Goal: Contribute content: Contribute content

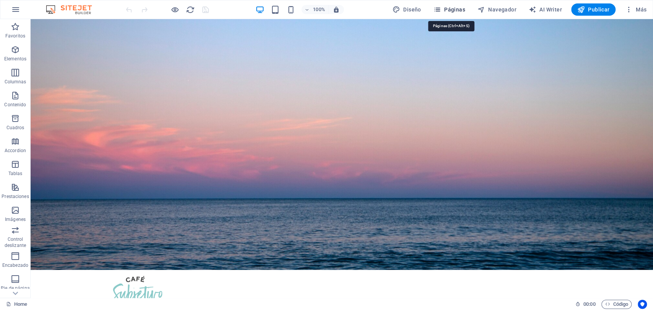
click at [459, 13] on button "Páginas" at bounding box center [449, 9] width 38 height 12
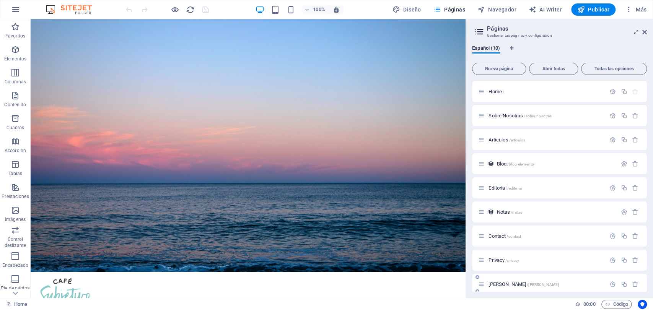
click at [505, 284] on span "Mariana Rojas /mariana-rojas" at bounding box center [524, 285] width 70 height 6
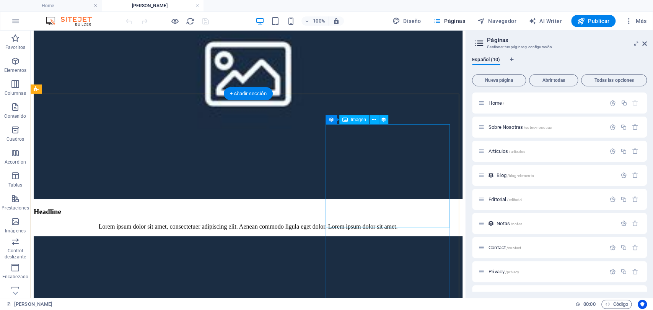
scroll to position [420, 0]
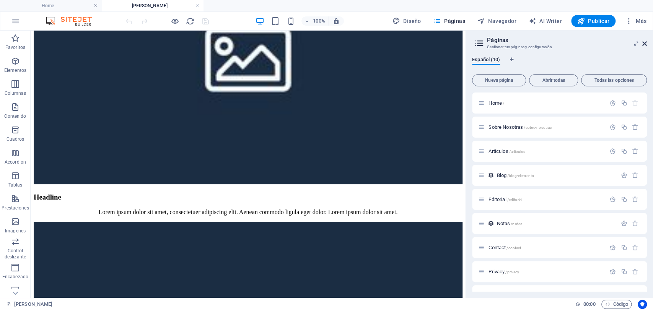
click at [645, 44] on icon at bounding box center [644, 44] width 5 height 6
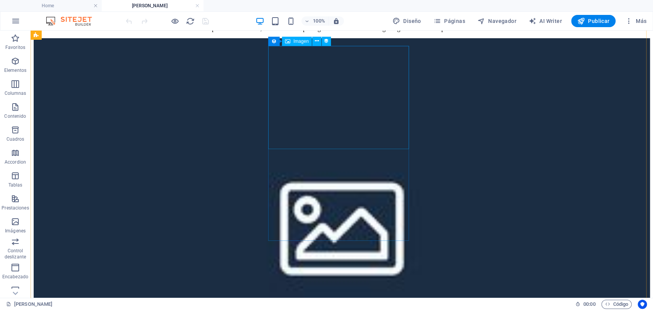
scroll to position [732, 0]
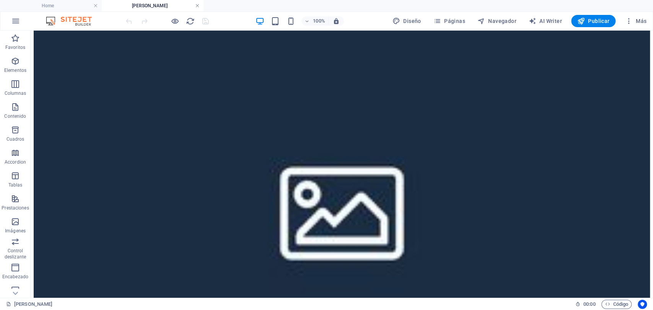
click at [199, 5] on link at bounding box center [197, 5] width 5 height 7
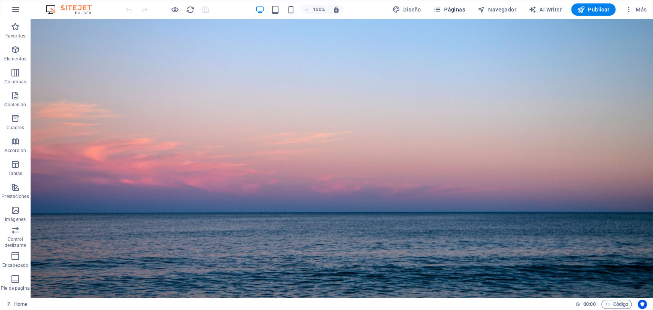
click at [460, 11] on span "Páginas" at bounding box center [449, 10] width 32 height 8
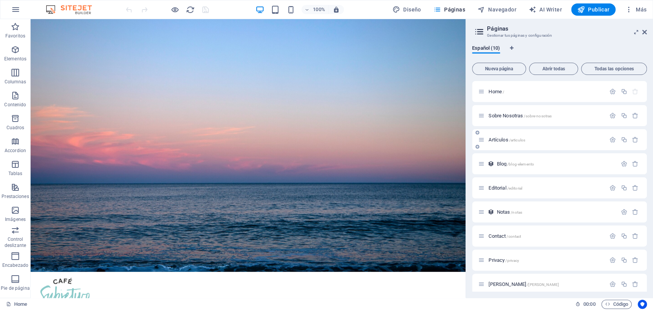
click at [497, 142] on span "Artículos /articulos" at bounding box center [507, 140] width 37 height 6
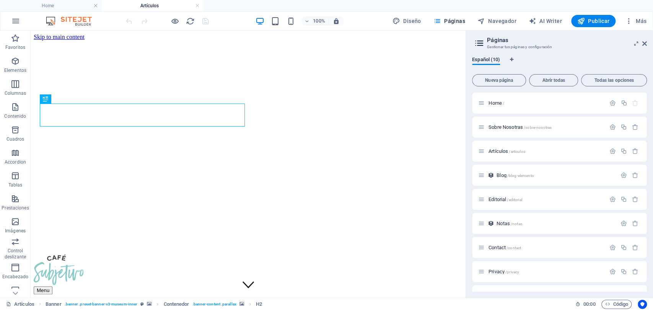
scroll to position [0, 0]
click at [196, 9] on link at bounding box center [197, 5] width 5 height 7
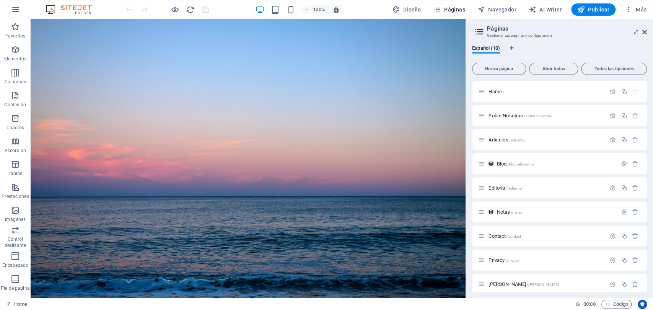
click at [501, 176] on div "Home / Sobre Nosotras /sobre-nosotras Artículos /articulos Blog /blog-elemento …" at bounding box center [559, 200] width 175 height 238
click at [501, 166] on span "Blog /blog-elemento" at bounding box center [515, 164] width 37 height 6
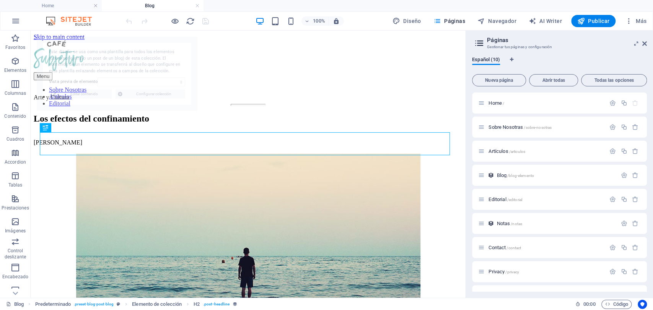
select select "68e297f8b16b6d781403fbc4"
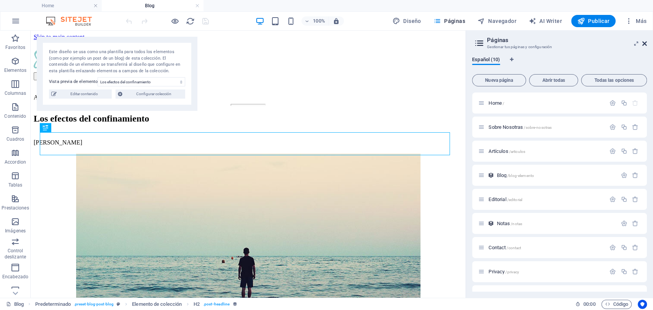
click at [643, 43] on icon at bounding box center [644, 44] width 5 height 6
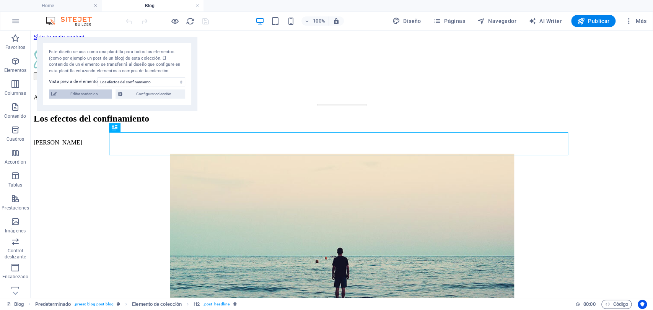
click at [79, 92] on span "Editar contenido" at bounding box center [84, 94] width 51 height 9
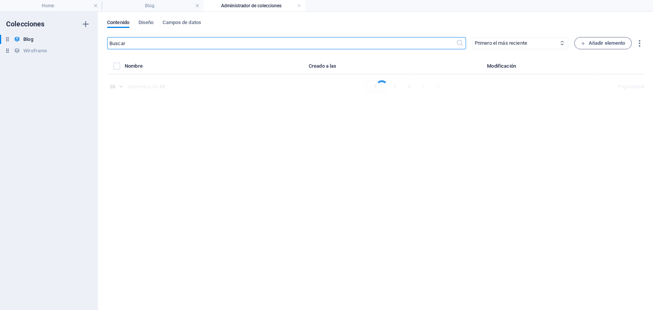
select select "Sujeto y Sociedad"
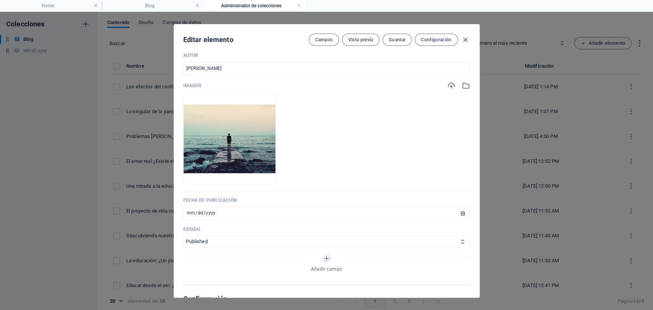
scroll to position [255, 0]
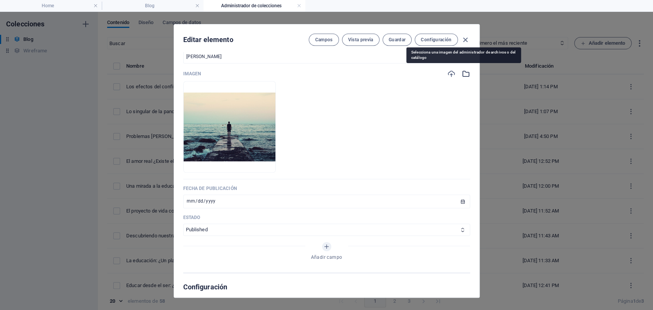
click at [464, 73] on icon "button" at bounding box center [466, 74] width 8 height 8
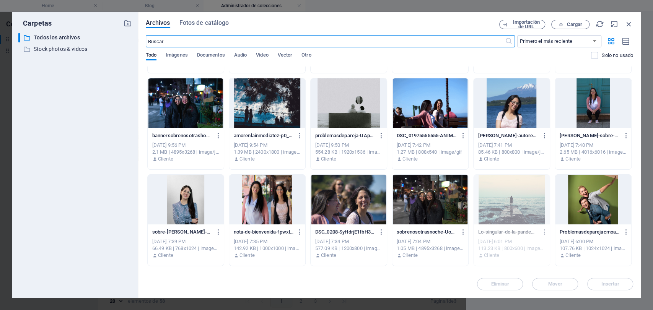
scroll to position [0, 0]
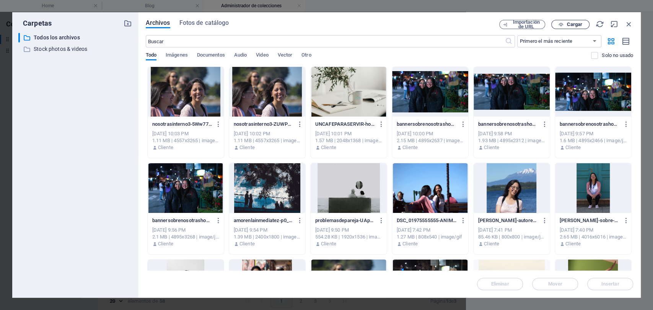
click at [571, 23] on span "Cargar" at bounding box center [575, 24] width 16 height 5
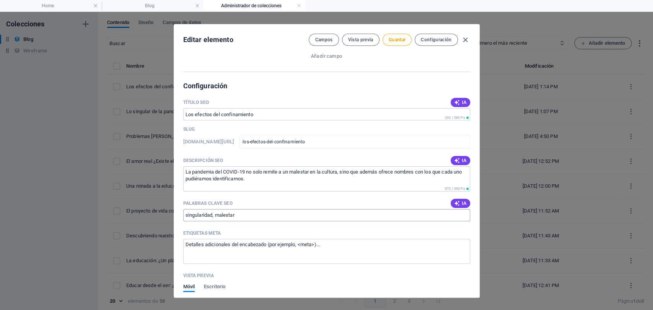
scroll to position [468, 0]
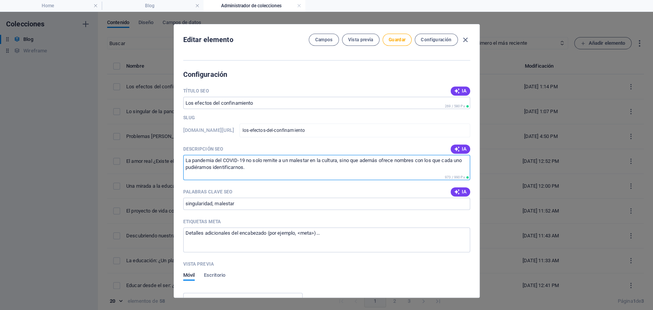
drag, startPoint x: 284, startPoint y: 175, endPoint x: 140, endPoint y: 136, distance: 149.0
click at [140, 136] on div "Editar elemento Campos Vista previa Guardar Configuración Name Los efectos del …" at bounding box center [326, 161] width 653 height 298
paste textarea "He podido ver y disfrutar de lo que me parece es un efecto de esta convivencia …"
click at [418, 158] on textarea "He podido ver y disfrutar de lo que me parece es un efecto de esta convivencia …" at bounding box center [326, 167] width 287 height 25
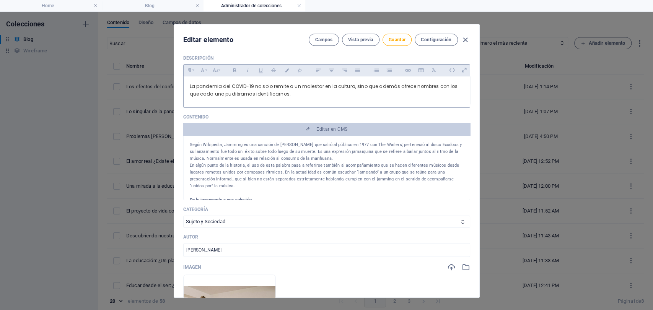
scroll to position [42, 0]
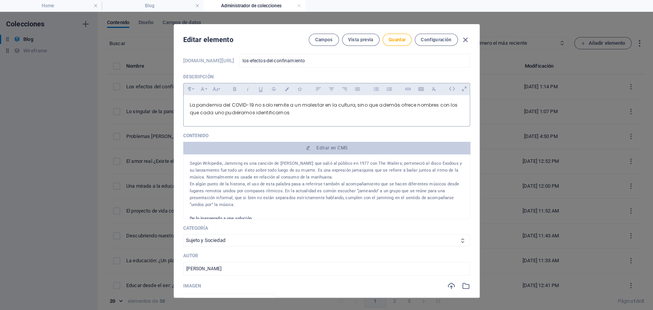
type textarea "He visto lo que me parece es un efecto de esta convivencia forzada. Las transmi…"
drag, startPoint x: 287, startPoint y: 108, endPoint x: 113, endPoint y: 107, distance: 173.3
click at [104, 99] on div "Editar elemento Campos Vista previa Guardar Configuración Name Los efectos del …" at bounding box center [326, 161] width 653 height 298
click at [301, 103] on span "La pandemia del COVID-19 no solo remite a un malestar en la cultura, sino que a…" at bounding box center [324, 109] width 268 height 14
drag, startPoint x: 285, startPoint y: 108, endPoint x: 199, endPoint y: 101, distance: 86.8
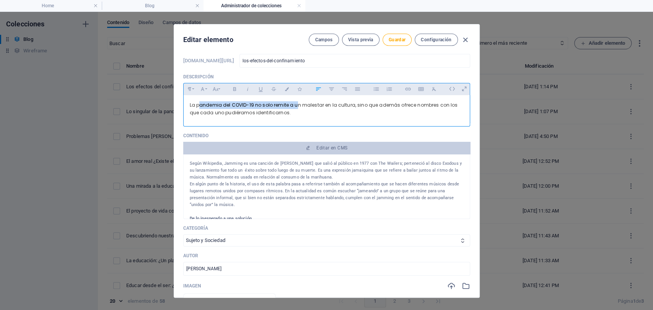
click at [199, 101] on div "La pandemia del COVID-19 no solo remite a un malestar en la cultura, sino que a…" at bounding box center [327, 109] width 286 height 28
click at [189, 101] on div "La pandemia del COVID-19 no solo remite a un malestar en la cultura, sino que a…" at bounding box center [327, 109] width 286 height 28
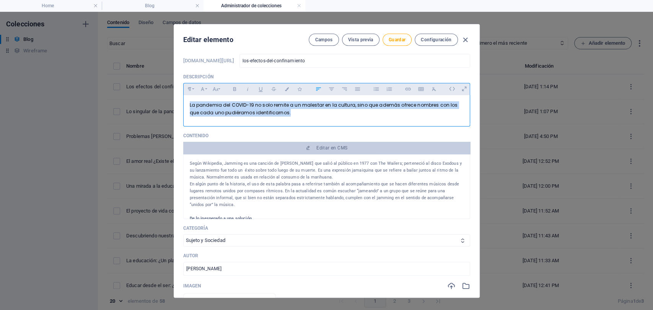
drag, startPoint x: 189, startPoint y: 101, endPoint x: 312, endPoint y: 122, distance: 125.4
click at [312, 122] on div "Paragraph Format Normal Heading 1 Heading 2 Heading 3 Heading 4 Heading 5 Headi…" at bounding box center [326, 105] width 287 height 44
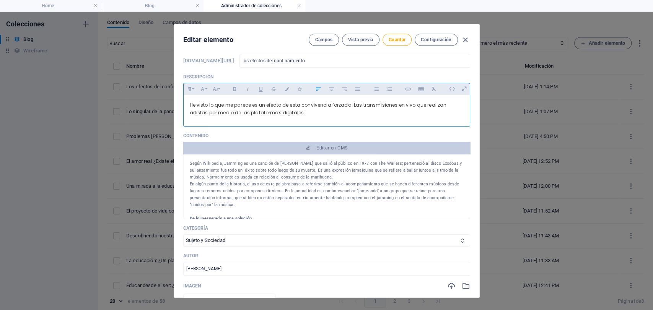
scroll to position [594, 0]
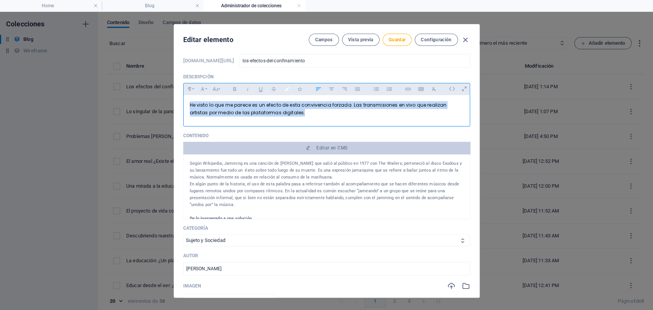
click at [289, 88] on button "Colors" at bounding box center [287, 89] width 12 height 10
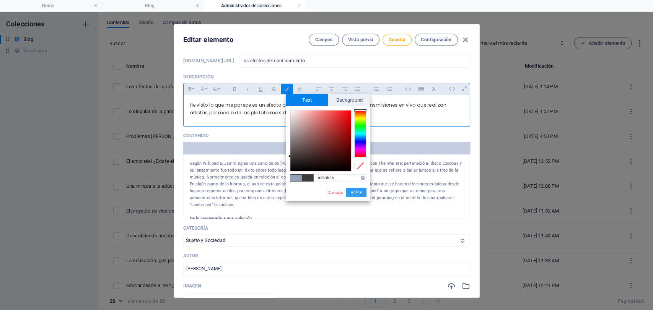
click at [358, 194] on button "Aplicar" at bounding box center [356, 192] width 21 height 9
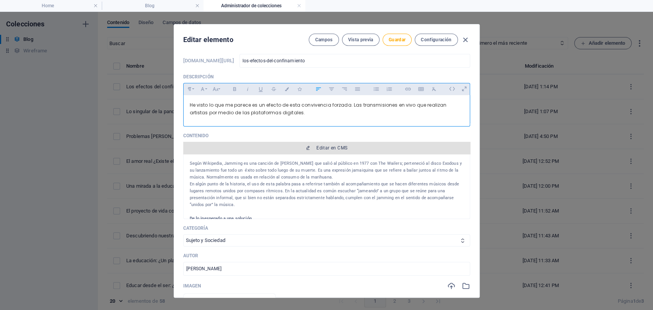
click at [318, 148] on span "Editar en CMS" at bounding box center [331, 148] width 31 height 6
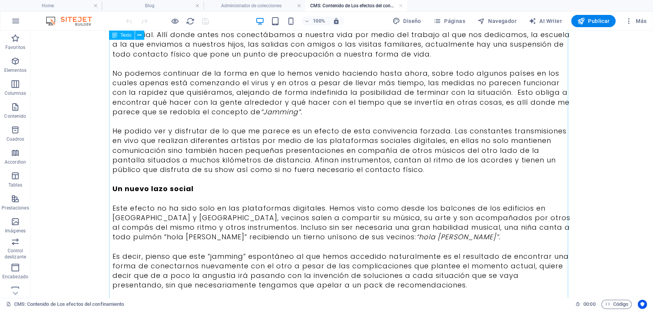
scroll to position [0, 0]
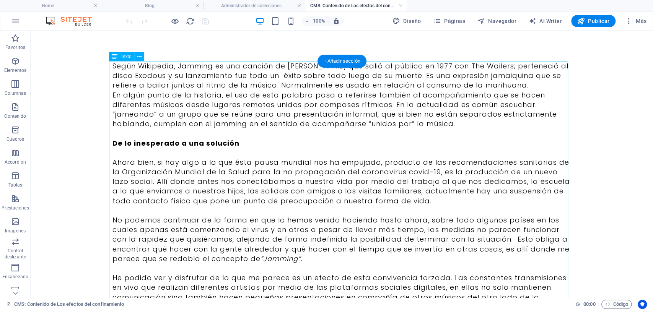
click at [260, 66] on div "Según Wikipedia, Jamming es una canción de Bob Marley que salió al público en 1…" at bounding box center [341, 273] width 459 height 424
click at [284, 63] on div "Según Wikipedia, Jamming es una canción de Bob Marley que salió al público en 1…" at bounding box center [341, 273] width 459 height 424
click at [289, 76] on div "Según Wikipedia, Jamming es una canción de Bob Marley que salió al público en 1…" at bounding box center [341, 273] width 459 height 424
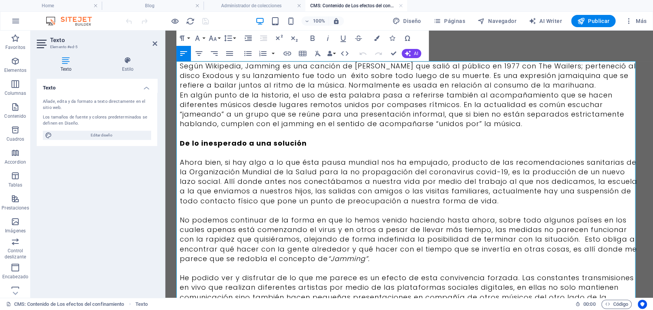
click at [357, 67] on p "Según Wikipedia, Jamming es una canción de Bob Marley que salió al público en 1…" at bounding box center [409, 75] width 459 height 29
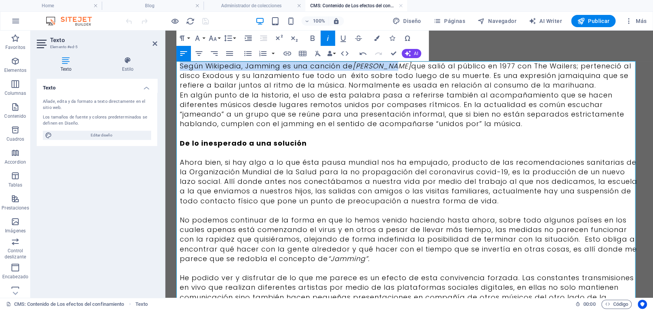
click at [248, 71] on p "Según Wikipedia, Jamming es una canción de Bob Marley que salió al público en 1…" at bounding box center [409, 75] width 459 height 29
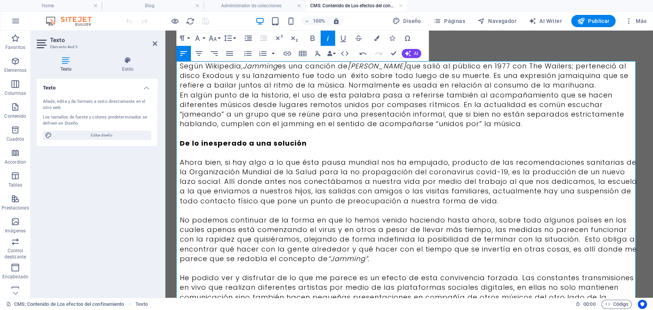
click at [512, 67] on p "Según Wikipedia, Jamming es una canción de Bob Marley que salió al público en 1…" at bounding box center [409, 75] width 459 height 29
click at [515, 67] on p "Según Wikipedia, Jamming es una canción de Bob Marley que salió al público en 1…" at bounding box center [409, 75] width 459 height 29
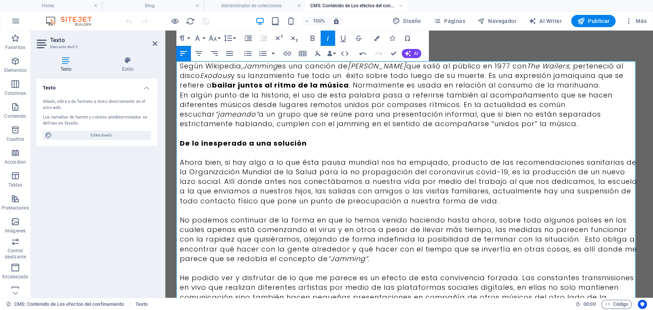
click at [282, 118] on p "En algún punto de la historia, el uso de esta palabra pasa a referirse también …" at bounding box center [409, 109] width 459 height 39
click at [560, 190] on p "Ahora bien, si hay algo a lo que ésta pausa mundial nos ha empujado, producto d…" at bounding box center [409, 182] width 459 height 48
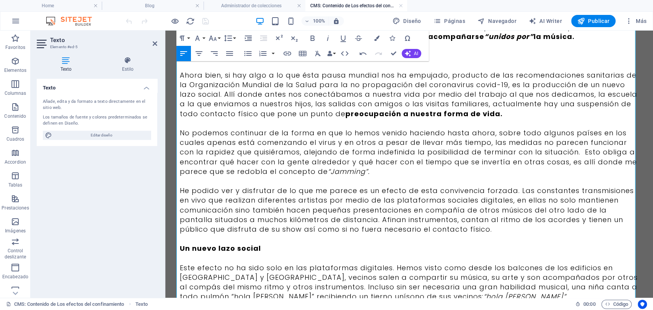
scroll to position [120, 0]
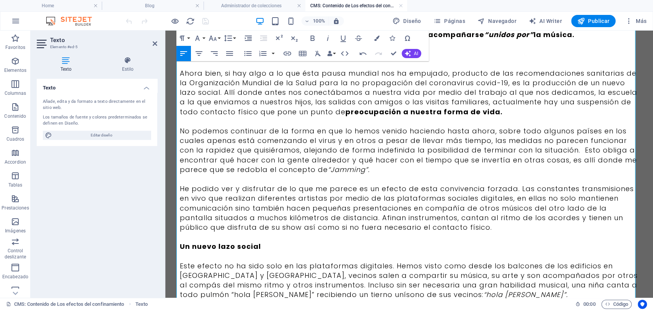
click at [194, 151] on p "No podemos continuar de la forma en que lo hemos venido haciendo hasta ahora, s…" at bounding box center [409, 150] width 459 height 48
click at [373, 189] on p "He podido ver y disfrutar de lo que me parece es un efecto de esta convivencia …" at bounding box center [409, 208] width 459 height 48
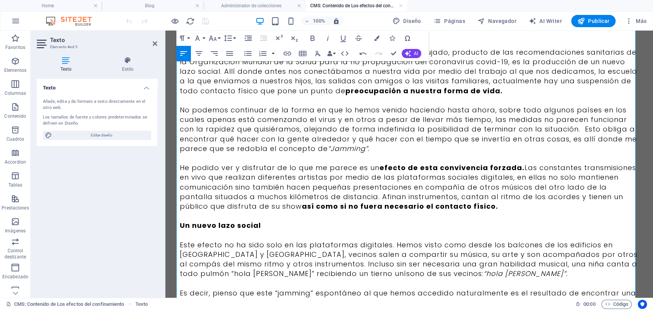
scroll to position [150, 0]
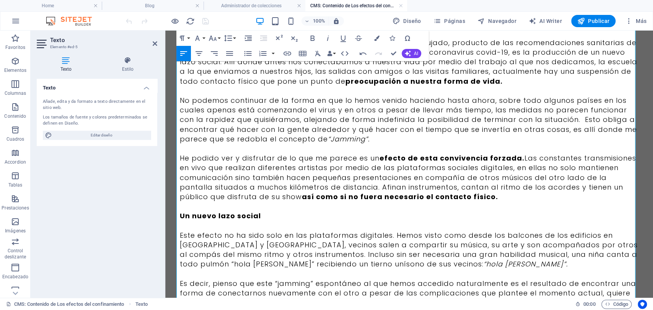
click at [619, 252] on p "Este efecto no ha sido solo en las plataformas digitales. Hemos visto como desd…" at bounding box center [409, 250] width 459 height 39
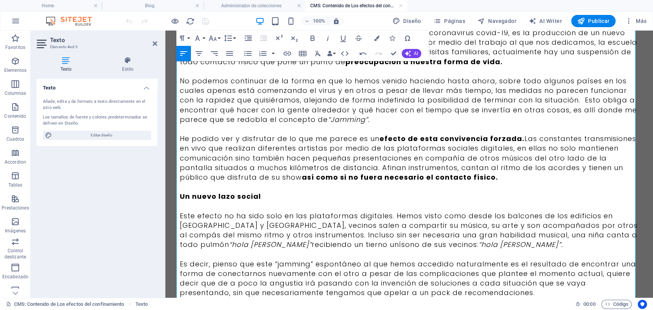
scroll to position [179, 0]
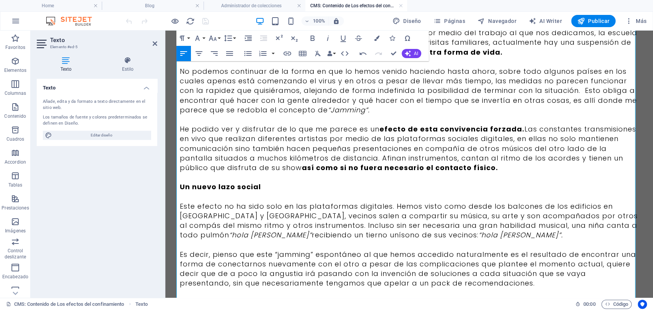
click at [308, 256] on p "Es decir, pienso que este “jamming” espontáneo al que hemos accedido naturalmen…" at bounding box center [409, 269] width 459 height 39
click at [500, 288] on p "Es decir, pienso que este “jamming” espontáneo al que hemos accedido naturalmen…" at bounding box center [409, 269] width 459 height 39
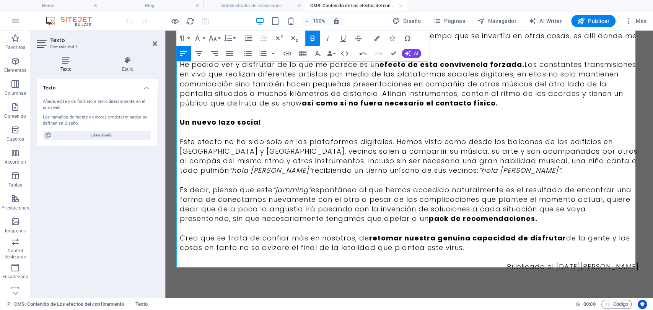
scroll to position [248, 0]
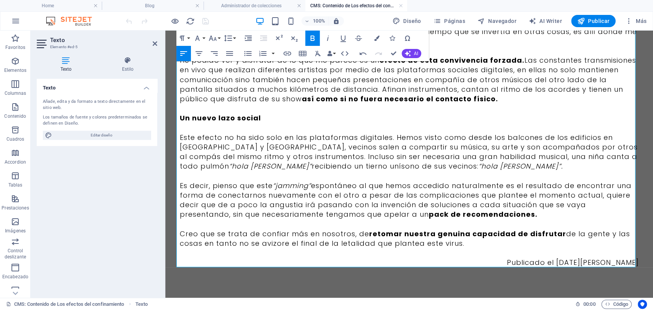
click at [630, 256] on p at bounding box center [409, 253] width 459 height 10
click at [630, 258] on p "Publicado el [DATE][PERSON_NAME]" at bounding box center [409, 263] width 459 height 10
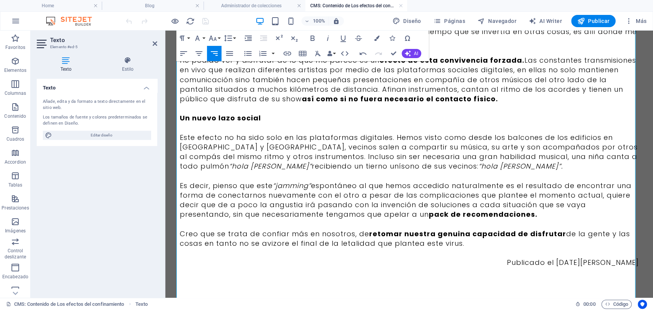
scroll to position [61, 0]
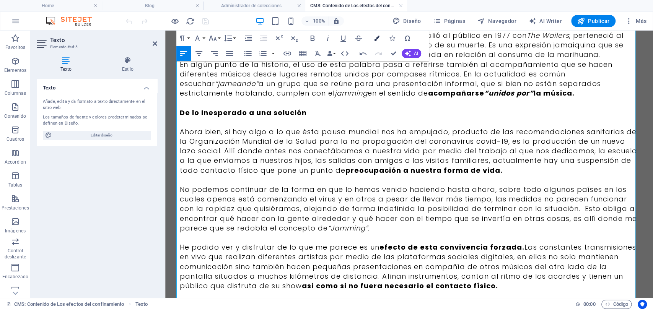
click at [381, 38] on button "Colors" at bounding box center [377, 38] width 15 height 15
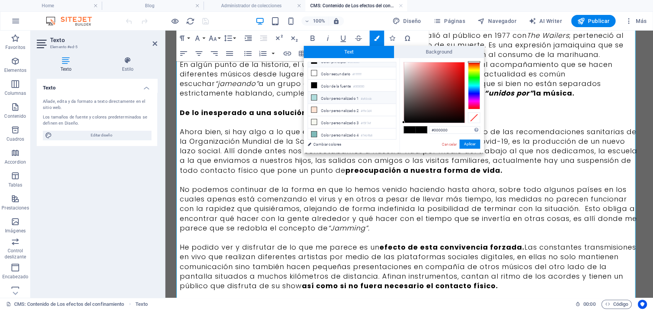
scroll to position [29, 0]
drag, startPoint x: 354, startPoint y: 132, endPoint x: 359, endPoint y: 132, distance: 4.6
click at [354, 132] on li "Color personalizado 5 #3b3b3b" at bounding box center [352, 137] width 88 height 12
type input "#3b3b3b"
click at [469, 140] on button "Aplicar" at bounding box center [470, 144] width 21 height 9
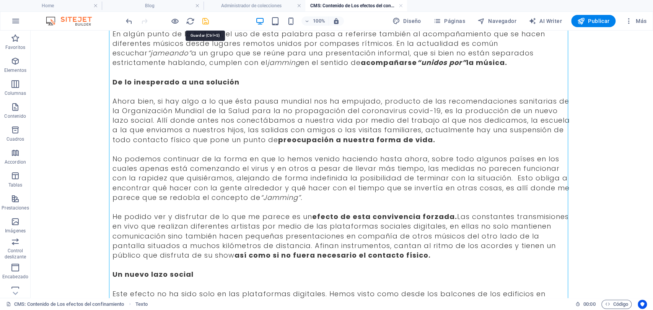
click at [206, 25] on icon "save" at bounding box center [205, 21] width 9 height 9
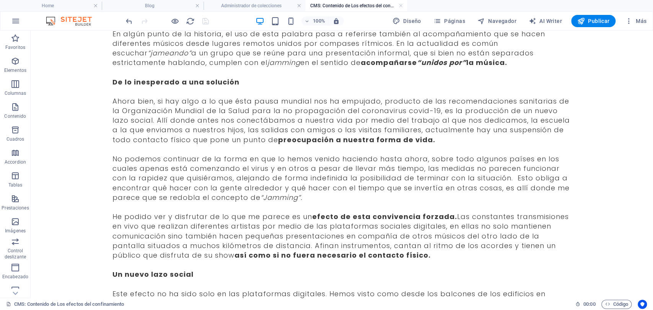
click at [398, 2] on h4 "CMS: Contenido de Los efectos del confinamiento" at bounding box center [356, 6] width 102 height 8
click at [400, 5] on link at bounding box center [401, 5] width 5 height 7
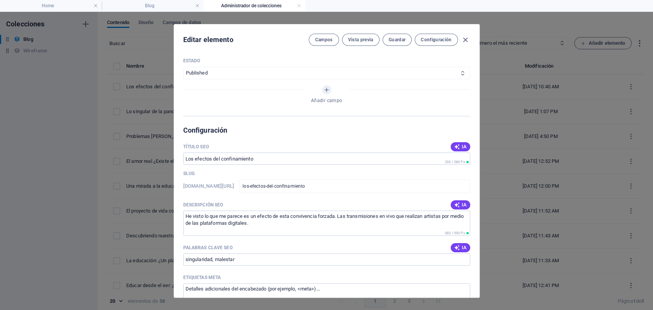
scroll to position [425, 0]
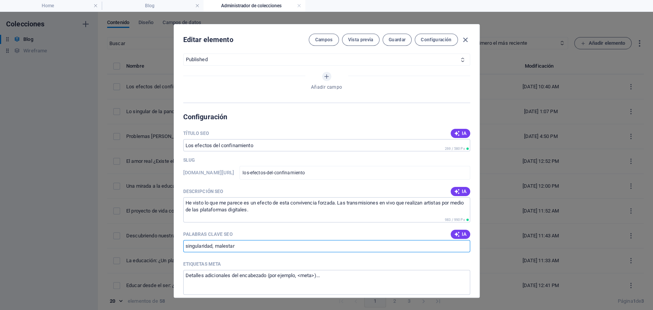
click at [234, 244] on input "singularidad, malestar" at bounding box center [326, 246] width 287 height 12
type input "confinamiento, efecto"
click at [391, 41] on span "Guardar" at bounding box center [397, 40] width 17 height 6
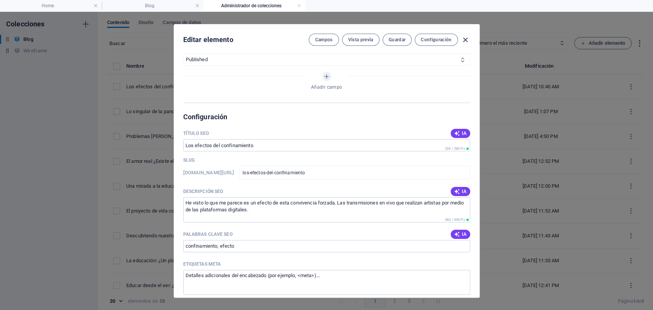
click at [465, 38] on icon "button" at bounding box center [465, 40] width 9 height 9
type input "[DATE]"
type input "los-efectos-del-confinamiento"
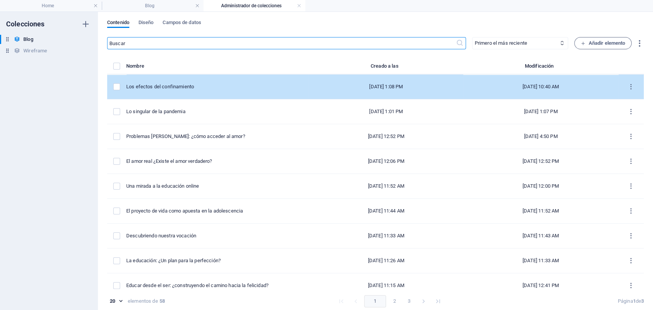
scroll to position [0, 0]
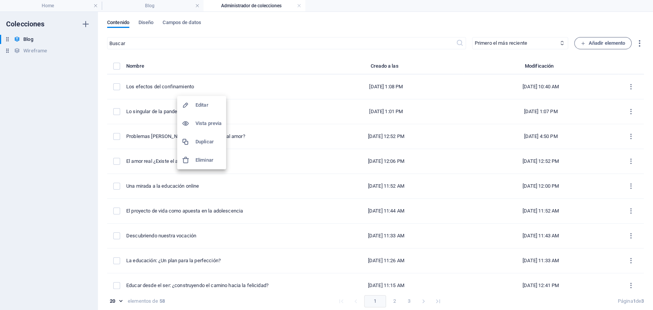
click at [193, 145] on div at bounding box center [189, 142] width 14 height 8
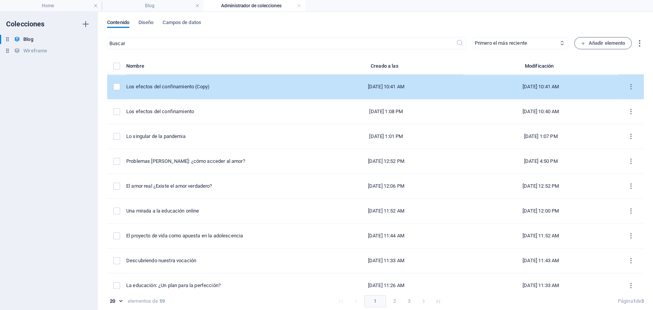
click at [195, 85] on div "Los efectos del confinamiento (Copy)" at bounding box center [214, 86] width 176 height 7
select select "Sujeto y Sociedad"
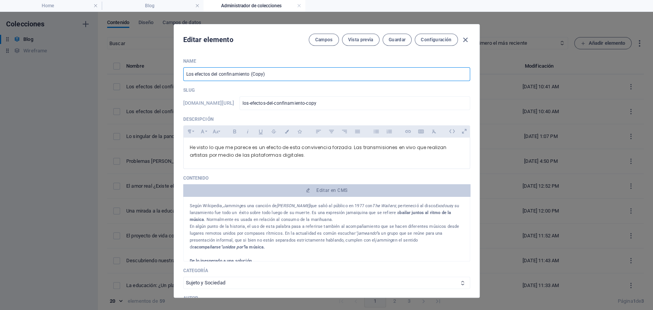
drag, startPoint x: 311, startPoint y: 67, endPoint x: 29, endPoint y: 24, distance: 285.3
click at [32, 24] on div "Editar elemento Campos Vista previa Guardar Configuración Name Los efectos del …" at bounding box center [326, 161] width 653 height 298
paste input "Poco [DEMOGRAPHIC_DATA]: no es una serie sobre religión"
type input "Poco [DEMOGRAPHIC_DATA]: no es una serie sobre religión"
type input "poco-ortodoxa-no-es-una-serie-sobre-religion"
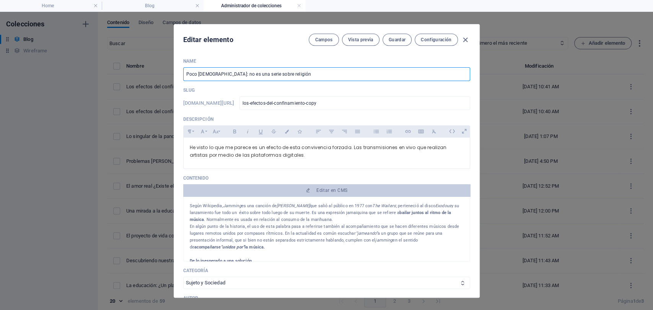
type input "poco-ortodoxa-no-es-una-serie-sobre-religion"
type input "Poco [DEMOGRAPHIC_DATA]: no es una serie sobre religión"
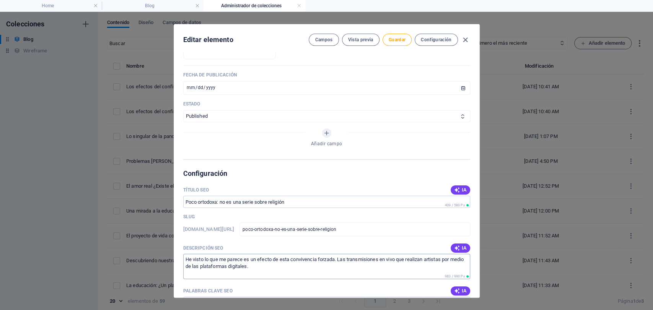
scroll to position [383, 0]
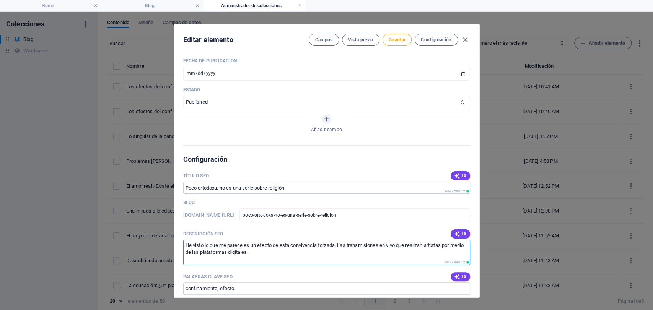
drag, startPoint x: 285, startPoint y: 259, endPoint x: 119, endPoint y: 220, distance: 170.4
click at [119, 220] on div "Editar elemento Campos Vista previa Guardar Configuración Name Poco ortodoxa: n…" at bounding box center [326, 161] width 653 height 298
paste textarea "Poco ortodoxa es una serie que está basada en las memorias de Deborah Feldman. …"
drag, startPoint x: 373, startPoint y: 245, endPoint x: 222, endPoint y: 249, distance: 151.9
click at [222, 249] on textarea "Poco ortodoxa es una serie que está basada en las memorias de Deborah Feldman. …" at bounding box center [326, 252] width 287 height 25
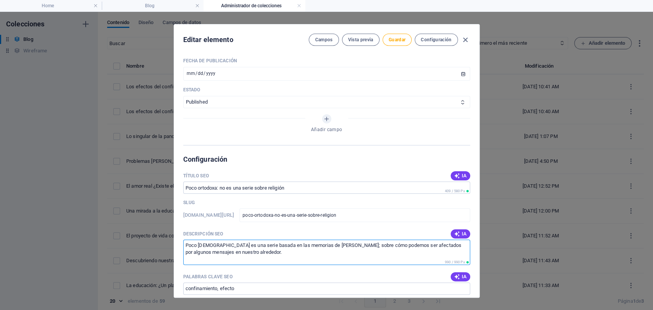
drag, startPoint x: 271, startPoint y: 256, endPoint x: 126, endPoint y: 228, distance: 148.1
click at [126, 228] on div "Editar elemento Campos Vista previa Guardar Configuración Name Poco ortodoxa: n…" at bounding box center [326, 161] width 653 height 298
type textarea "Poco [DEMOGRAPHIC_DATA] es una serie basada en las memorias de [PERSON_NAME]; s…"
click at [189, 68] on input "[DATE]" at bounding box center [326, 74] width 287 height 14
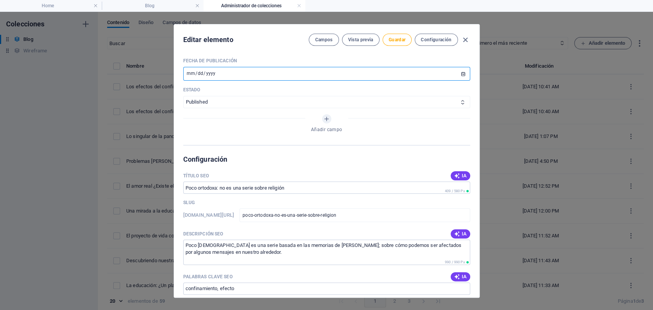
type input "2020-03-15"
type input "[DATE]"
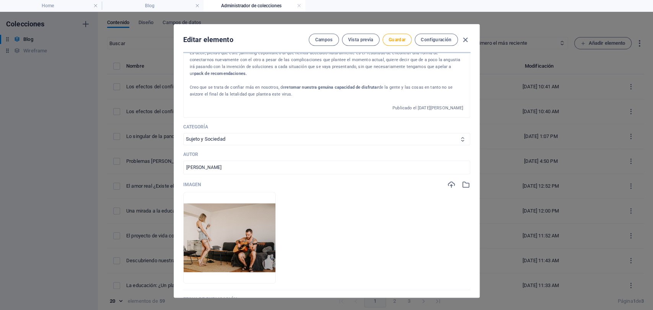
scroll to position [85, 0]
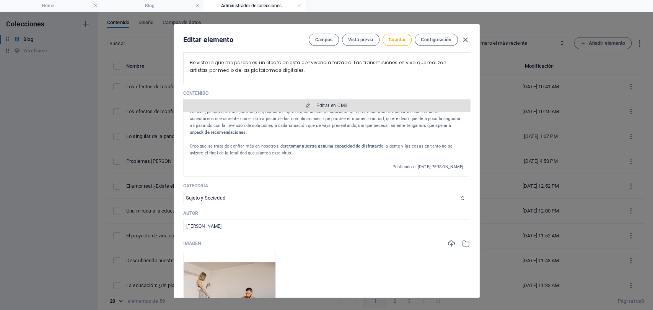
click at [333, 110] on button "Editar en CMS" at bounding box center [326, 105] width 287 height 12
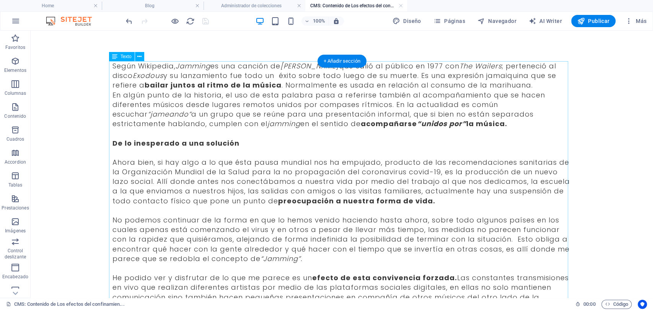
scroll to position [0, 0]
click at [320, 101] on div "Según Wikipedia, Jamming es una canción de Bob Marley que salió al público en 1…" at bounding box center [341, 273] width 459 height 424
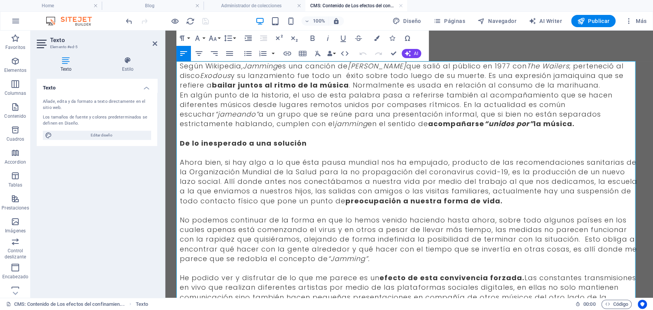
click at [270, 111] on span "En algún punto de la historia, el uso de esta palabra pasa a referirse también …" at bounding box center [396, 109] width 433 height 39
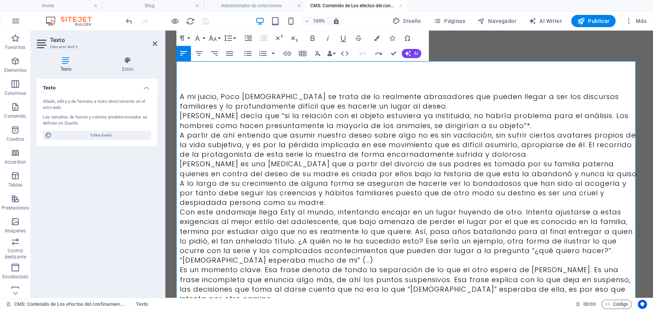
scroll to position [35515, 0]
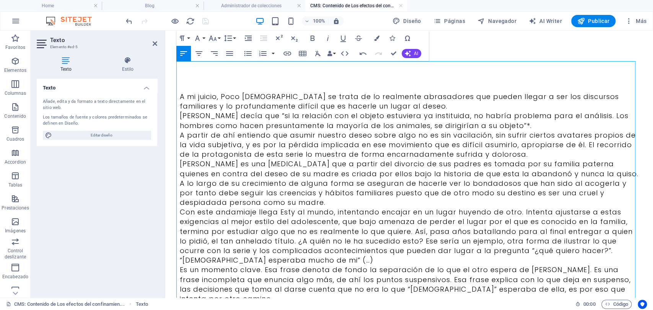
click at [427, 109] on p "A mi juicio, Poco ortodoxa se trata de lo realmente abrasadores que pueden lleg…" at bounding box center [409, 101] width 459 height 19
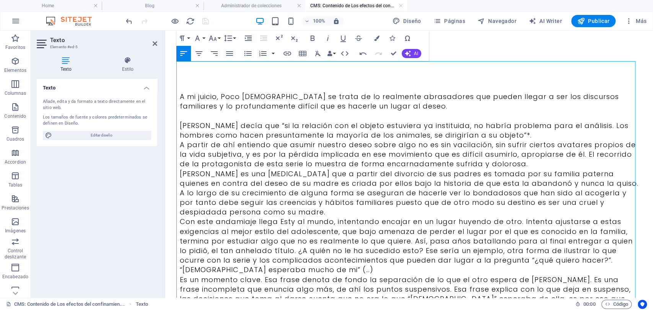
click at [497, 131] on p "Lacan decía que “si la relación con el objeto estuviera ya instituida, no habrí…" at bounding box center [409, 130] width 459 height 19
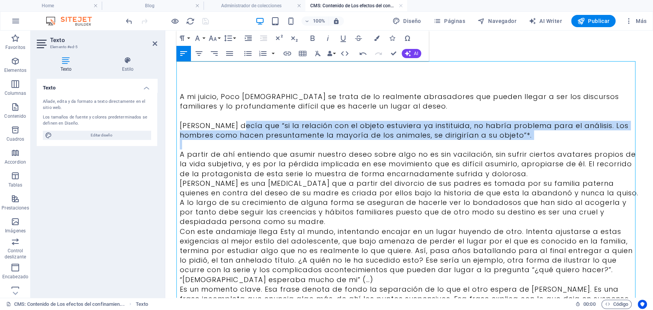
drag, startPoint x: 239, startPoint y: 122, endPoint x: 493, endPoint y: 142, distance: 254.8
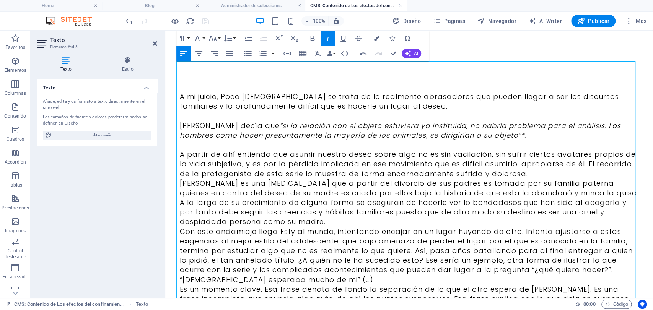
click at [184, 123] on p "Lacan decía que “si la relación con el objeto estuviera ya instituida, no habrí…" at bounding box center [409, 130] width 459 height 19
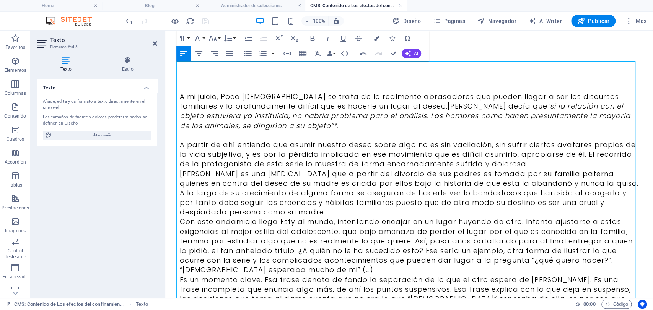
click at [533, 163] on p "A partir de ahí entiendo que asumir nuestro deseo sobre algo no es sin vacilaci…" at bounding box center [409, 154] width 459 height 29
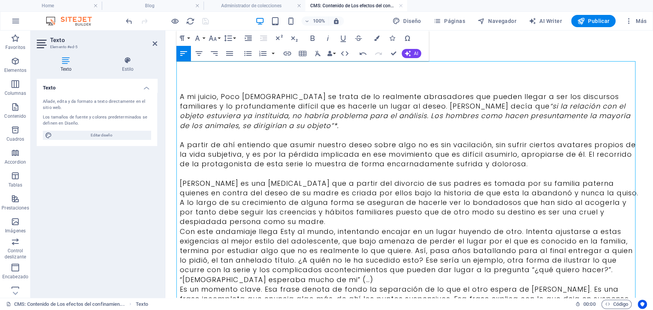
click at [453, 104] on em "“si la relación con el objeto estuviera ya instituida, no habría problema para …" at bounding box center [405, 115] width 451 height 29
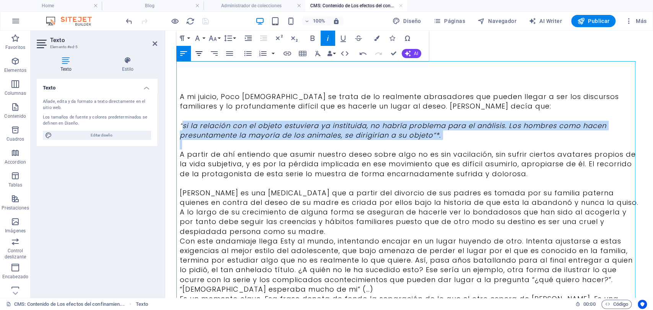
click at [199, 54] on icon "button" at bounding box center [198, 53] width 9 height 9
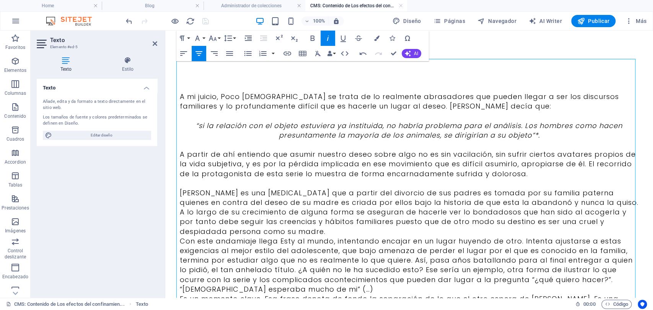
scroll to position [42, 0]
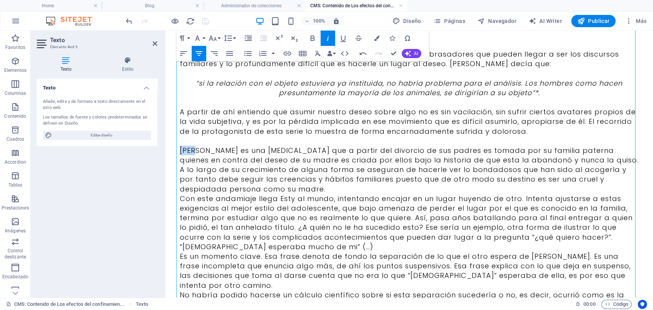
drag, startPoint x: 190, startPoint y: 150, endPoint x: 174, endPoint y: 148, distance: 15.5
click at [174, 148] on div "A mi juicio, Poco ortodoxa se trata de lo realmente abrasadores que pueden lleg…" at bounding box center [409, 294] width 477 height 612
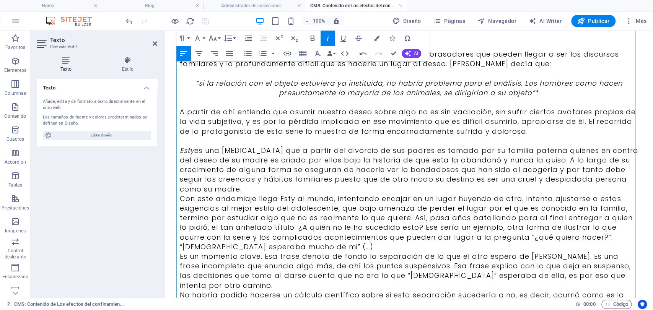
click at [218, 195] on p "Con este andamiaje llega Esty al mundo, intentando encajar en un lugar huyendo …" at bounding box center [409, 218] width 459 height 48
click at [220, 192] on p "Esty es una joven que a partir del divorcio de sus padres es tomada por su fami…" at bounding box center [409, 170] width 459 height 48
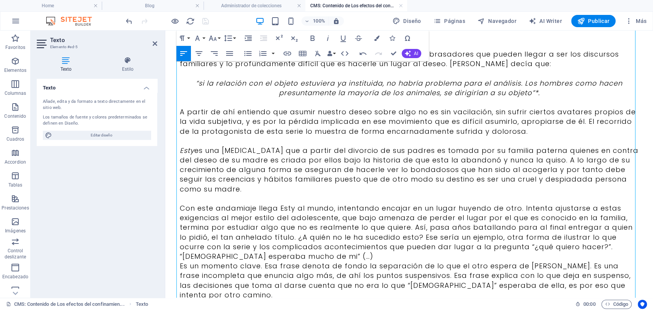
click at [322, 262] on p "Es un momento clave. Esa frase denota de fondo la separación de lo que el otro …" at bounding box center [409, 280] width 459 height 39
drag, startPoint x: 328, startPoint y: 255, endPoint x: 178, endPoint y: 261, distance: 149.7
click at [180, 261] on div "A mi juicio, Poco ortodoxa se trata de lo realmente abrasadores que pueden lleg…" at bounding box center [409, 314] width 459 height 530
click at [313, 257] on p "“[DEMOGRAPHIC_DATA] esperaba mucho de mi” (…)" at bounding box center [409, 257] width 459 height 10
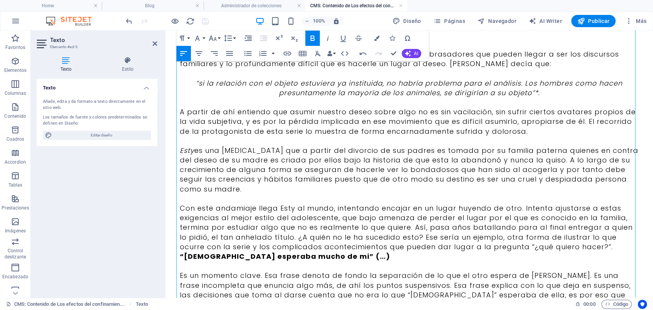
click at [609, 246] on p "Con este andamiaje llega Esty al mundo, intentando encajar en un lugar huyendo …" at bounding box center [409, 228] width 459 height 48
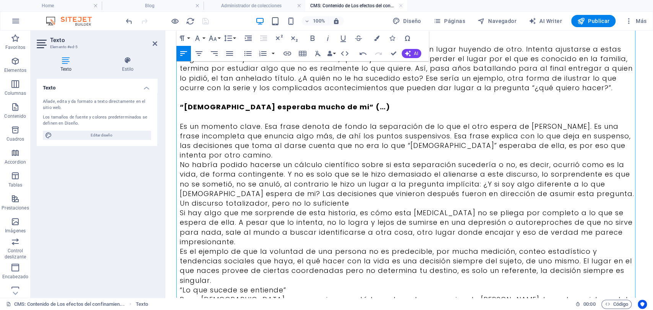
scroll to position [212, 0]
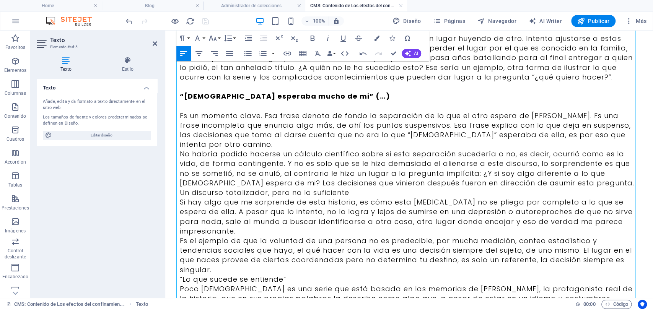
click at [349, 188] on p "Un discurso totalizador, pero no lo suficiente" at bounding box center [409, 193] width 459 height 10
click at [530, 169] on p "No habría podido hacerse un cálculo científico sobre si esta separación suceder…" at bounding box center [409, 168] width 459 height 39
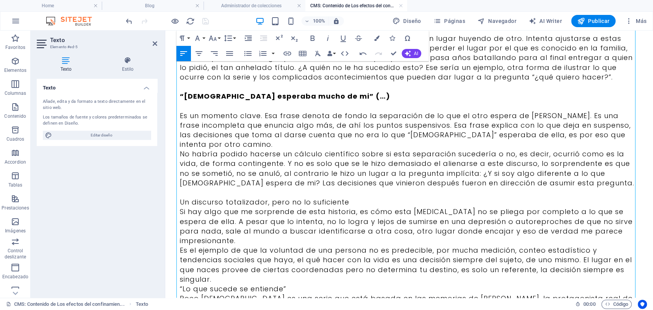
click at [335, 284] on p "“Lo que sucede se entiende”" at bounding box center [409, 289] width 459 height 10
click at [618, 248] on p "Es el ejemplo de que la voluntad de una persona no es predecible, por mucha med…" at bounding box center [409, 265] width 459 height 39
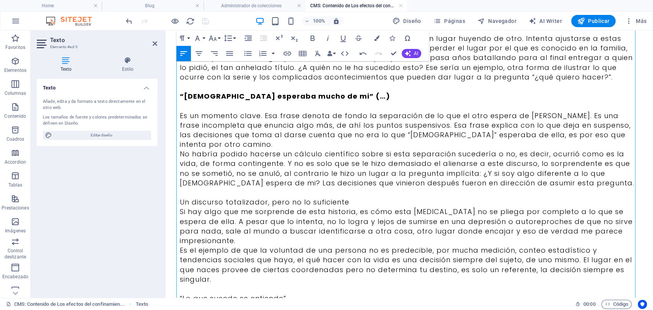
click at [371, 197] on p "Un discurso totalizador, pero no lo suficiente" at bounding box center [409, 202] width 459 height 10
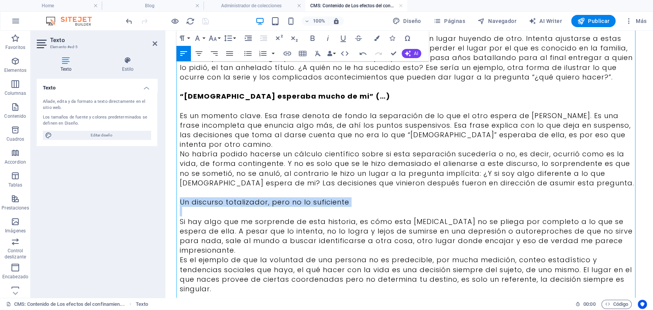
drag, startPoint x: 365, startPoint y: 197, endPoint x: 294, endPoint y: 219, distance: 74.1
click at [165, 189] on html "Skip to main content A mi juicio, Poco ortodoxa se trata de lo realmente abrasa…" at bounding box center [409, 158] width 488 height 680
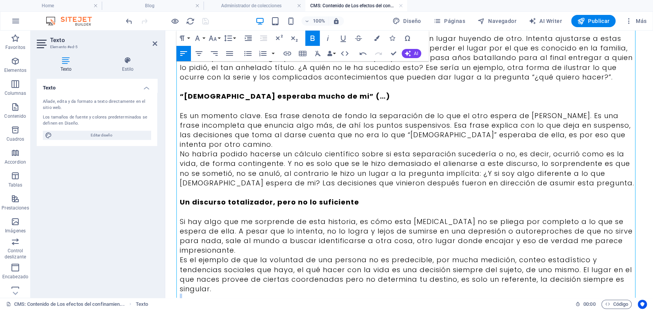
drag, startPoint x: 292, startPoint y: 278, endPoint x: 134, endPoint y: 271, distance: 158.5
click at [165, 271] on html "Skip to main content A mi juicio, Poco ortodoxa se trata de lo realmente abrasa…" at bounding box center [409, 158] width 488 height 680
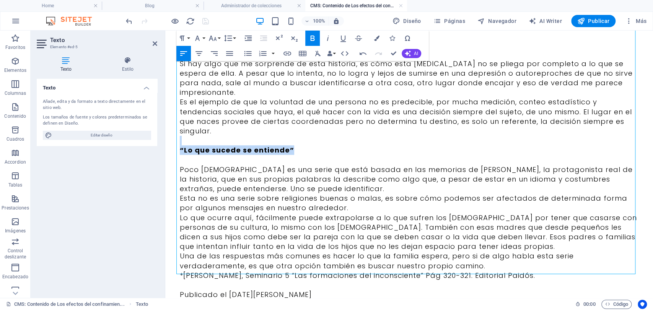
scroll to position [383, 0]
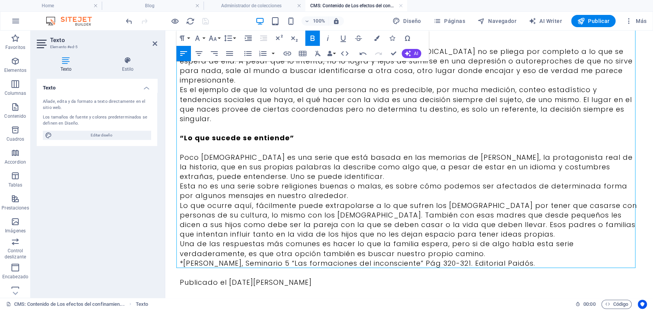
click at [338, 153] on p "Poco ortodoxa es una serie que está basada en las memorias de Deborah Feldman, …" at bounding box center [409, 167] width 459 height 29
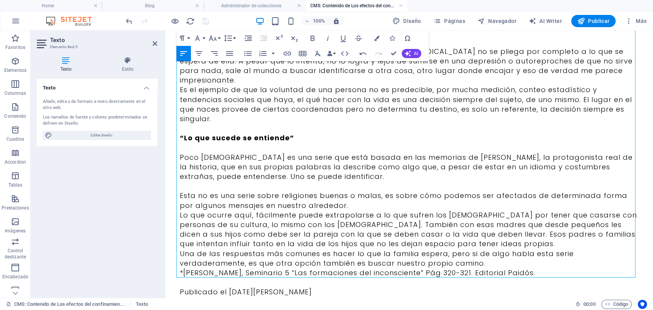
click at [345, 191] on p "Esta no es una serie sobre religiones buenas o malas, es sobre cómo podemos ser…" at bounding box center [409, 200] width 459 height 19
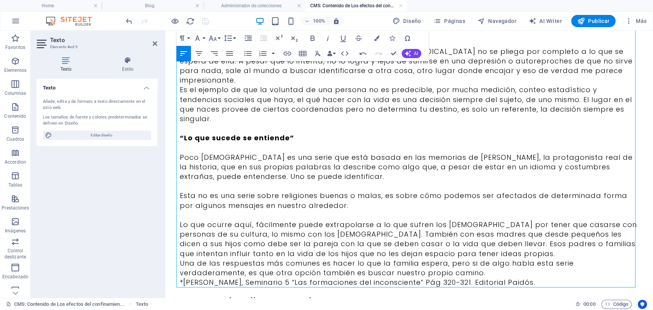
click at [453, 259] on p "Una de las respuestas más comunes es hacer lo que la familia espera, pero si de…" at bounding box center [409, 268] width 459 height 19
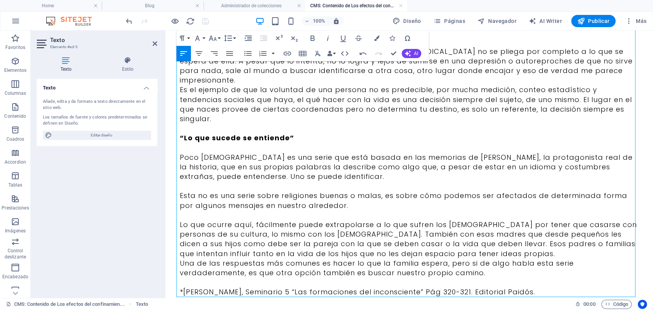
click at [442, 259] on p "Una de las respuestas más comunes es hacer lo que la familia espera, pero si de…" at bounding box center [409, 268] width 459 height 19
click at [440, 225] on p "Lo que ocurre aquí, fácilmente puede extrapolarse a lo que sufren los [DEMOGRAP…" at bounding box center [409, 239] width 459 height 39
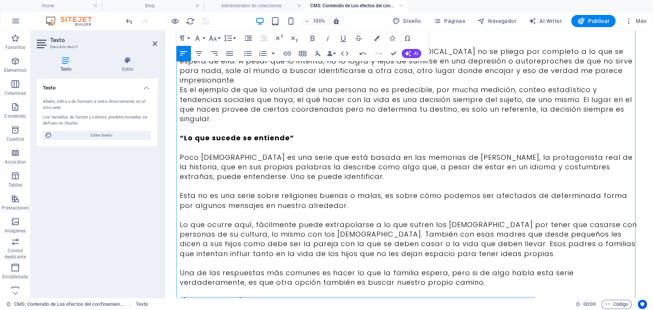
drag, startPoint x: 551, startPoint y: 273, endPoint x: 318, endPoint y: 304, distance: 234.7
click at [165, 274] on html "Skip to main content A mi juicio, Poco ortodoxa se trata de lo realmente abrasa…" at bounding box center [409, 7] width 488 height 718
click at [218, 39] on button "Font Size" at bounding box center [214, 38] width 15 height 15
click at [224, 83] on link "12" at bounding box center [221, 79] width 28 height 11
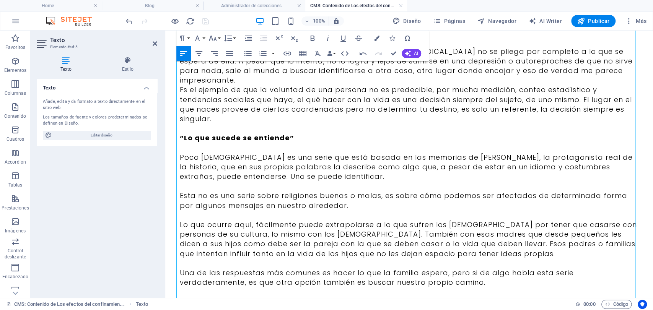
scroll to position [422, 0]
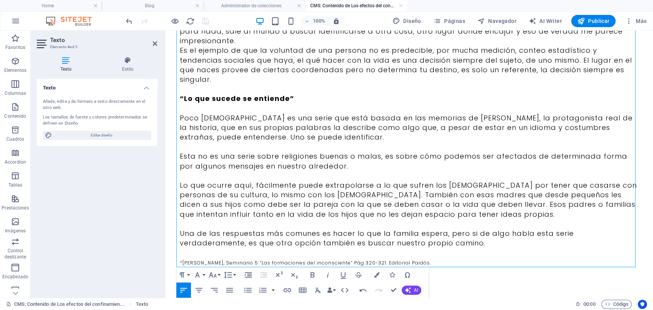
drag, startPoint x: 303, startPoint y: 295, endPoint x: 205, endPoint y: 295, distance: 97.9
click at [329, 277] on p "Publicado el [DATE][PERSON_NAME]" at bounding box center [409, 282] width 459 height 10
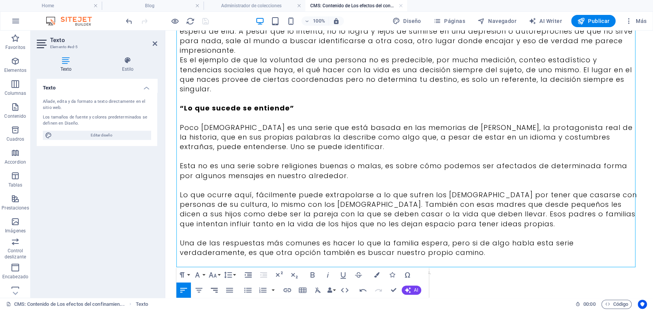
click at [209, 288] on button "Align Right" at bounding box center [214, 290] width 15 height 15
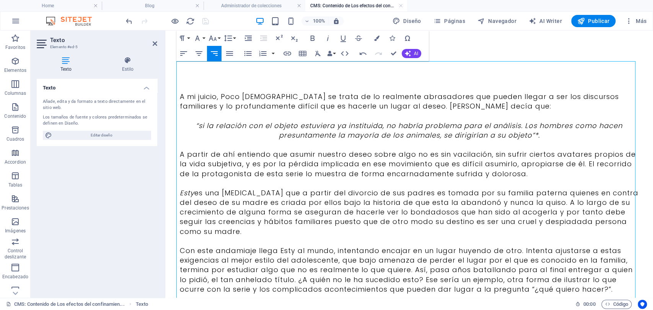
scroll to position [42, 0]
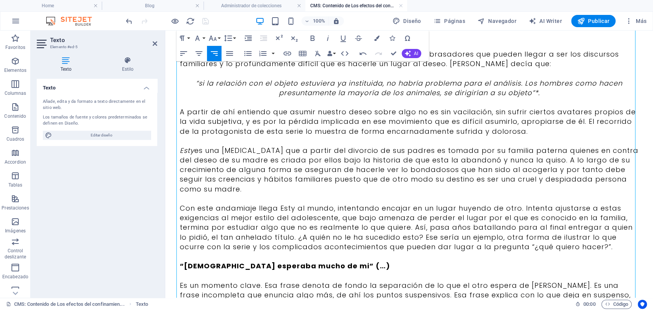
click at [275, 208] on p "Con este andamiaje llega Esty al mundo, intentando encajar en un lugar huyendo …" at bounding box center [409, 228] width 459 height 48
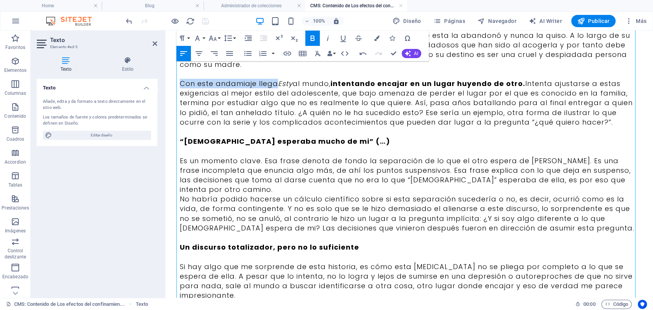
scroll to position [170, 0]
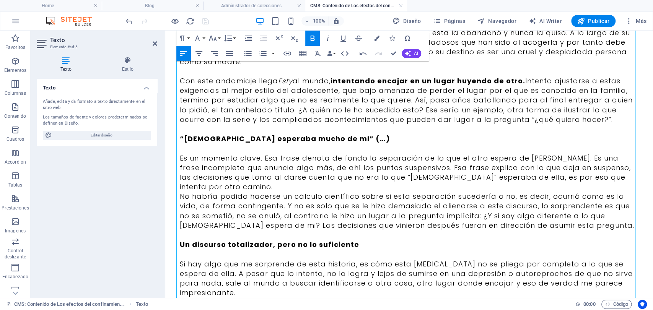
click at [535, 157] on p "Es un momento clave. Esa frase denota de fondo la separación de lo que el otro …" at bounding box center [409, 172] width 459 height 39
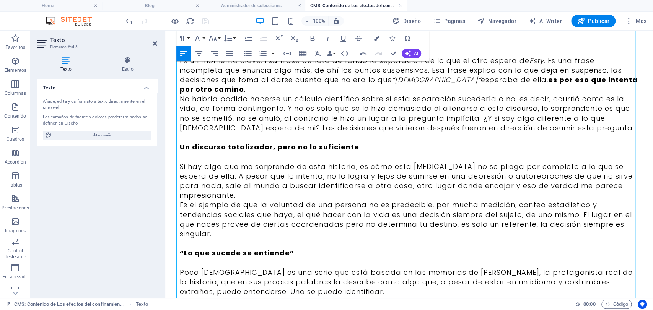
scroll to position [340, 0]
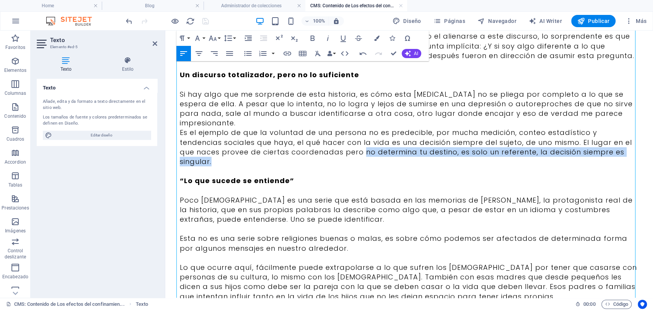
drag, startPoint x: 317, startPoint y: 132, endPoint x: 622, endPoint y: 137, distance: 304.6
click at [622, 137] on div "A mi juicio, Poco ortodoxa se trata de lo realmente abrasadores que pueden lleg…" at bounding box center [409, 60] width 459 height 617
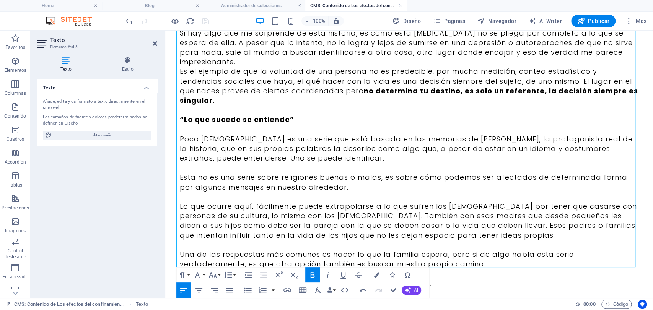
scroll to position [412, 0]
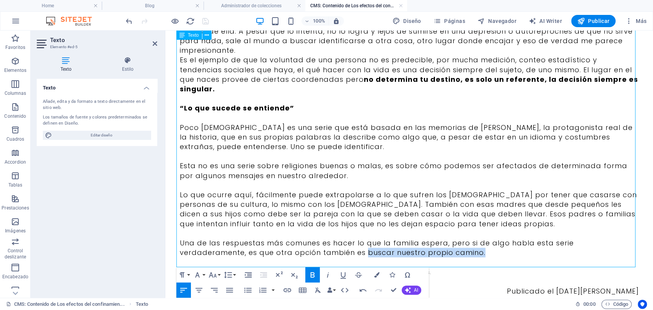
drag, startPoint x: 427, startPoint y: 222, endPoint x: 295, endPoint y: 219, distance: 131.6
click at [295, 238] on p "Una de las respuestas más comunes es hacer lo que la familia espera, pero si de…" at bounding box center [409, 247] width 459 height 19
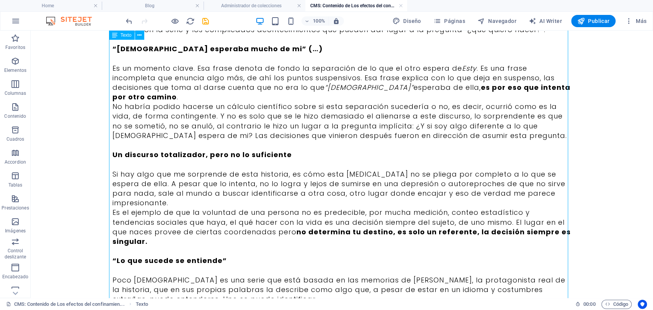
scroll to position [297, 0]
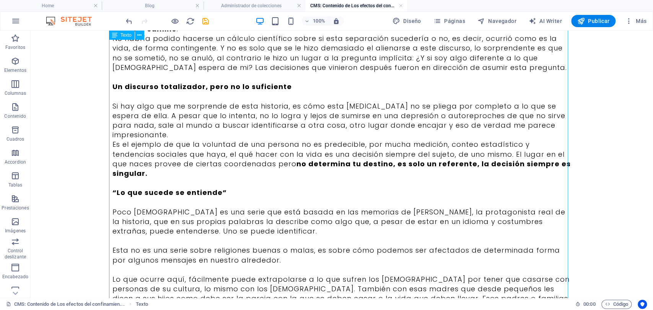
click at [406, 184] on div "A mi juicio, Poco ortodoxa se trata de lo realmente abrasadores que pueden lleg…" at bounding box center [341, 72] width 459 height 617
click at [404, 184] on div "A mi juicio, Poco ortodoxa se trata de lo realmente abrasadores que pueden lleg…" at bounding box center [341, 72] width 459 height 617
click at [373, 184] on div "A mi juicio, Poco ortodoxa se trata de lo realmente abrasadores que pueden lleg…" at bounding box center [341, 72] width 459 height 617
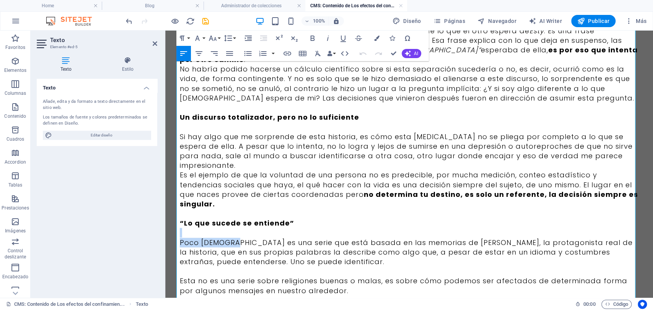
drag, startPoint x: 230, startPoint y: 211, endPoint x: 176, endPoint y: 203, distance: 55.0
click at [176, 203] on div "A mi juicio, Poco ortodoxa se trata de lo realmente abrasadores que pueden lleg…" at bounding box center [409, 87] width 477 height 709
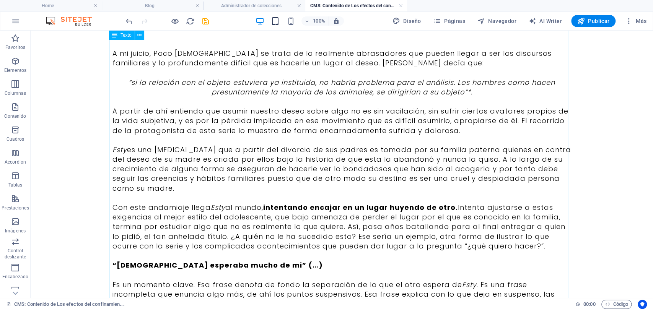
scroll to position [0, 0]
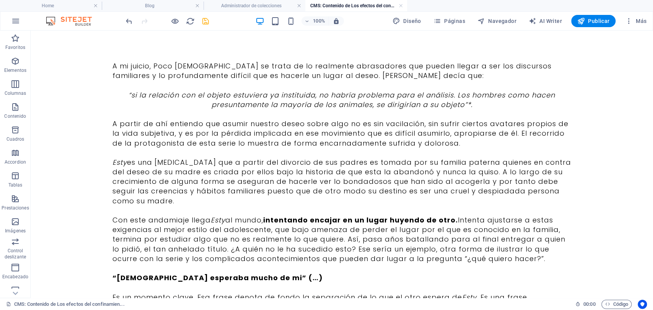
click at [206, 22] on icon "save" at bounding box center [205, 21] width 9 height 9
click at [400, 4] on link at bounding box center [401, 5] width 5 height 7
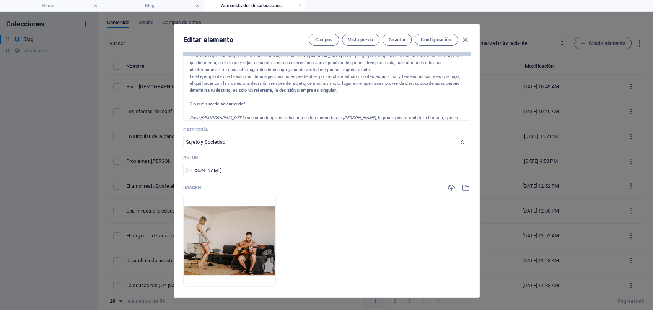
scroll to position [170, 0]
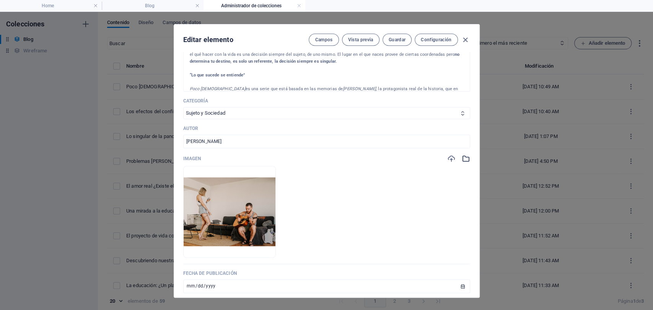
click at [462, 159] on icon "button" at bounding box center [466, 159] width 8 height 8
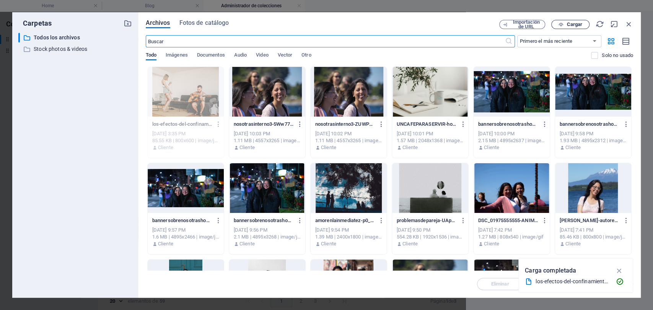
click at [577, 26] on span "Cargar" at bounding box center [575, 24] width 16 height 5
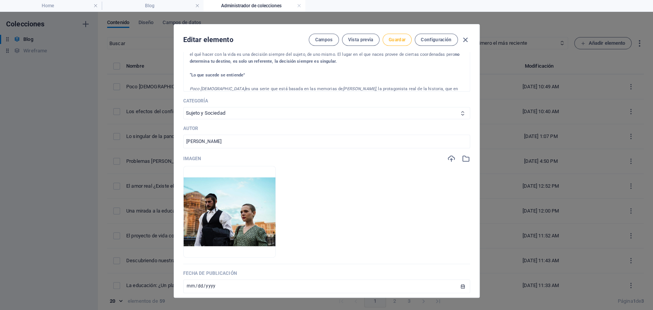
click at [395, 44] on button "Guardar" at bounding box center [397, 40] width 29 height 12
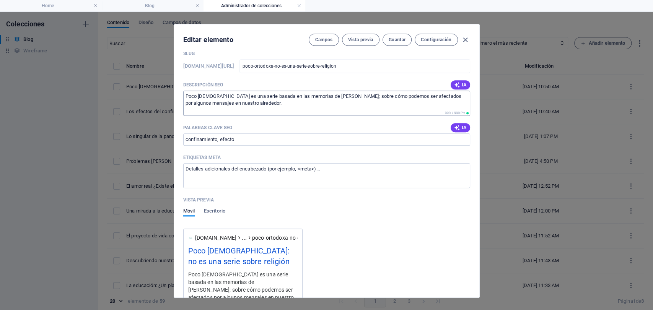
scroll to position [552, 0]
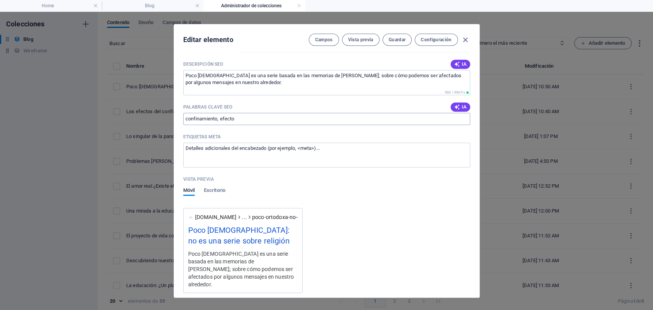
click at [242, 116] on input "confinamiento, efecto" at bounding box center [326, 119] width 287 height 12
type input "religión, efecto"
click at [398, 39] on span "Guardar" at bounding box center [397, 40] width 17 height 6
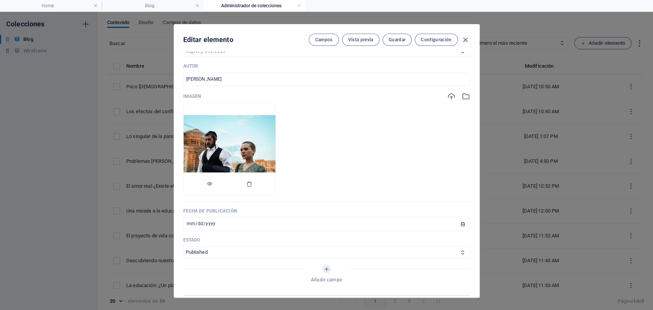
scroll to position [212, 0]
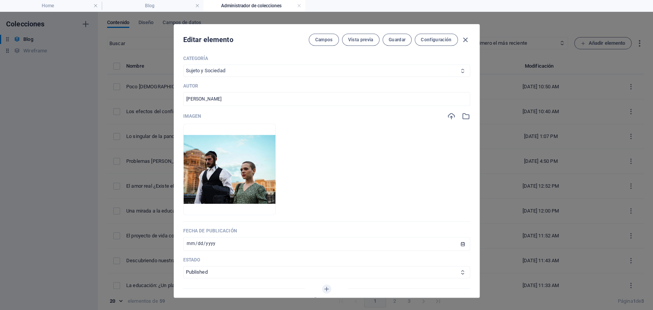
click at [239, 68] on select "Infancia y Adolescencia Sujeto y Sociedad Arte y Cultura Familia Educación Pare…" at bounding box center [326, 71] width 287 height 12
select select "Arte y Cultura"
click at [183, 65] on select "Infancia y Adolescencia Sujeto y Sociedad Arte y Cultura Familia Educación Pare…" at bounding box center [326, 71] width 287 height 12
click at [399, 42] on span "Guardar" at bounding box center [397, 40] width 17 height 6
click at [466, 39] on icon "button" at bounding box center [465, 40] width 9 height 9
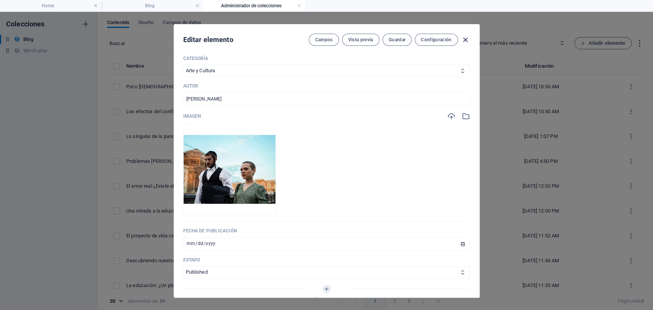
type input "[DATE]"
type input "poco-ortodoxa-no-es-una-serie-sobre-religion"
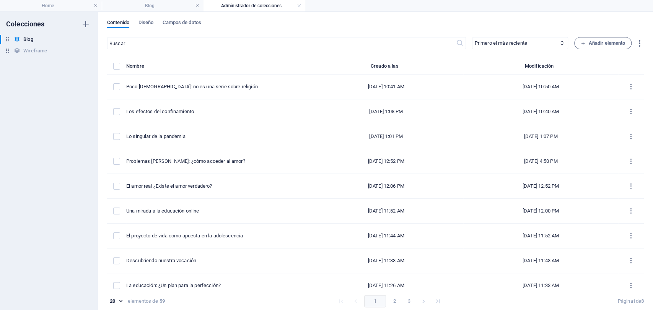
scroll to position [0, 0]
click at [166, 132] on h6 "Duplicar" at bounding box center [173, 133] width 26 height 9
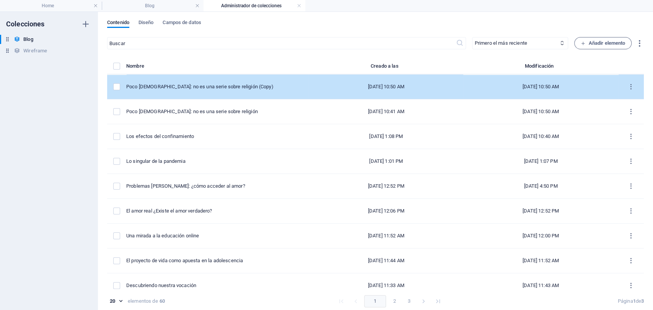
click at [214, 78] on td "Poco ortodoxa: no es una serie sobre religión (Copy)" at bounding box center [217, 87] width 183 height 25
select select "Arte y Cultura"
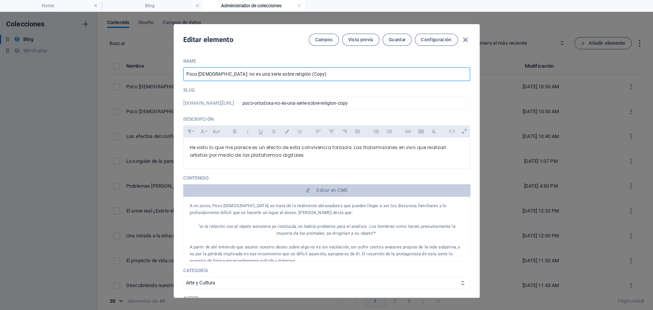
drag, startPoint x: 312, startPoint y: 75, endPoint x: 173, endPoint y: 66, distance: 139.5
click at [174, 66] on div "Name Poco ortodoxa: no es una serie sobre religión (Copy) ​ Slug www.example.co…" at bounding box center [326, 175] width 305 height 246
paste input "Lo humano en el racismo y violencia"
type input "Lo humano en el racismo y violencia"
type input "lo-humano-en-el-racismo-y-violencia"
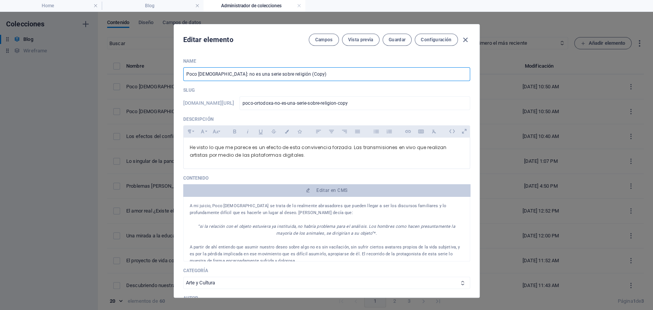
type input "lo-humano-en-el-racismo-y-violencia"
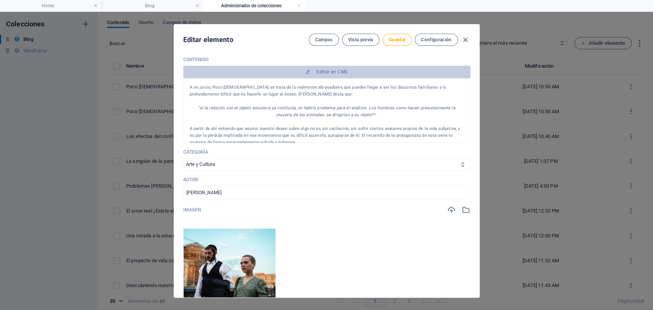
scroll to position [127, 0]
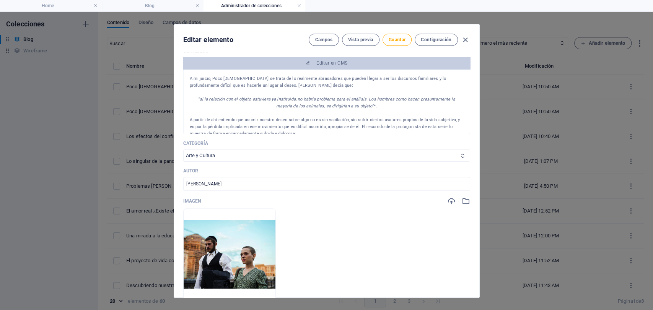
type input "Lo humano en el racismo y violencia"
click at [232, 158] on select "Infancia y Adolescencia Sujeto y Sociedad Arte y Cultura Familia Educación Pare…" at bounding box center [326, 156] width 287 height 12
select select "Sujeto y Sociedad"
click at [183, 150] on select "Infancia y Adolescencia Sujeto y Sociedad Arte y Cultura Familia Educación Pare…" at bounding box center [326, 156] width 287 height 12
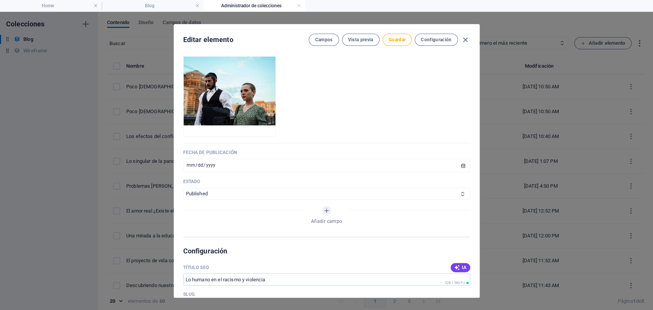
scroll to position [297, 0]
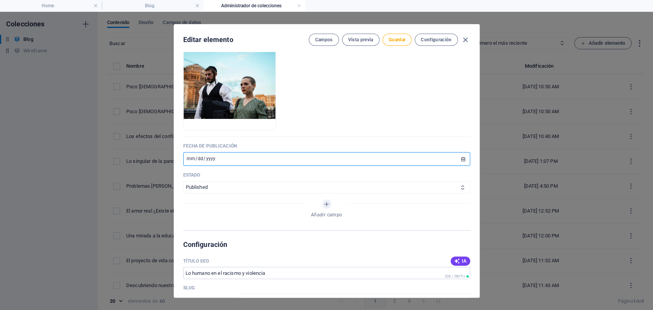
click at [192, 158] on input "[DATE]" at bounding box center [326, 159] width 287 height 14
type input "2020-05-01"
type input "[DATE]"
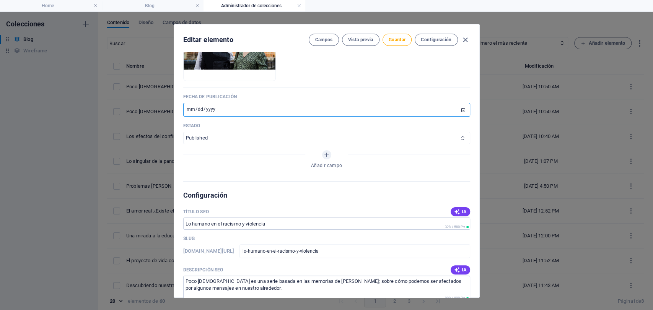
scroll to position [383, 0]
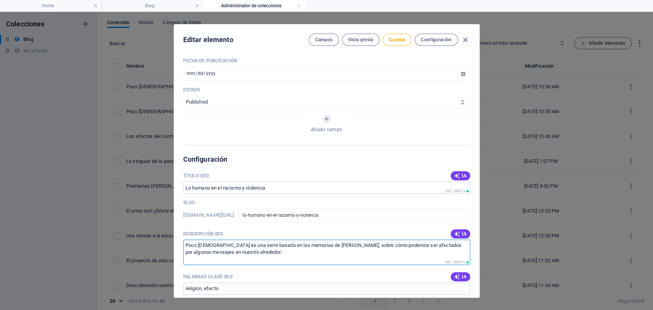
drag, startPoint x: 260, startPoint y: 256, endPoint x: 180, endPoint y: 235, distance: 83.2
click at [180, 235] on div "Name Lo humano en el racismo y violencia ​ Slug www.example.com/blog-elemento/ …" at bounding box center [326, 175] width 305 height 246
paste textarea "Como todos saben, hace unos meses atrás la muerte de un afrodescendiente a mano…"
drag, startPoint x: 283, startPoint y: 245, endPoint x: 171, endPoint y: 245, distance: 111.7
click at [171, 245] on div "Editar elemento Campos Vista previa Guardar Configuración Name Lo humano en el …" at bounding box center [326, 161] width 653 height 298
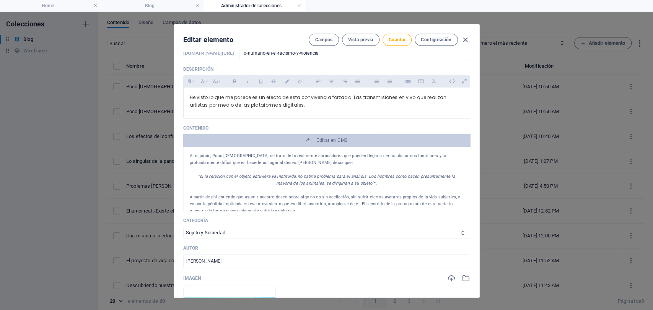
scroll to position [0, 0]
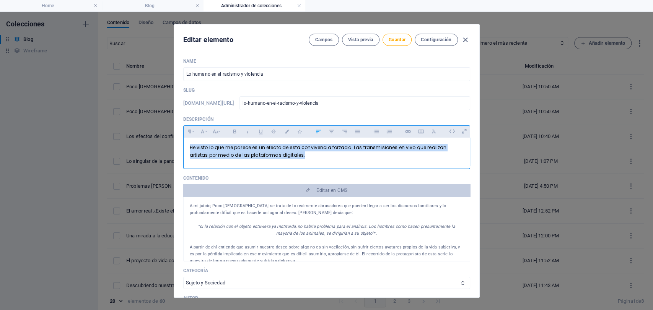
drag, startPoint x: 301, startPoint y: 155, endPoint x: 174, endPoint y: 143, distance: 126.9
click at [174, 143] on div "Name Lo humano en el racismo y violencia ​ Slug www.example.com/blog-elemento/ …" at bounding box center [326, 175] width 305 height 246
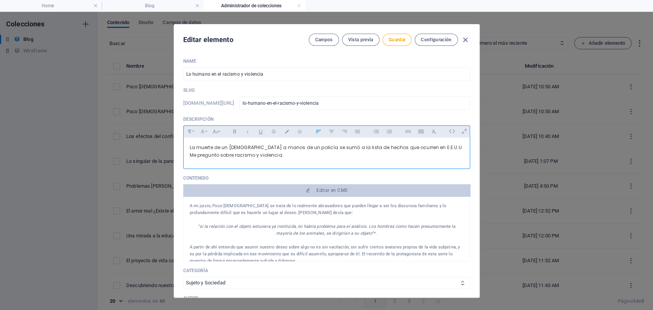
scroll to position [525, 0]
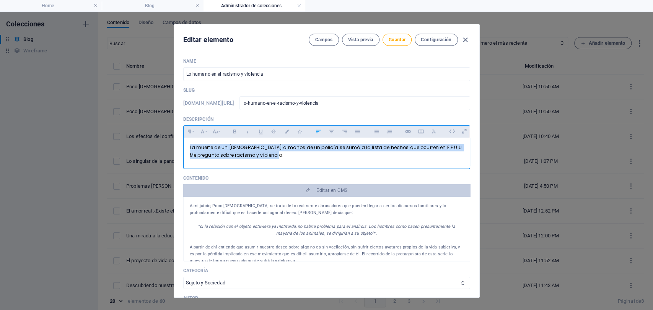
drag, startPoint x: 292, startPoint y: 160, endPoint x: 166, endPoint y: 143, distance: 127.1
click at [166, 143] on div "Editar elemento Campos Vista previa Guardar Configuración Name Lo humano en el …" at bounding box center [326, 161] width 653 height 298
click at [288, 127] on button "Colors" at bounding box center [287, 132] width 12 height 10
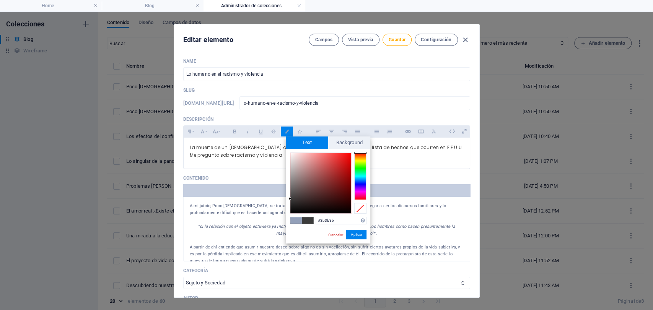
click at [357, 242] on div "#3b3b3b Formatos soportados #0852ed rgb(8, 82, 237) rgba(8, 82, 237, 90%) hsv(2…" at bounding box center [328, 252] width 85 height 206
click at [358, 237] on button "Aplicar" at bounding box center [356, 234] width 21 height 9
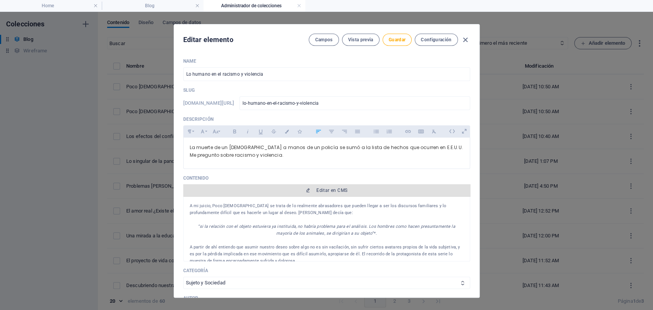
click at [313, 190] on span "Editar en CMS" at bounding box center [326, 190] width 281 height 6
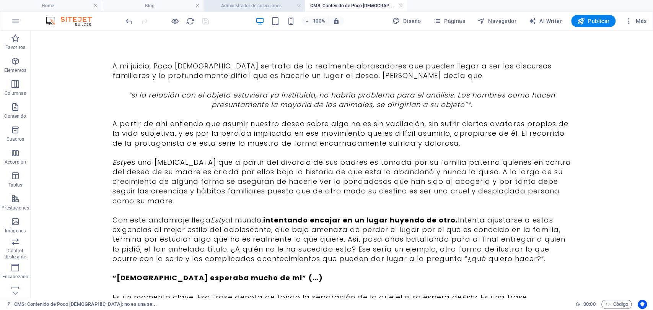
scroll to position [0, 0]
drag, startPoint x: 274, startPoint y: 8, endPoint x: 337, endPoint y: 8, distance: 63.1
click at [274, 8] on h4 "Administrador de colecciones" at bounding box center [255, 6] width 102 height 8
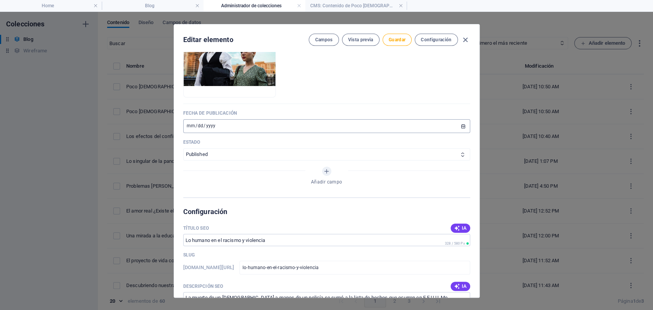
scroll to position [383, 0]
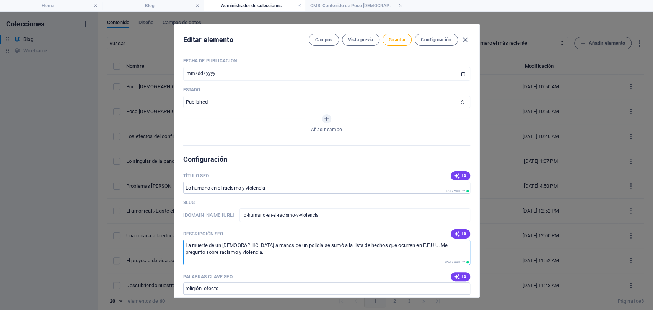
drag, startPoint x: 247, startPoint y: 254, endPoint x: 174, endPoint y: 236, distance: 74.8
click at [174, 236] on div "Name Lo humano en el racismo y violencia ​ Slug www.example.com/blog-elemento/ …" at bounding box center [326, 175] width 305 height 246
paste textarea "¿Por qué algunas veces logramos funcionar con la diferencia y otras no?, ¿qué o…"
drag, startPoint x: 235, startPoint y: 255, endPoint x: 185, endPoint y: 241, distance: 51.6
click at [185, 241] on textarea "¿Por qué algunas veces logramos funcionar con la diferencia y otras no?, ¿qué o…" at bounding box center [326, 252] width 287 height 25
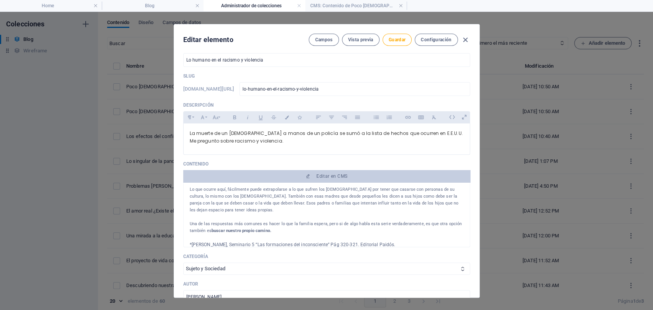
scroll to position [0, 0]
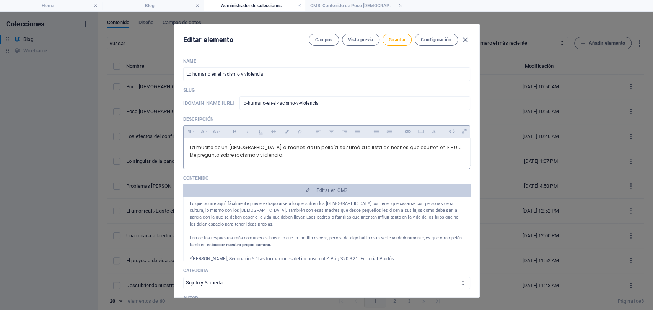
type textarea "¿Por qué algunas veces logramos funcionar con la diferencia y otras no?, ¿qué o…"
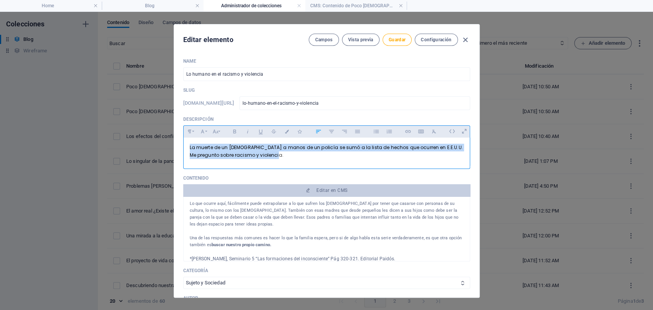
drag, startPoint x: 260, startPoint y: 160, endPoint x: 173, endPoint y: 139, distance: 89.3
click at [174, 139] on div "Name Lo humano en el racismo y violencia ​ Slug www.example.com/blog-elemento/ …" at bounding box center [326, 175] width 305 height 246
drag, startPoint x: 245, startPoint y: 160, endPoint x: 206, endPoint y: 142, distance: 42.6
click at [184, 144] on div "¿Por qué algunas veces logramos funcionar con la diferencia y otras no?, ¿qué o…" at bounding box center [327, 152] width 286 height 28
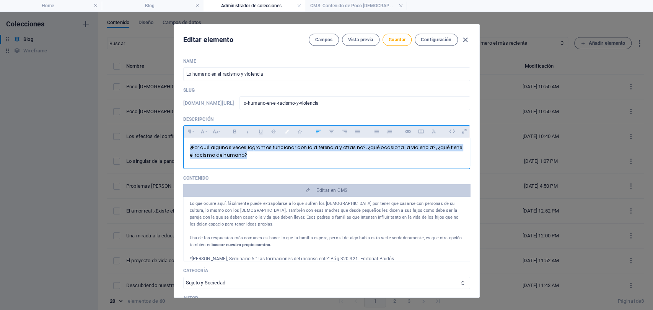
click at [288, 131] on icon "button" at bounding box center [287, 132] width 7 height 4
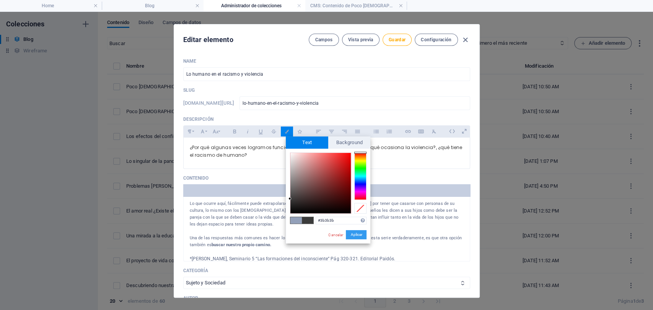
click at [348, 232] on button "Aplicar" at bounding box center [356, 234] width 21 height 9
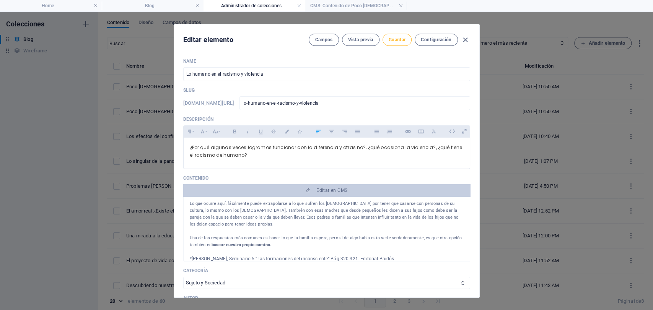
click at [402, 39] on span "Guardar" at bounding box center [397, 40] width 17 height 6
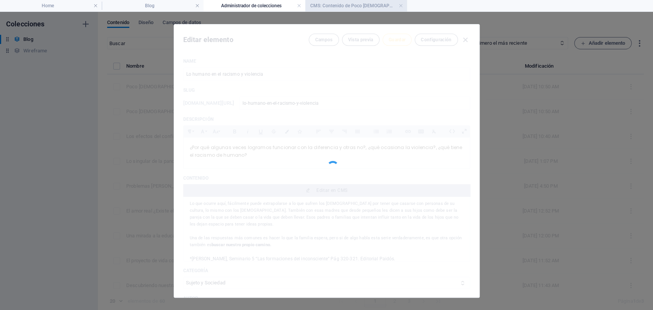
type input "lo-humano-en-el-racismo-y-violencia"
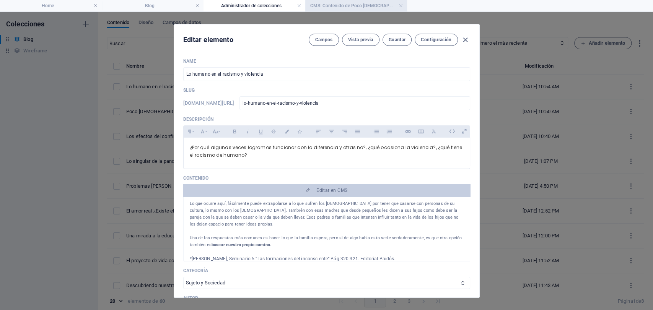
click at [346, 10] on li "CMS: Contenido de Poco [DEMOGRAPHIC_DATA]: no es una se..." at bounding box center [356, 5] width 102 height 11
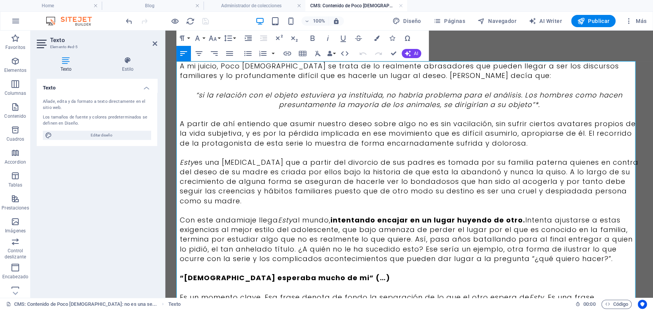
click at [195, 71] on p "A mi juicio, Poco [DEMOGRAPHIC_DATA] se trata de lo realmente abrasadores que p…" at bounding box center [409, 70] width 459 height 19
click at [187, 60] on button "Align Left" at bounding box center [183, 53] width 15 height 15
click at [184, 71] on p "A mi juicio, Poco [DEMOGRAPHIC_DATA] se trata de lo realmente abrasadores que p…" at bounding box center [409, 70] width 459 height 19
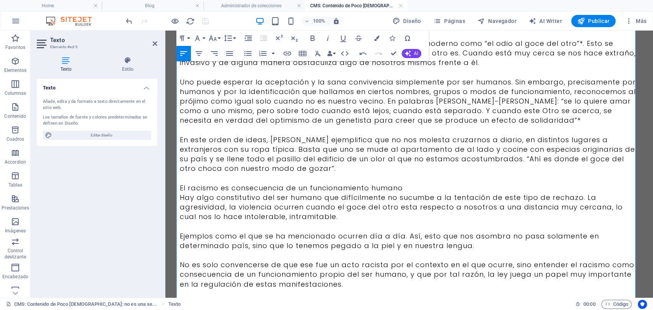
scroll to position [345, 0]
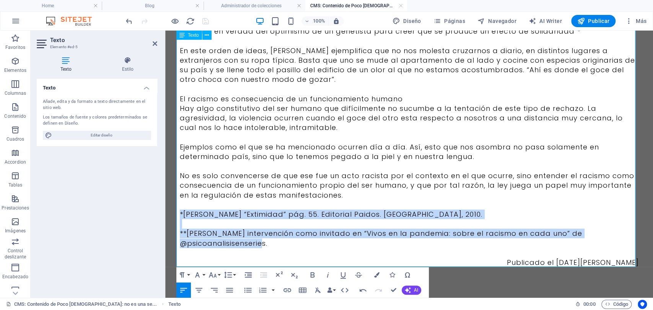
drag, startPoint x: 288, startPoint y: 245, endPoint x: 177, endPoint y: 215, distance: 114.5
click at [180, 215] on div "Como todos saben, hace unos meses atrás la muerte de un afrodescendiente a mano…" at bounding box center [409, 7] width 459 height 520
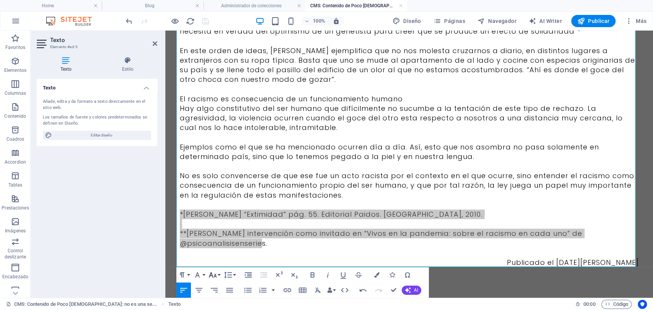
click at [218, 275] on button "Font Size" at bounding box center [214, 274] width 15 height 15
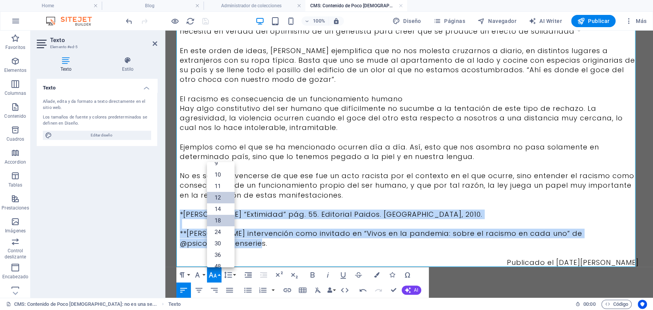
click at [214, 197] on link "12" at bounding box center [221, 197] width 28 height 11
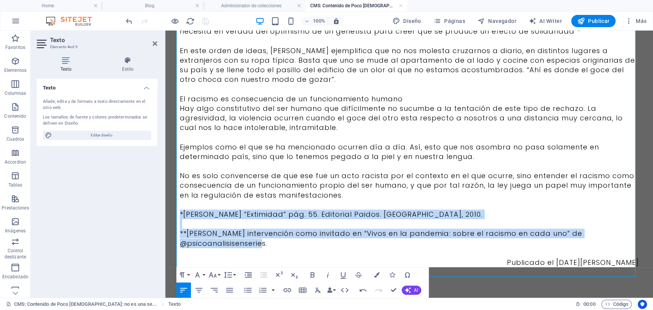
scroll to position [335, 0]
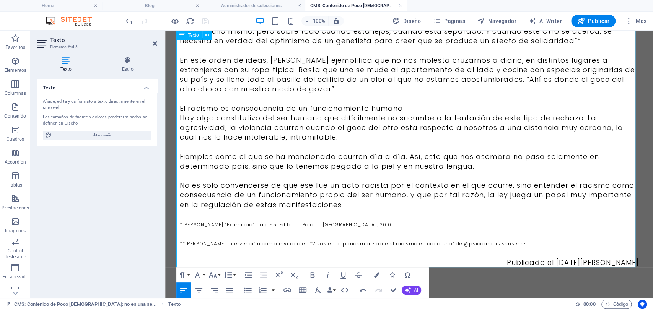
click at [569, 261] on p "Publicado el [DATE][PERSON_NAME]" at bounding box center [409, 263] width 459 height 10
click at [634, 261] on p "Publicado el [DATE][PERSON_NAME]" at bounding box center [409, 263] width 459 height 10
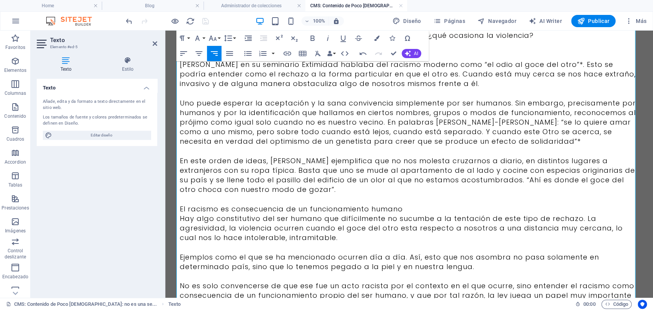
scroll to position [61, 0]
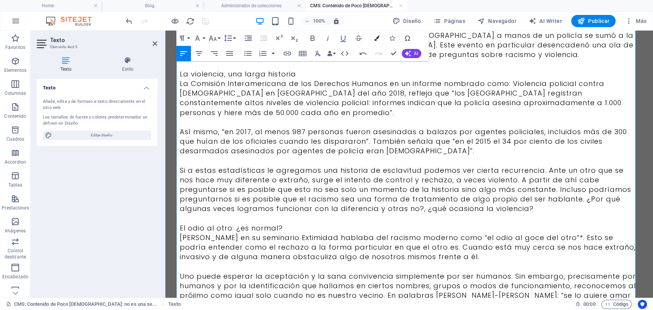
click at [374, 41] on icon "button" at bounding box center [376, 38] width 5 height 5
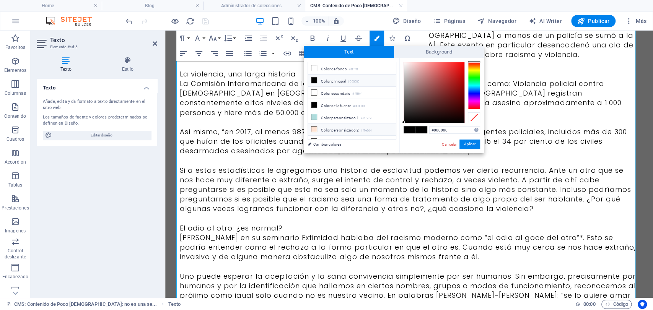
scroll to position [29, 0]
click at [344, 135] on li "Color personalizado 5 #3b3b3b" at bounding box center [352, 137] width 88 height 12
type input "#3b3b3b"
click at [475, 145] on button "Aplicar" at bounding box center [470, 144] width 21 height 9
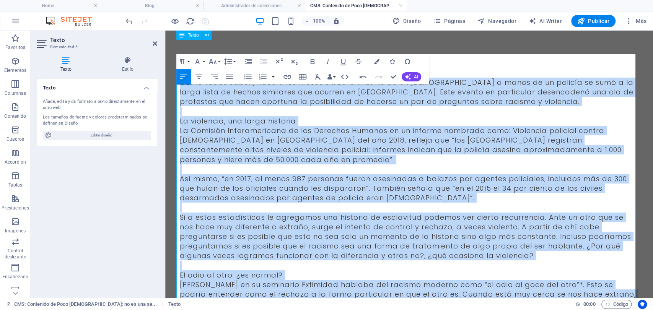
scroll to position [0, 0]
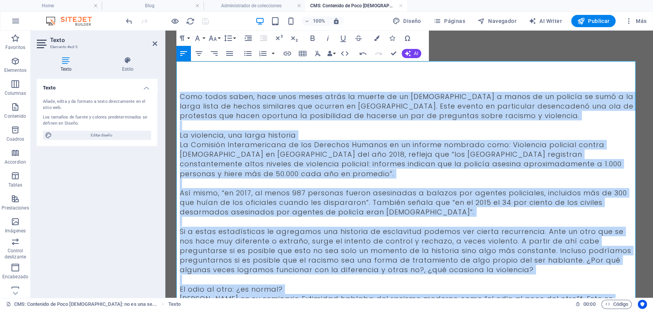
click at [303, 136] on p "La violencia, una larga historia" at bounding box center [409, 135] width 459 height 10
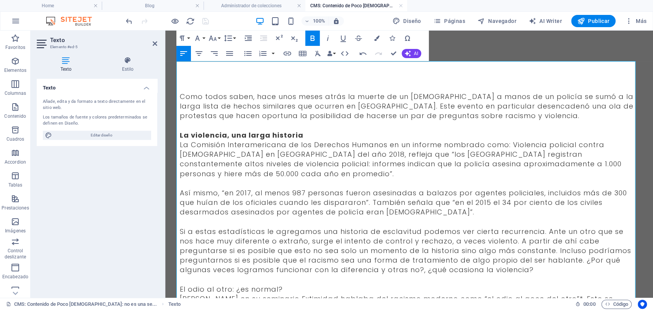
click at [343, 209] on span "Así mismo, “en 2017, al menos 987 personas fueron asesinadas a balazos por agen…" at bounding box center [403, 202] width 447 height 29
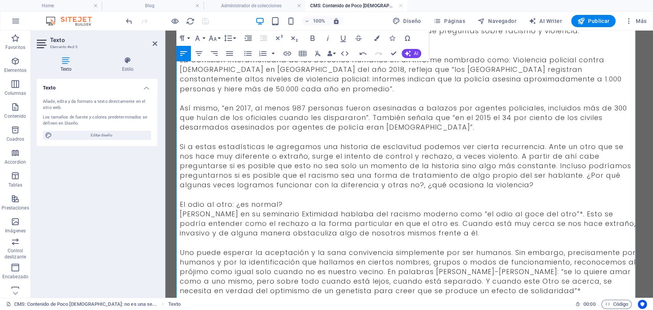
click at [305, 202] on p "El odio al otro: ¿es normal?" at bounding box center [409, 205] width 459 height 10
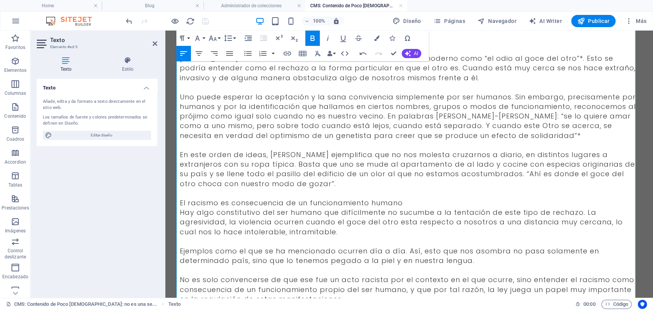
scroll to position [255, 0]
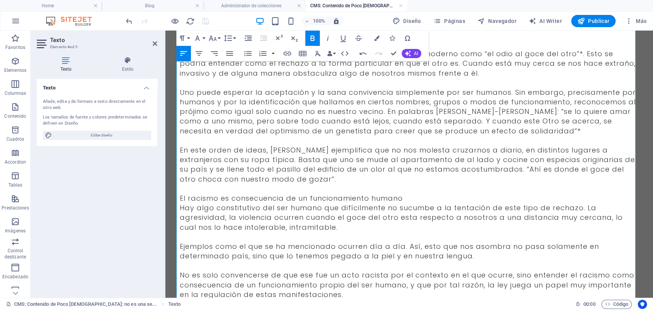
click at [410, 197] on p "El racismo es consecuencia de un funcionamiento humano" at bounding box center [409, 199] width 459 height 10
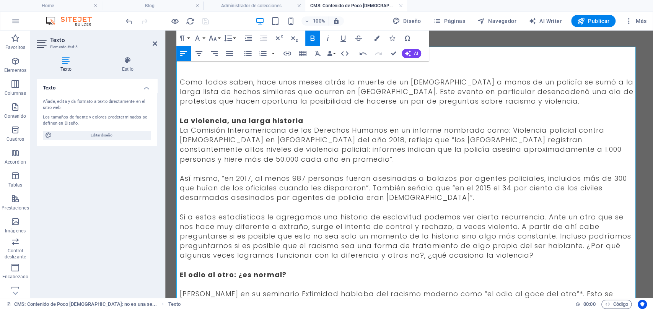
scroll to position [0, 0]
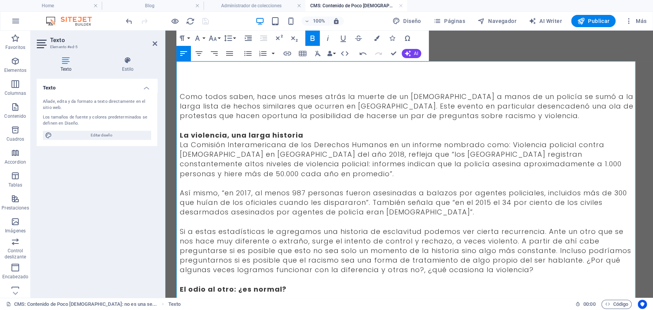
click at [551, 120] on p "Como todos saben, hace unos meses atrás la muerte de un afrodescendiente a mano…" at bounding box center [409, 106] width 459 height 29
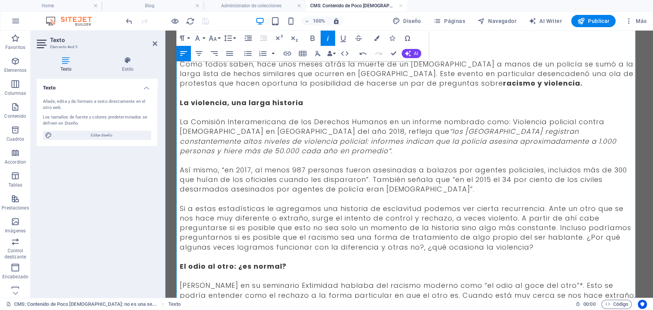
scroll to position [24, 0]
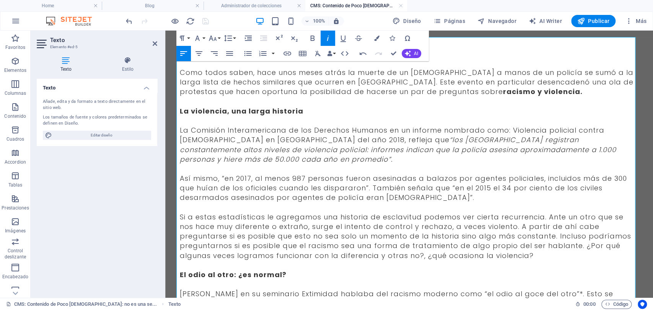
click at [220, 178] on span "Así mismo, “en 2017, al menos 987 personas fueron asesinadas a balazos por agen…" at bounding box center [403, 188] width 447 height 29
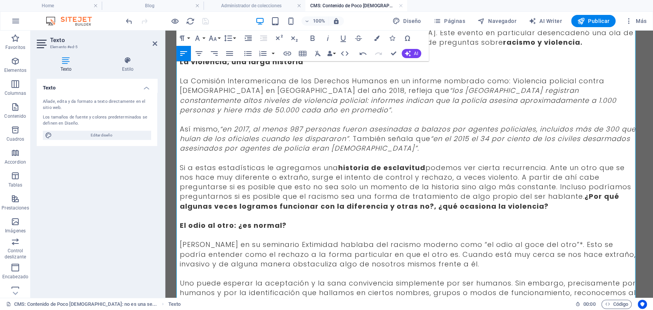
scroll to position [93, 0]
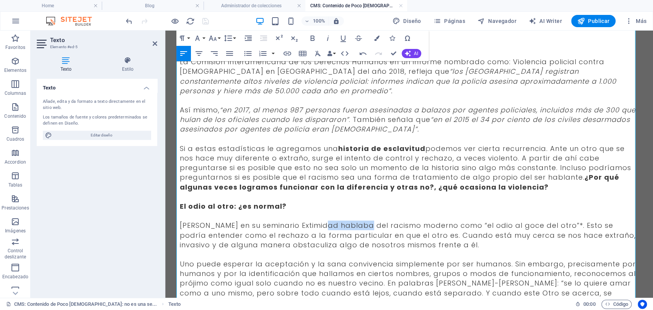
drag, startPoint x: 355, startPoint y: 230, endPoint x: 318, endPoint y: 227, distance: 36.8
click at [318, 227] on span "Jacques-Alain Miller en su seminario Extimidad hablaba del racismo moderno como…" at bounding box center [408, 235] width 456 height 29
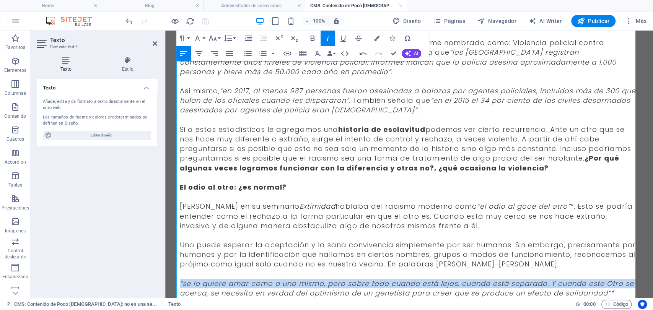
scroll to position [122, 0]
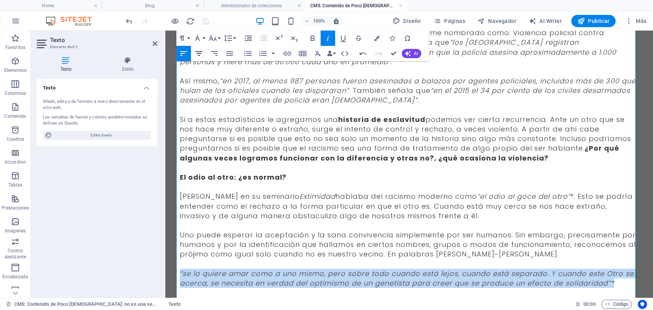
click at [202, 51] on icon "button" at bounding box center [198, 53] width 9 height 9
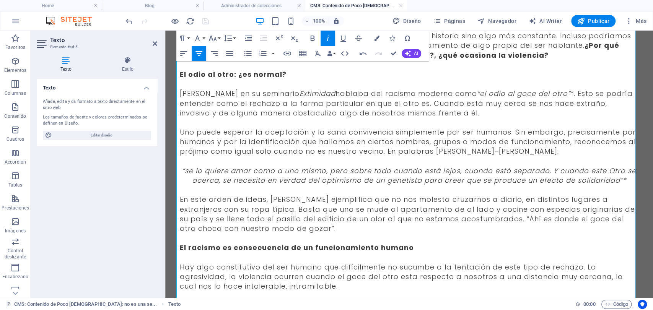
scroll to position [292, 0]
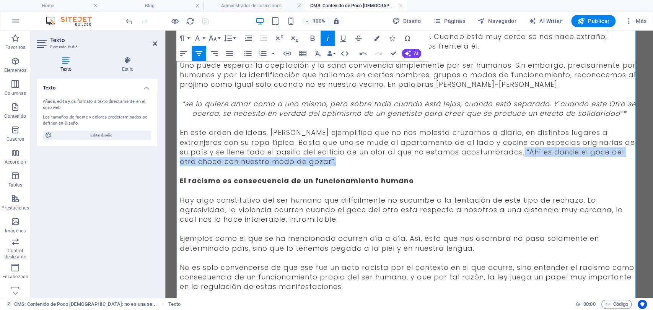
drag, startPoint x: 474, startPoint y: 150, endPoint x: 471, endPoint y: 166, distance: 16.4
click at [471, 166] on div "Como todos saben, hace unos meses atrás la muerte de un afrodescendiente a mano…" at bounding box center [409, 74] width 459 height 549
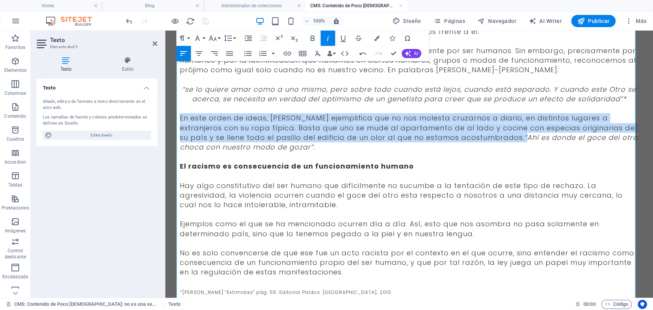
scroll to position [289, 0]
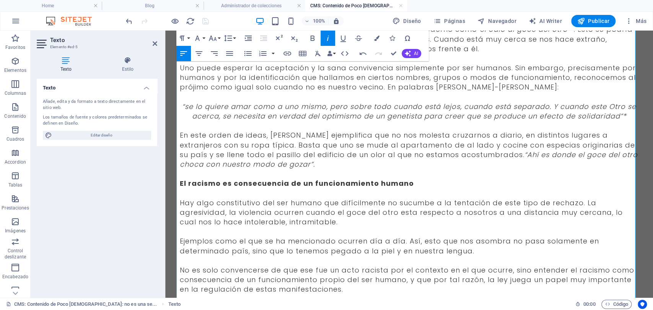
click at [284, 163] on p "En este orden de ideas, Jorge Assef ejemplifica que no nos molesta cruzarnos a …" at bounding box center [409, 149] width 459 height 39
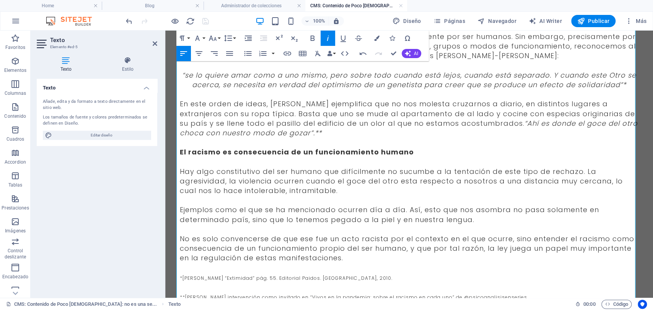
scroll to position [331, 0]
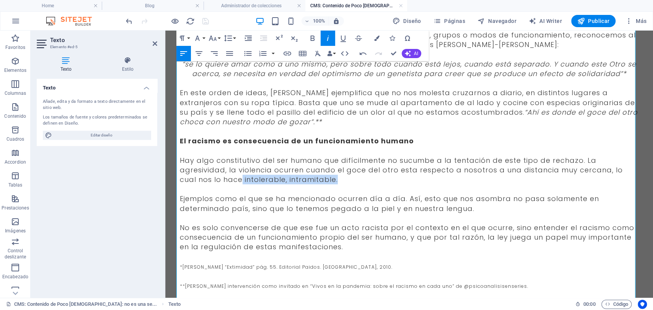
drag, startPoint x: 315, startPoint y: 182, endPoint x: 219, endPoint y: 177, distance: 95.8
click at [219, 177] on span "Hay algo constitutivo del ser humano que difícilmente no sucumbe a la tentación…" at bounding box center [401, 170] width 443 height 29
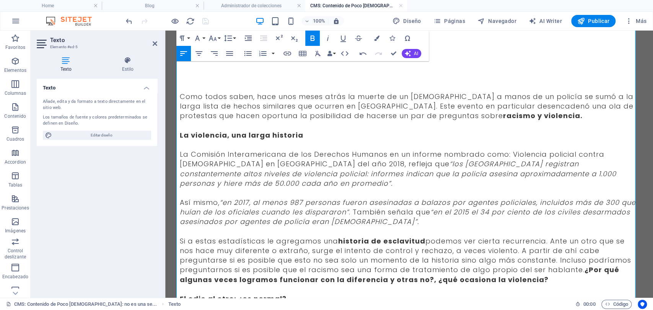
scroll to position [0, 0]
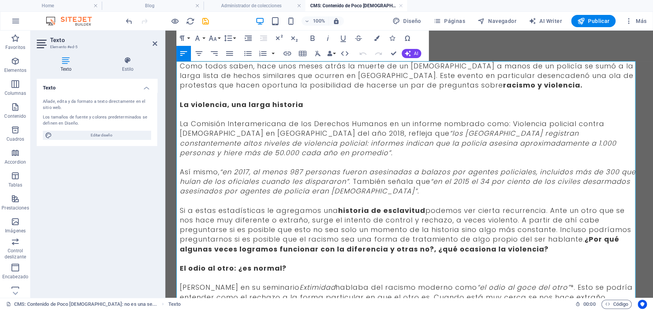
click at [195, 68] on span "Como todos saben, hace unos meses atrás la muerte de un afrodescendiente a mano…" at bounding box center [407, 75] width 454 height 29
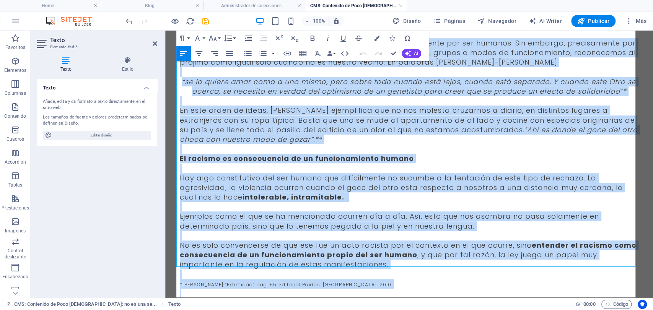
scroll to position [343, 0]
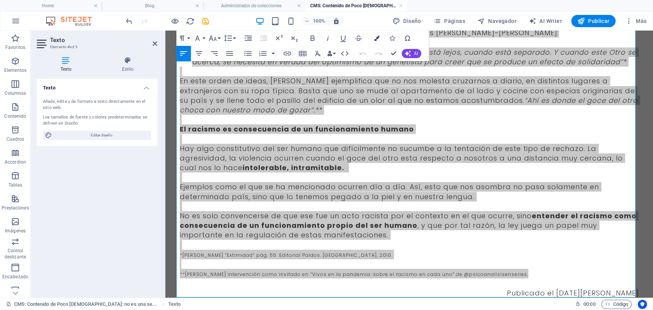
click at [372, 38] on button "Colors" at bounding box center [377, 38] width 15 height 15
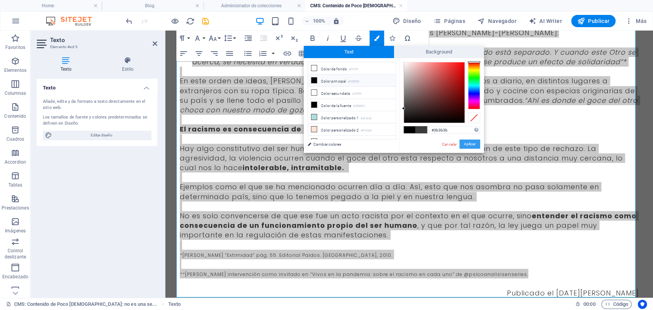
drag, startPoint x: 469, startPoint y: 142, endPoint x: 280, endPoint y: 114, distance: 191.1
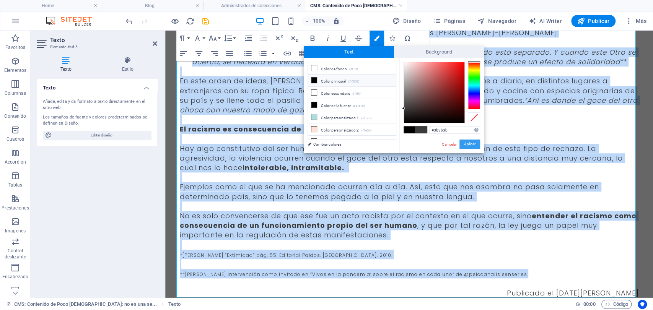
click at [469, 142] on button "Aplicar" at bounding box center [470, 144] width 21 height 9
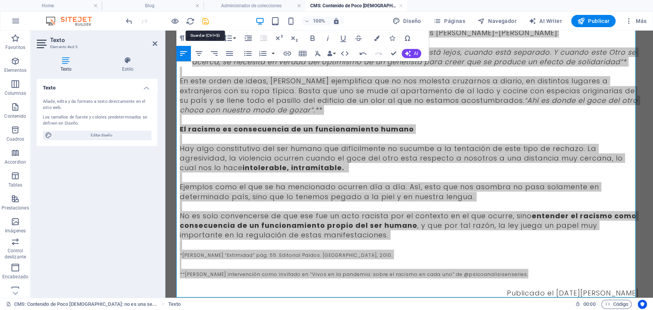
click at [206, 19] on icon "save" at bounding box center [205, 21] width 9 height 9
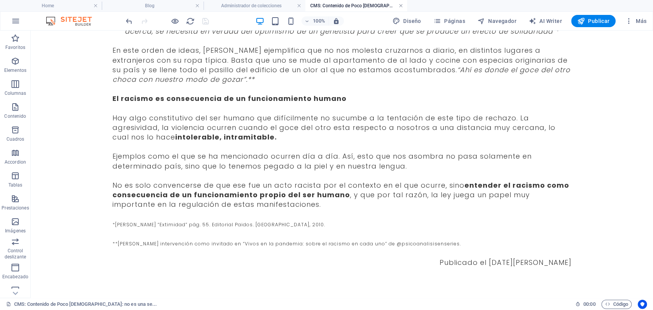
click at [399, 7] on link at bounding box center [401, 5] width 5 height 7
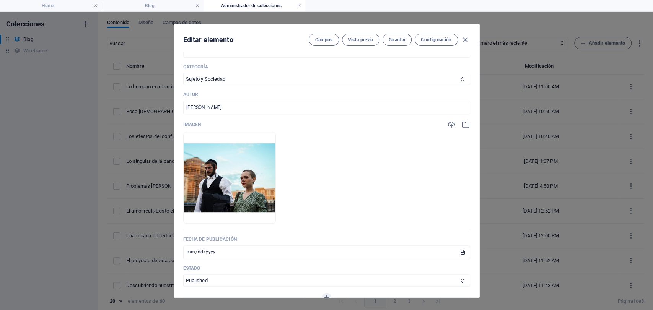
scroll to position [212, 0]
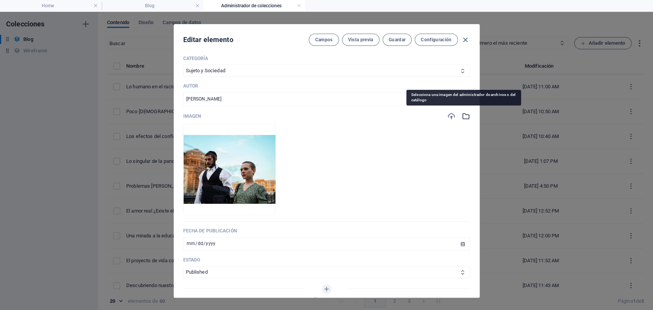
click at [462, 114] on icon "button" at bounding box center [466, 116] width 8 height 8
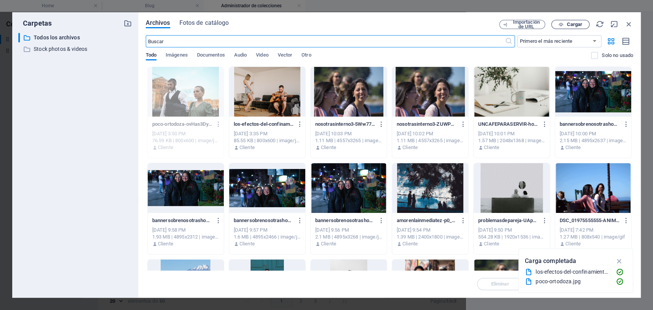
click at [576, 25] on span "Cargar" at bounding box center [575, 24] width 16 height 5
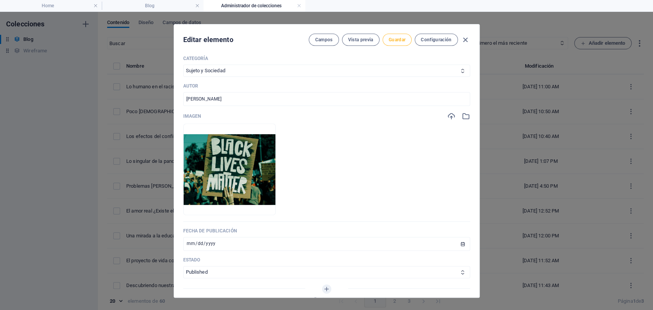
click at [389, 43] on button "Guardar" at bounding box center [397, 40] width 29 height 12
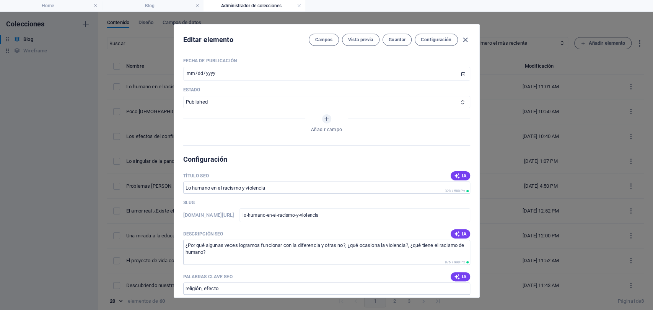
scroll to position [468, 0]
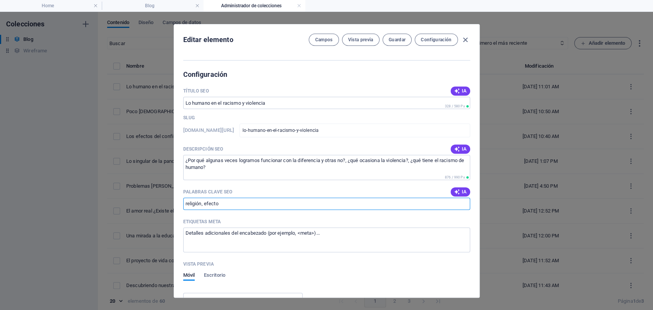
click at [218, 205] on input "religión, efecto" at bounding box center [326, 204] width 287 height 12
type input "r"
type input "racismo, violencia"
click at [399, 36] on button "Guardar" at bounding box center [397, 40] width 29 height 12
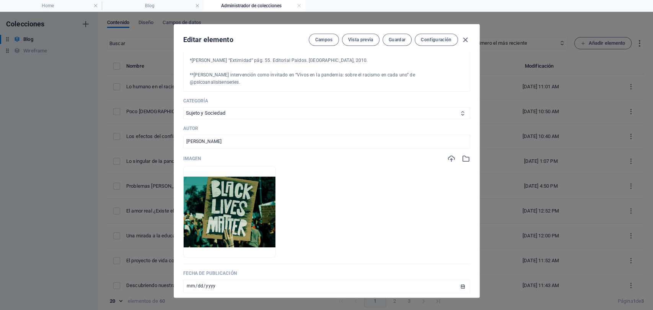
scroll to position [0, 0]
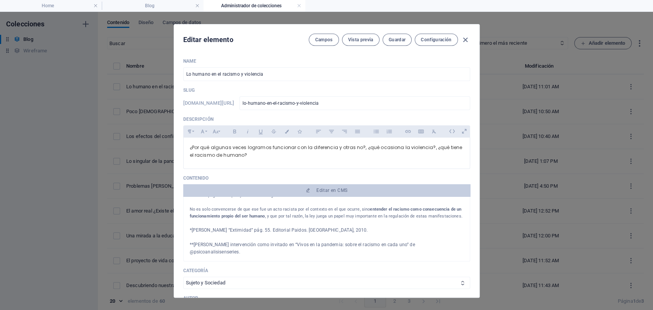
drag, startPoint x: 464, startPoint y: 41, endPoint x: 384, endPoint y: 46, distance: 80.5
click at [384, 46] on div "Editar elemento Campos Vista previa Guardar Configuración" at bounding box center [326, 38] width 305 height 28
click at [391, 41] on span "Guardar" at bounding box center [397, 40] width 17 height 6
click at [465, 39] on icon "button" at bounding box center [465, 40] width 9 height 9
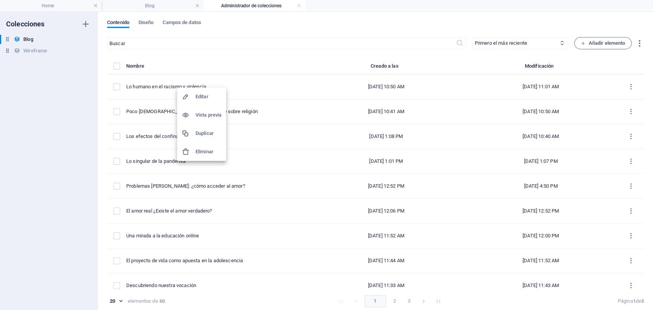
click at [209, 134] on h6 "Duplicar" at bounding box center [209, 133] width 26 height 9
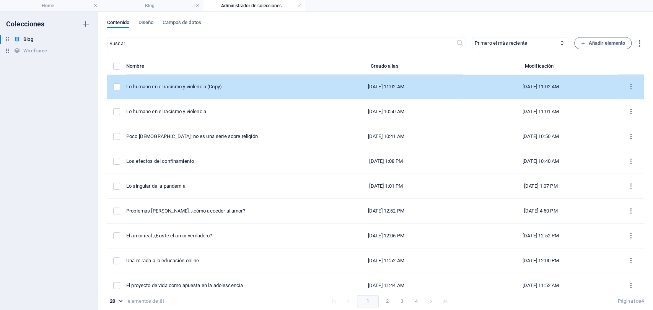
click at [167, 90] on td "Lo humano en el racismo y violencia (Copy)" at bounding box center [217, 87] width 183 height 25
select select "Sujeto y Sociedad"
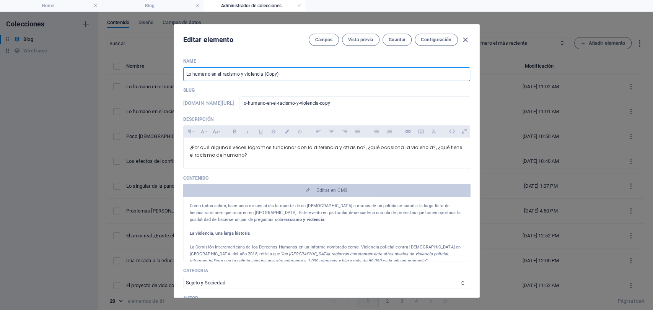
drag, startPoint x: 280, startPoint y: 77, endPoint x: 134, endPoint y: 66, distance: 146.6
click at [138, 73] on div "Editar elemento Campos Vista previa Guardar Configuración Name Lo humano en el …" at bounding box center [326, 161] width 653 height 298
paste input "Am(arte): el lenguaje del amor"
type input "Am(arte): el lenguaje del amor"
type input "am-arte-el-lenguaje-del-amor"
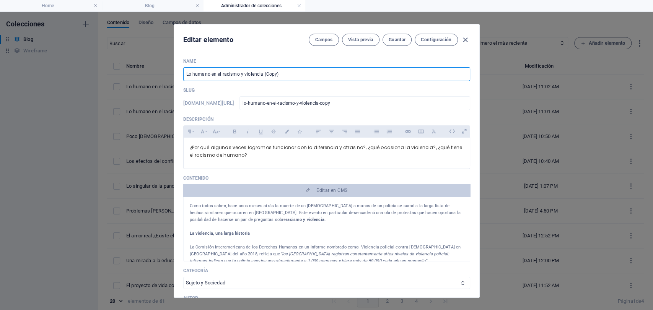
type input "am-arte-el-lenguaje-del-amor"
type input "Am(arte): el lenguaje del amor"
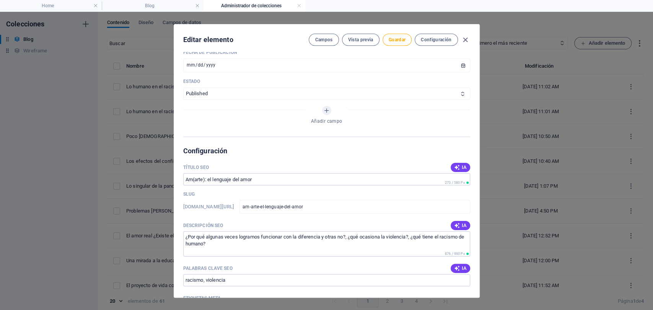
scroll to position [425, 0]
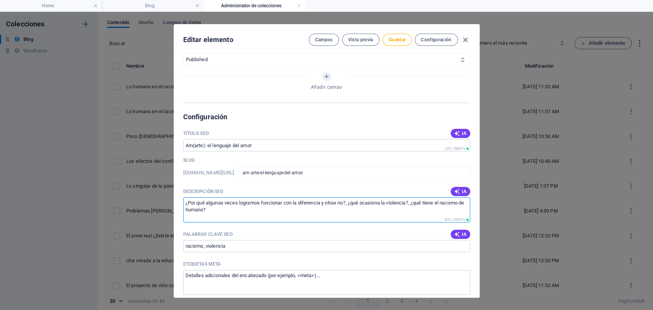
drag, startPoint x: 224, startPoint y: 212, endPoint x: 173, endPoint y: 199, distance: 52.7
click at [174, 199] on div "Name Am(arte): el lenguaje del amor ​ Slug www.example.com/blog-elemento/ am-ar…" at bounding box center [326, 175] width 305 height 246
click at [182, 194] on div "Name Am(arte): el lenguaje del amor ​ Slug www.example.com/blog-elemento/ am-ar…" at bounding box center [326, 175] width 305 height 246
paste textarea "Se aprende a amar? El proceso de am(arte) conlleva una decisión de cambio en el…"
click at [457, 206] on textarea "¿Se aprende a amar? El proceso de am(arte) conlleva una decisión de cambio en e…" at bounding box center [326, 209] width 287 height 25
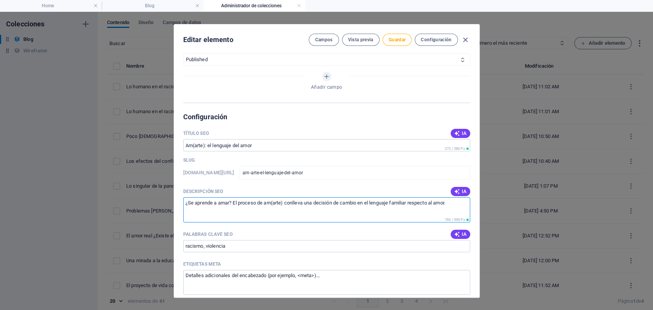
paste textarea "No podemos hablar de una técnica correcta y absoluta de amar, puesto a que a pe…"
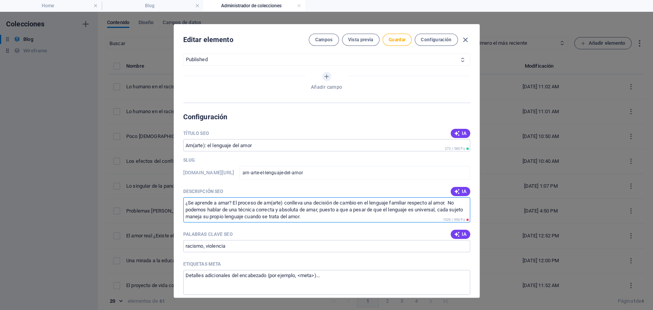
drag, startPoint x: 440, startPoint y: 209, endPoint x: 452, endPoint y: 199, distance: 16.3
click at [452, 199] on textarea "¿Se aprende a amar? El proceso de am(arte) conlleva una decisión de cambio en e…" at bounding box center [326, 209] width 287 height 25
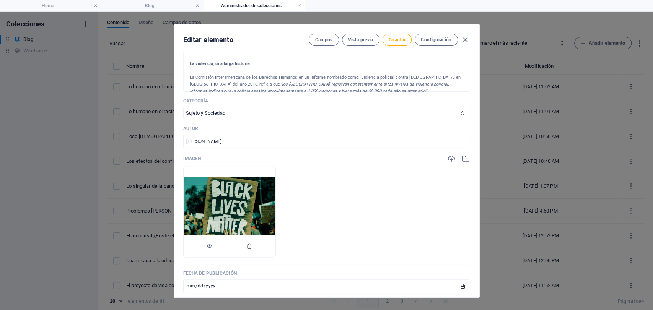
scroll to position [42, 0]
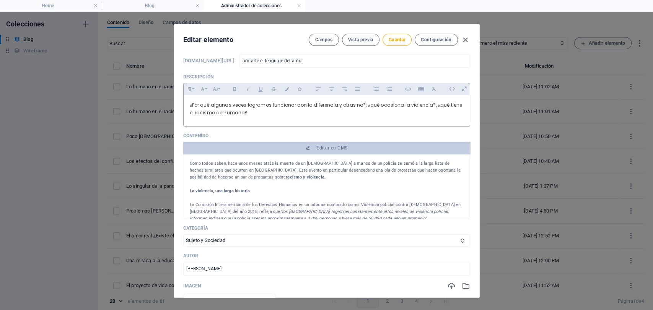
type textarea "¿Se aprende a amar? [PERSON_NAME] conlleva una decisión de cambio en el lenguaj…"
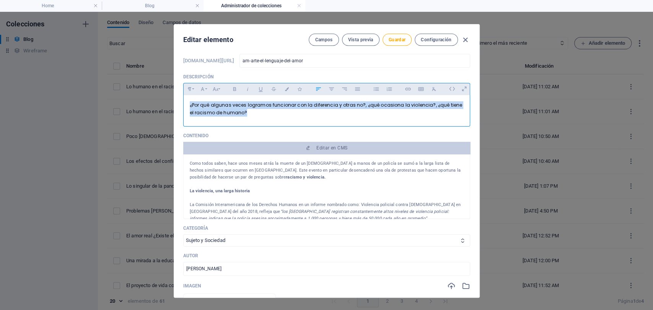
drag, startPoint x: 243, startPoint y: 114, endPoint x: 177, endPoint y: 101, distance: 67.5
click at [177, 101] on div "Name Am(arte): el lenguaje del amor ​ Slug www.example.com/blog-elemento/ am-ar…" at bounding box center [326, 175] width 305 height 246
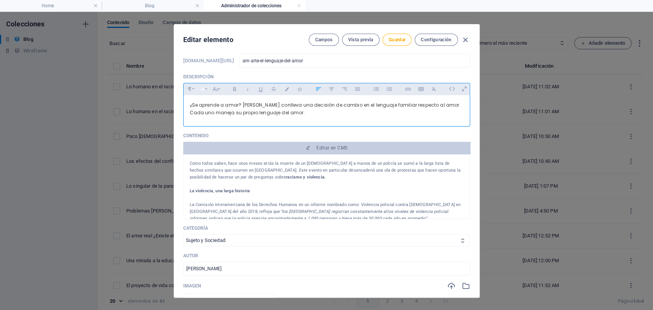
scroll to position [518, 0]
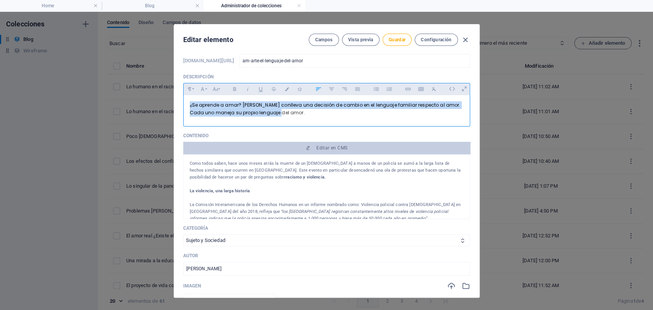
drag, startPoint x: 299, startPoint y: 113, endPoint x: 183, endPoint y: 98, distance: 116.9
click at [184, 98] on div "¿Se aprende a amar? [PERSON_NAME] conlleva una decisión de cambio en el lenguaj…" at bounding box center [327, 109] width 286 height 28
click at [285, 86] on button "Colors" at bounding box center [287, 89] width 12 height 10
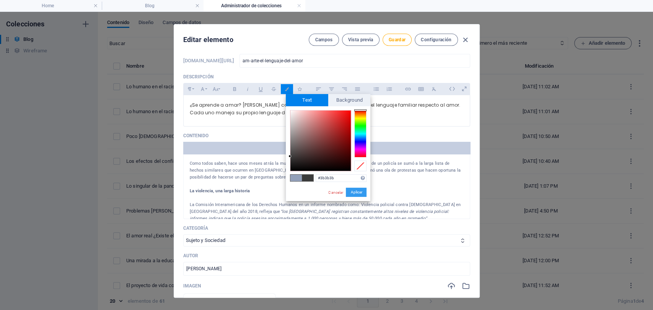
click at [355, 194] on button "Aplicar" at bounding box center [356, 192] width 21 height 9
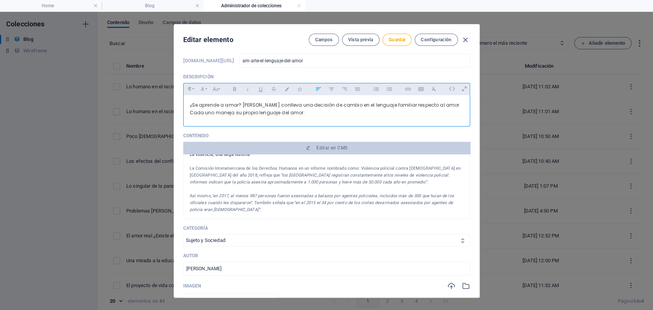
scroll to position [42, 0]
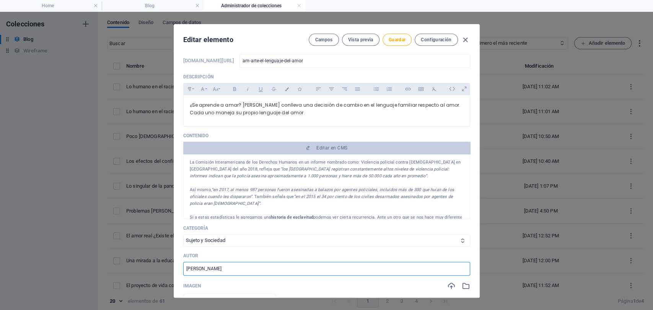
drag, startPoint x: 228, startPoint y: 270, endPoint x: 135, endPoint y: 261, distance: 93.4
click at [144, 265] on div "Editar elemento Campos Vista previa Guardar Configuración Name Am(arte): el len…" at bounding box center [326, 161] width 653 height 298
type input "[PERSON_NAME]"
click at [251, 246] on div "Name Am(arte): el lenguaje del amor ​ Slug www.example.com/blog-elemento/ am-ar…" at bounding box center [326, 250] width 287 height 469
click at [254, 246] on div "Name Am(arte): el lenguaje del amor ​ Slug www.example.com/blog-elemento/ am-ar…" at bounding box center [326, 250] width 287 height 469
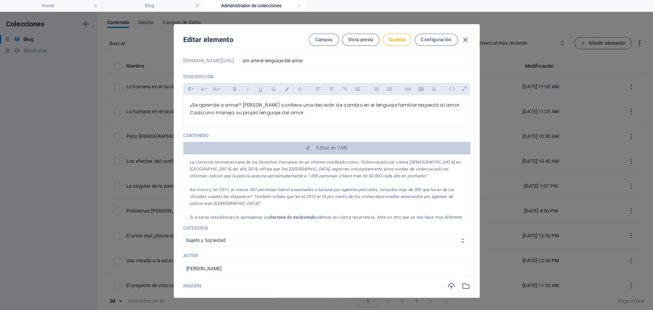
click at [251, 242] on select "Infancia y Adolescencia Sujeto y Sociedad Arte y Cultura Familia Educación Pare…" at bounding box center [326, 241] width 287 height 12
select select "Pareja"
click at [183, 235] on select "Infancia y Adolescencia Sujeto y Sociedad Arte y Cultura Familia Educación Pare…" at bounding box center [326, 241] width 287 height 12
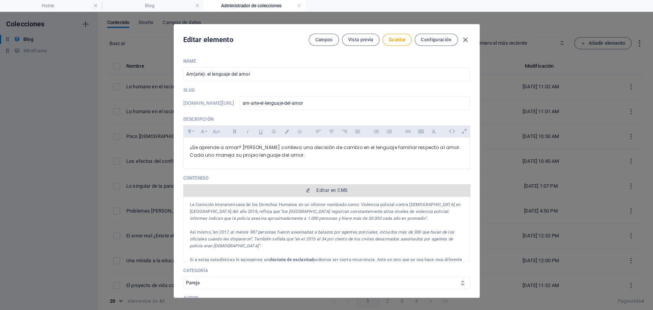
click at [312, 188] on span "Editar en CMS" at bounding box center [326, 190] width 281 height 6
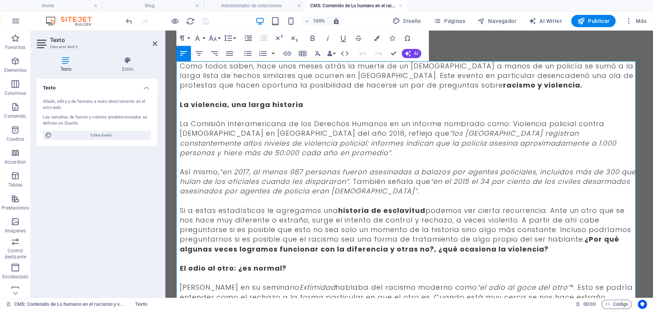
click at [224, 79] on span "Como todos saben, hace unos meses atrás la muerte de un afrodescendiente a mano…" at bounding box center [407, 75] width 454 height 29
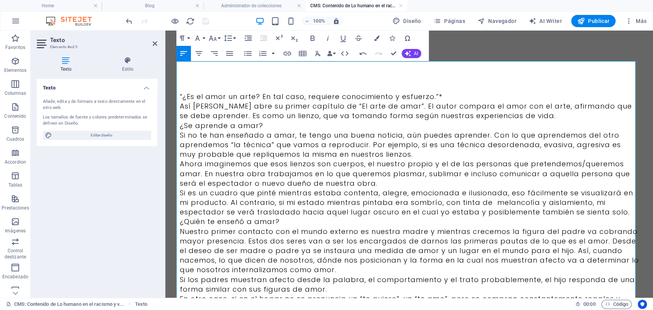
scroll to position [29480, 0]
click at [259, 98] on p "“¿Es el amor un arte? En tal caso, requiere conocimiento y esfuerzo.”*" at bounding box center [409, 97] width 459 height 10
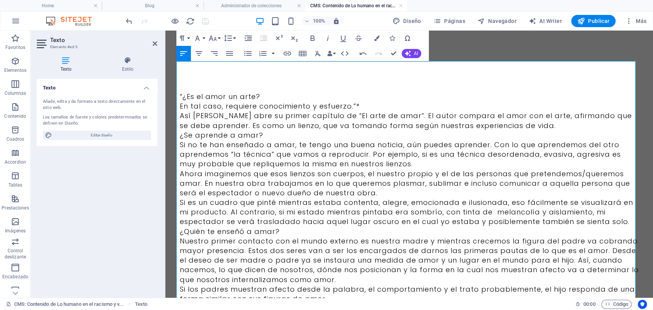
click at [365, 104] on p "En tal caso, requiere conocimiento y esfuerzo.”*" at bounding box center [409, 106] width 459 height 10
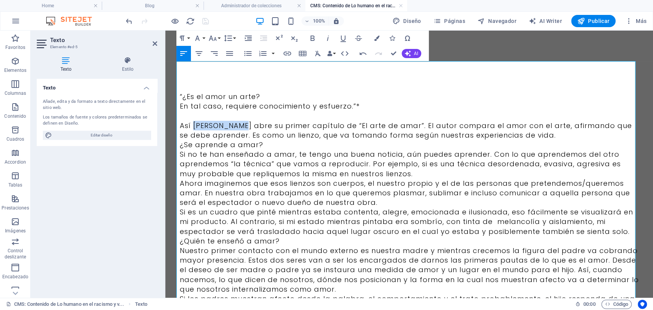
drag, startPoint x: 238, startPoint y: 126, endPoint x: 191, endPoint y: 122, distance: 47.6
click at [191, 122] on p "Así Erich Fromm abre su primer capítulo de “El arte de amar”. El autor compara …" at bounding box center [409, 130] width 459 height 19
copy p "[PERSON_NAME]"
click at [358, 103] on p "En tal caso, requiere conocimiento y esfuerzo.”*" at bounding box center [409, 106] width 459 height 10
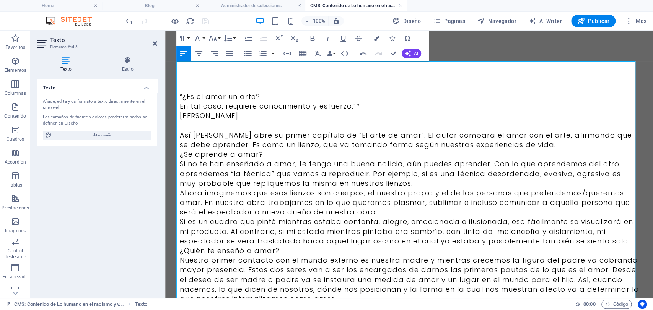
click at [359, 103] on p "En tal caso, requiere conocimiento y esfuerzo.”*" at bounding box center [409, 106] width 459 height 10
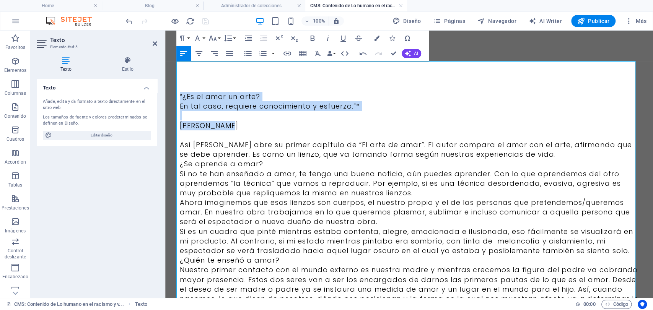
drag, startPoint x: 241, startPoint y: 125, endPoint x: 188, endPoint y: 72, distance: 74.1
click at [174, 90] on div "“¿Es el amor un arte? En tal caso, requiere conocimiento y esfuerzo.”* Erich Fr…" at bounding box center [409, 303] width 477 height 545
click at [215, 55] on icon "button" at bounding box center [214, 53] width 9 height 9
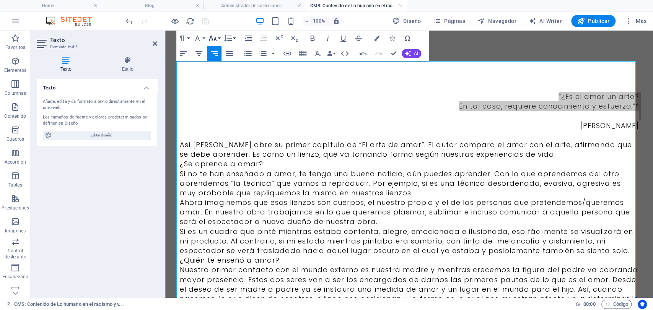
click at [211, 38] on icon "button" at bounding box center [212, 38] width 9 height 9
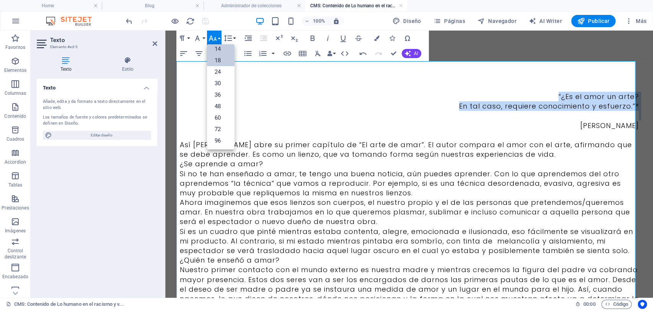
click at [220, 48] on link "14" at bounding box center [221, 48] width 28 height 11
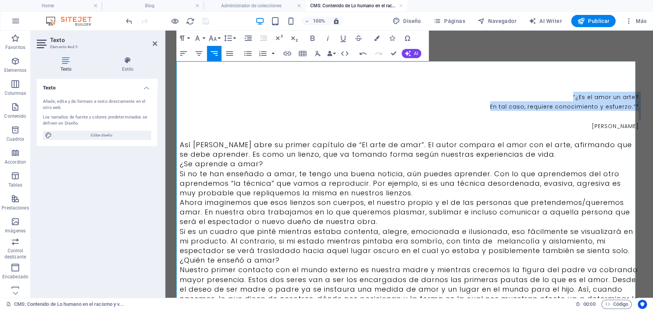
click at [543, 90] on div "“¿Es el amor un arte? En tal caso, requiere conocimiento y esfuerzo.”* Erich Fr…" at bounding box center [409, 303] width 459 height 484
click at [576, 98] on span "“¿Es el amor un arte?" at bounding box center [606, 97] width 66 height 8
drag, startPoint x: 570, startPoint y: 93, endPoint x: 629, endPoint y: 118, distance: 64.8
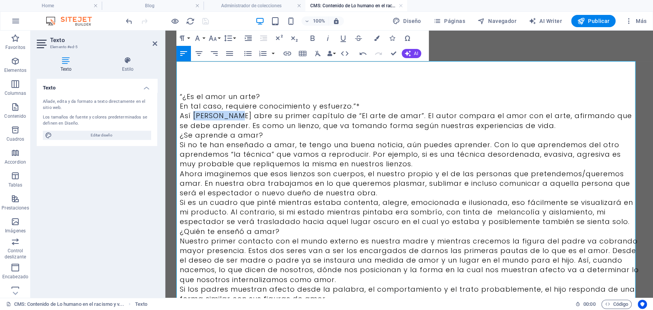
drag, startPoint x: 236, startPoint y: 118, endPoint x: 188, endPoint y: 117, distance: 48.2
click at [188, 117] on p "Así Erich Fromm abre su primer capítulo de “El arte de amar”. El autor compara …" at bounding box center [409, 120] width 459 height 19
copy p "[PERSON_NAME]"
click at [357, 103] on p "En tal caso, requiere conocimiento y esfuerzo.”*" at bounding box center [409, 106] width 459 height 10
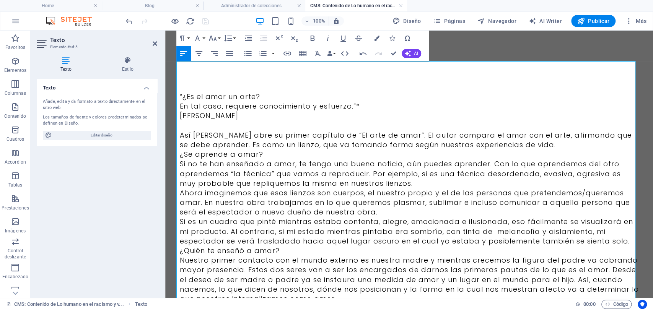
click at [180, 113] on p "[PERSON_NAME]" at bounding box center [409, 116] width 459 height 10
click at [180, 116] on p "[PERSON_NAME]" at bounding box center [409, 116] width 459 height 10
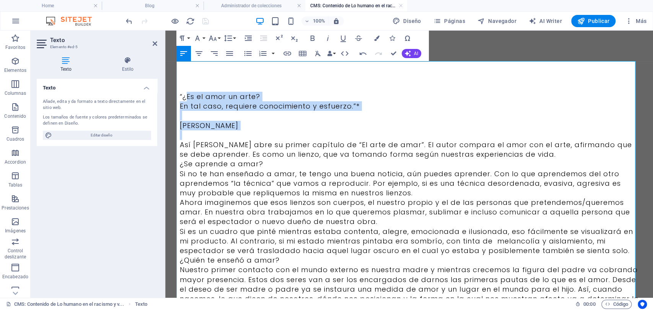
drag, startPoint x: 256, startPoint y: 130, endPoint x: 182, endPoint y: 94, distance: 82.1
click at [227, 122] on p "[PERSON_NAME]" at bounding box center [409, 126] width 459 height 10
drag, startPoint x: 228, startPoint y: 121, endPoint x: 176, endPoint y: 93, distance: 59.2
click at [176, 93] on div "“¿Es el amor un arte? En tal caso, requiere conocimiento y esfuerzo.”* Erich Fr…" at bounding box center [409, 303] width 477 height 545
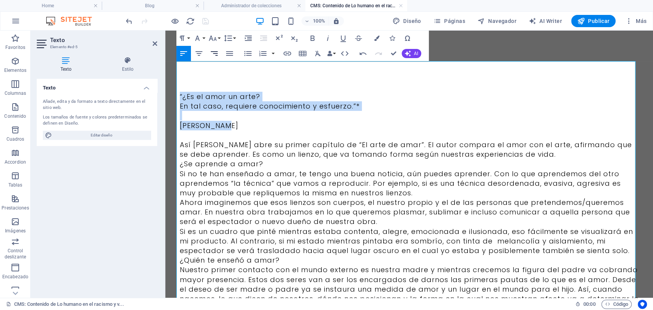
click at [213, 56] on icon "button" at bounding box center [214, 53] width 9 height 9
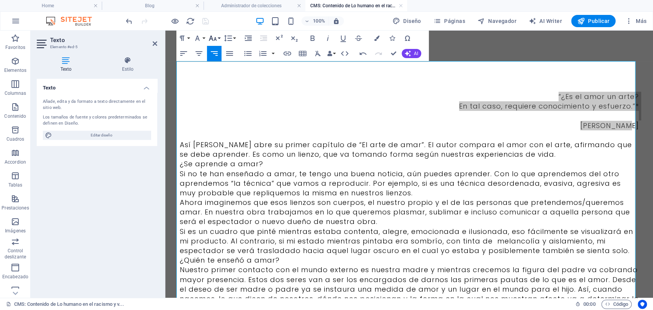
click at [213, 39] on icon "button" at bounding box center [212, 38] width 9 height 9
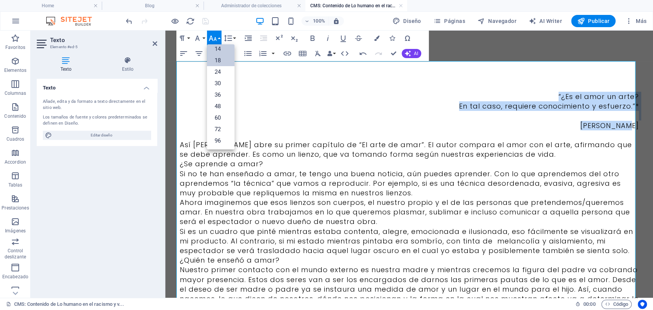
click at [228, 52] on link "14" at bounding box center [221, 48] width 28 height 11
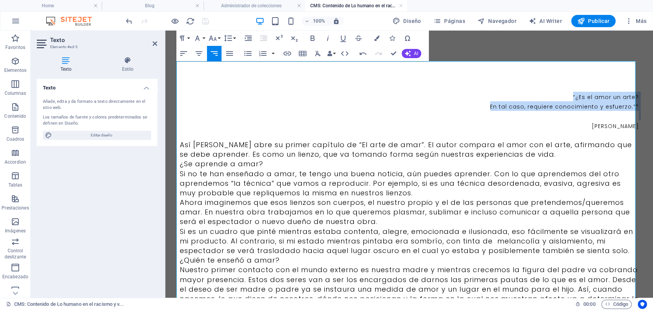
click at [521, 88] on div "“¿Es el amor un arte? En tal caso, requiere conocimiento y esfuerzo.”* Erich Fr…" at bounding box center [409, 303] width 459 height 484
click at [568, 100] on p "“¿Es el amor un arte?" at bounding box center [409, 97] width 459 height 10
drag, startPoint x: 568, startPoint y: 96, endPoint x: 637, endPoint y: 119, distance: 72.8
click at [637, 119] on div "“¿Es el amor un arte? En tal caso, requiere conocimiento y esfuerzo.”* Erich Fr…" at bounding box center [409, 303] width 477 height 545
click at [330, 31] on button "Italic" at bounding box center [328, 38] width 15 height 15
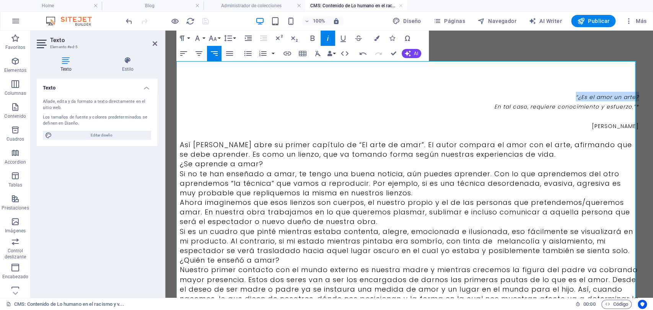
click at [632, 100] on em "“¿Es el amor un arte?" at bounding box center [607, 97] width 63 height 8
click at [405, 142] on p "Así Erich Fromm abre su primer capítulo de “El arte de amar”. El autor compara …" at bounding box center [409, 149] width 459 height 19
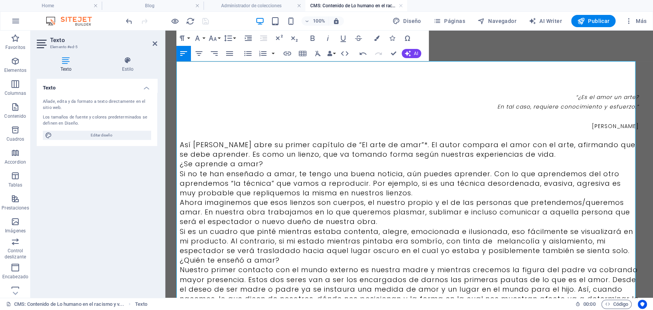
click at [546, 153] on p "Así Erich Fromm abre su primer capítulo de “El arte de amar”*. El autor compara…" at bounding box center [409, 149] width 459 height 19
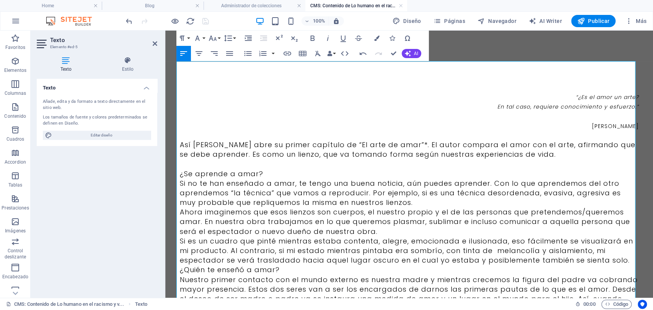
click at [343, 144] on p "Así Erich Fromm abre su primer capítulo de “El arte de amar”*. El autor compara…" at bounding box center [409, 149] width 459 height 19
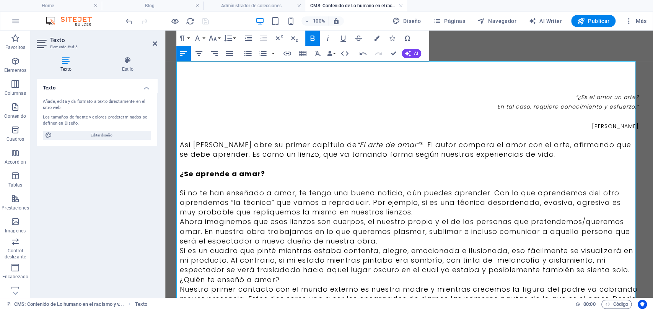
click at [398, 213] on p "Si no te han enseñado a amar, te tengo una buena noticia, aún puedes aprender. …" at bounding box center [409, 202] width 459 height 29
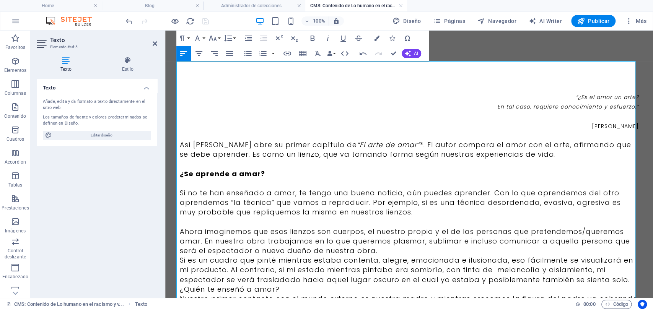
click at [383, 255] on p "Ahora imaginemos que esos lienzos son cuerpos, el nuestro propio y el de las pe…" at bounding box center [409, 241] width 459 height 29
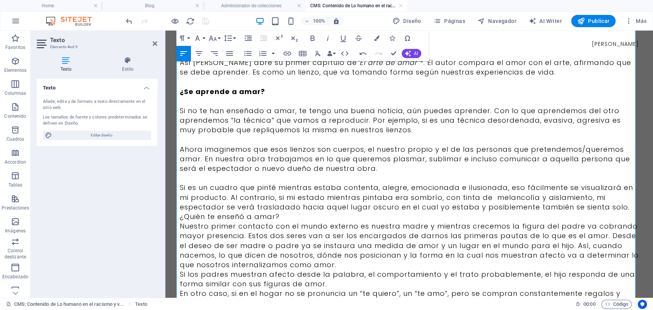
scroll to position [85, 0]
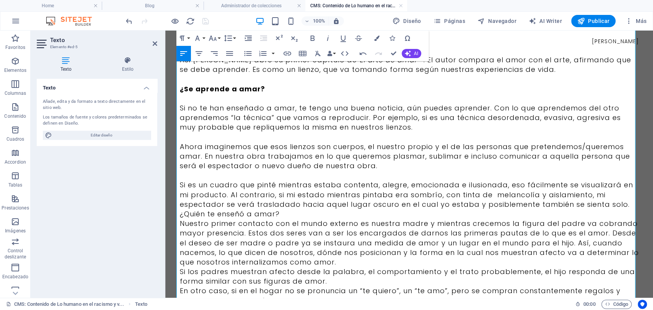
click at [302, 218] on p "¿Quién te enseñó a amar?" at bounding box center [409, 214] width 459 height 10
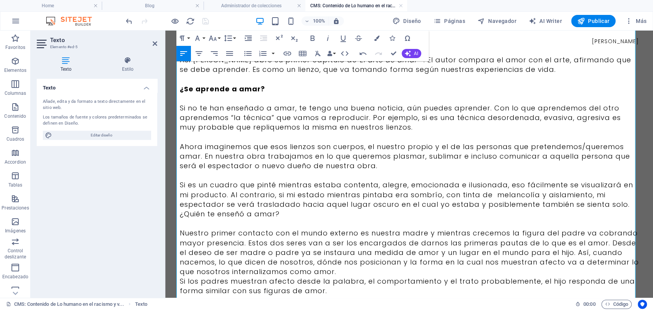
click at [622, 204] on p "Si es un cuadro que pinté mientras estaba contenta, alegre, emocionada e ilusio…" at bounding box center [409, 194] width 459 height 29
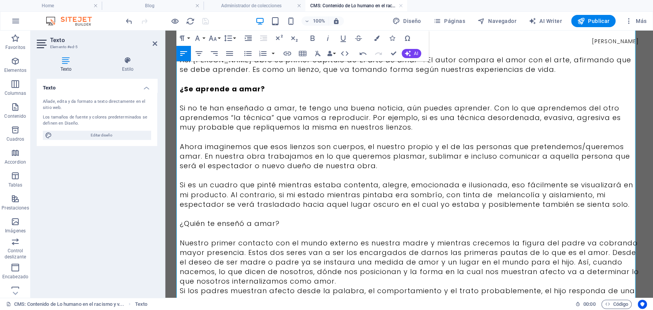
drag, startPoint x: 305, startPoint y: 219, endPoint x: 295, endPoint y: 251, distance: 33.5
click at [165, 220] on html "Skip to main content “¿Es el amor un arte? En tal caso, requiere conocimiento y…" at bounding box center [409, 247] width 488 height 603
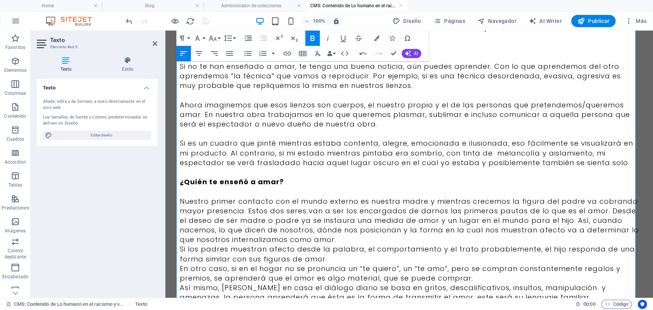
scroll to position [127, 0]
click at [339, 241] on p "Nuestro primer contacto con el mundo externo es nuestra madre y mientras crecem…" at bounding box center [409, 220] width 459 height 48
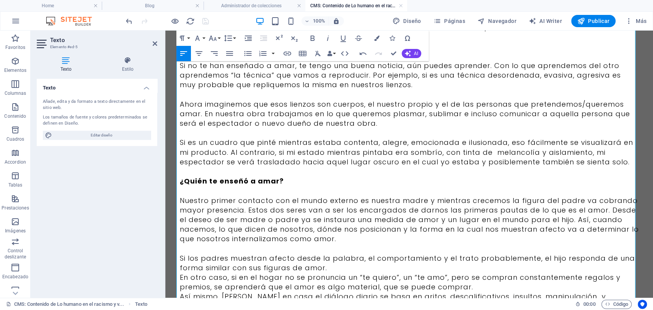
click at [334, 269] on p "Si los padres muestran afecto desde la palabra, el comportamiento y el trato pr…" at bounding box center [409, 263] width 459 height 19
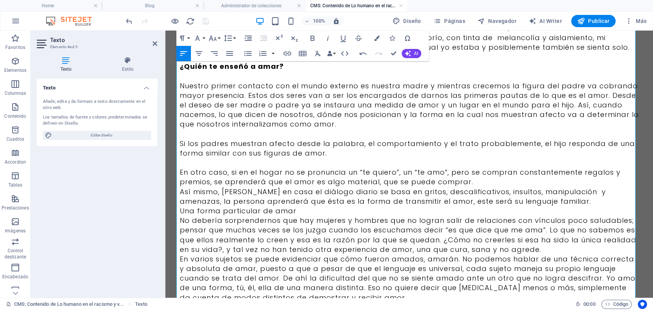
scroll to position [255, 0]
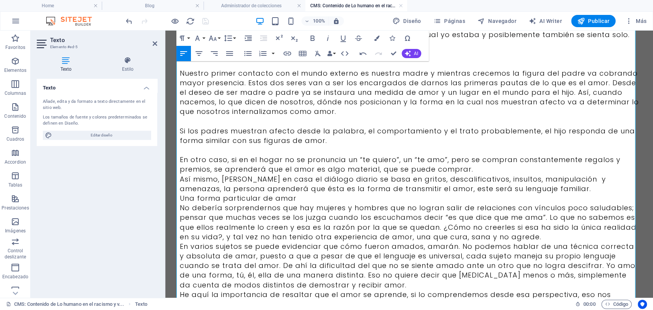
click at [310, 203] on p "No debería sorprendernos que hay mujeres y hombres que no logran salir de relac…" at bounding box center [409, 222] width 459 height 39
click at [312, 200] on p "Una forma particular de amar" at bounding box center [409, 199] width 459 height 10
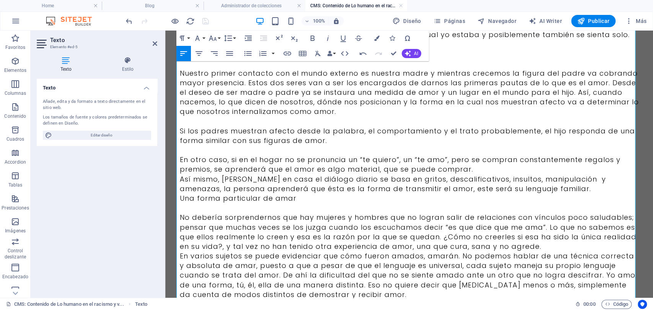
click at [510, 187] on p "Así mismo, Si en casa el diálogo diario se basa en gritos, descalificativos, in…" at bounding box center [409, 183] width 459 height 19
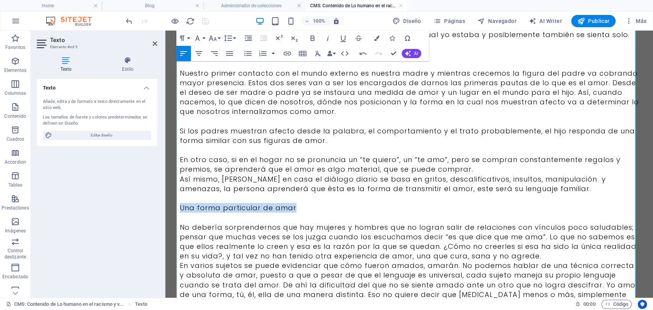
drag, startPoint x: 317, startPoint y: 210, endPoint x: 162, endPoint y: 205, distance: 155.0
click at [165, 205] on html "Skip to main content “¿Es el amor un arte? En tal caso, requiere conocimiento y…" at bounding box center [409, 96] width 488 height 641
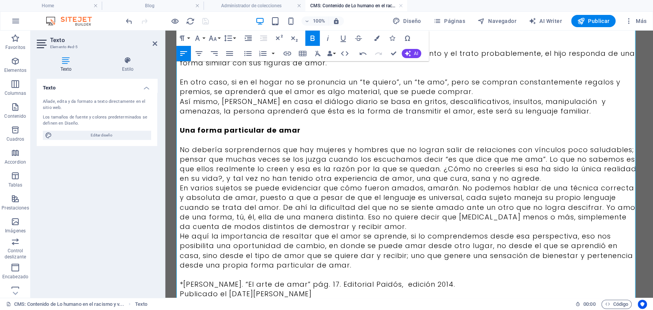
scroll to position [340, 0]
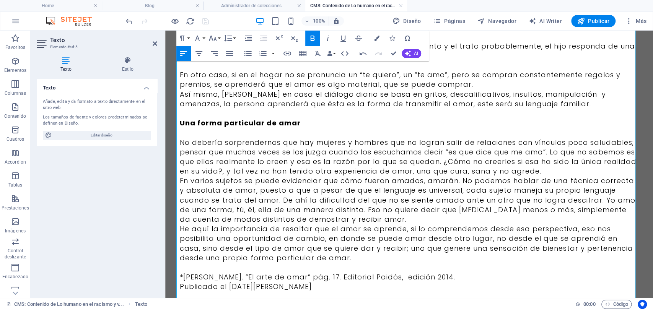
click at [539, 169] on p "No debería sorprendernos que hay mujeres y hombres que no logran salir de relac…" at bounding box center [409, 157] width 459 height 39
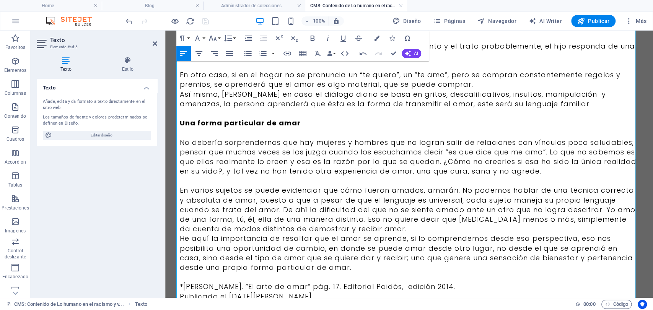
click at [335, 227] on p "En varios sujetos se puede evidenciar que cómo fueron amados, amarán. No podemo…" at bounding box center [409, 210] width 459 height 48
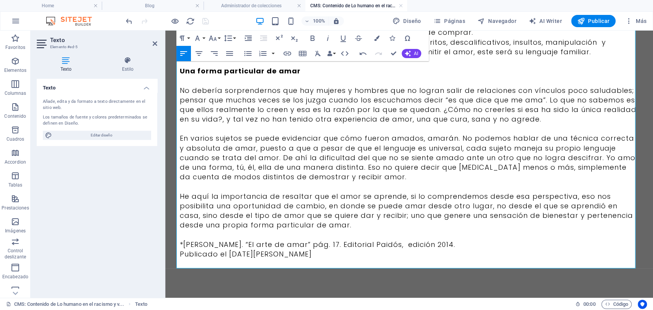
scroll to position [393, 0]
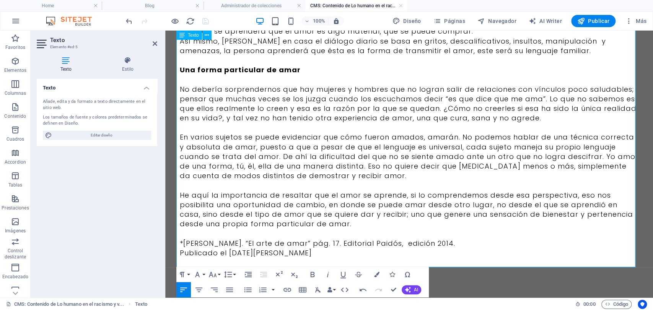
click at [461, 243] on p "*[PERSON_NAME]. “El arte de amar” pág. 17. Editorial Paidós, edición 2014." at bounding box center [409, 244] width 459 height 10
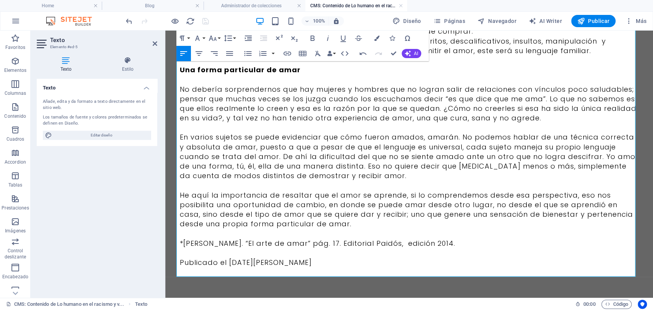
click at [305, 260] on p "Publicado el [DATE][PERSON_NAME]" at bounding box center [409, 263] width 459 height 10
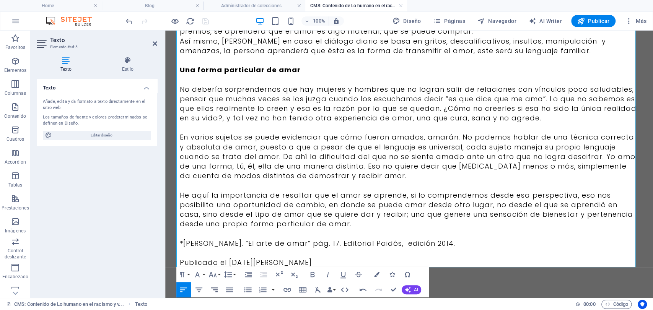
click at [210, 292] on icon "button" at bounding box center [214, 289] width 9 height 9
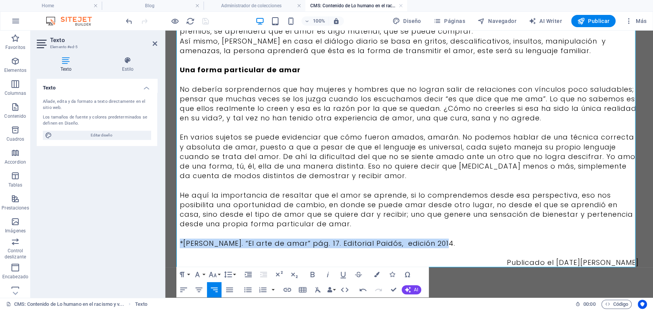
drag, startPoint x: 451, startPoint y: 241, endPoint x: 154, endPoint y: 245, distance: 296.9
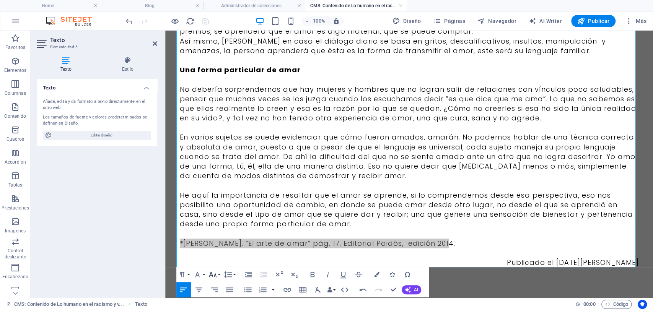
click at [210, 280] on button "Font Size" at bounding box center [214, 274] width 15 height 15
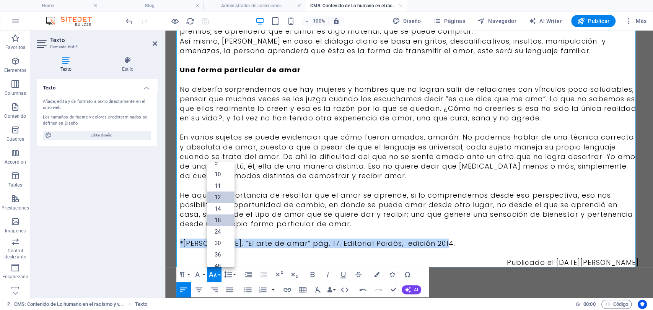
click at [220, 199] on link "12" at bounding box center [221, 197] width 28 height 11
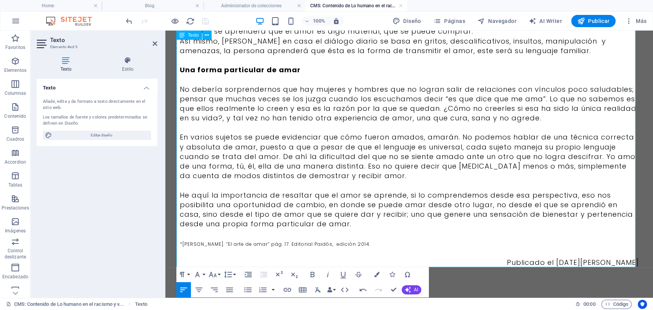
click at [398, 246] on p "*[PERSON_NAME]. “El arte de amar” pág. 17. Editorial Paidós, edición 2014." at bounding box center [409, 244] width 459 height 10
drag, startPoint x: 322, startPoint y: 195, endPoint x: 405, endPoint y: 194, distance: 82.7
click at [405, 194] on p "He aquí la importancia de resaltar que el amor se aprende, si lo comprendemos d…" at bounding box center [409, 210] width 459 height 39
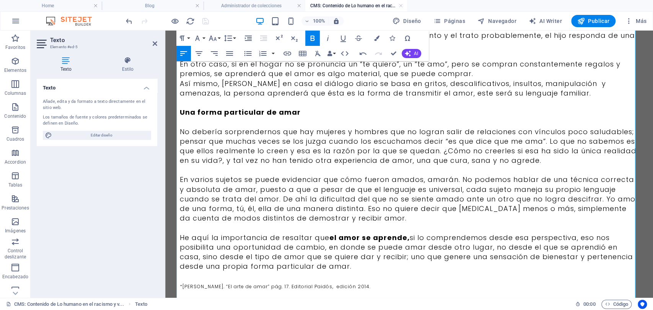
scroll to position [266, 0]
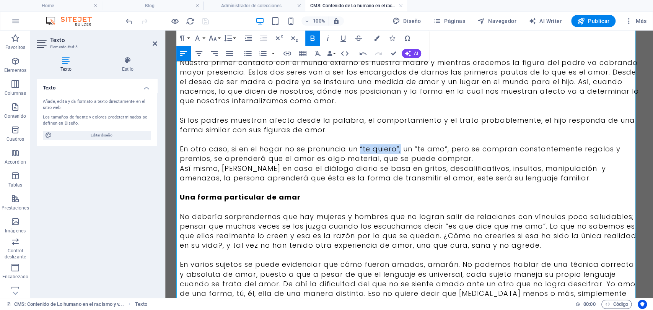
drag, startPoint x: 355, startPoint y: 147, endPoint x: 396, endPoint y: 150, distance: 41.1
click at [396, 150] on p "En otro caso, si en el hogar no se pronuncia un “te quiero”, un “te amo”, pero …" at bounding box center [409, 153] width 459 height 19
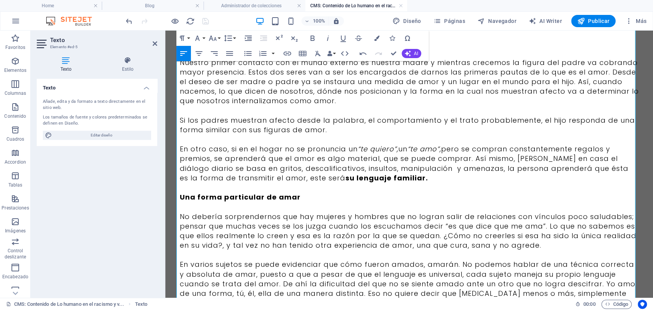
scroll to position [308, 0]
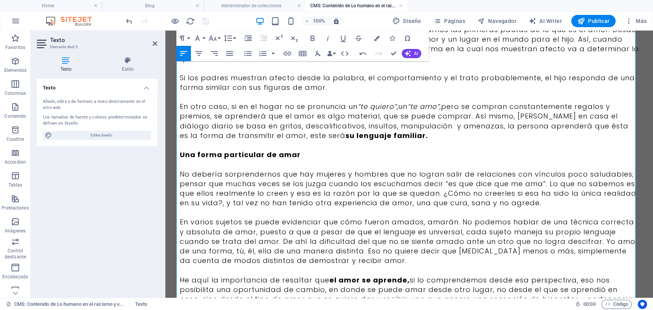
click at [438, 187] on p "No debería sorprendernos que hay mujeres y hombres que no logran salir de relac…" at bounding box center [409, 188] width 459 height 39
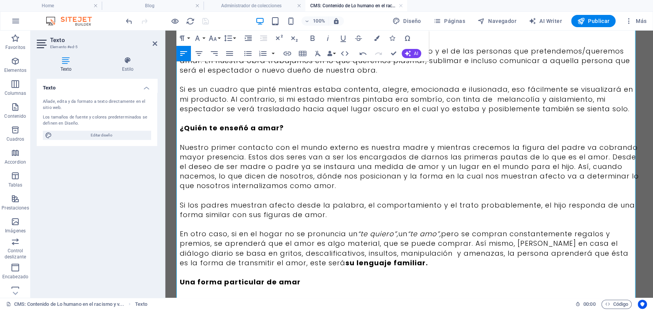
scroll to position [10, 0]
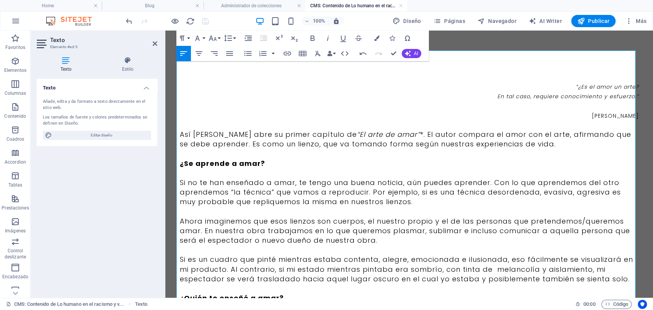
click at [228, 192] on p "Si no te han enseñado a amar, te tengo una buena noticia, aún puedes aprender. …" at bounding box center [409, 192] width 459 height 29
drag, startPoint x: 227, startPoint y: 191, endPoint x: 271, endPoint y: 187, distance: 44.5
click at [271, 187] on p "Si no te han enseñado a amar, te tengo una buena noticia, aún puedes aprender. …" at bounding box center [409, 192] width 459 height 29
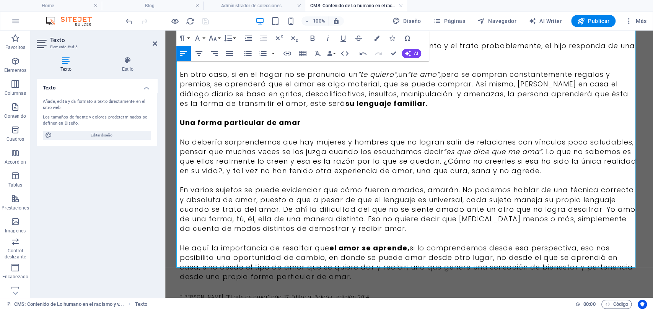
scroll to position [393, 0]
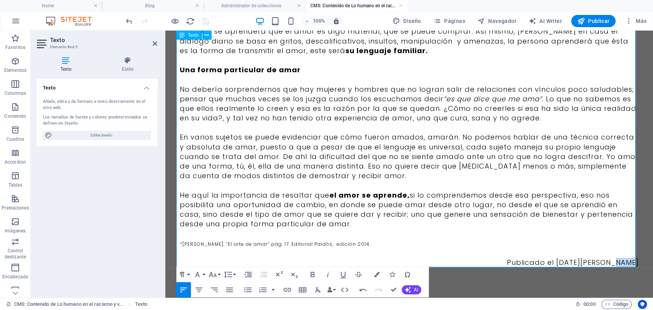
drag, startPoint x: 632, startPoint y: 262, endPoint x: 613, endPoint y: 259, distance: 19.5
click at [613, 259] on p "Publicado el [DATE][PERSON_NAME]" at bounding box center [409, 263] width 459 height 10
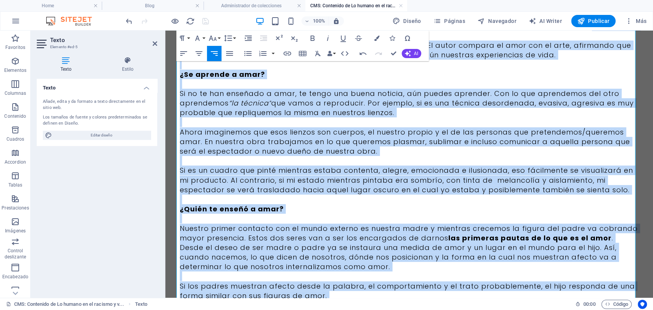
scroll to position [62, 0]
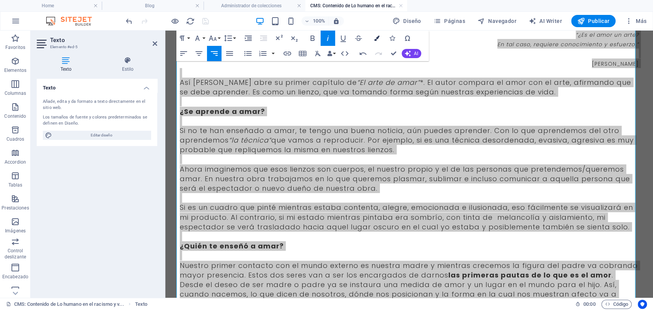
click at [377, 42] on button "Colors" at bounding box center [377, 38] width 15 height 15
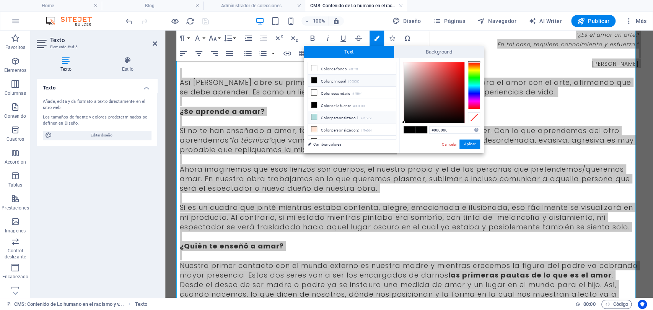
scroll to position [29, 0]
click at [331, 131] on li "Color personalizado 5 #3b3b3b" at bounding box center [352, 137] width 88 height 12
type input "#3b3b3b"
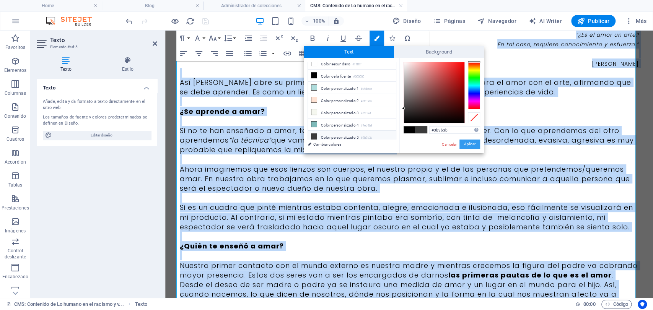
click at [479, 143] on button "Aplicar" at bounding box center [470, 144] width 21 height 9
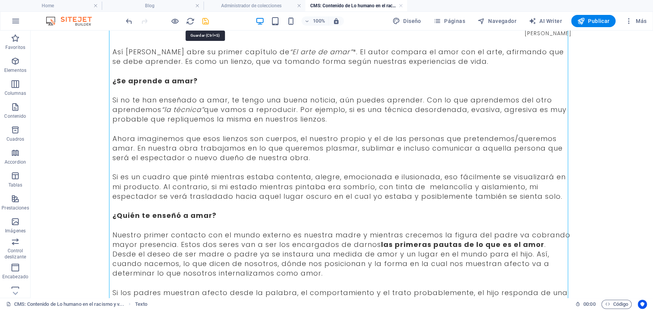
click at [207, 23] on icon "save" at bounding box center [205, 21] width 9 height 9
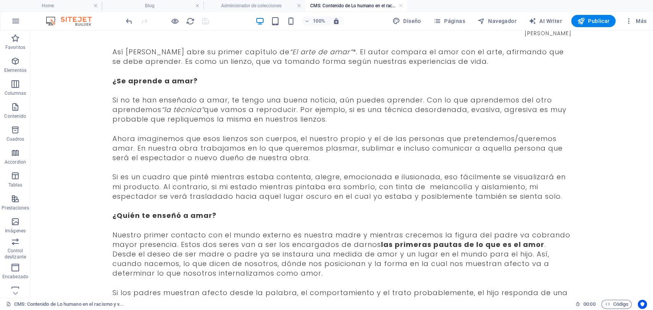
drag, startPoint x: 401, startPoint y: 5, endPoint x: 384, endPoint y: 11, distance: 18.3
click at [401, 5] on link at bounding box center [401, 5] width 5 height 7
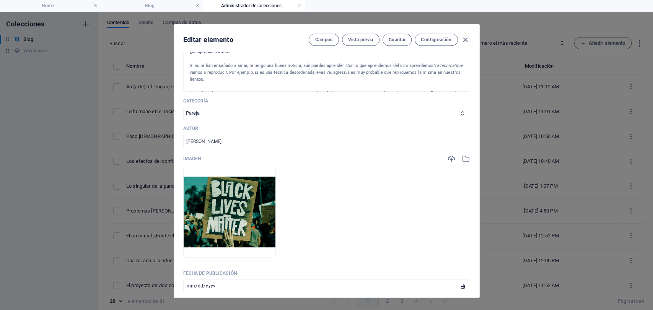
scroll to position [212, 0]
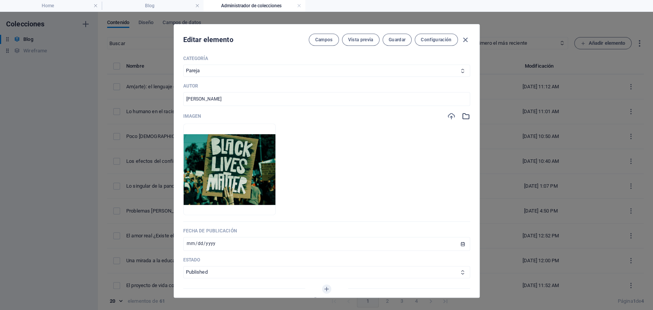
click at [464, 113] on icon "button" at bounding box center [466, 116] width 8 height 8
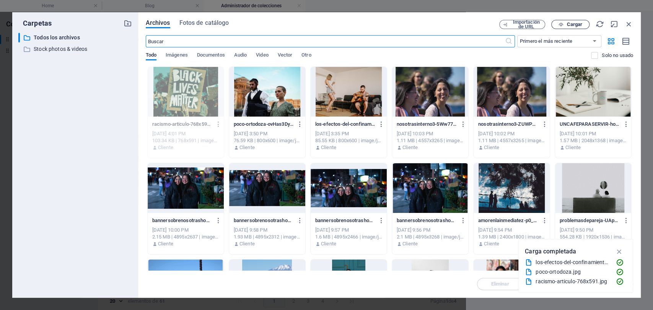
click at [570, 20] on button "Cargar" at bounding box center [570, 24] width 38 height 9
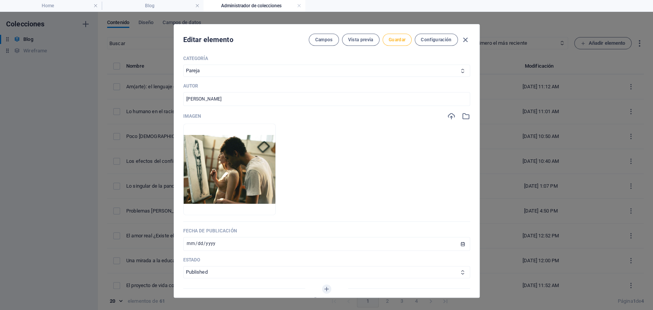
click at [393, 44] on button "Guardar" at bounding box center [397, 40] width 29 height 12
drag, startPoint x: 466, startPoint y: 42, endPoint x: 350, endPoint y: 214, distance: 207.6
click at [350, 214] on div "Editar elemento Campos Vista previa Guardar Configuración Name Am(arte): el len…" at bounding box center [326, 160] width 305 height 273
click at [187, 245] on input "[DATE]" at bounding box center [326, 244] width 287 height 14
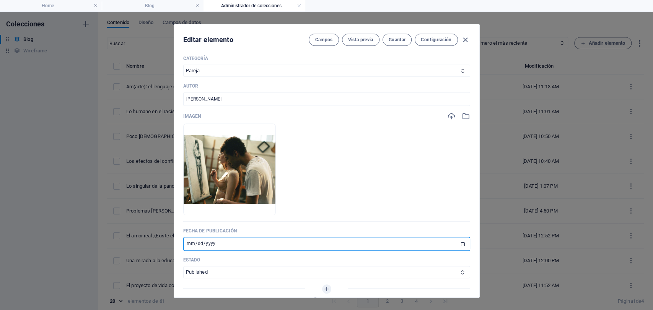
type input "2020-08-16"
type input "[DATE]"
click at [399, 44] on button "Guardar" at bounding box center [397, 40] width 29 height 12
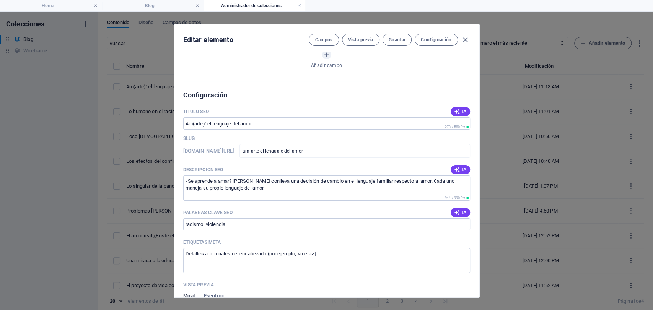
scroll to position [468, 0]
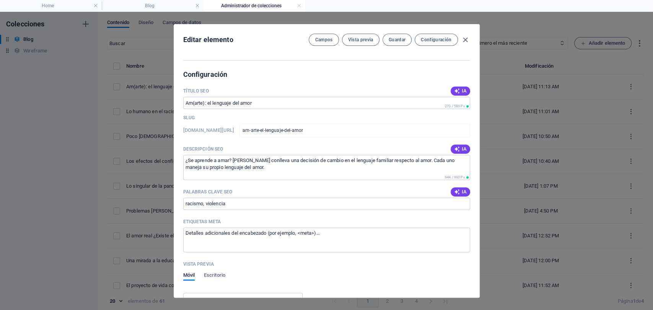
drag, startPoint x: 230, startPoint y: 201, endPoint x: 88, endPoint y: 190, distance: 142.8
click at [93, 191] on div "Editar elemento Campos Vista previa Guardar Configuración Name Am(arte): el len…" at bounding box center [326, 161] width 653 height 298
type input "amor, pareja"
click at [389, 41] on span "Guardar" at bounding box center [397, 40] width 17 height 6
click at [398, 44] on button "Guardar" at bounding box center [397, 40] width 29 height 12
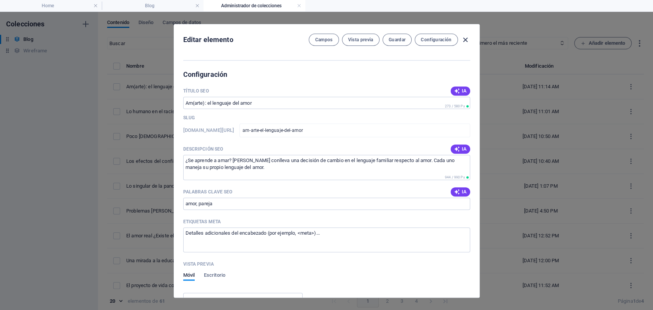
click at [464, 41] on icon "button" at bounding box center [465, 40] width 9 height 9
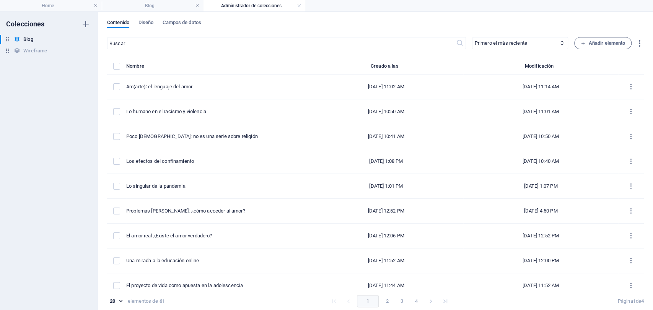
type input "[DATE]"
type input "am-arte-el-lenguaje-del-amor"
click at [191, 144] on h6 "Duplicar" at bounding box center [189, 140] width 26 height 9
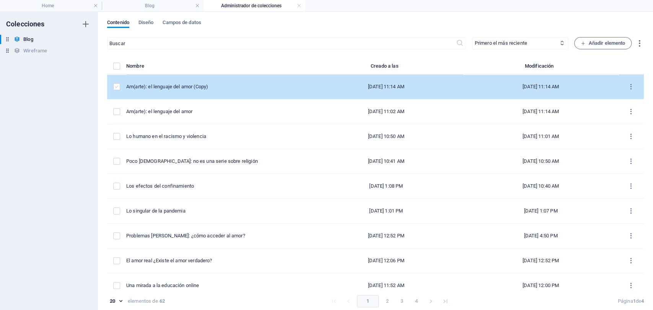
click at [116, 89] on label "items list" at bounding box center [116, 86] width 7 height 7
click at [0, 0] on input "items list" at bounding box center [0, 0] width 0 height 0
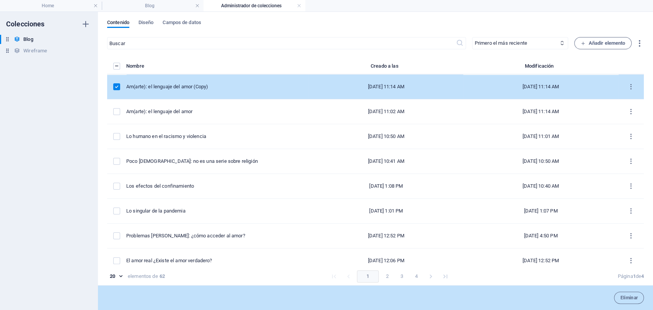
click at [225, 93] on td "Am(arte): el lenguaje del amor (Copy)" at bounding box center [217, 87] width 183 height 25
select select "Pareja"
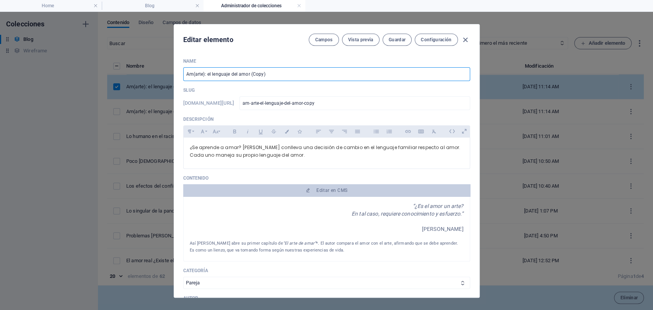
drag, startPoint x: 292, startPoint y: 77, endPoint x: 143, endPoint y: 71, distance: 149.0
click at [143, 71] on div "Editar elemento Campos Vista previa Guardar Configuración Name Am(arte): el len…" at bounding box center [326, 161] width 653 height 298
paste input "El sentido de pérdida de libertad en la cuarentena"
type input "El sentido de pérdida de libertad en la cuarentena"
type input "el-sentido-de-perdida-de-libertad-en-la-cuarentena"
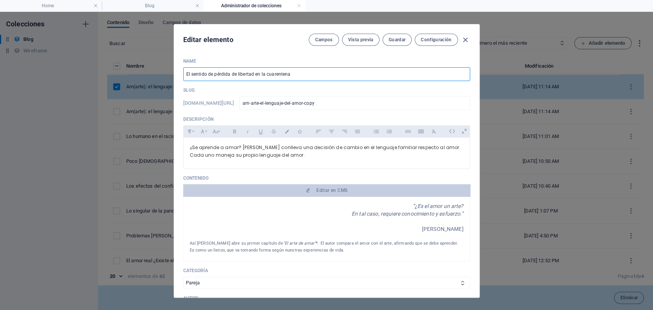
type input "el-sentido-de-perdida-de-libertad-en-la-cuarentena"
type input "El sentido de pérdida de libertad en la cuarentena"
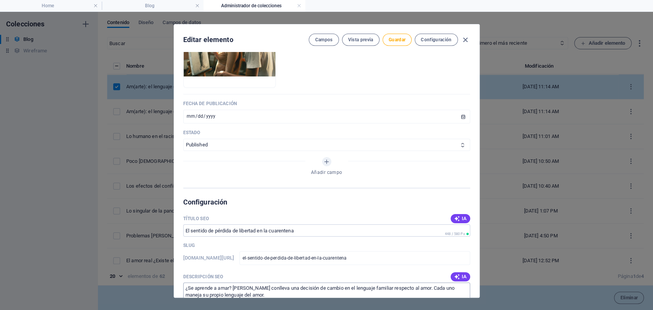
scroll to position [383, 0]
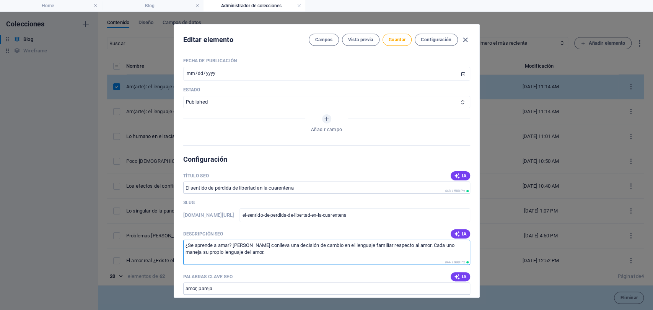
drag, startPoint x: 247, startPoint y: 252, endPoint x: 176, endPoint y: 243, distance: 72.1
click at [176, 243] on div "Name El sentido de pérdida de libertad en la cuarentena ​ Slug www.example.com/…" at bounding box center [326, 175] width 305 height 246
paste textarea "La cuarentena, a partir de la emergencia sanitaria del Covid-19, nos ha llevado…"
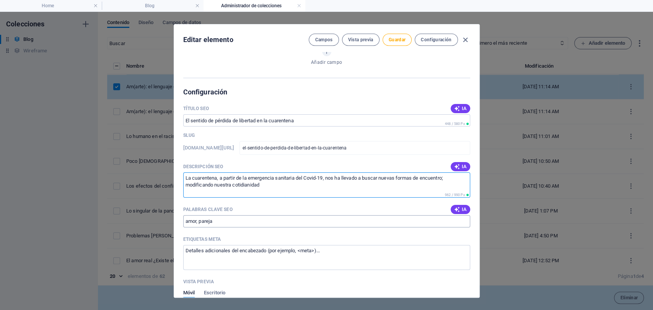
scroll to position [468, 0]
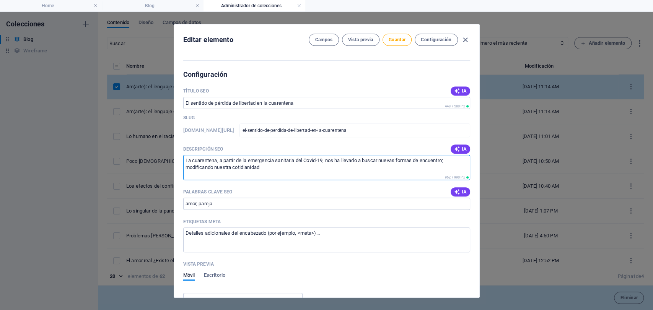
type textarea "La cuarentena, a partir de la emergencia sanitaria del Covid-19, nos ha llevado…"
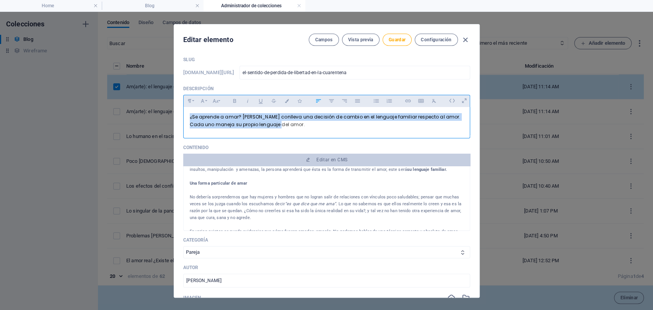
scroll to position [0, 0]
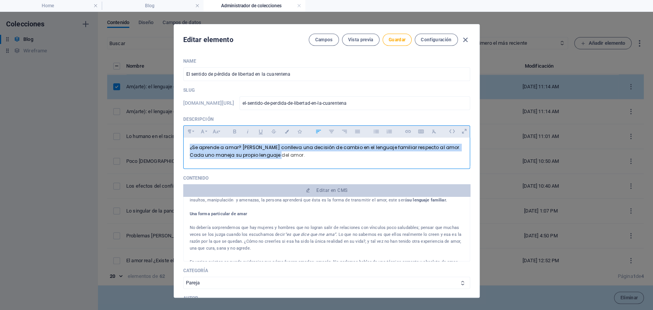
drag, startPoint x: 293, startPoint y: 72, endPoint x: 176, endPoint y: 139, distance: 134.8
click at [176, 137] on div "Name El sentido de pérdida de libertad en la cuarentena ​ Slug www.example.com/…" at bounding box center [326, 175] width 305 height 246
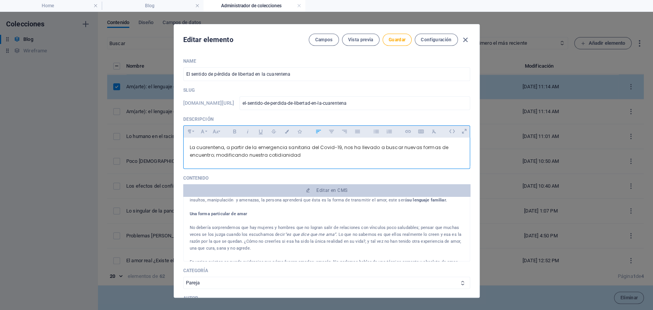
scroll to position [580, 2]
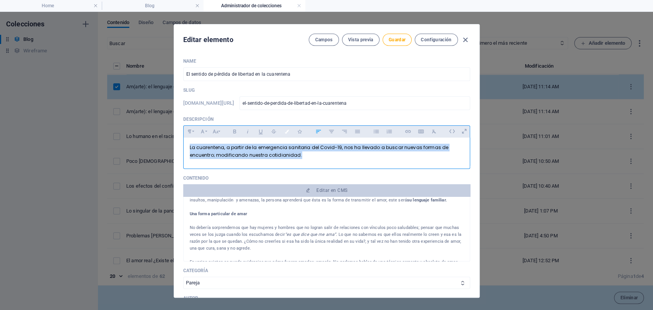
click at [287, 127] on button "Colors" at bounding box center [287, 132] width 12 height 10
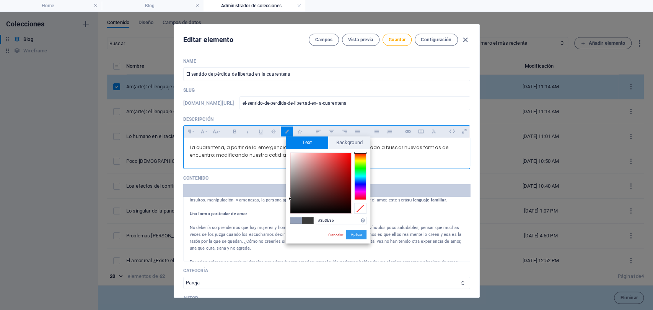
click at [354, 231] on button "Aplicar" at bounding box center [356, 234] width 21 height 9
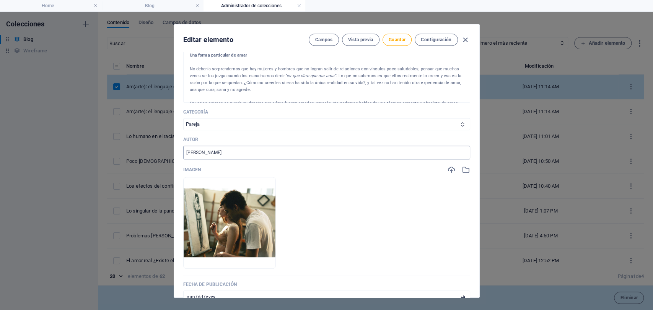
scroll to position [170, 0]
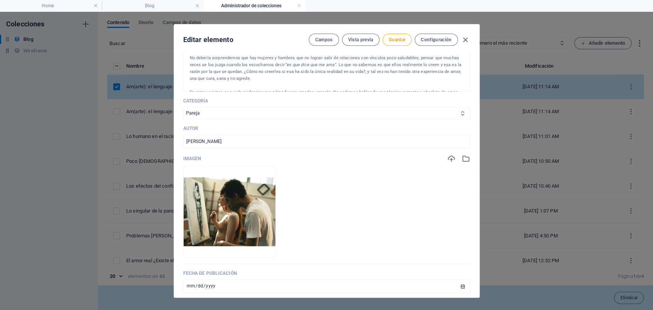
drag, startPoint x: 227, startPoint y: 112, endPoint x: 220, endPoint y: 116, distance: 7.2
click at [227, 112] on select "Infancia y Adolescencia Sujeto y Sociedad Arte y Cultura Familia Educación Pare…" at bounding box center [326, 113] width 287 height 12
select select "Sujeto y Sociedad"
click at [183, 107] on select "Infancia y Adolescencia Sujeto y Sociedad Arte y Cultura Familia Educación Pare…" at bounding box center [326, 113] width 287 height 12
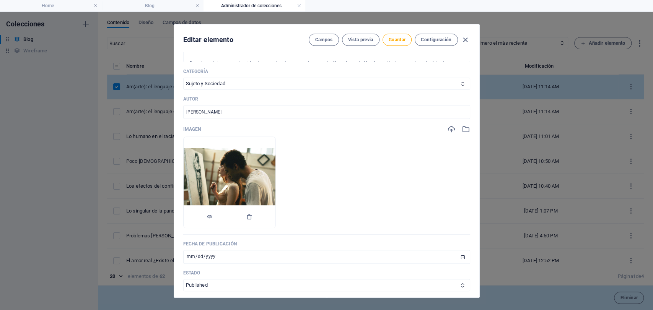
scroll to position [212, 0]
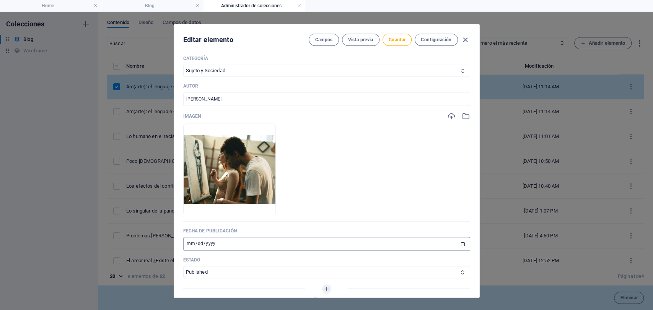
click at [189, 243] on input "[DATE]" at bounding box center [326, 244] width 287 height 14
type input "2020-05-28"
type input "[DATE]"
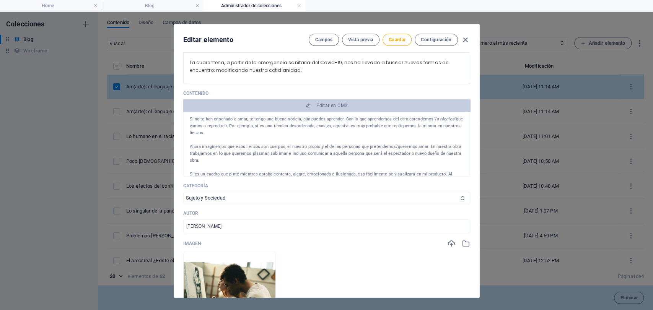
scroll to position [73, 0]
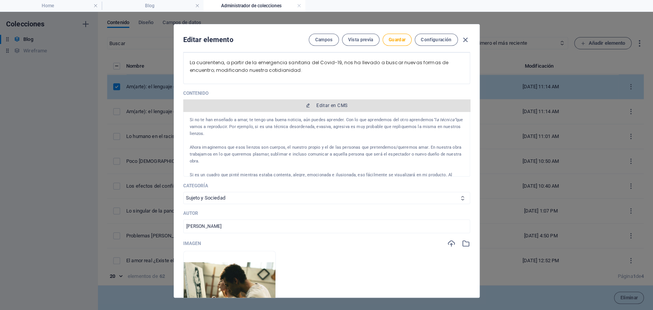
click at [330, 106] on span "Editar en CMS" at bounding box center [331, 106] width 31 height 6
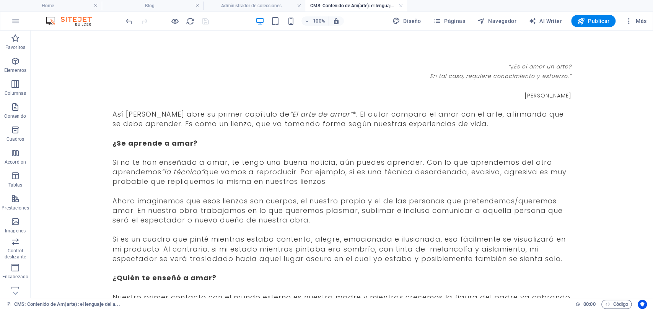
scroll to position [0, 0]
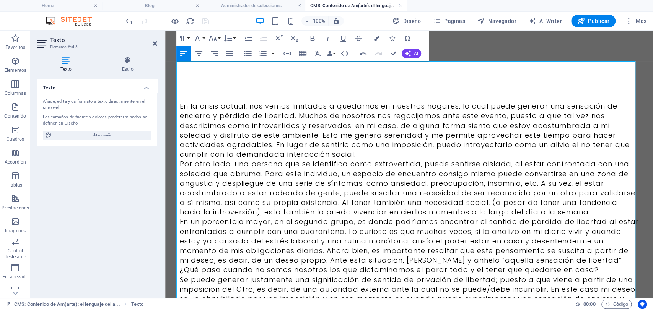
scroll to position [25326, 0]
click at [298, 155] on p "En la crisis actual, nos vemos limitados a quedarnos en nuestros hogares, lo cu…" at bounding box center [409, 130] width 459 height 58
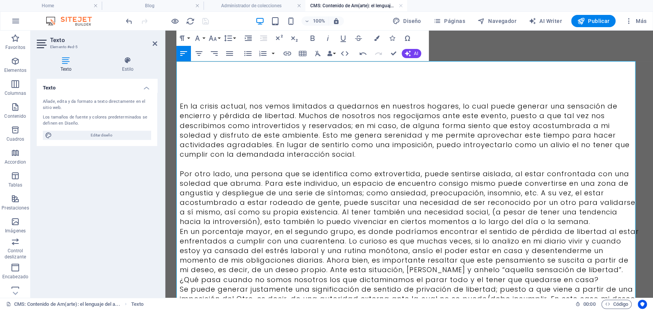
click at [561, 224] on p "Por otro lado, una persona que se identifica como extrovertida, puede sentirse …" at bounding box center [409, 198] width 459 height 58
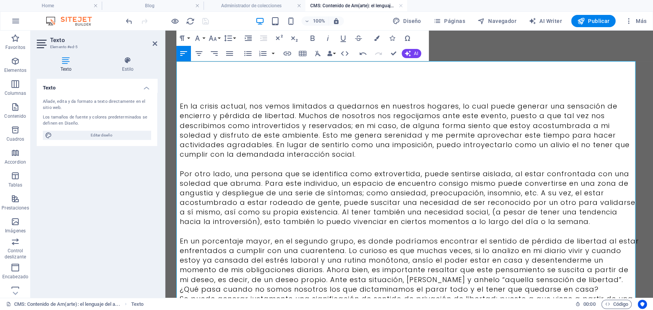
click at [533, 274] on p "En un porcentaje mayor, en el segundo grupo, es donde podríamos encontrar el se…" at bounding box center [409, 260] width 459 height 48
click at [533, 282] on p "En un porcentaje mayor, en el segundo grupo, es donde podríamos encontrar el se…" at bounding box center [409, 260] width 459 height 48
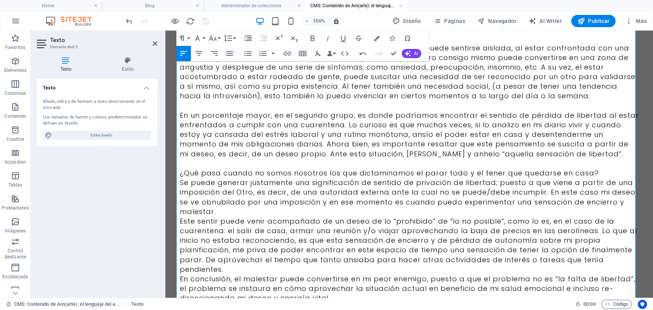
scroll to position [127, 0]
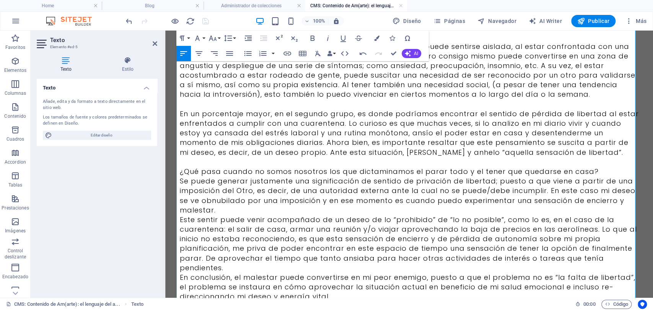
click at [255, 207] on p "Se puede generar justamente una significación de sentido de privación de libert…" at bounding box center [409, 195] width 459 height 39
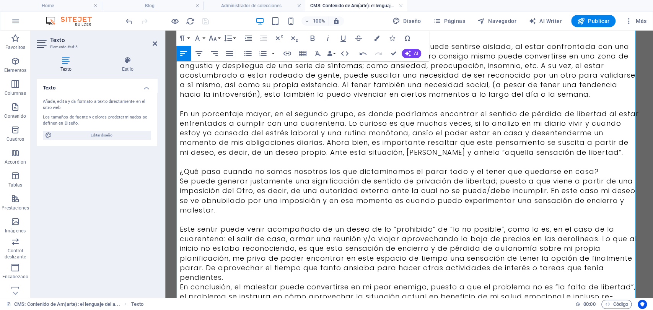
click at [233, 276] on p "Este sentir puede venir acompañado de un deseo de lo “prohibido” de “lo no posi…" at bounding box center [409, 254] width 459 height 58
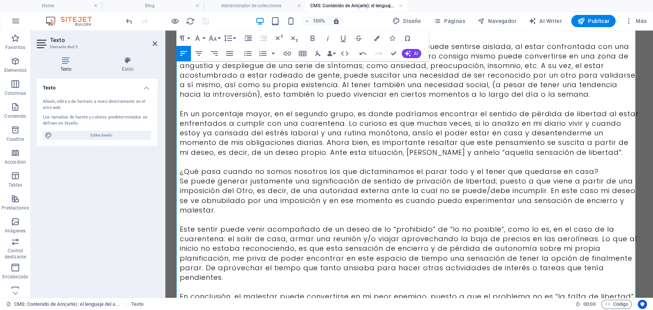
scroll to position [210, 0]
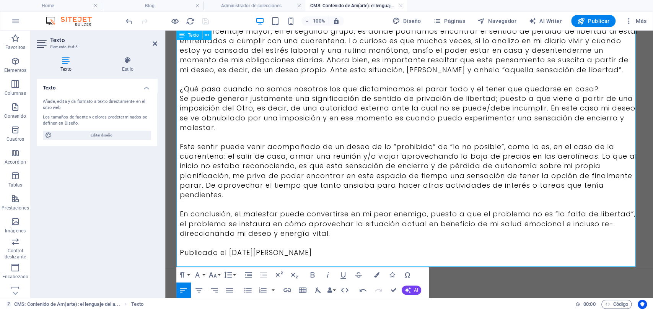
click at [299, 259] on p at bounding box center [409, 262] width 459 height 10
click at [316, 248] on p "Publicado el [DATE][PERSON_NAME]" at bounding box center [409, 253] width 459 height 10
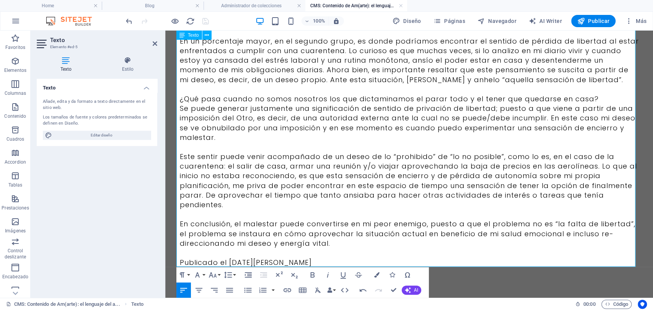
scroll to position [200, 0]
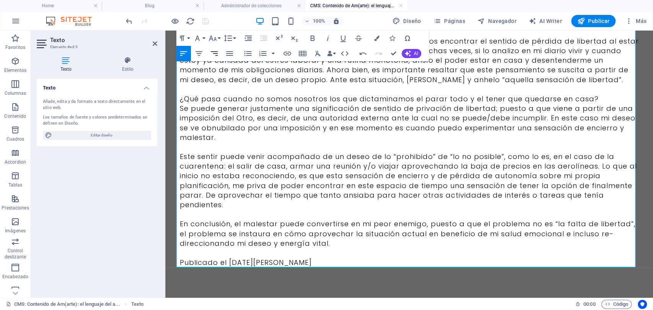
click at [213, 52] on icon "button" at bounding box center [214, 53] width 9 height 9
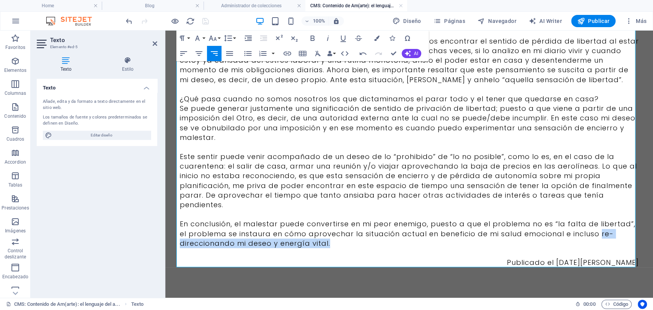
drag, startPoint x: 330, startPoint y: 244, endPoint x: 597, endPoint y: 233, distance: 267.3
click at [597, 233] on p "En conclusión, el malestar puede convertirse en mi peor enemigo, puesto a que e…" at bounding box center [409, 233] width 459 height 29
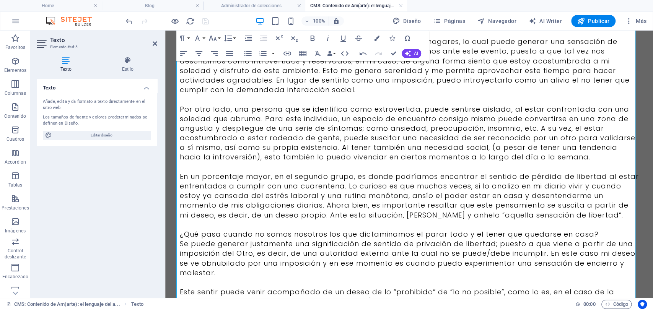
scroll to position [85, 0]
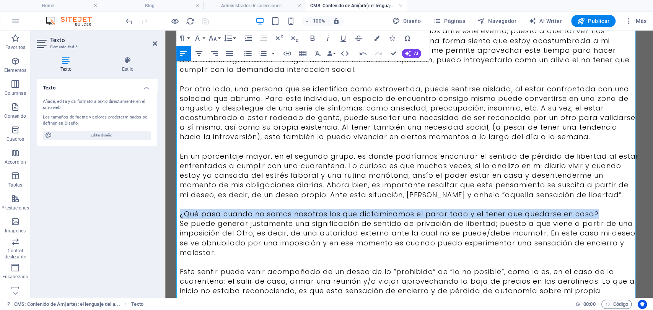
drag, startPoint x: 594, startPoint y: 214, endPoint x: 106, endPoint y: 210, distance: 488.2
click at [165, 210] on html "Skip to main content En la crisis actual, nos vemos limitados a quedarnos en nu…" at bounding box center [409, 180] width 488 height 468
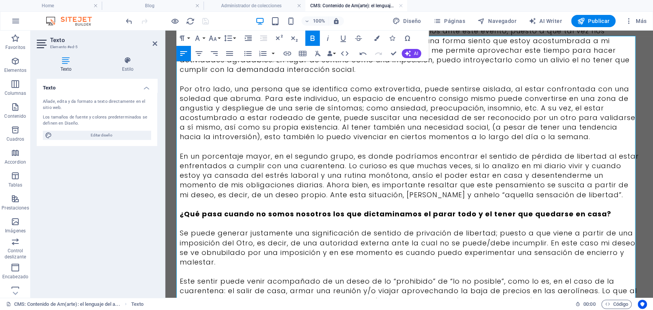
scroll to position [0, 0]
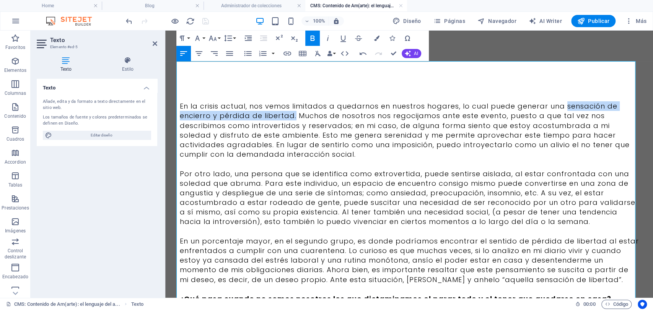
drag, startPoint x: 561, startPoint y: 106, endPoint x: 292, endPoint y: 118, distance: 269.3
click at [292, 118] on p "En la crisis actual, nos vemos limitados a quedarnos en nuestros hogares, lo cu…" at bounding box center [409, 130] width 459 height 58
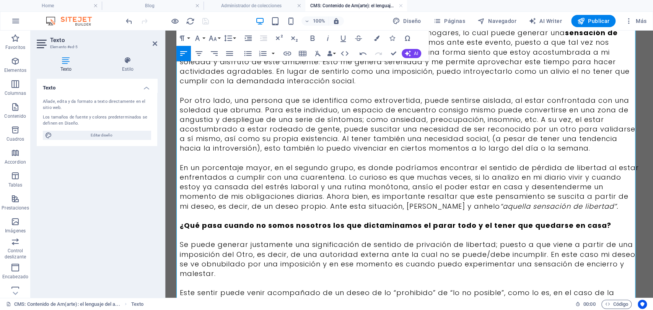
scroll to position [83, 0]
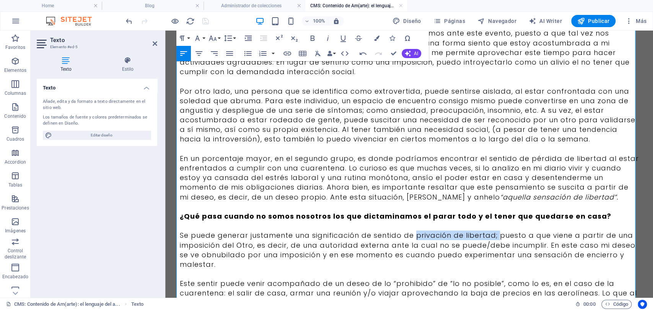
drag, startPoint x: 412, startPoint y: 236, endPoint x: 496, endPoint y: 236, distance: 84.2
click at [496, 236] on p "Se puede generar justamente una significación de sentido de privación de libert…" at bounding box center [409, 250] width 459 height 39
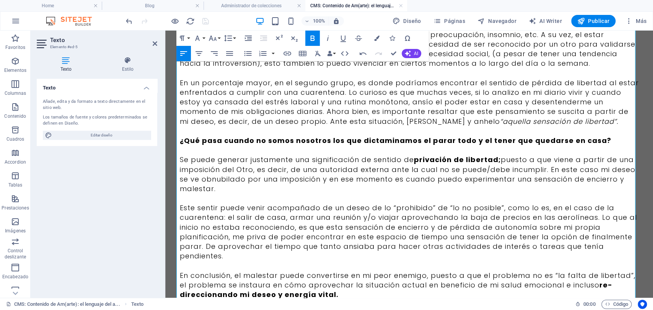
scroll to position [168, 0]
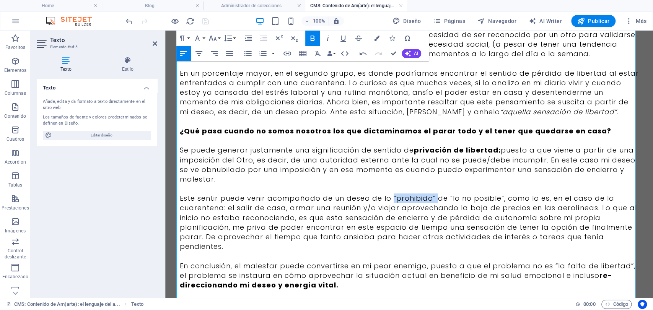
drag, startPoint x: 387, startPoint y: 200, endPoint x: 422, endPoint y: 197, distance: 34.9
click at [432, 200] on p "Este sentir puede venir acompañado de un deseo de lo “prohibido” de “lo no posi…" at bounding box center [409, 223] width 459 height 58
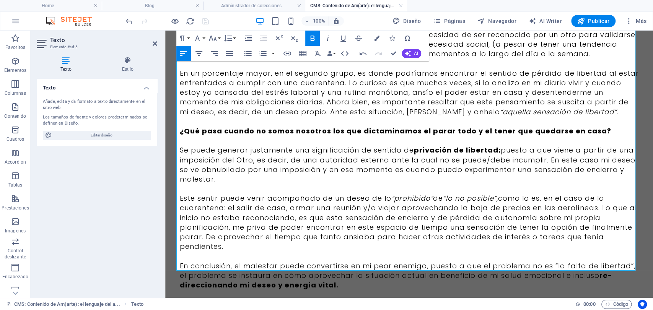
scroll to position [210, 0]
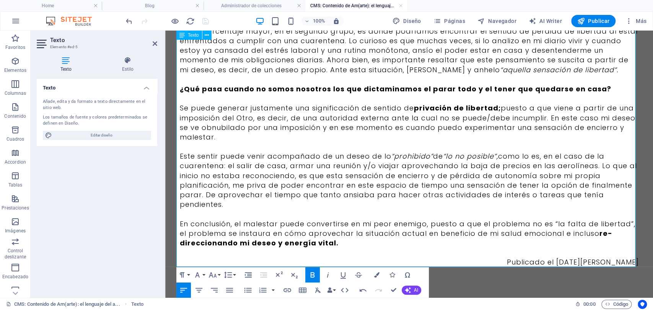
click at [614, 261] on p "Publicado el [DATE][PERSON_NAME]" at bounding box center [409, 262] width 459 height 10
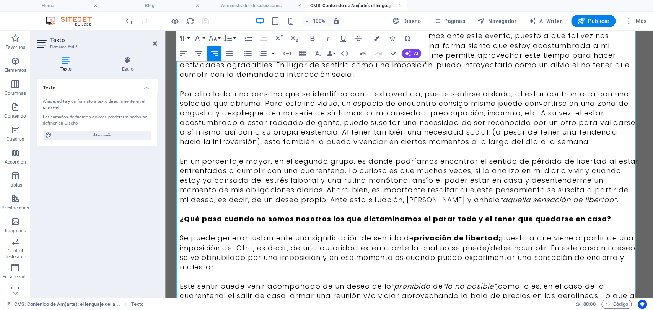
scroll to position [61, 0]
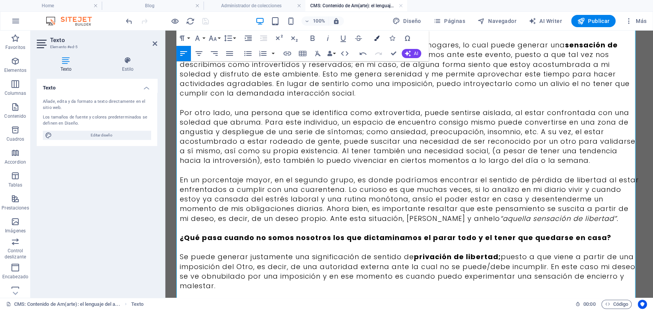
click at [373, 39] on button "Colors" at bounding box center [377, 38] width 15 height 15
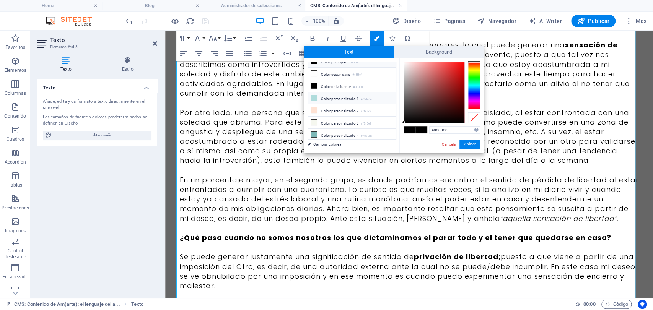
scroll to position [29, 0]
click at [334, 131] on li "Color personalizado 5 #3b3b3b" at bounding box center [352, 137] width 88 height 12
type input "#3b3b3b"
click at [469, 145] on button "Aplicar" at bounding box center [470, 144] width 21 height 9
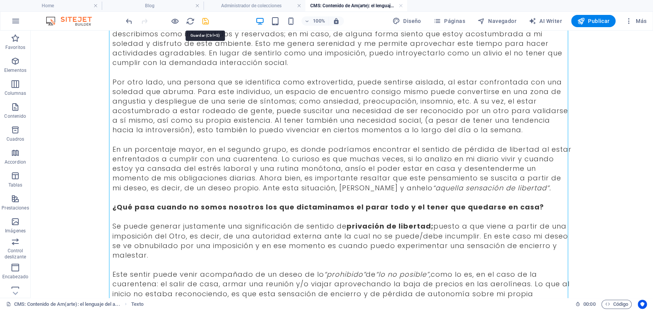
click at [204, 25] on icon "save" at bounding box center [205, 21] width 9 height 9
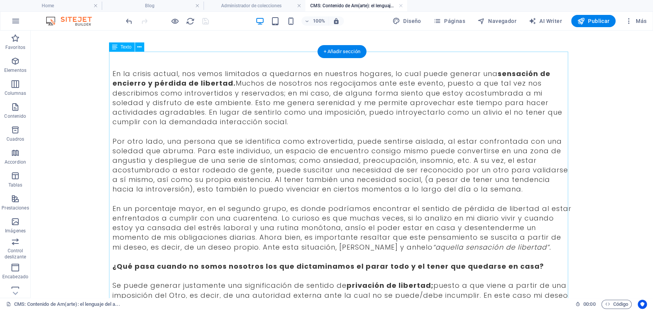
scroll to position [0, 0]
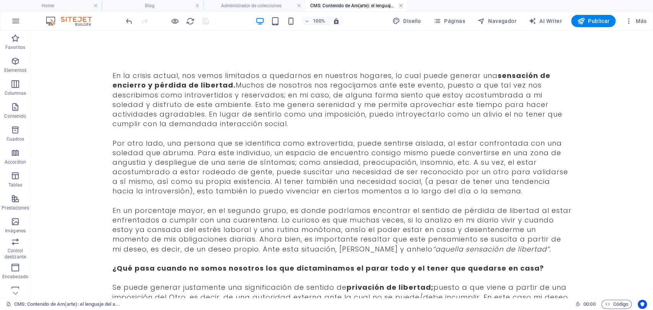
click at [400, 4] on link at bounding box center [401, 5] width 5 height 7
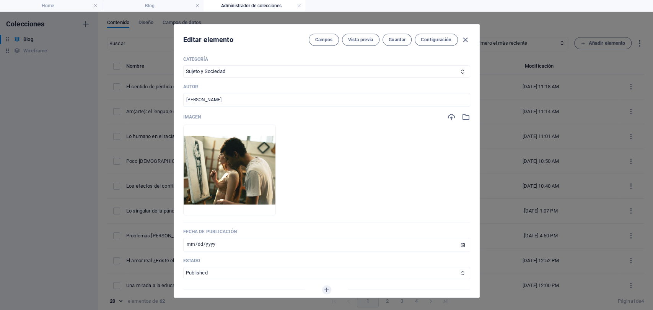
scroll to position [212, 0]
click at [465, 114] on icon "button" at bounding box center [466, 116] width 8 height 8
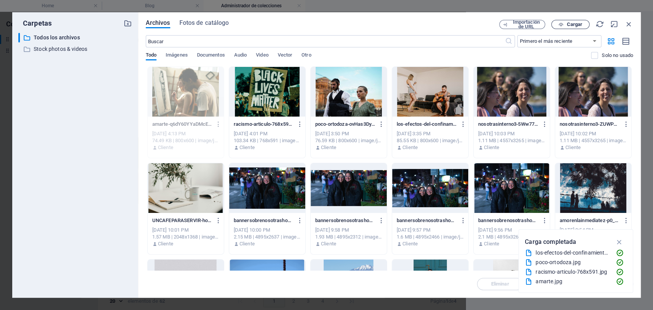
click at [572, 25] on span "Cargar" at bounding box center [575, 24] width 16 height 5
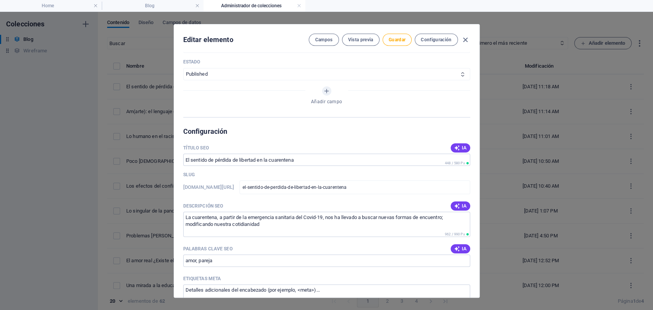
scroll to position [425, 0]
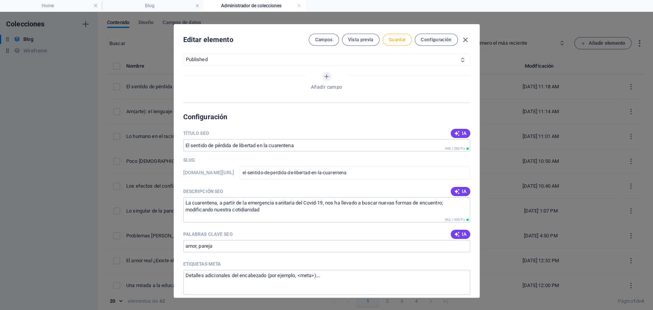
click at [398, 42] on span "Guardar" at bounding box center [397, 40] width 17 height 6
click at [197, 247] on input "amor, pareja" at bounding box center [326, 246] width 287 height 12
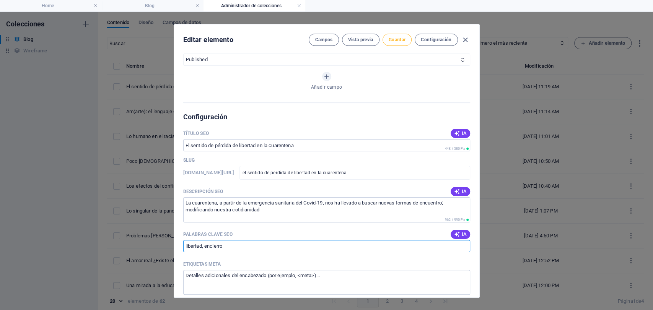
type input "libertad, encierro"
click at [399, 39] on span "Guardar" at bounding box center [397, 40] width 17 height 6
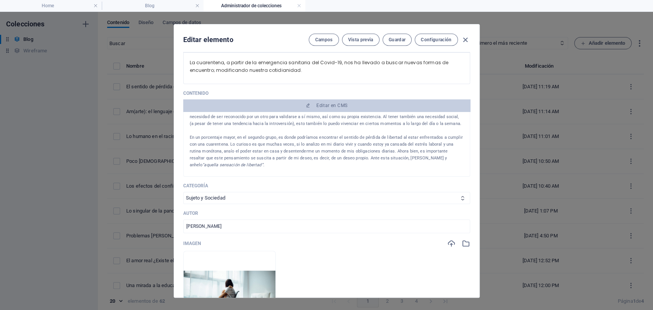
scroll to position [0, 0]
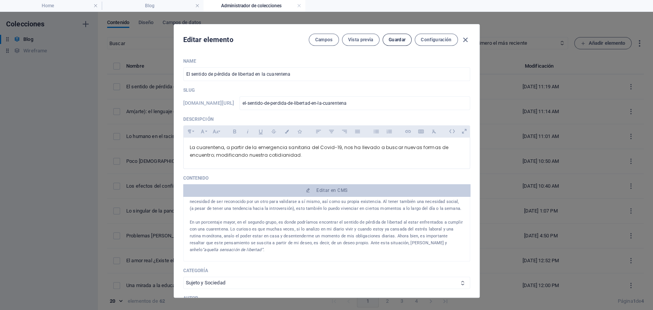
click at [395, 46] on button "Guardar" at bounding box center [397, 40] width 29 height 12
click at [464, 42] on icon "button" at bounding box center [465, 40] width 9 height 9
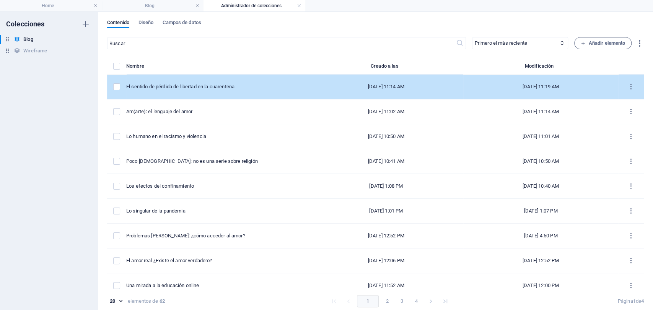
click at [113, 90] on td "items list" at bounding box center [116, 87] width 19 height 25
click at [116, 89] on label "items list" at bounding box center [116, 86] width 7 height 7
click at [0, 0] on input "items list" at bounding box center [0, 0] width 0 height 0
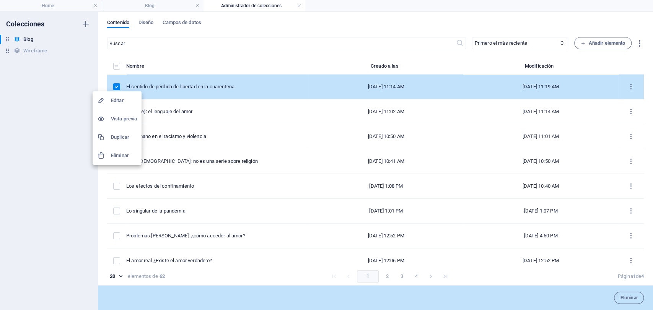
click at [123, 137] on h6 "Duplicar" at bounding box center [124, 137] width 26 height 9
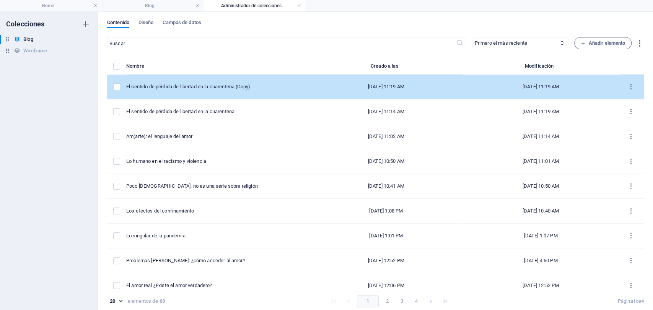
click at [238, 96] on td "El sentido de pérdida de libertad en la cuarentena (Copy)" at bounding box center [217, 87] width 183 height 25
select select "Sujeto y Sociedad"
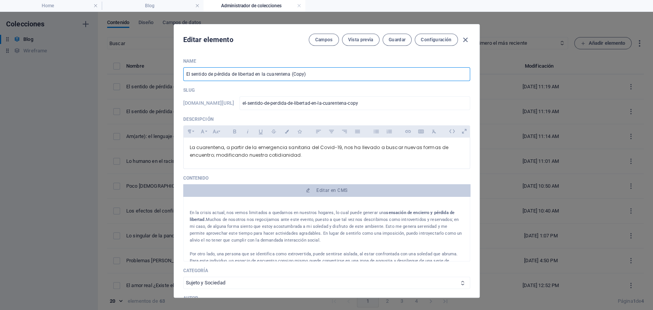
drag, startPoint x: 313, startPoint y: 72, endPoint x: 141, endPoint y: 47, distance: 174.1
click at [148, 48] on div "Editar elemento Campos Vista previa Guardar Configuración Name El sentido de pé…" at bounding box center [326, 161] width 653 height 298
paste input "ncuentros tras la pantalla: variantes de la interacción social"
type input "Encuentros tras la pantalla: variantes de la interacción social"
type input "encuentros-tras-la-pantalla-variantes-de-la-interaccion-social"
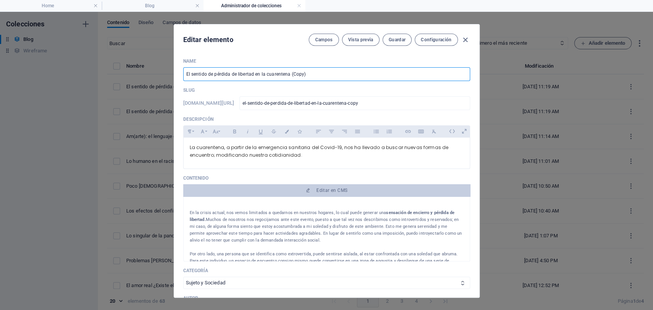
type input "encuentros-tras-la-pantalla-variantes-de-la-interaccion-social"
type input "Encuentros tras la pantalla: variantes de la interacción social"
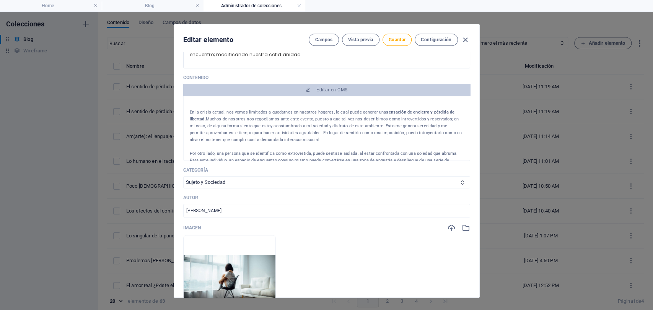
scroll to position [212, 0]
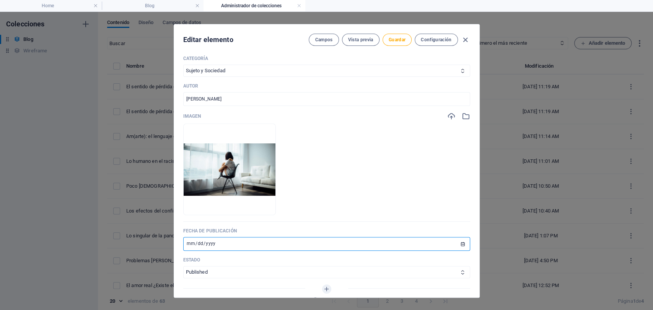
click at [190, 241] on input "[DATE]" at bounding box center [326, 244] width 287 height 14
type input "2020-03-03"
type input "[DATE]"
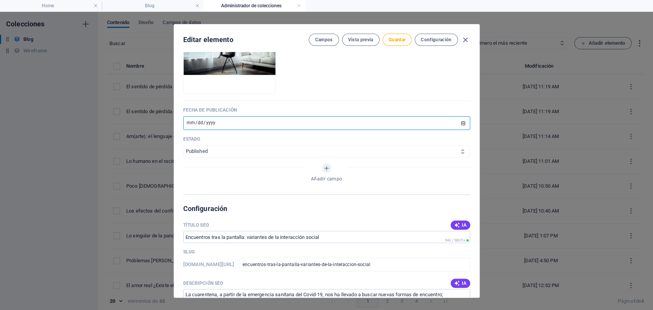
scroll to position [383, 0]
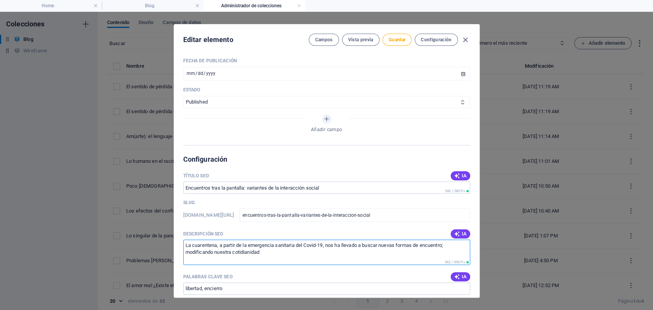
drag, startPoint x: 276, startPoint y: 254, endPoint x: 173, endPoint y: 248, distance: 103.1
click at [174, 248] on div "Name Encuentros tras la pantalla: variantes de la interacción social ​ Slug www…" at bounding box center [326, 175] width 305 height 246
paste textarea "A partir de la cuarentena han surgido espacios virtuales que permiten nuevas fo…"
drag, startPoint x: 214, startPoint y: 255, endPoint x: 265, endPoint y: 249, distance: 51.6
click at [265, 249] on textarea "A partir de la cuarentena han surgido espacios virtuales que permiten nuevas fo…" at bounding box center [326, 252] width 287 height 25
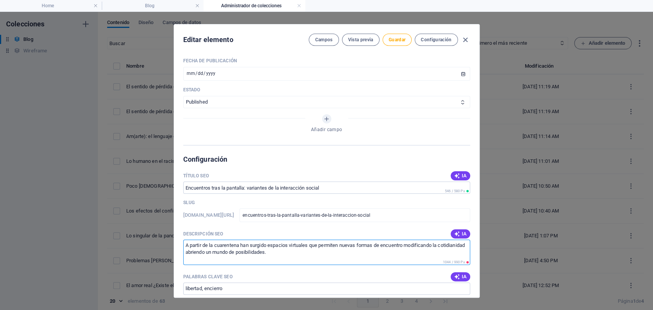
drag, startPoint x: 237, startPoint y: 253, endPoint x: 214, endPoint y: 253, distance: 22.6
click at [214, 253] on textarea "A partir de la cuarentena han surgido espacios virtuales que permiten nuevas fo…" at bounding box center [326, 252] width 287 height 25
paste textarea "un mundo de posibilidades"
drag, startPoint x: 283, startPoint y: 258, endPoint x: 180, endPoint y: 232, distance: 106.1
click at [180, 232] on div "Name Encuentros tras la pantalla: variantes de la interacción social ​ Slug www…" at bounding box center [326, 175] width 305 height 246
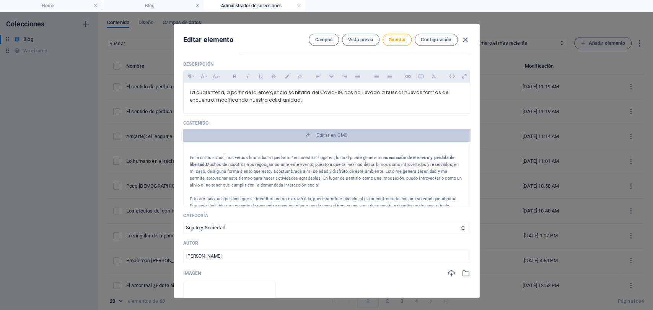
scroll to position [42, 0]
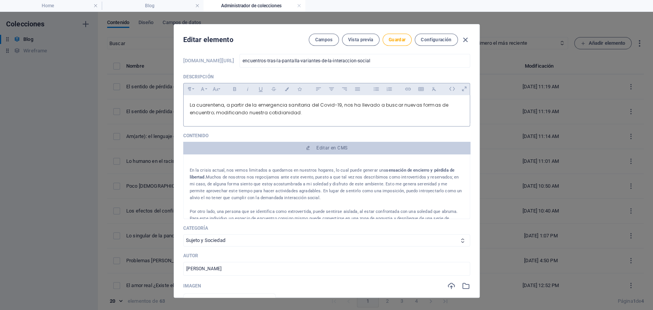
type textarea "A partir de la cuarentena han surgido espacios virtuales, un mundo de posibilid…"
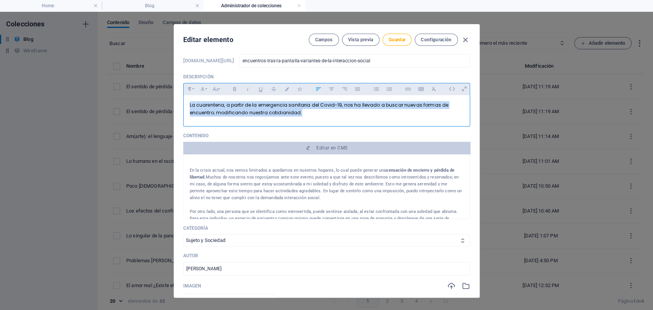
drag, startPoint x: 299, startPoint y: 114, endPoint x: 141, endPoint y: 98, distance: 158.8
click at [141, 98] on div "Editar elemento Campos Vista previa Guardar Configuración Name Encuentros tras …" at bounding box center [326, 161] width 653 height 298
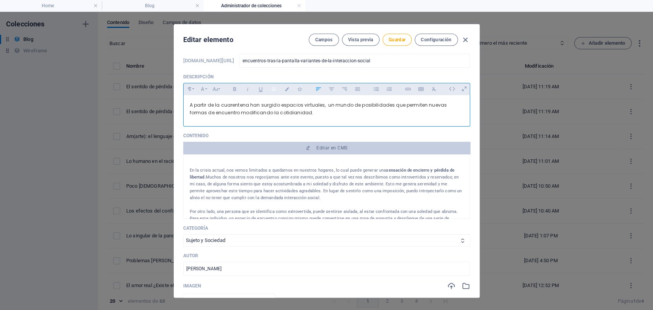
scroll to position [608, 0]
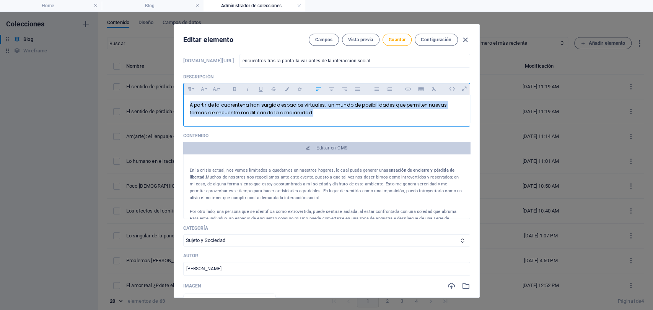
drag, startPoint x: 308, startPoint y: 114, endPoint x: 174, endPoint y: 90, distance: 136.1
click at [174, 90] on div "Name Encuentros tras la pantalla: variantes de la interacción social ​ Slug www…" at bounding box center [326, 175] width 305 height 246
click at [287, 91] on button "Colors" at bounding box center [287, 89] width 12 height 10
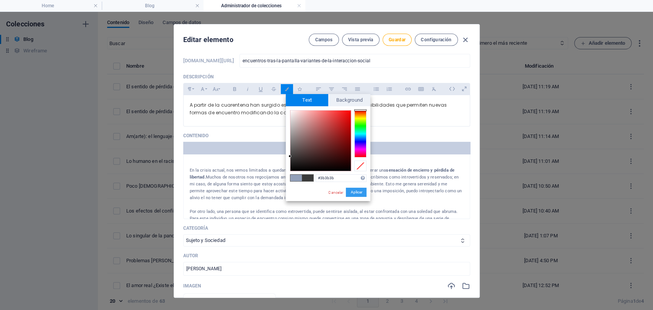
click at [352, 192] on button "Aplicar" at bounding box center [356, 192] width 21 height 9
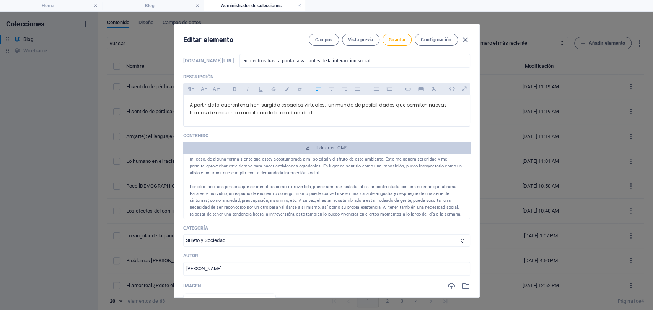
scroll to position [42, 0]
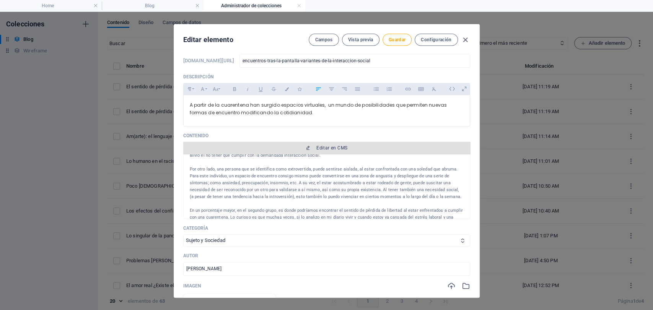
click at [334, 149] on span "Editar en CMS" at bounding box center [331, 148] width 31 height 6
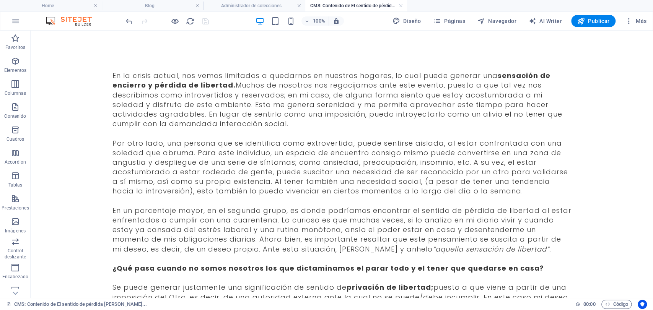
scroll to position [0, 0]
click at [308, 102] on div "En la crisis actual, nos vemos limitados a quedarnos en nuestros hogares, lo cu…" at bounding box center [341, 254] width 459 height 386
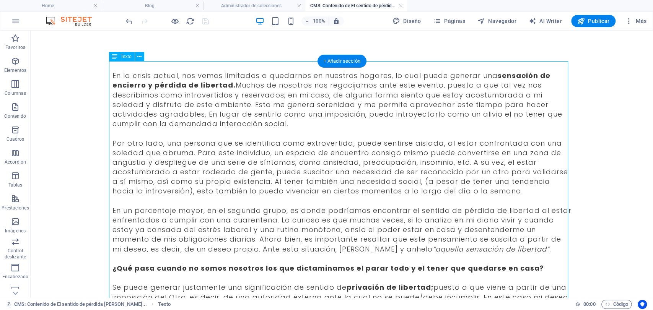
click at [235, 102] on div "En la crisis actual, nos vemos limitados a quedarnos en nuestros hogares, lo cu…" at bounding box center [341, 254] width 459 height 386
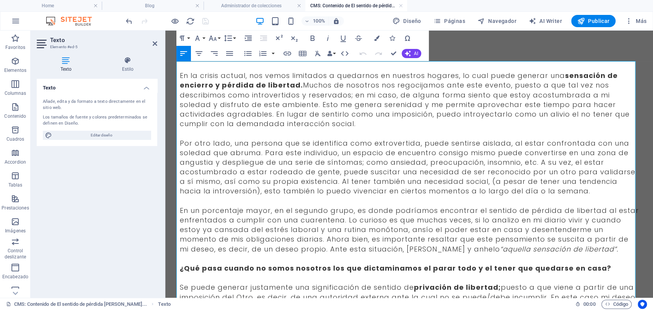
click at [215, 71] on span "En la crisis actual, nos vemos limitados a quedarnos en nuestros hogares, lo cu…" at bounding box center [405, 100] width 450 height 58
click at [184, 72] on span "En la crisis actual, nos vemos limitados a quedarnos en nuestros hogares, lo cu…" at bounding box center [405, 100] width 450 height 58
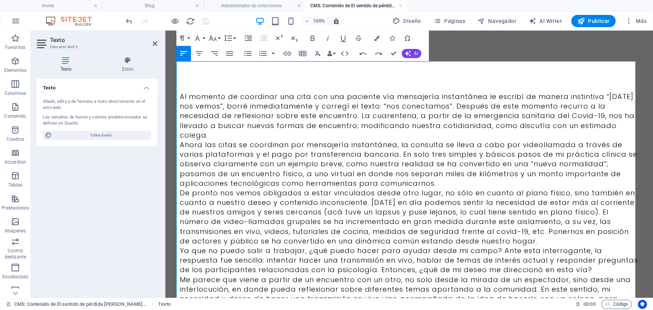
scroll to position [26637, 0]
click at [191, 96] on p "Al momento de coordinar una cita con una paciente vía mensajería instantánea le…" at bounding box center [409, 116] width 459 height 48
click at [173, 104] on div "Al momento de coordinar una cita con una paciente vía mensajería instantánea le…" at bounding box center [409, 240] width 477 height 419
click at [207, 98] on p "Al momento de coordinar una cita con una paciente vía mensajería instantánea le…" at bounding box center [409, 116] width 459 height 48
click at [210, 142] on p "Ahora las citas se coordinan por mensajería instantánea, la consulta se lleva a…" at bounding box center [409, 164] width 459 height 48
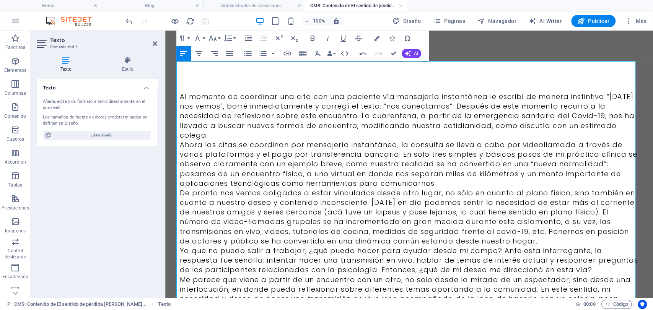
click at [212, 138] on p "Al momento de coordinar una cita con una paciente vía mensajería instantánea le…" at bounding box center [409, 116] width 459 height 48
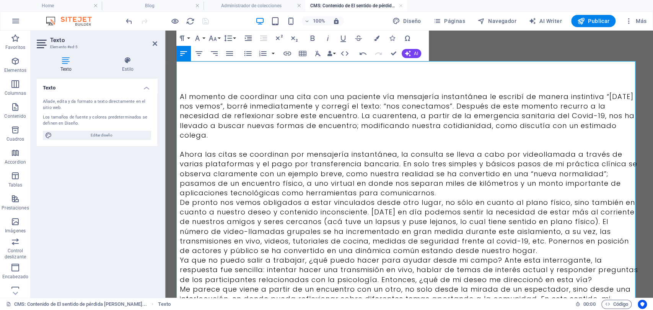
click at [445, 194] on p "Ahora las citas se coordinan por mensajería instantánea, la consulta se lleva a…" at bounding box center [409, 174] width 459 height 48
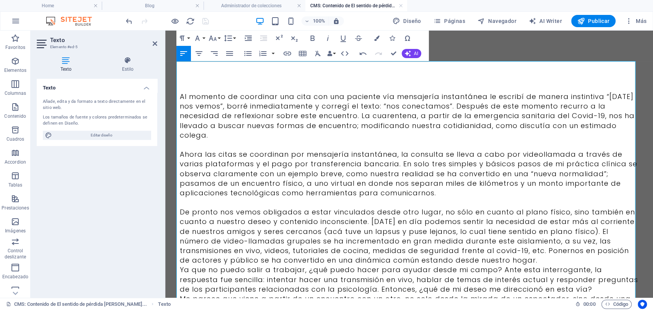
click at [484, 256] on p "De pronto nos vemos obligados a estar vinculados desde otro lugar, no sólo en c…" at bounding box center [409, 236] width 459 height 58
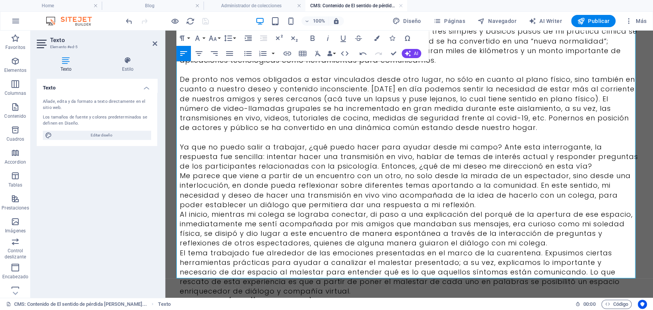
scroll to position [170, 0]
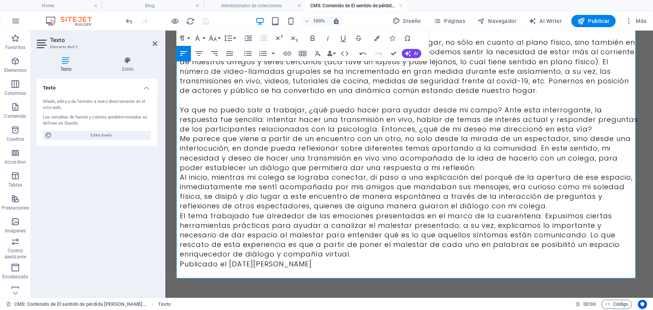
click at [464, 166] on p "Me parece que viene a partir de un encuentro con un otro, no solo desde la mira…" at bounding box center [409, 153] width 459 height 39
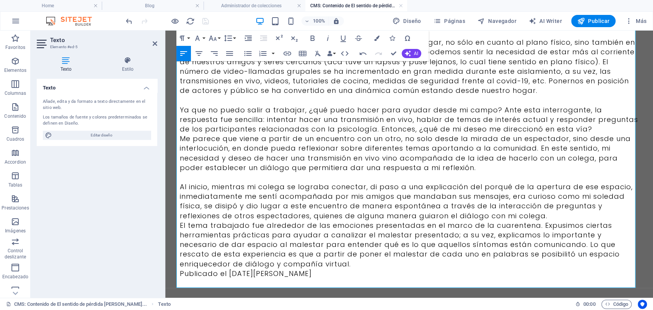
click at [547, 216] on p "Al inicio, mientras mi colega se lograba conectar, di paso a una explicación de…" at bounding box center [409, 201] width 459 height 39
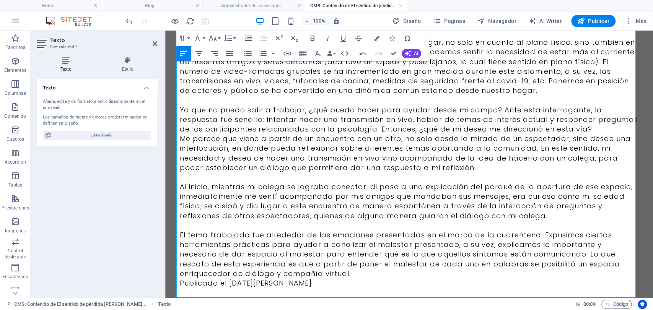
click at [284, 270] on p "El tema trabajado fue alrededor de las emociones presentadas en el marco de la …" at bounding box center [409, 254] width 459 height 48
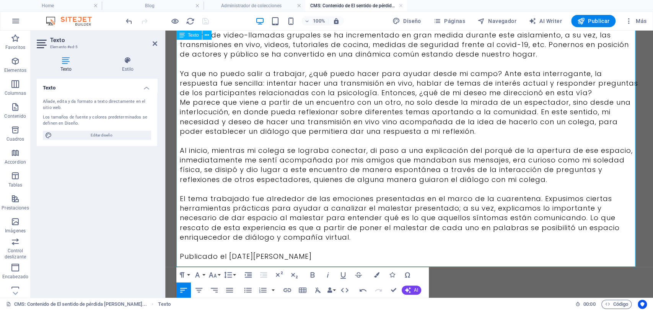
scroll to position [210, 0]
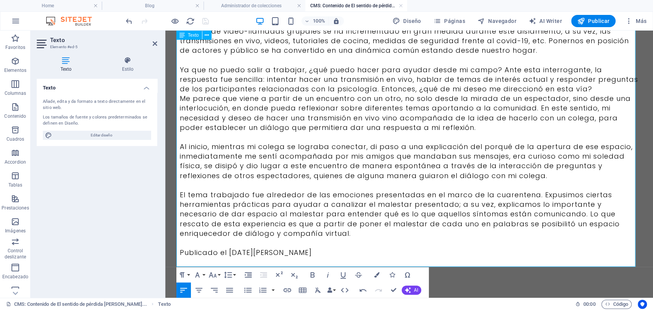
click at [313, 257] on p at bounding box center [409, 262] width 459 height 10
click at [307, 255] on p "Publicado el [DATE][PERSON_NAME]" at bounding box center [409, 253] width 459 height 10
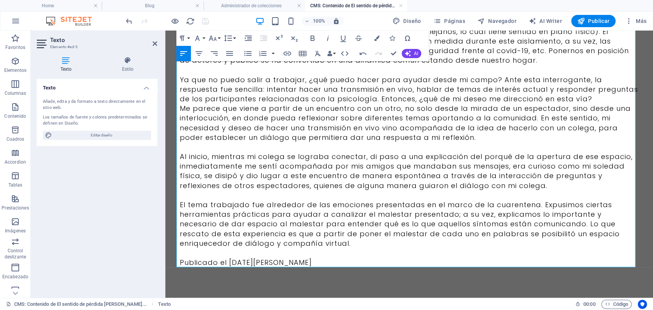
click at [260, 262] on p "Publicado el [DATE][PERSON_NAME]" at bounding box center [409, 263] width 459 height 10
click at [217, 52] on icon "button" at bounding box center [214, 53] width 9 height 9
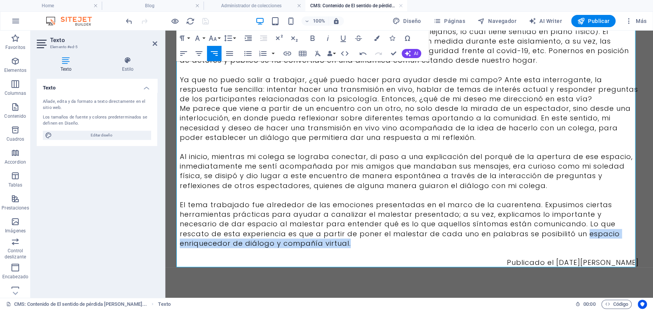
drag, startPoint x: 290, startPoint y: 245, endPoint x: 520, endPoint y: 235, distance: 229.8
click at [520, 235] on p "El tema trabajado fue alrededor de las emociones presentadas en el marco de la …" at bounding box center [409, 224] width 459 height 48
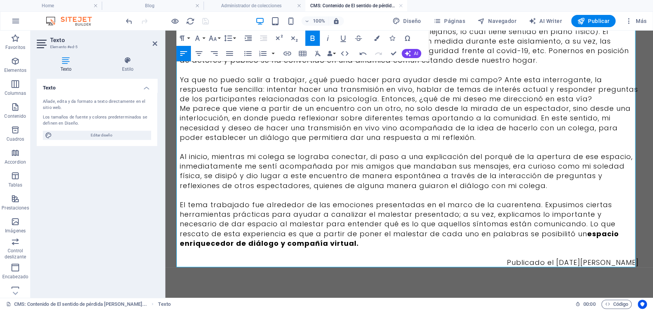
click at [419, 178] on p "Al inicio, mientras mi colega se lograba conectar, di paso a una explicación de…" at bounding box center [409, 171] width 459 height 39
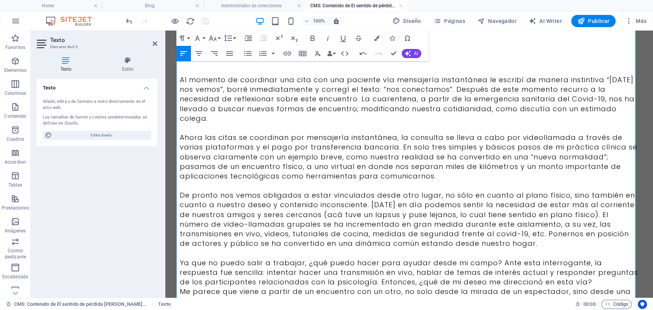
scroll to position [0, 0]
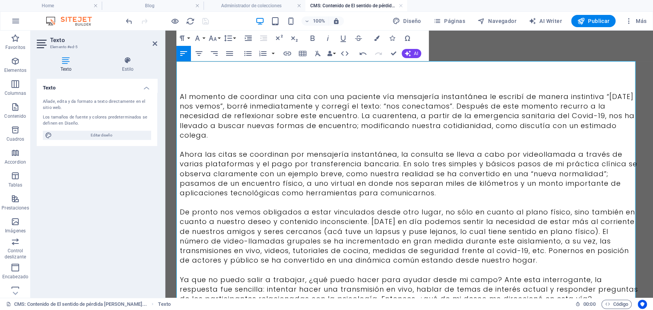
click at [599, 99] on p "Al momento de coordinar una cita con una paciente vía mensajería instantánea le…" at bounding box center [409, 116] width 459 height 48
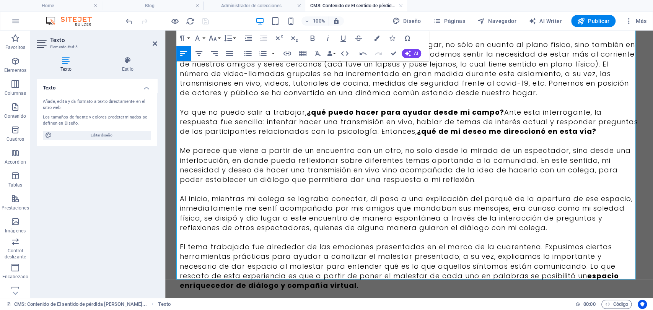
scroll to position [210, 0]
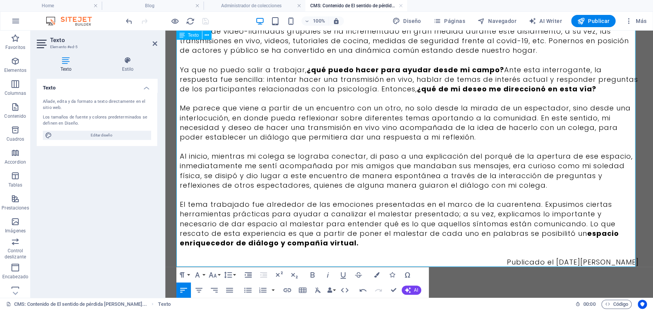
click at [628, 261] on p "Publicado el [DATE][PERSON_NAME]" at bounding box center [409, 262] width 459 height 10
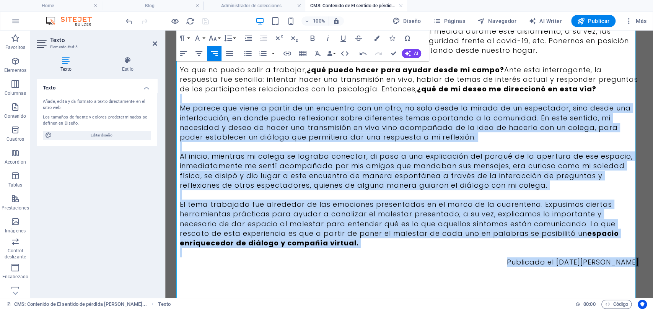
scroll to position [61, 0]
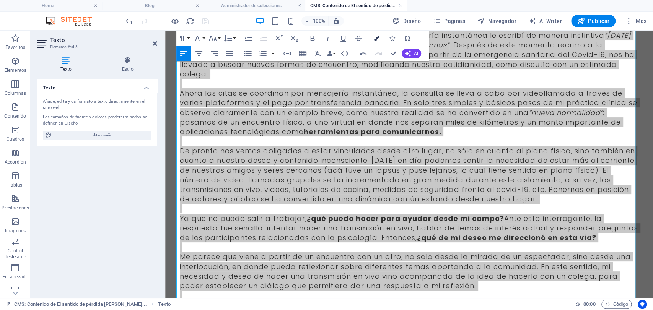
click at [375, 37] on icon "button" at bounding box center [376, 38] width 5 height 5
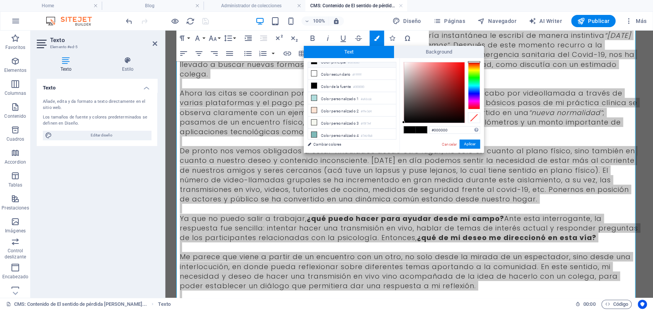
scroll to position [29, 0]
click at [342, 134] on li "Color personalizado 5 #3b3b3b" at bounding box center [352, 137] width 88 height 12
type input "#3b3b3b"
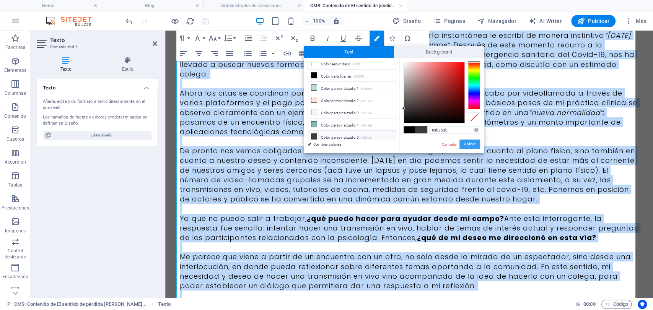
click at [474, 140] on button "Aplicar" at bounding box center [470, 144] width 21 height 9
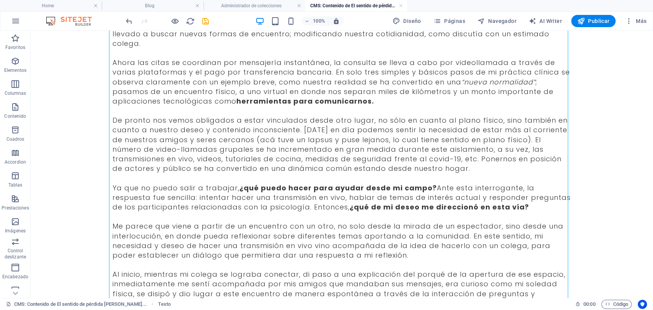
click at [204, 22] on icon "save" at bounding box center [205, 21] width 9 height 9
click at [399, 4] on link at bounding box center [401, 5] width 5 height 7
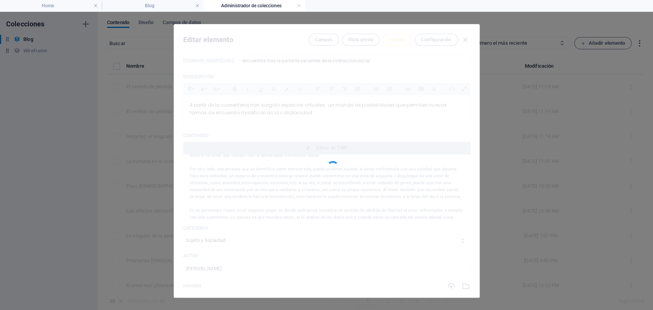
type input "encuentros-tras-la-pantalla-variantes-de-la-interaccion-social"
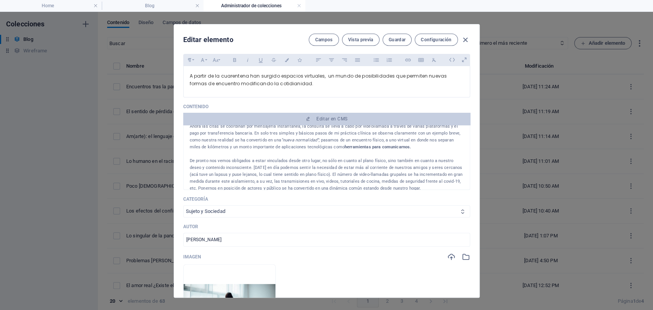
scroll to position [85, 0]
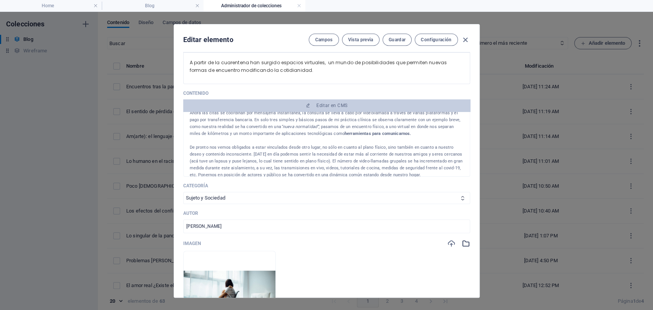
click at [463, 246] on icon "button" at bounding box center [466, 244] width 8 height 8
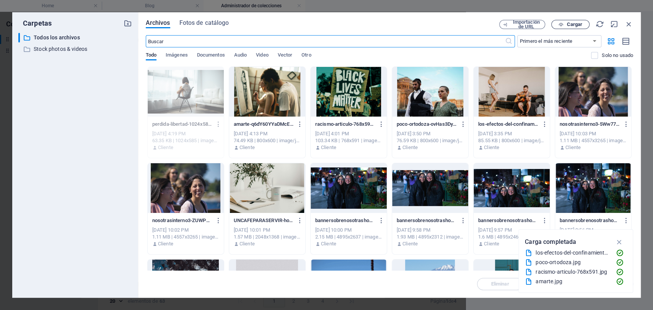
click at [560, 25] on icon "button" at bounding box center [561, 24] width 5 height 5
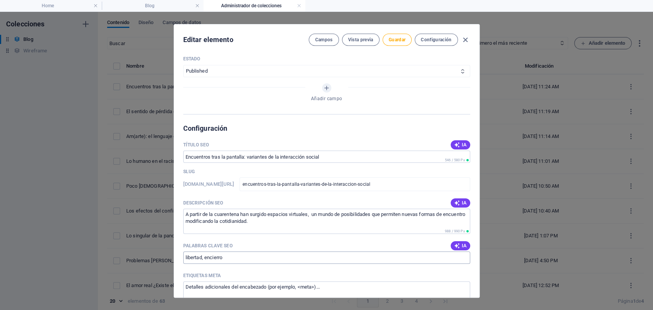
scroll to position [425, 0]
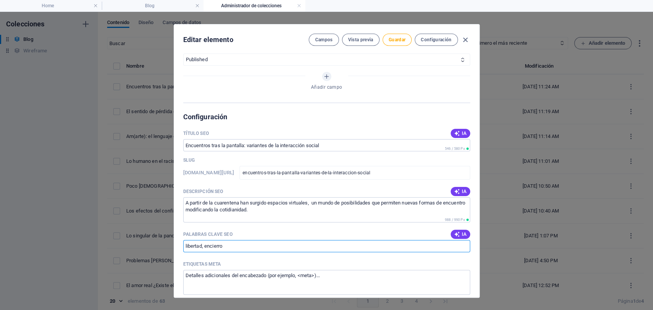
click at [242, 249] on input "libertad, encierro" at bounding box center [326, 246] width 287 height 12
type input "l"
type input "i"
type input "normalidad, interacción"
click at [399, 39] on span "Guardar" at bounding box center [397, 40] width 17 height 6
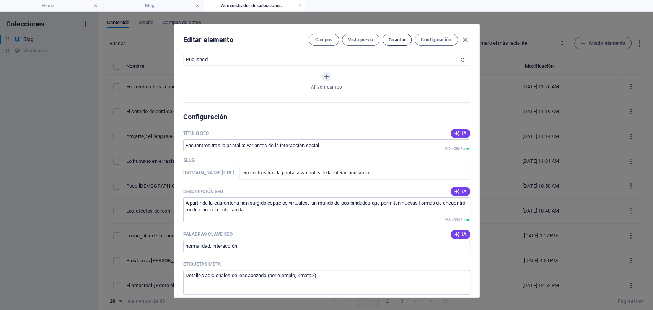
click at [399, 41] on span "Guardar" at bounding box center [397, 40] width 17 height 6
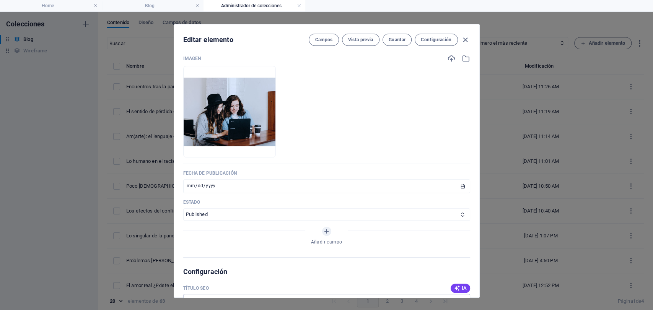
scroll to position [255, 0]
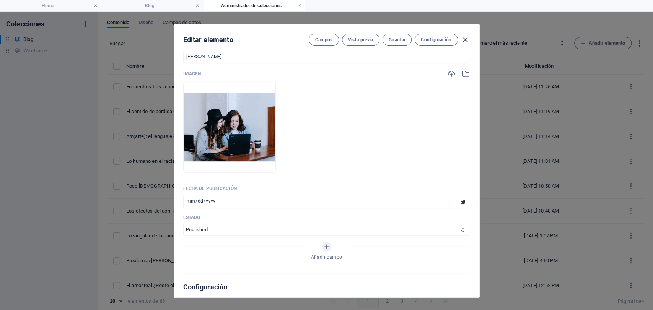
click at [465, 37] on icon "button" at bounding box center [465, 40] width 9 height 9
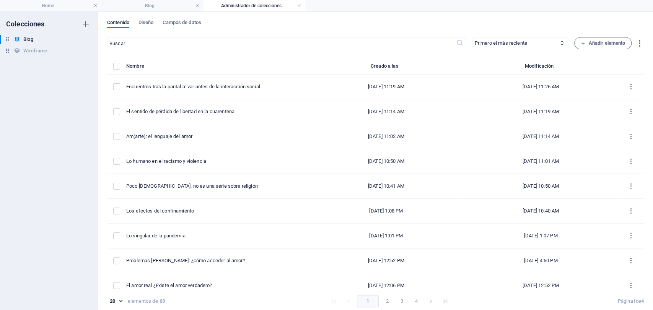
type input "[DATE]"
type input "encuentros-tras-la-pantalla-variantes-de-la-interaccion-social"
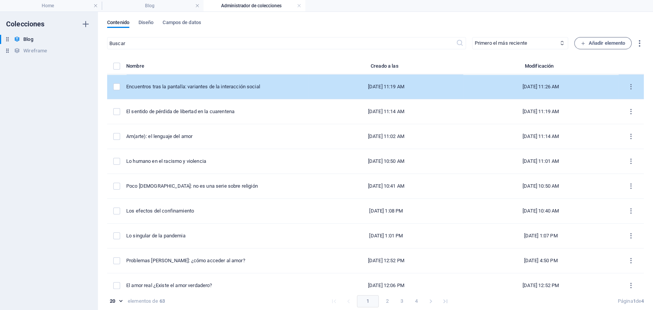
click at [112, 88] on td "items list" at bounding box center [116, 87] width 19 height 25
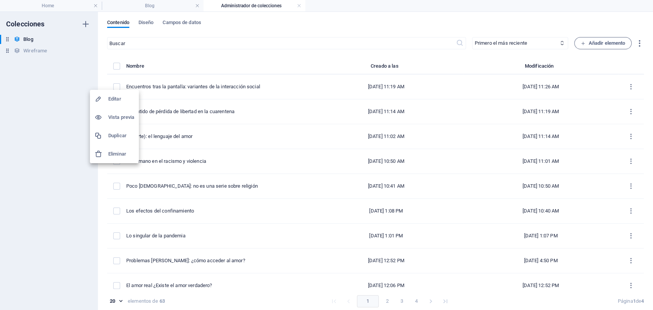
click at [114, 135] on h6 "Duplicar" at bounding box center [121, 135] width 26 height 9
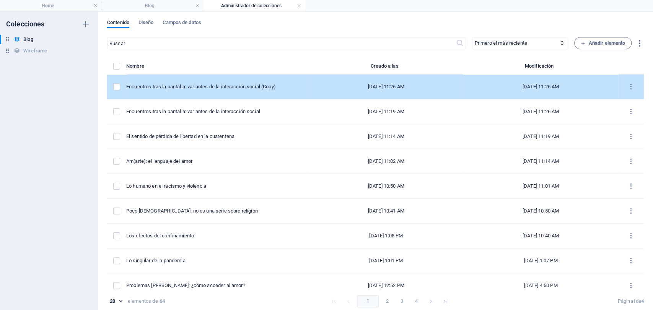
click at [225, 79] on td "Encuentros tras la pantalla: variantes de la interacción social (Copy)" at bounding box center [217, 87] width 183 height 25
select select "Sujeto y Sociedad"
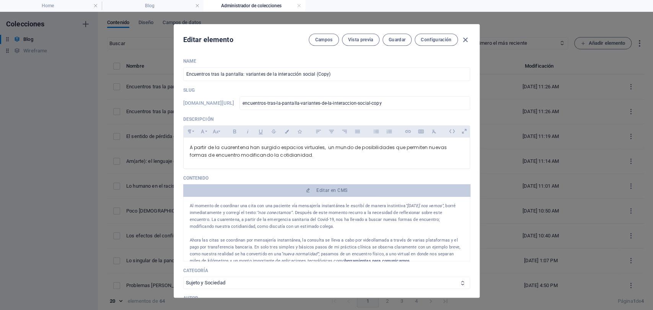
drag, startPoint x: 335, startPoint y: 75, endPoint x: 88, endPoint y: 53, distance: 248.1
click at [89, 53] on div "Editar elemento Campos Vista previa Guardar Configuración Name Encuentros tras …" at bounding box center [326, 161] width 653 height 298
paste input "l sujeto y el acto: ¿Qué significa actuar?"
type input "El sujeto y el acto: ¿Qué significa actuar?"
type input "el-sujeto-y-el-acto-que-significa-actuar"
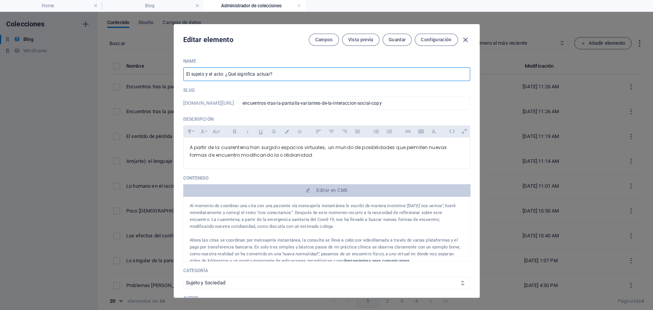
type input "el-sujeto-y-el-acto-que-significa-actuar"
type input "El sujeto y el acto: ¿Qué significa actuar?"
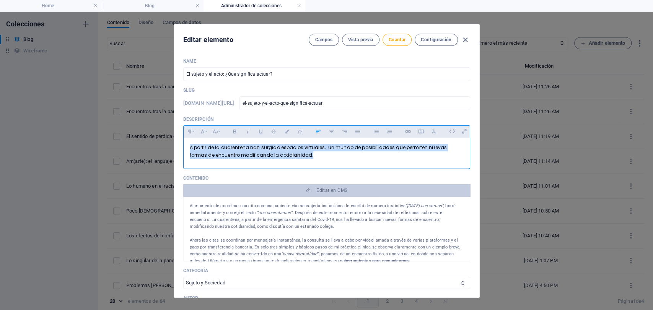
drag, startPoint x: 292, startPoint y: 155, endPoint x: 164, endPoint y: 127, distance: 130.4
click at [164, 127] on div "Editar elemento Campos Vista previa Guardar Configuración Name El sujeto y el a…" at bounding box center [326, 161] width 653 height 298
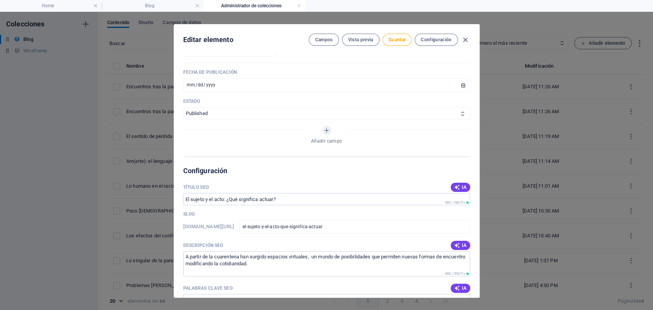
scroll to position [383, 0]
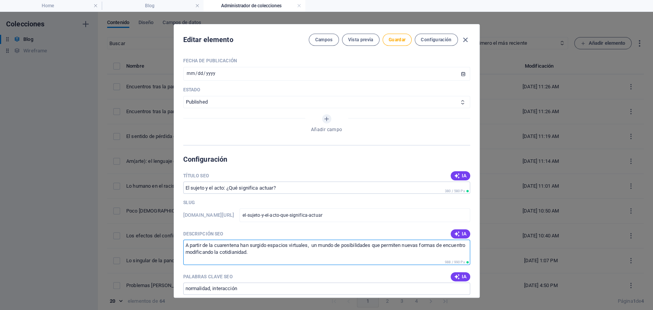
drag, startPoint x: 223, startPoint y: 249, endPoint x: 145, endPoint y: 235, distance: 79.3
click at [145, 235] on div "Editar elemento Campos Vista previa Guardar Configuración Name El sujeto y el a…" at bounding box center [326, 161] width 653 height 298
paste textarea "¿El Acto equivale a tomar decisiones? ¿Cuántas veces el saber es insuficiente p…"
drag, startPoint x: 395, startPoint y: 247, endPoint x: 373, endPoint y: 243, distance: 21.7
click at [373, 243] on textarea "¿El Acto equivale a tomar decisiones? ¿Cuántas veces el saber es insuficiente p…" at bounding box center [326, 252] width 287 height 25
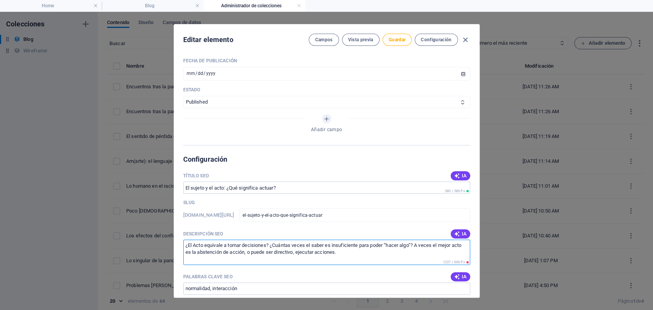
drag, startPoint x: 388, startPoint y: 246, endPoint x: 373, endPoint y: 245, distance: 14.2
click at [373, 245] on textarea "¿El Acto equivale a tomar decisiones? ¿Cuántas veces el saber es insuficiente p…" at bounding box center [326, 252] width 287 height 25
drag, startPoint x: 340, startPoint y: 256, endPoint x: 233, endPoint y: 250, distance: 106.9
click at [233, 250] on textarea "¿El Acto equivale a tomar decisiones? ¿Cuántas veces el saber es insuficiente p…" at bounding box center [326, 252] width 287 height 25
click at [209, 255] on textarea "¿El Acto equivale a tomar decisiones? ¿Cuántas veces el saber es insuficiente p…" at bounding box center [326, 252] width 287 height 25
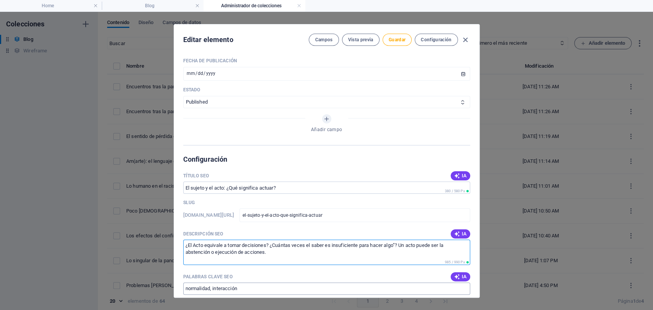
type textarea "¿El Acto equivale a tomar decisiones? ¿Cuántas veces el saber es insuficiente p…"
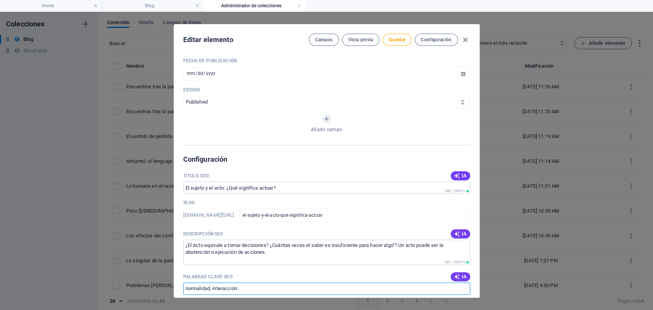
scroll to position [384, 0]
drag, startPoint x: 243, startPoint y: 291, endPoint x: 168, endPoint y: 285, distance: 75.2
click at [169, 285] on div "Editar elemento Campos Vista previa Guardar Configuración Name El sujeto y el a…" at bounding box center [326, 161] width 653 height 298
type input "decisiones"
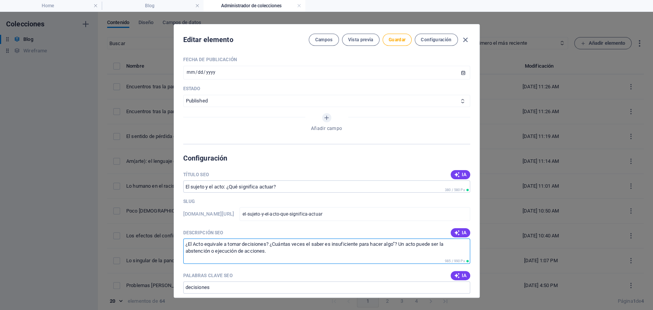
click at [195, 243] on textarea "¿El Acto equivale a tomar decisiones? ¿Cuántas veces el saber es insuficiente p…" at bounding box center [326, 251] width 287 height 25
type textarea "¿El acto equivale a tomar decisiones? ¿Cuántas veces el saber es insuficiente p…"
click at [218, 282] on input "decisiones" at bounding box center [326, 288] width 287 height 12
type input "decisiones, acto"
drag, startPoint x: 274, startPoint y: 247, endPoint x: 179, endPoint y: 243, distance: 94.2
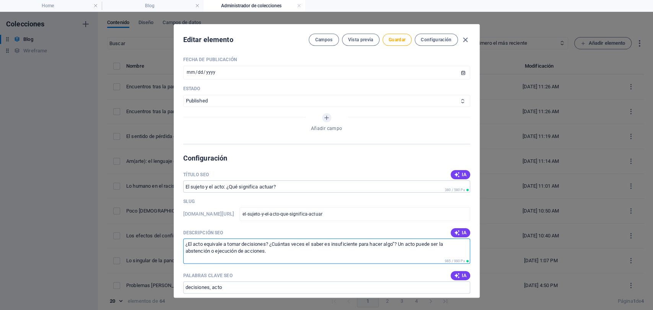
click at [179, 243] on div "Name El sujeto y el acto: ¿Qué significa actuar? ​ Slug www.example.com/blog-el…" at bounding box center [326, 175] width 305 height 246
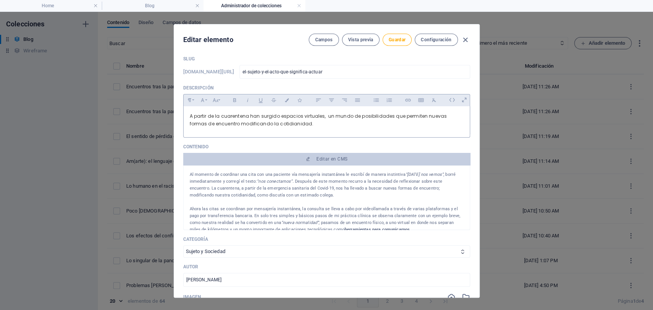
scroll to position [0, 0]
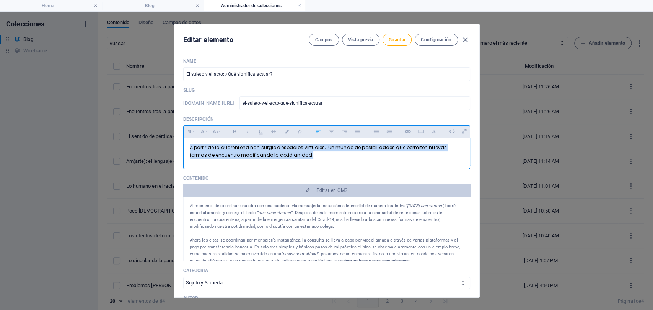
drag, startPoint x: 228, startPoint y: 157, endPoint x: 144, endPoint y: 143, distance: 85.4
click at [144, 143] on div "Editar elemento Campos Vista previa Guardar Configuración Name El sujeto y el a…" at bounding box center [326, 161] width 653 height 298
drag, startPoint x: 301, startPoint y: 154, endPoint x: 187, endPoint y: 148, distance: 113.8
click at [187, 148] on div "¿El acto equivale a tomar decisiones? ¿Cuántas veces el saber es insuficiente p…" at bounding box center [327, 152] width 286 height 28
click at [285, 127] on button "Colors" at bounding box center [287, 132] width 12 height 10
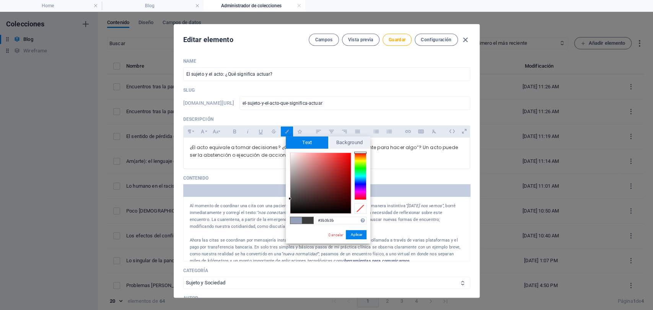
click at [348, 234] on button "Aplicar" at bounding box center [356, 234] width 21 height 9
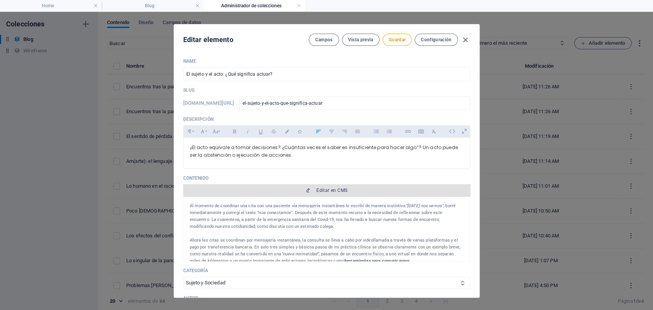
click at [330, 194] on button "Editar en CMS" at bounding box center [326, 190] width 287 height 12
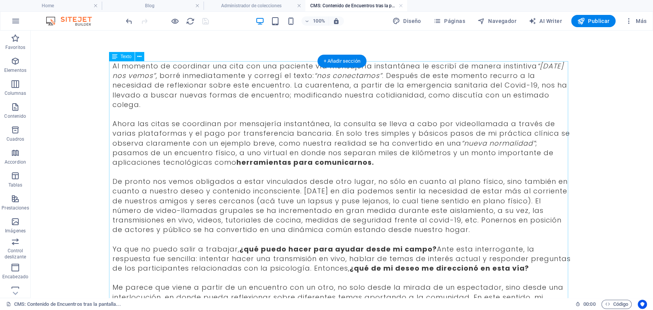
click at [191, 71] on div "Al momento de coordinar una cita con una paciente vía mensajería instantánea le…" at bounding box center [341, 254] width 459 height 386
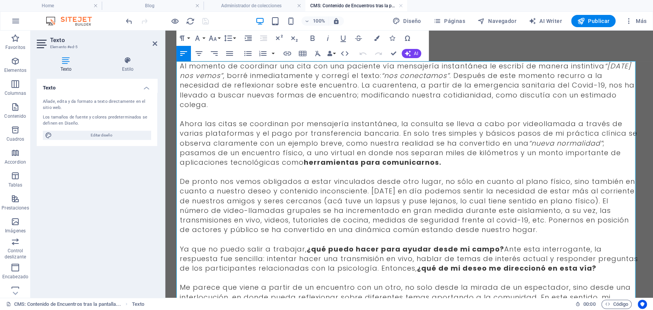
click at [210, 68] on span "Al momento de coordinar una cita con una paciente vía mensajería instantánea le…" at bounding box center [407, 85] width 455 height 48
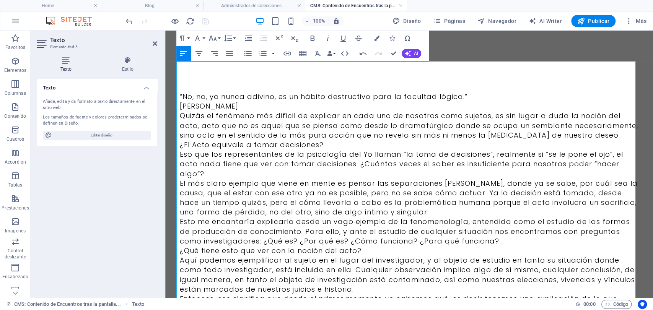
scroll to position [29654, 0]
click at [276, 98] on p "“No, no, yo nunca adivino, es un hábito destructivo para la facultad lógica.”" at bounding box center [409, 97] width 459 height 10
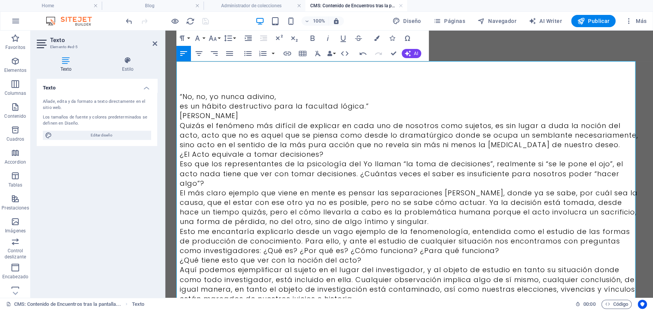
click at [270, 109] on p "es un hábito destructivo para la facultad lógica.”" at bounding box center [409, 106] width 459 height 10
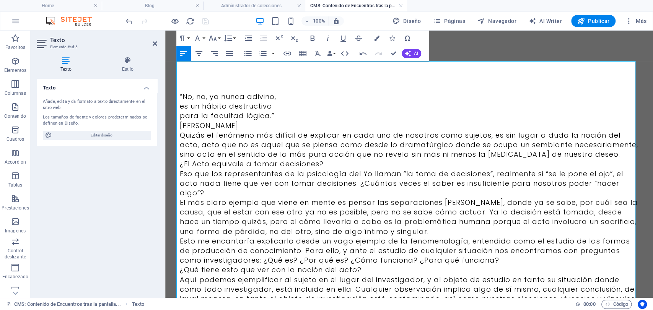
click at [276, 117] on p "para la facultad lógica.”" at bounding box center [409, 116] width 459 height 10
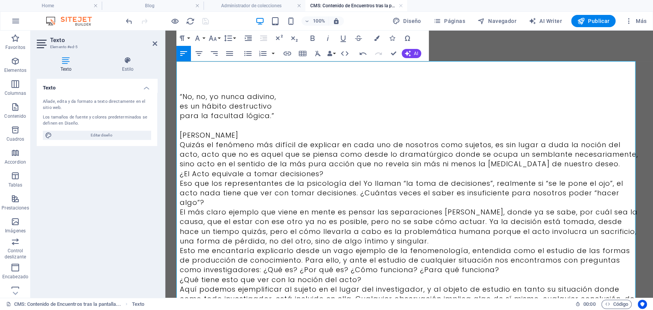
click at [247, 137] on p "[PERSON_NAME]" at bounding box center [409, 135] width 459 height 10
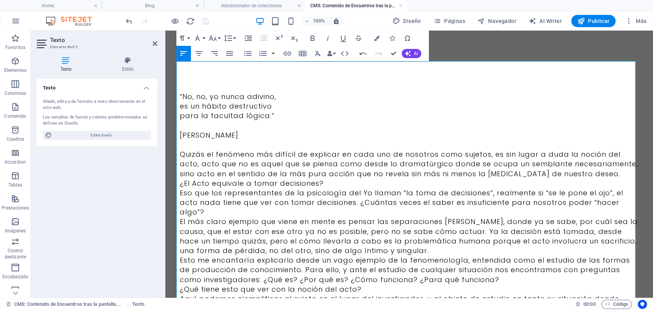
drag, startPoint x: 247, startPoint y: 137, endPoint x: 165, endPoint y: 84, distance: 97.8
click at [172, 94] on div "“No, no, yo nunca adivino, es un hábito destructivo para la facultad lógica.” S…" at bounding box center [409, 308] width 477 height 554
click at [199, 72] on div "“No, no, yo nunca adivino, es un hábito destructivo para la facultad lógica.” S…" at bounding box center [409, 307] width 459 height 493
click at [196, 94] on p "“No, no, yo nunca adivino," at bounding box center [409, 97] width 459 height 10
click at [176, 97] on div "“No, no, yo nunca adivino, es un hábito destructivo para la facultad lógica.” S…" at bounding box center [409, 308] width 477 height 554
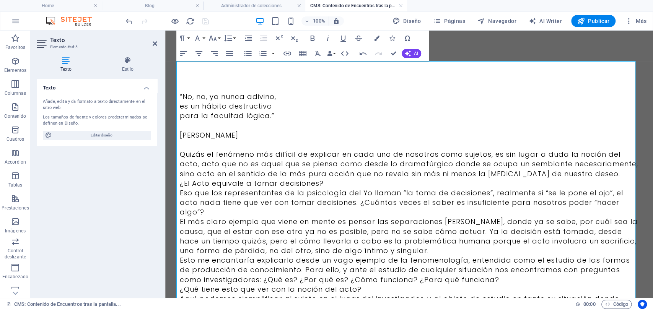
click at [181, 98] on p "“No, no, yo nunca adivino," at bounding box center [409, 97] width 459 height 10
drag, startPoint x: 250, startPoint y: 138, endPoint x: 178, endPoint y: 90, distance: 86.2
click at [180, 90] on div "“No, no, yo nunca adivino, es un hábito destructivo para la facultad lógica.” S…" at bounding box center [409, 307] width 459 height 493
click at [212, 50] on icon "button" at bounding box center [214, 53] width 9 height 9
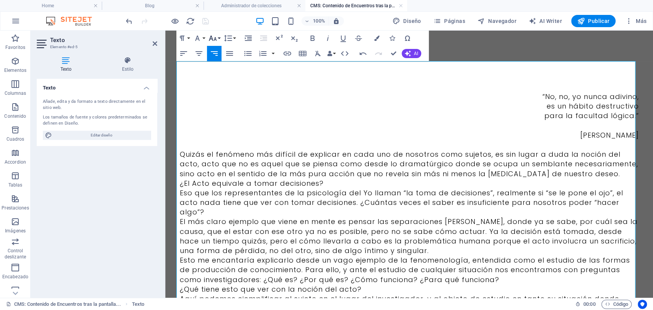
click at [217, 42] on button "Font Size" at bounding box center [214, 38] width 15 height 15
click at [214, 51] on link "14" at bounding box center [221, 48] width 28 height 11
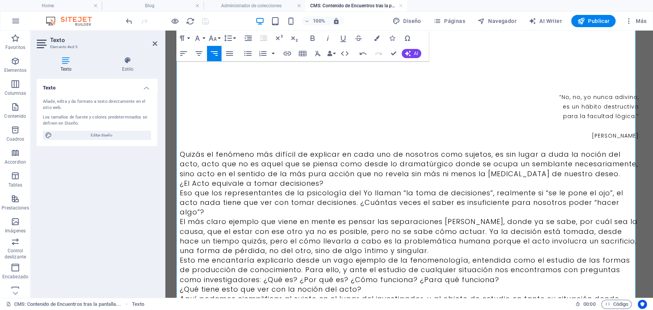
scroll to position [42, 0]
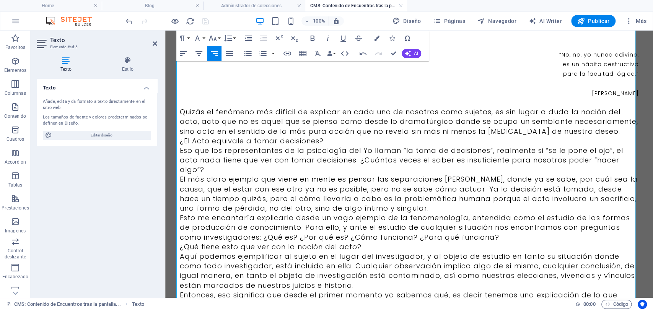
click at [334, 140] on p "¿El Acto equivale a tomar decisiones?" at bounding box center [409, 141] width 459 height 10
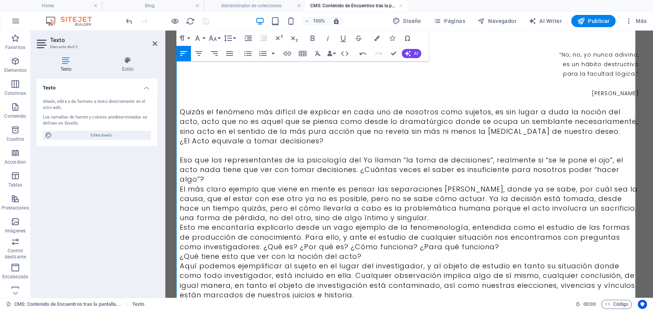
click at [588, 129] on p "Quizás el fenómeno más difícil de explicar en cada uno de nosotros como sujetos…" at bounding box center [409, 121] width 459 height 29
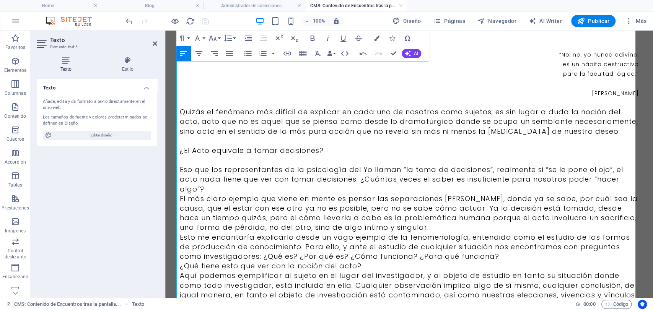
click at [243, 186] on p "Eso que los representantes de la psicología del Yo llaman “la toma de decisione…" at bounding box center [409, 179] width 459 height 29
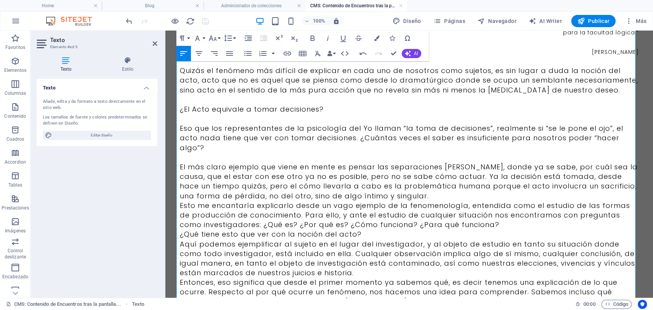
scroll to position [85, 0]
click at [415, 197] on p "El más claro ejemplo que viene en mente es pensar las separaciones de pareja, d…" at bounding box center [409, 180] width 459 height 39
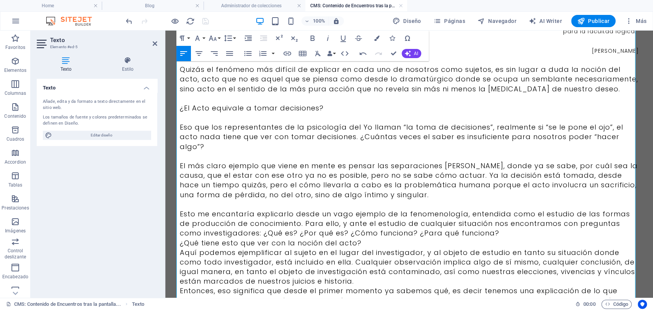
click at [487, 233] on p "Esto me encantaría explicarlo desde un vago ejemplo de la fenomenología, entend…" at bounding box center [409, 223] width 459 height 29
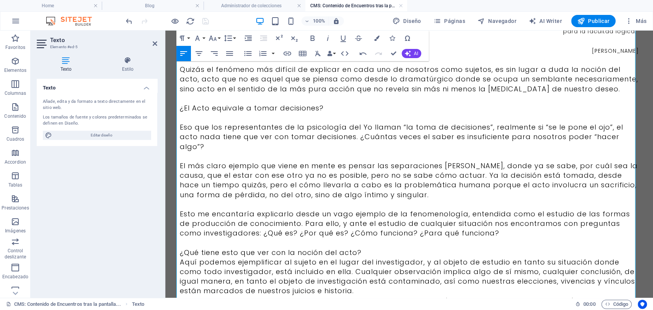
click at [418, 252] on p "¿Qué tiene esto que ver con la noción del acto?" at bounding box center [409, 253] width 459 height 10
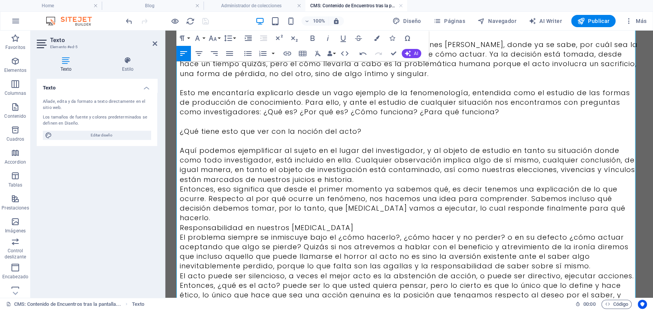
scroll to position [212, 0]
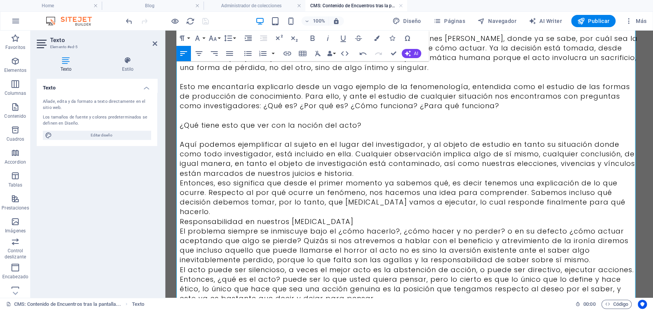
click at [357, 172] on p "Aquí podemos ejemplificar al sujeto en el lugar del investigador, y al objeto d…" at bounding box center [409, 159] width 459 height 39
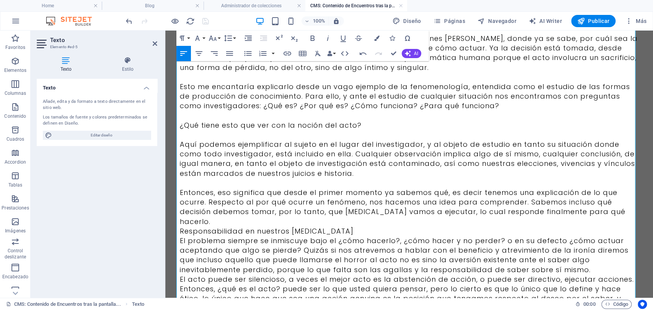
click at [343, 227] on p "Responsabilidad en nuestros [MEDICAL_DATA]" at bounding box center [409, 232] width 459 height 10
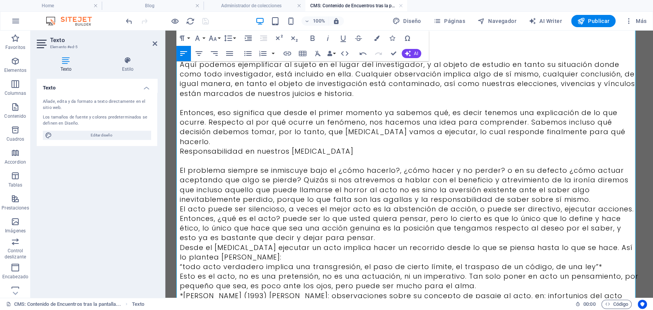
scroll to position [340, 0]
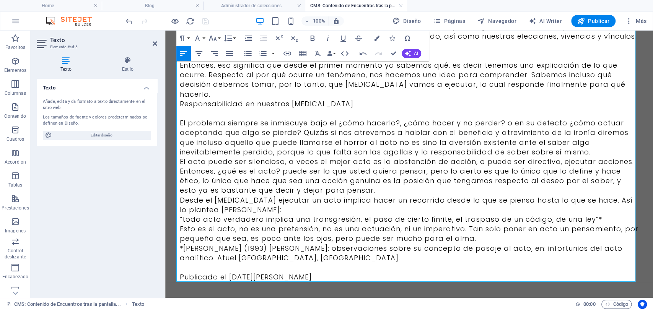
click at [366, 184] on p "El acto puede ser silencioso, a veces el mejor acto es la abstención de acción,…" at bounding box center [409, 176] width 459 height 39
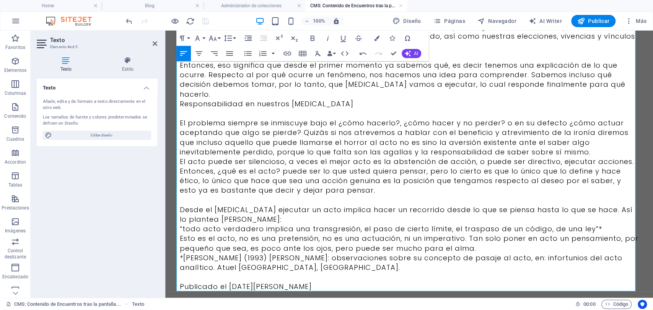
click at [318, 209] on p "Desde el psicoanálisis ejecutar un acto implica hacer un recorrido desde lo que…" at bounding box center [409, 214] width 459 height 19
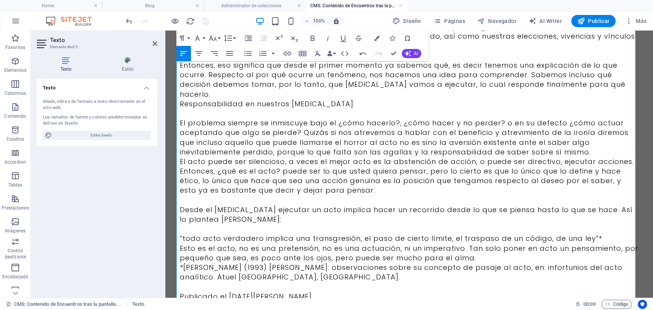
click at [583, 144] on p "El problema siempre se inmiscuye bajo el ¿cómo hacerlo?, ¿cómo hacer y no perde…" at bounding box center [409, 137] width 459 height 39
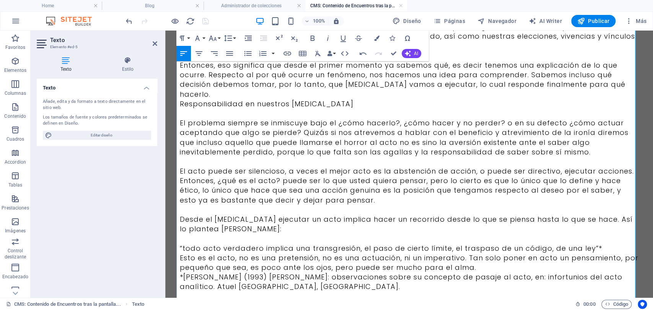
scroll to position [383, 0]
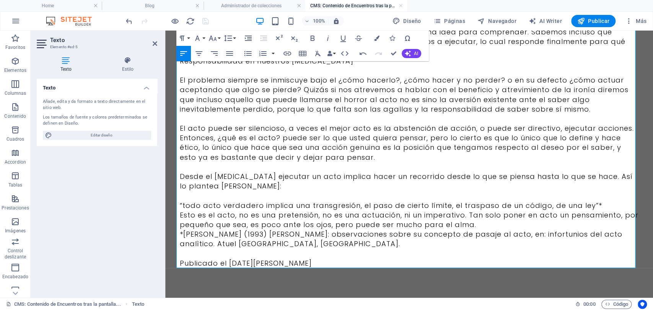
click at [484, 216] on p "Esto es el acto, no es una pretensión, no es una actuación, ni un imperativo. T…" at bounding box center [409, 219] width 459 height 19
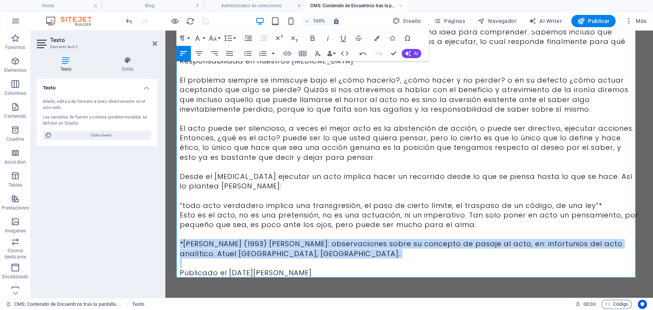
drag, startPoint x: 340, startPoint y: 249, endPoint x: 165, endPoint y: 230, distance: 175.9
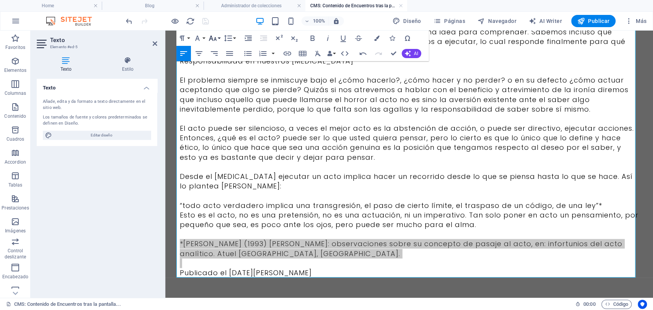
click at [215, 37] on icon "button" at bounding box center [212, 38] width 9 height 9
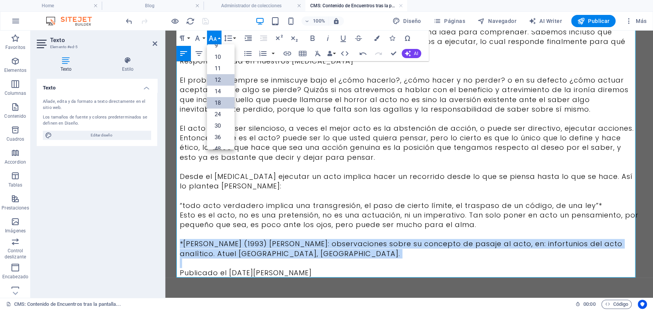
click at [222, 83] on link "12" at bounding box center [221, 79] width 28 height 11
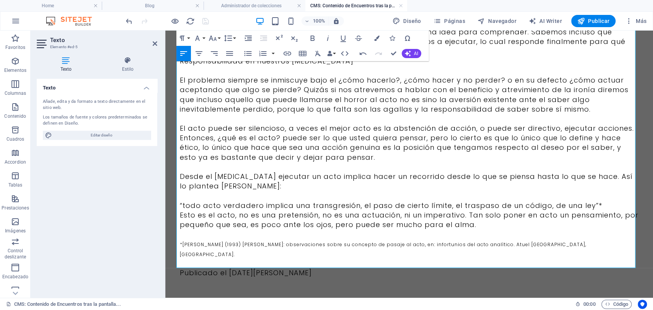
click at [309, 268] on p "Publicado el [DATE][PERSON_NAME]" at bounding box center [409, 273] width 459 height 10
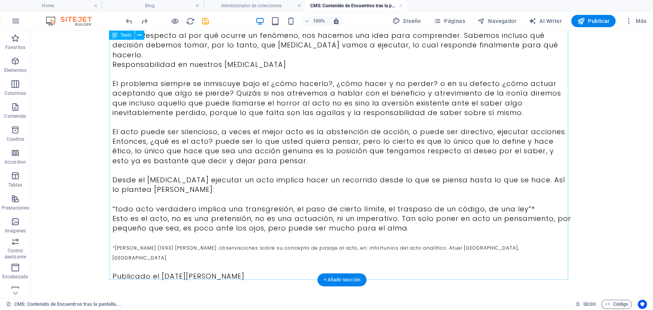
scroll to position [353, 0]
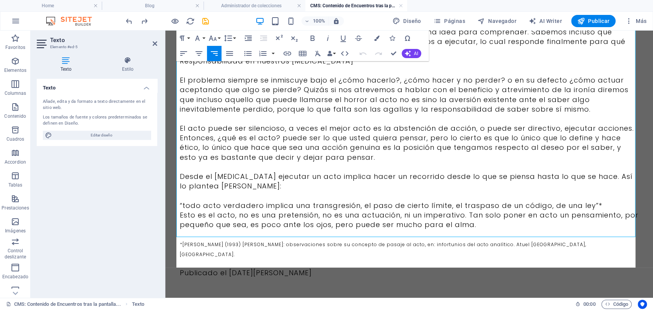
scroll to position [383, 0]
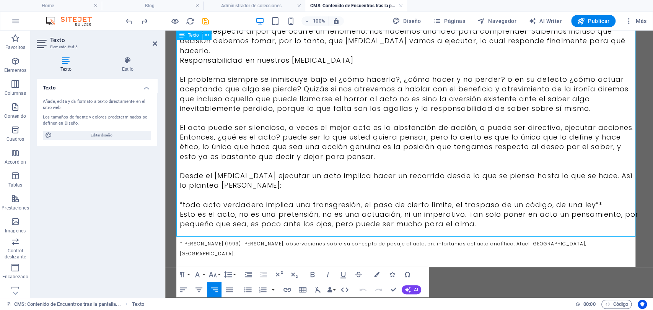
click at [292, 267] on p "Publicado el [DATE][PERSON_NAME]" at bounding box center [409, 272] width 459 height 10
click at [299, 267] on p "Publicado el [DATE][PERSON_NAME]" at bounding box center [409, 272] width 459 height 10
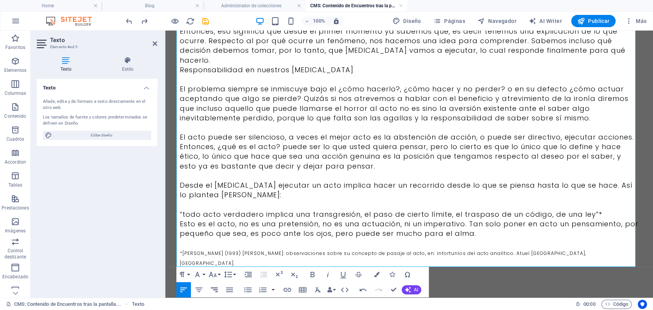
click at [217, 285] on icon "button" at bounding box center [214, 289] width 9 height 9
click at [495, 225] on p "Esto es el acto, no es una pretensión, no es una actuación, ni un imperativo. T…" at bounding box center [409, 228] width 459 height 19
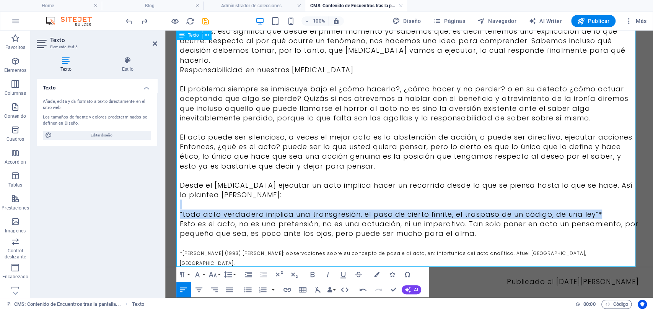
drag, startPoint x: 521, startPoint y: 200, endPoint x: 187, endPoint y: 197, distance: 334.0
click at [187, 197] on div "“No, no, yo nunca adivino, es un hábito destructivo para la facultad lógica.” S…" at bounding box center [409, 2] width 459 height 569
click at [217, 288] on icon "button" at bounding box center [214, 290] width 7 height 5
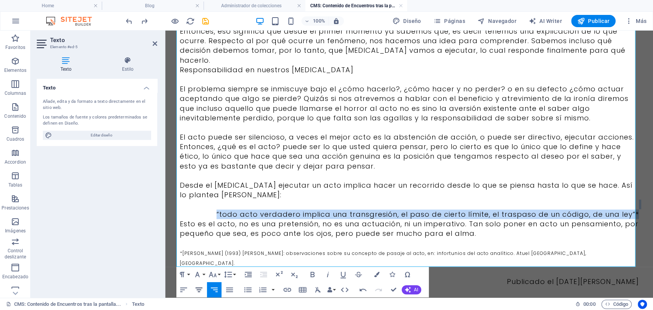
click at [200, 288] on icon "button" at bounding box center [199, 290] width 7 height 5
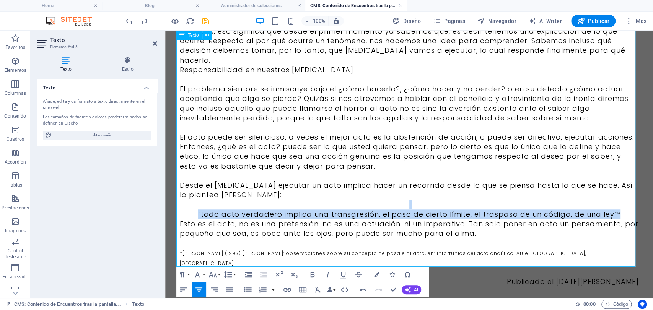
click at [618, 210] on p "“todo acto verdadero implica una transgresión, el paso de cierto límite, el tra…" at bounding box center [409, 215] width 459 height 10
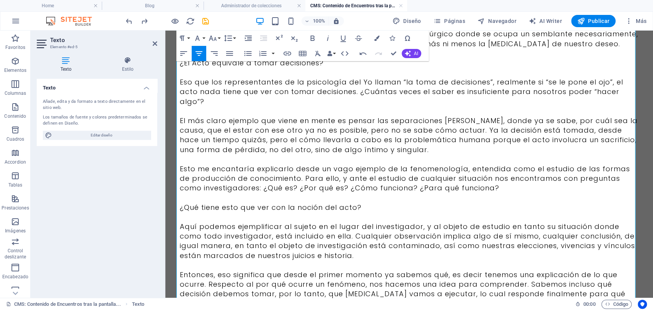
scroll to position [129, 0]
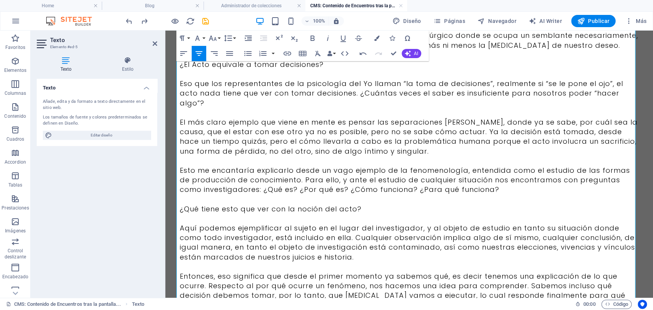
drag, startPoint x: 367, startPoint y: 213, endPoint x: 149, endPoint y: 199, distance: 218.5
click at [165, 199] on html "Skip to main content “No, no, yo nunca adivino, es un hábito destructivo para l…" at bounding box center [409, 237] width 488 height 670
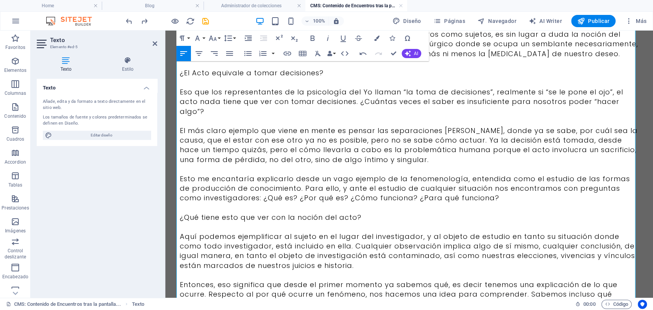
scroll to position [0, 0]
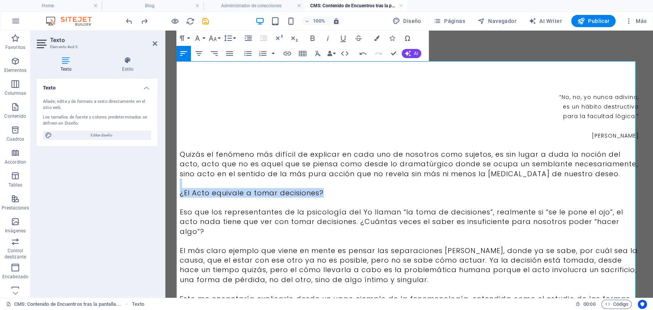
drag, startPoint x: 332, startPoint y: 195, endPoint x: 206, endPoint y: 182, distance: 126.9
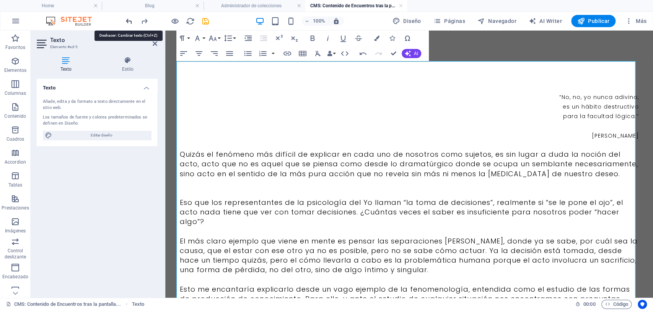
click at [130, 20] on icon "undo" at bounding box center [129, 21] width 9 height 9
drag, startPoint x: 302, startPoint y: 117, endPoint x: 300, endPoint y: 129, distance: 11.7
click at [303, 116] on p "para la facultad lógica.”" at bounding box center [409, 116] width 459 height 10
click at [193, 186] on p at bounding box center [409, 184] width 459 height 10
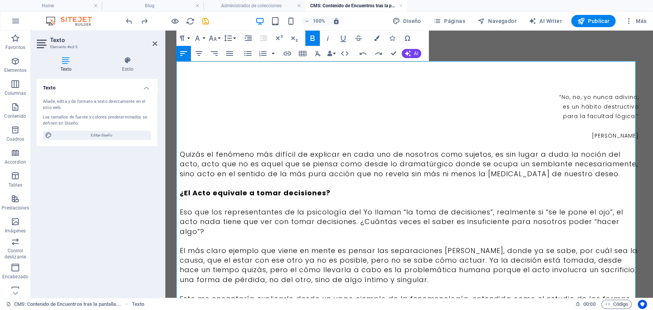
drag, startPoint x: 316, startPoint y: 232, endPoint x: 305, endPoint y: 212, distance: 23.3
click at [313, 220] on p "Eso que los representantes de la psicología del Yo llaman “la toma de decisione…" at bounding box center [409, 221] width 459 height 29
click at [238, 220] on p "Eso que los representantes de la psicología del Yo llaman “la toma de decisione…" at bounding box center [409, 221] width 459 height 29
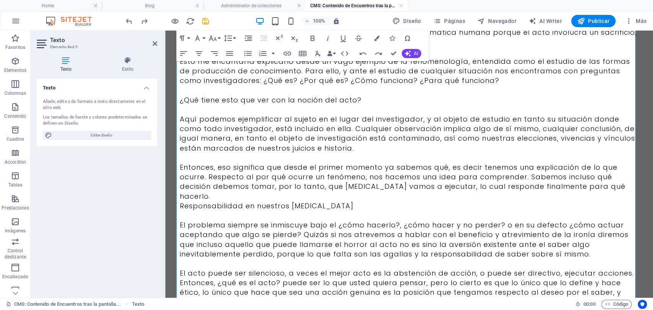
scroll to position [255, 0]
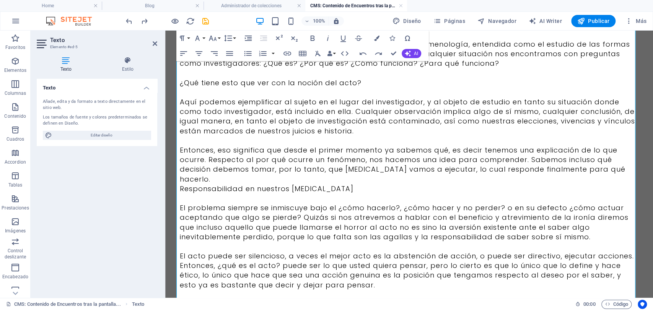
click at [622, 173] on p "Entonces, eso significa que desde el primer momento ya sabemos qué, es decir te…" at bounding box center [409, 164] width 459 height 39
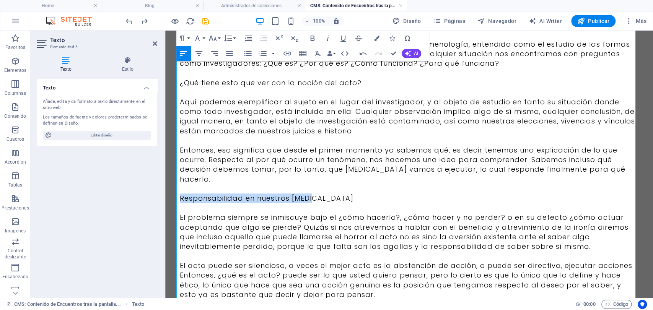
drag, startPoint x: 335, startPoint y: 186, endPoint x: 108, endPoint y: 184, distance: 227.3
click at [165, 184] on html "Skip to main content “No, no, yo nunca adivino, es un hábito destructivo para l…" at bounding box center [409, 116] width 488 height 680
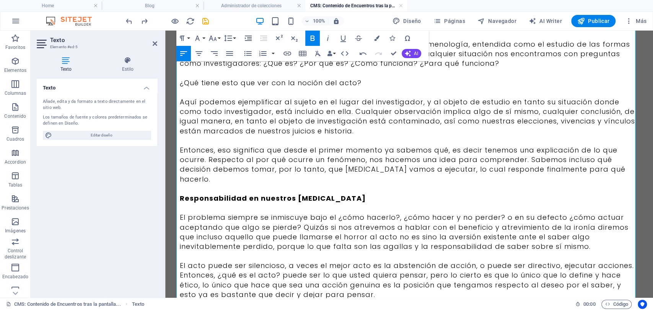
drag, startPoint x: 364, startPoint y: 86, endPoint x: 138, endPoint y: 75, distance: 226.8
click at [165, 75] on html "Skip to main content “No, no, yo nunca adivino, es un hábito destructivo para l…" at bounding box center [409, 116] width 488 height 680
drag, startPoint x: 552, startPoint y: 243, endPoint x: 417, endPoint y: 242, distance: 135.1
click at [417, 251] on p at bounding box center [409, 256] width 459 height 10
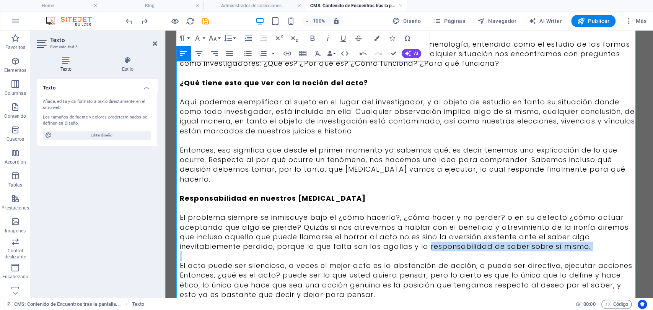
drag, startPoint x: 422, startPoint y: 238, endPoint x: 595, endPoint y: 246, distance: 173.5
click at [595, 247] on div "“No, no, yo nunca adivino, es un hábito destructivo para la facultad lógica.” S…" at bounding box center [409, 131] width 459 height 588
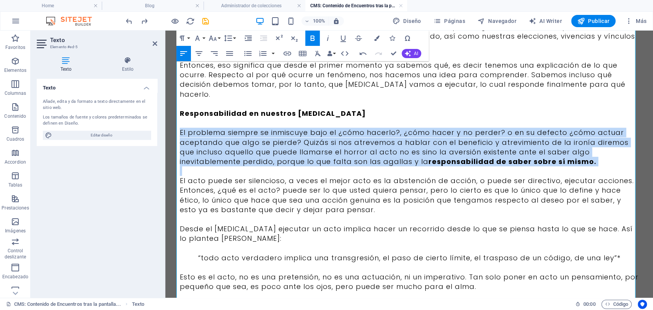
scroll to position [340, 0]
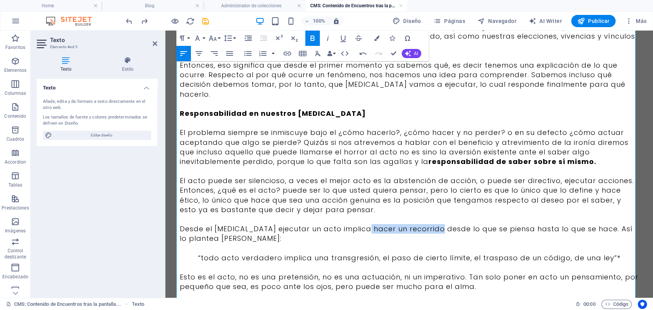
drag, startPoint x: 365, startPoint y: 217, endPoint x: 430, endPoint y: 219, distance: 65.1
click at [430, 224] on p "Desde el psicoanálisis ejecutar un acto implica hacer un recorrido desde lo que…" at bounding box center [409, 233] width 459 height 19
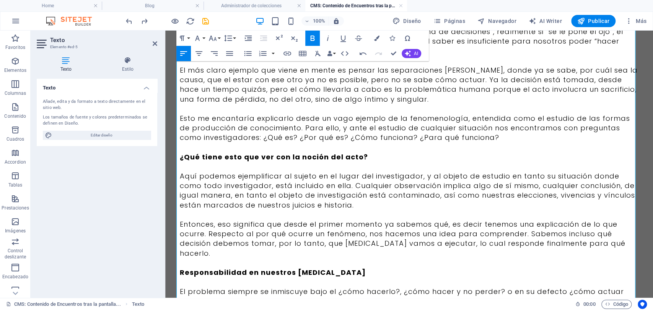
scroll to position [138, 0]
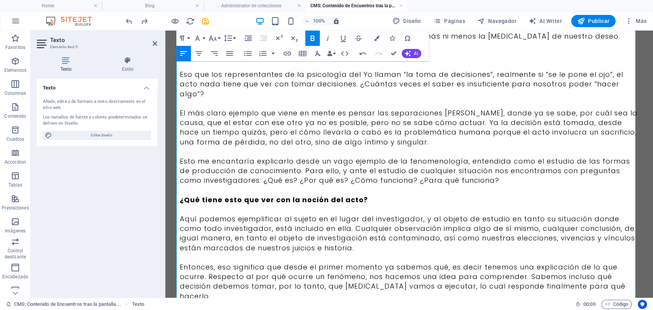
drag, startPoint x: 483, startPoint y: 182, endPoint x: 236, endPoint y: 178, distance: 247.2
click at [236, 178] on p "Esto me encantaría explicarlo desde un vago ejemplo de la fenomenología, entend…" at bounding box center [409, 170] width 459 height 29
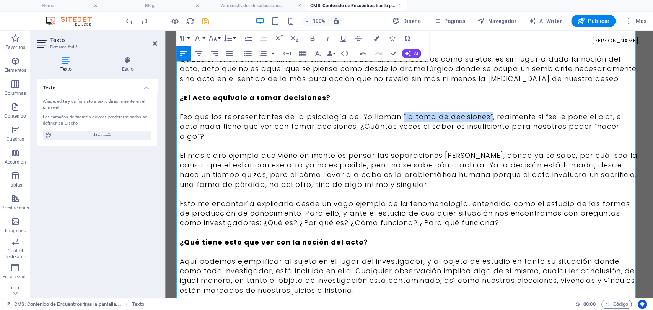
drag, startPoint x: 396, startPoint y: 114, endPoint x: 486, endPoint y: 116, distance: 89.2
click at [486, 116] on p "Eso que los representantes de la psicología del Yo llaman “la toma de decisione…" at bounding box center [409, 126] width 459 height 29
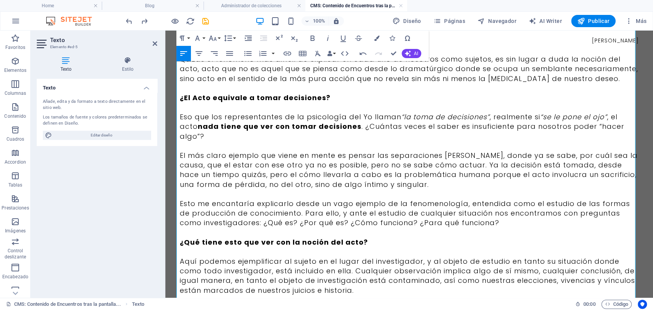
drag, startPoint x: 590, startPoint y: 123, endPoint x: 589, endPoint y: 134, distance: 10.4
click at [589, 134] on p "Eso que los representantes de la psicología del Yo llaman “la toma de decisione…" at bounding box center [409, 126] width 459 height 29
click at [546, 151] on p "El más claro ejemplo que viene en mente es pensar las separaciones de pareja, d…" at bounding box center [409, 170] width 459 height 39
click at [222, 136] on p "Eso que los representantes de la psicología del Yo llaman “la toma de decisione…" at bounding box center [409, 126] width 459 height 29
drag, startPoint x: 433, startPoint y: 191, endPoint x: 322, endPoint y: 184, distance: 111.1
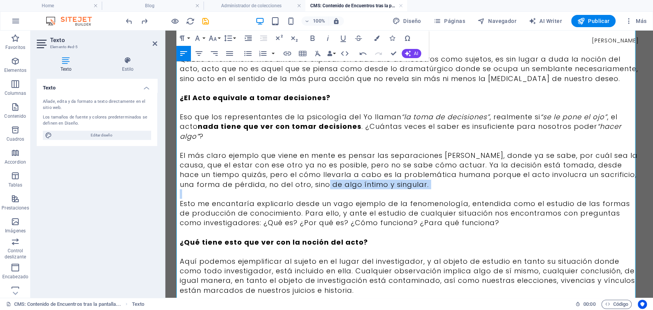
click at [322, 184] on div "“No, no, yo nunca adivino, es un hábito destructivo para la facultad lógica.” S…" at bounding box center [409, 291] width 459 height 588
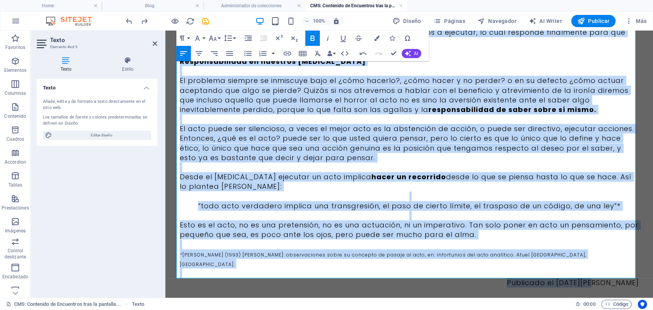
scroll to position [393, 0]
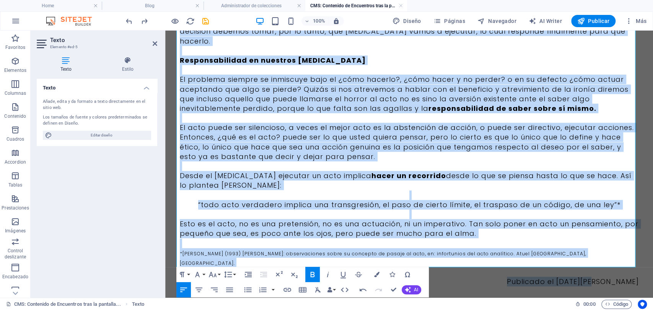
drag, startPoint x: 556, startPoint y: 43, endPoint x: 650, endPoint y: 267, distance: 243.0
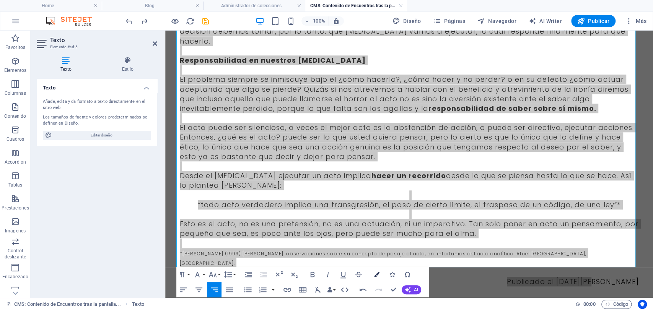
click at [380, 273] on button "Colors" at bounding box center [377, 274] width 15 height 15
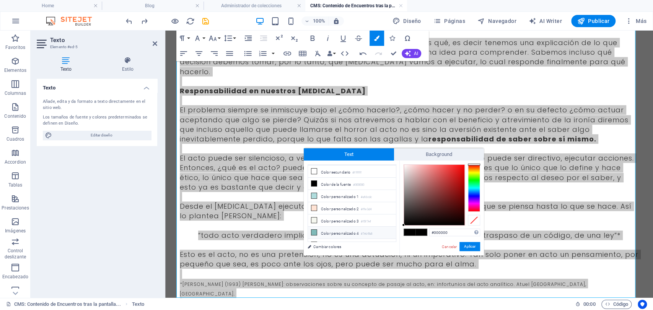
scroll to position [29, 0]
click at [352, 235] on li "Color personalizado 5 #3b3b3b" at bounding box center [352, 239] width 88 height 12
type input "#3b3b3b"
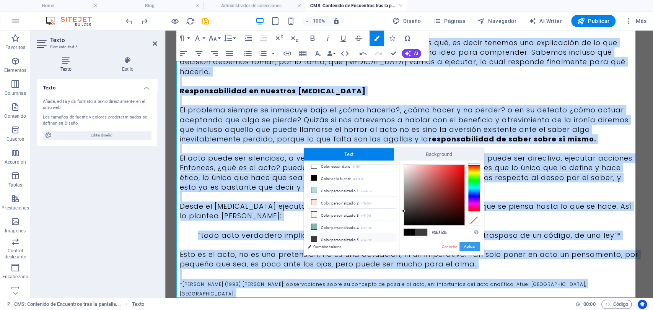
click at [465, 243] on button "Aplicar" at bounding box center [470, 246] width 21 height 9
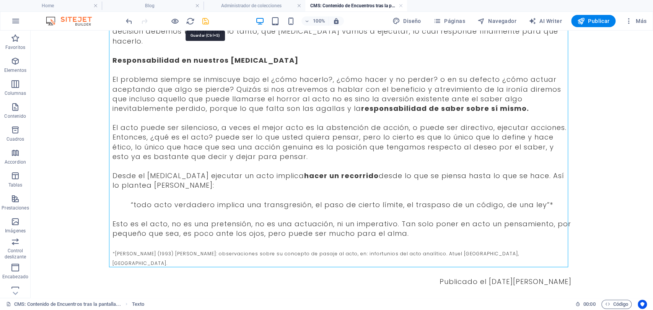
drag, startPoint x: 206, startPoint y: 16, endPoint x: 359, endPoint y: 131, distance: 191.0
click at [206, 17] on icon "save" at bounding box center [205, 21] width 9 height 9
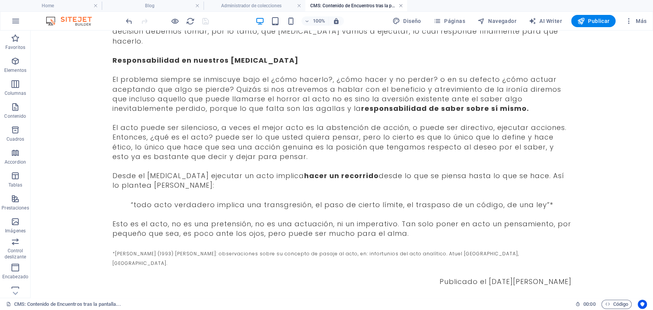
click at [403, 7] on link at bounding box center [401, 5] width 5 height 7
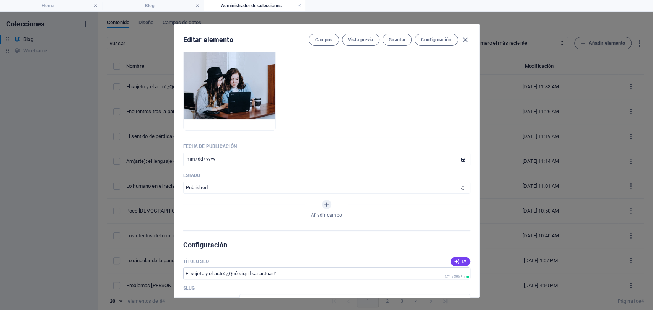
scroll to position [297, 0]
click at [184, 155] on input "[DATE]" at bounding box center [326, 159] width 287 height 14
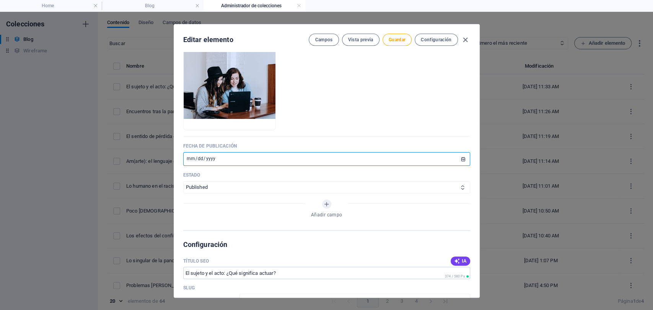
type input "0006-02-14"
click at [192, 160] on input "date" at bounding box center [326, 159] width 287 height 14
click at [196, 160] on input "date" at bounding box center [326, 159] width 287 height 14
type input "2020-06-14"
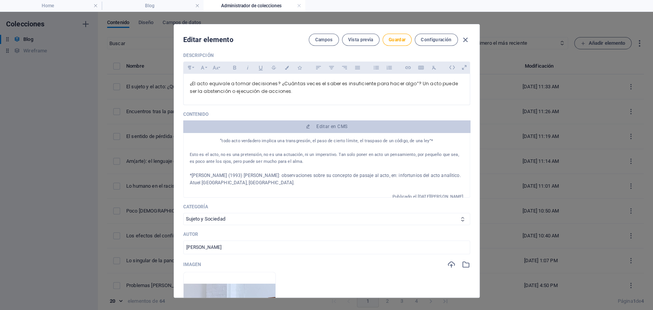
scroll to position [85, 0]
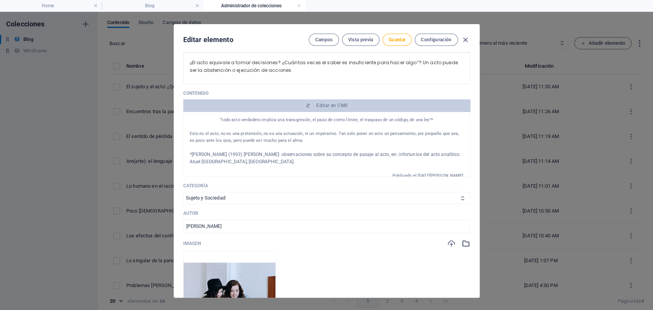
click at [464, 240] on icon "button" at bounding box center [466, 244] width 8 height 8
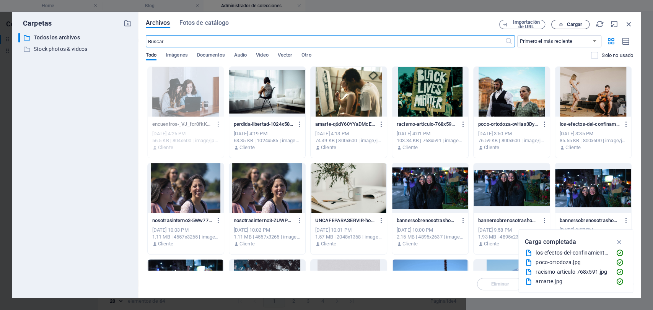
click at [574, 23] on span "Cargar" at bounding box center [575, 24] width 16 height 5
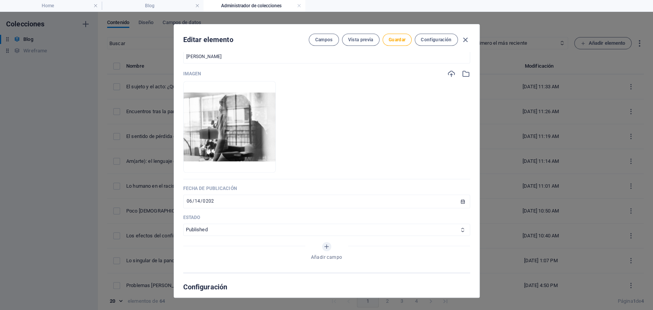
scroll to position [0, 0]
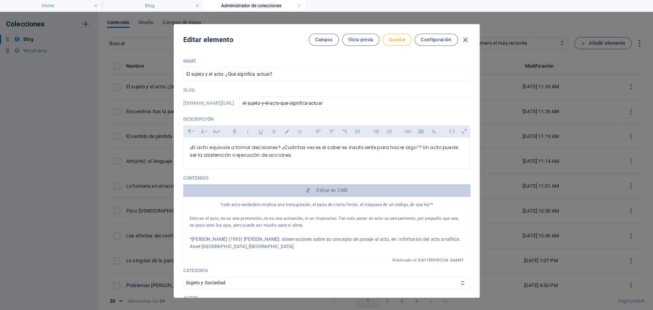
click at [391, 35] on button "Guardar" at bounding box center [397, 40] width 29 height 12
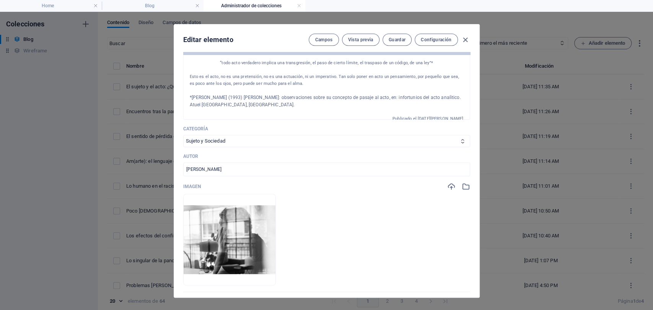
scroll to position [170, 0]
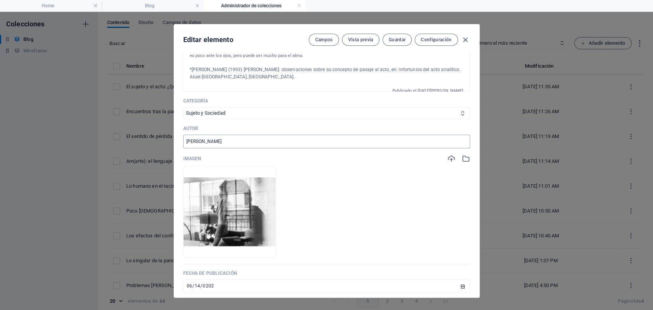
click at [197, 137] on input "[PERSON_NAME]" at bounding box center [326, 142] width 287 height 14
type input ">"
type input ";"
type input "[PERSON_NAME]"
click at [403, 38] on span "Guardar" at bounding box center [397, 40] width 17 height 6
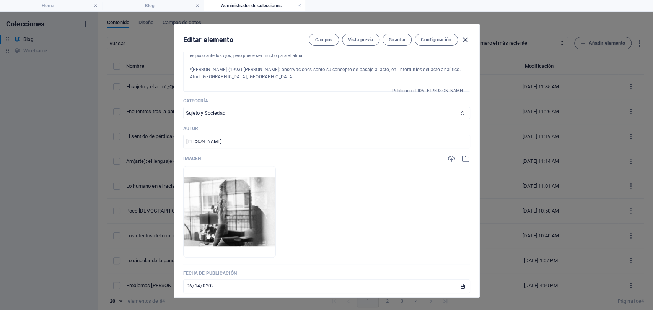
click at [462, 38] on icon "button" at bounding box center [465, 40] width 9 height 9
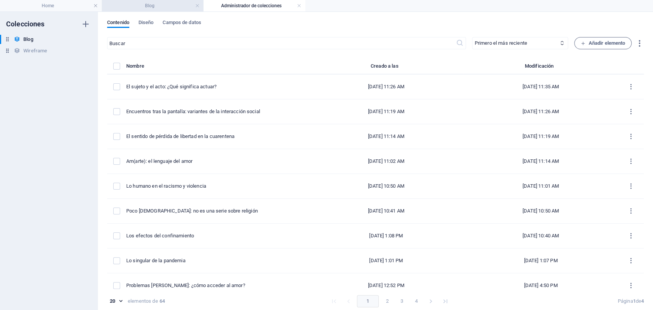
click at [156, 7] on h4 "Blog" at bounding box center [153, 6] width 102 height 8
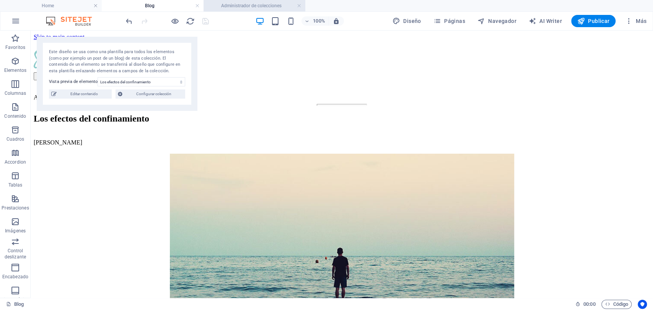
click at [244, 1] on li "Administrador de colecciones" at bounding box center [255, 5] width 102 height 11
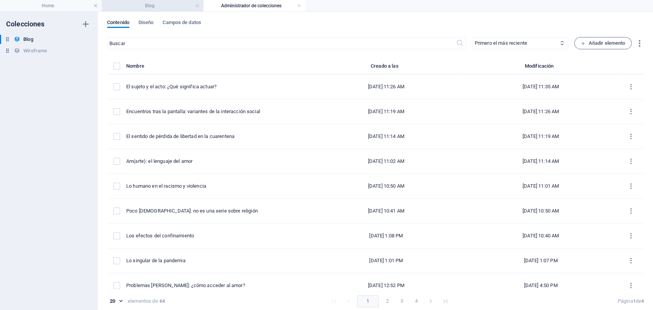
click at [158, 5] on h4 "Blog" at bounding box center [153, 6] width 102 height 8
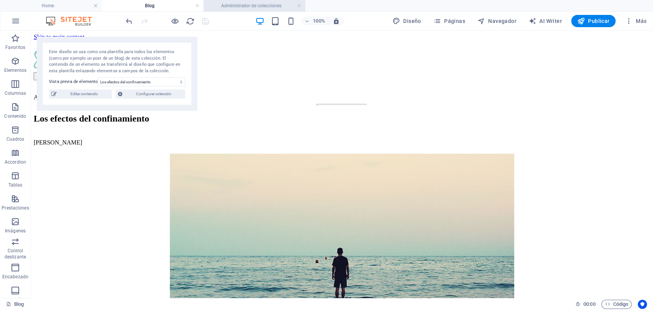
click at [233, 5] on h4 "Administrador de colecciones" at bounding box center [255, 6] width 102 height 8
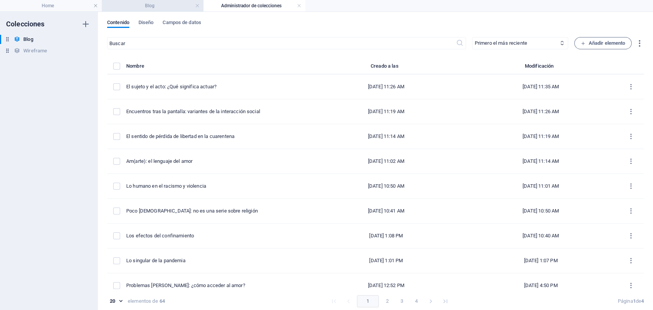
click at [150, 7] on h4 "Blog" at bounding box center [153, 6] width 102 height 8
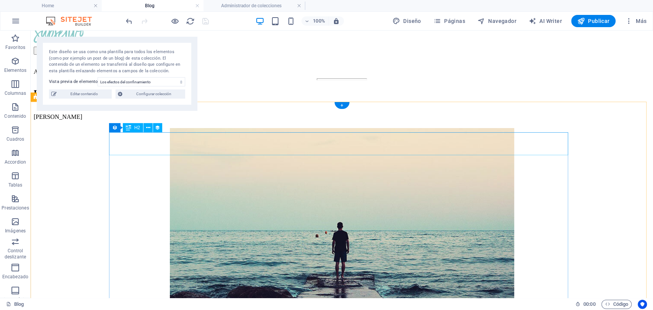
scroll to position [0, 0]
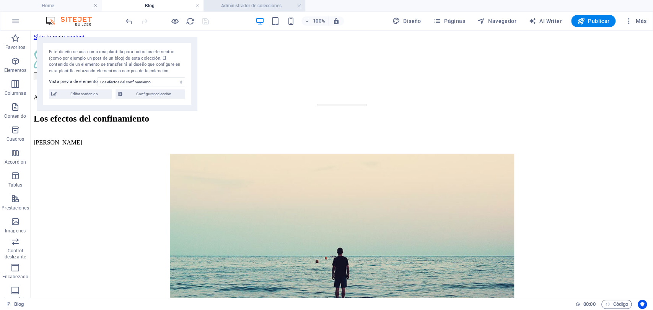
click at [242, 2] on h4 "Administrador de colecciones" at bounding box center [255, 6] width 102 height 8
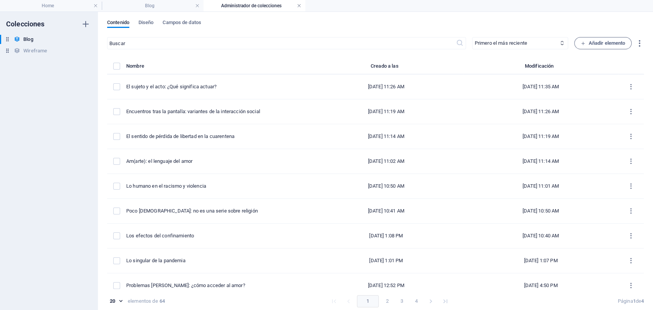
click at [298, 7] on link at bounding box center [299, 5] width 5 height 7
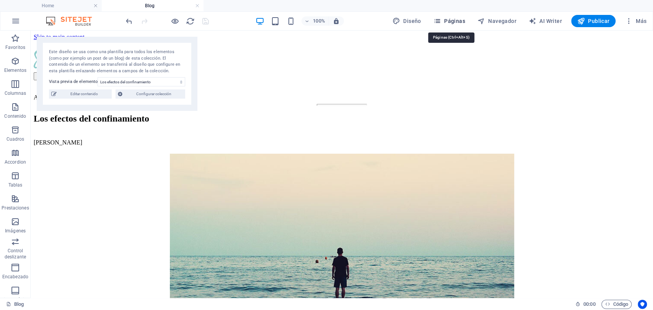
click at [460, 18] on span "Páginas" at bounding box center [449, 21] width 32 height 8
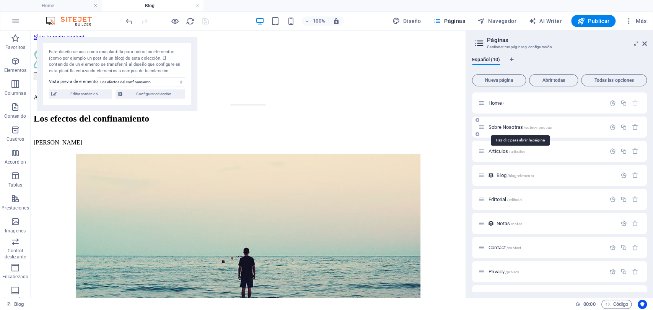
click at [486, 126] on div "Sobre Nosotras /sobre-nosotras" at bounding box center [541, 127] width 127 height 9
click at [499, 129] on span "Sobre Nosotras /sobre-nosotras" at bounding box center [520, 127] width 63 height 6
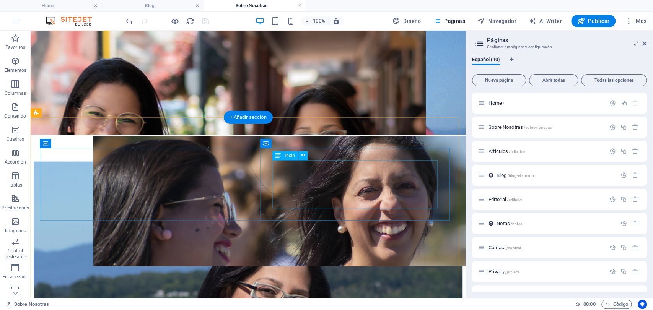
scroll to position [1148, 0]
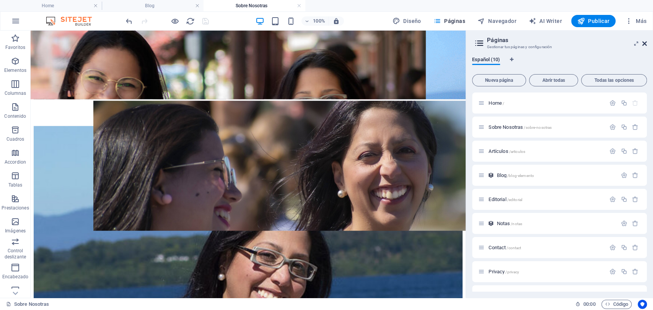
click at [645, 46] on icon at bounding box center [644, 44] width 5 height 6
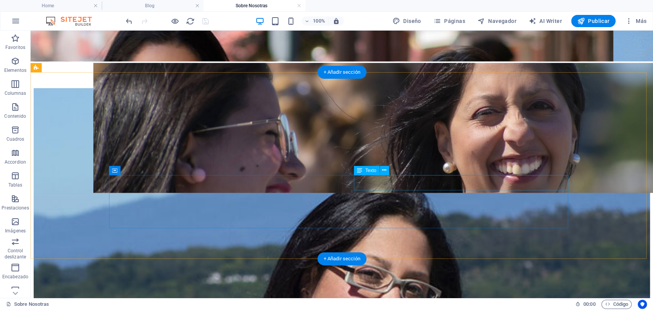
scroll to position [1119, 0]
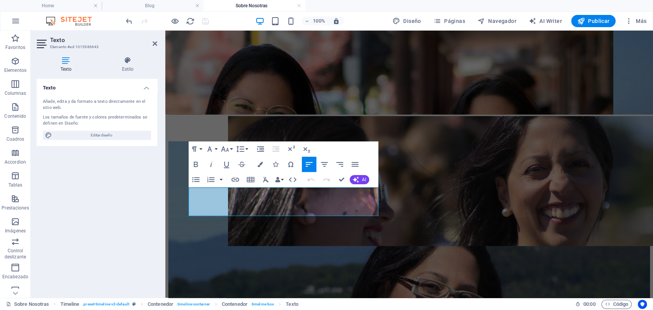
drag, startPoint x: 352, startPoint y: 214, endPoint x: 147, endPoint y: 177, distance: 208.7
click at [165, 177] on html "Skip to main content Menu Sobre Nosotras Artículos Editorial Sobre Nosotras Som…" at bounding box center [409, 31] width 488 height 2238
click at [231, 147] on button "Font Size" at bounding box center [226, 149] width 15 height 15
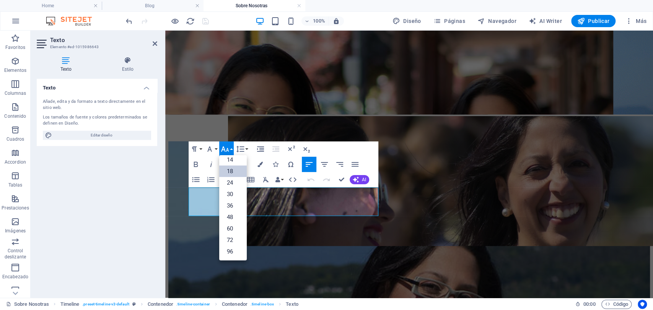
scroll to position [62, 0]
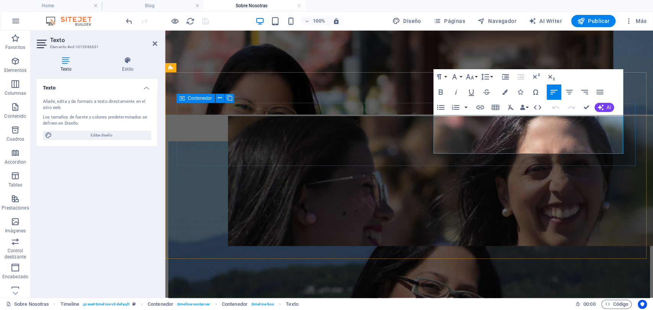
drag, startPoint x: 601, startPoint y: 150, endPoint x: 396, endPoint y: 103, distance: 210.5
click at [470, 76] on icon "button" at bounding box center [469, 76] width 9 height 9
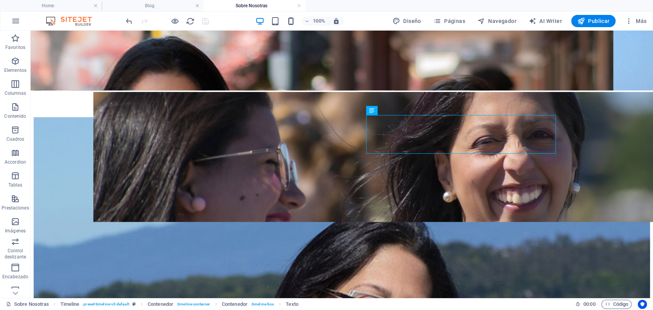
click at [294, 18] on icon "button" at bounding box center [290, 21] width 9 height 9
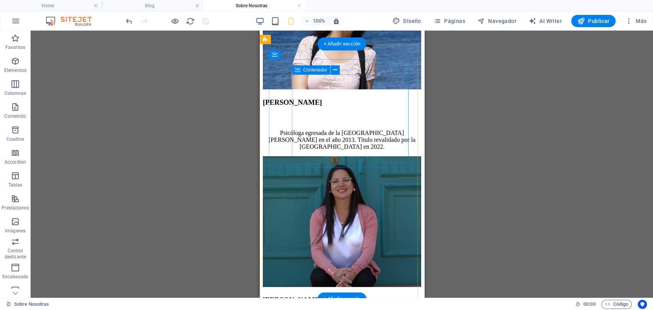
scroll to position [1438, 0]
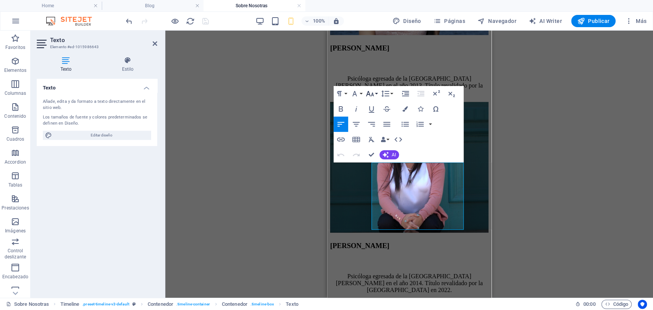
click at [370, 91] on icon "button" at bounding box center [369, 93] width 9 height 9
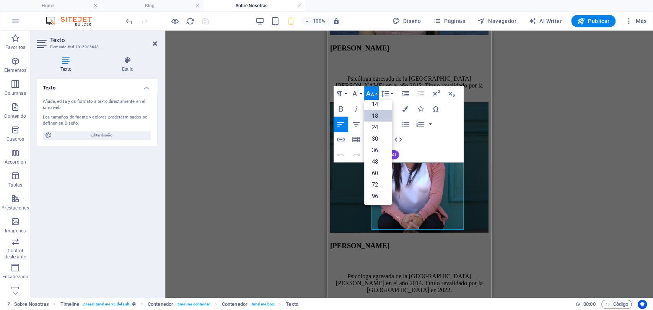
scroll to position [62, 0]
drag, startPoint x: 582, startPoint y: 128, endPoint x: 576, endPoint y: 125, distance: 6.4
click at [582, 127] on div "H2 Banner Contenedor Separador Contenedor H2 Texto Separador Texto Separador Te…" at bounding box center [409, 164] width 488 height 267
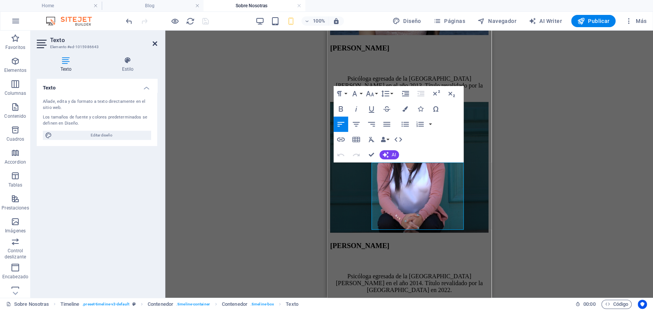
click at [154, 42] on icon at bounding box center [155, 44] width 5 height 6
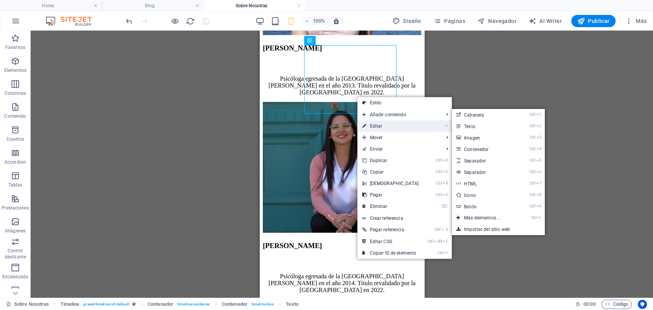
click at [372, 126] on link "⏎ Editar" at bounding box center [390, 126] width 66 height 11
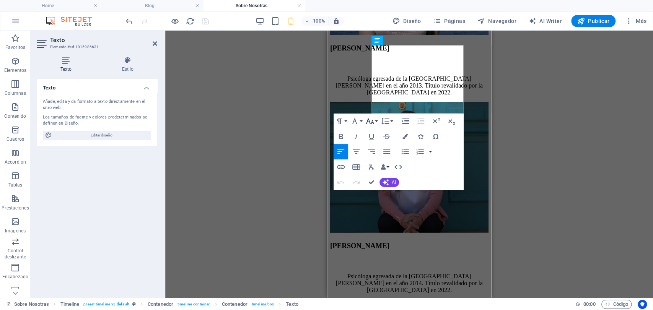
click at [370, 117] on icon "button" at bounding box center [369, 121] width 9 height 9
drag, startPoint x: 635, startPoint y: 136, endPoint x: 630, endPoint y: 136, distance: 5.0
click at [634, 136] on div "H2 Banner Contenedor Separador Contenedor H2 Texto Separador Texto Separador Te…" at bounding box center [409, 164] width 488 height 267
click at [576, 169] on div "H2 Banner Contenedor Separador Contenedor H2 Texto Separador Texto Separador Te…" at bounding box center [409, 164] width 488 height 267
click at [558, 112] on div "H2 Banner Contenedor Separador Contenedor H2 Texto Separador Texto Separador Te…" at bounding box center [409, 164] width 488 height 267
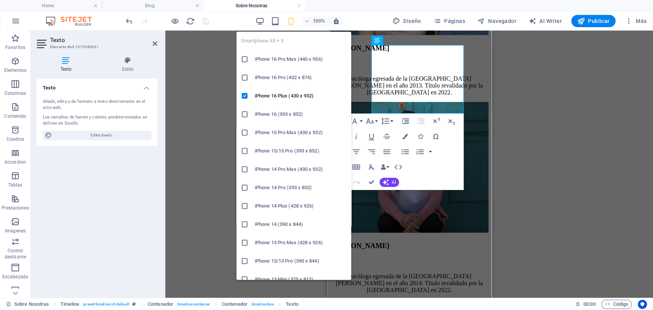
click at [292, 17] on icon "button" at bounding box center [290, 21] width 9 height 9
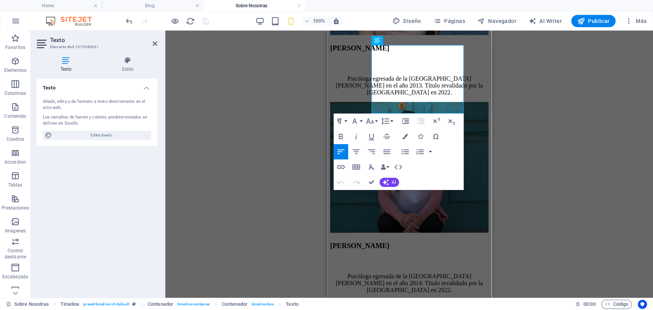
click at [516, 68] on div "H2 Banner Contenedor Separador Contenedor H2 Texto Separador Texto Separador Te…" at bounding box center [409, 164] width 488 height 267
click at [236, 93] on div "H2 Banner Contenedor Separador Contenedor H2 Texto Separador Texto Separador Te…" at bounding box center [409, 164] width 488 height 267
click at [577, 159] on div "H2 Banner Contenedor Separador Contenedor H2 Texto Separador Texto Separador Te…" at bounding box center [409, 164] width 488 height 267
drag, startPoint x: 153, startPoint y: 46, endPoint x: 160, endPoint y: 52, distance: 9.5
click at [153, 46] on icon at bounding box center [155, 44] width 5 height 6
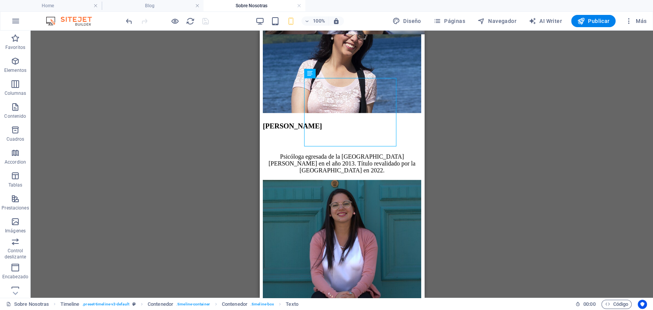
scroll to position [1353, 0]
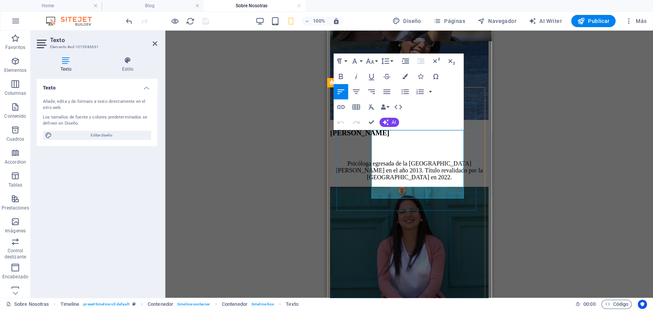
drag, startPoint x: 430, startPoint y: 195, endPoint x: 355, endPoint y: 126, distance: 101.6
click at [370, 59] on icon "button" at bounding box center [369, 61] width 9 height 9
click at [376, 134] on link "14" at bounding box center [378, 133] width 28 height 11
drag, startPoint x: 553, startPoint y: 149, endPoint x: 554, endPoint y: 140, distance: 8.8
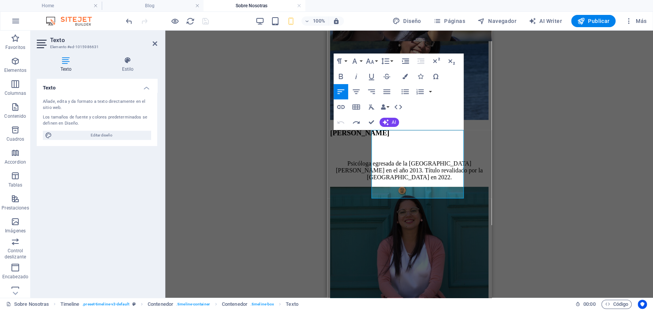
click at [554, 144] on div "H2 Banner Contenedor Separador Contenedor H2 Texto Separador Texto Separador Te…" at bounding box center [409, 164] width 488 height 267
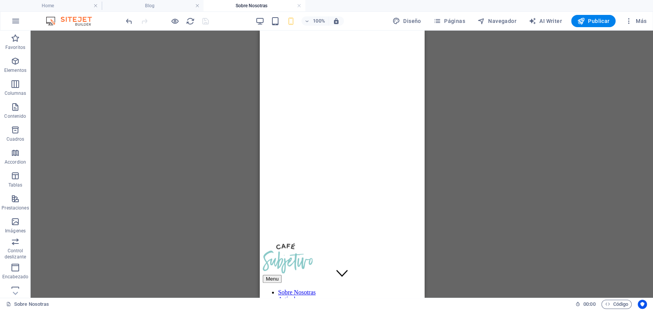
scroll to position [0, 0]
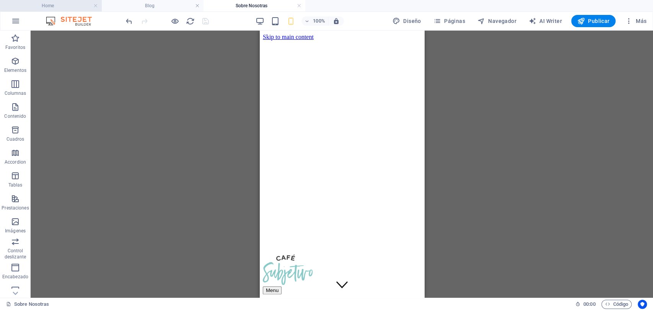
click at [49, 7] on h4 "Home" at bounding box center [51, 6] width 102 height 8
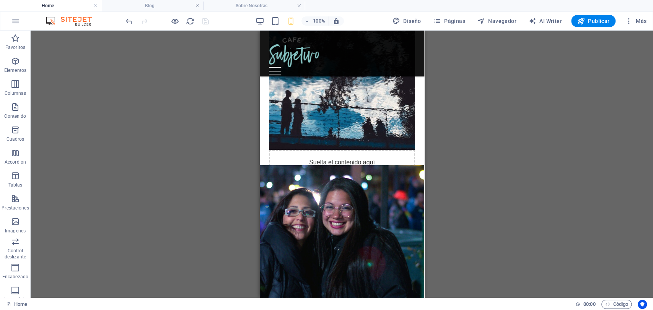
scroll to position [1914, 0]
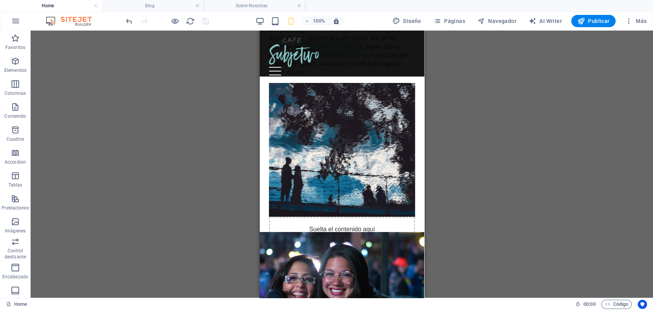
drag, startPoint x: 422, startPoint y: 90, endPoint x: 697, endPoint y: 153, distance: 282.8
drag, startPoint x: 299, startPoint y: 5, endPoint x: 298, endPoint y: 19, distance: 14.2
click at [299, 5] on link at bounding box center [299, 5] width 5 height 7
click at [197, 5] on link at bounding box center [197, 5] width 5 height 7
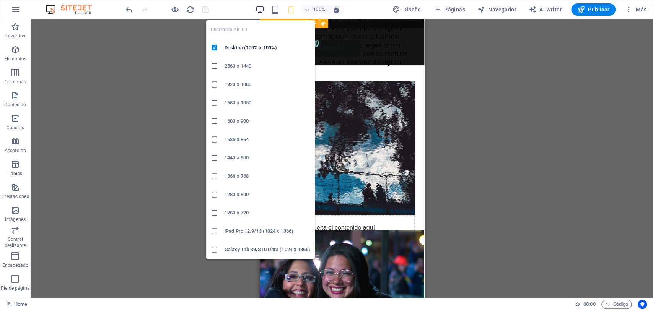
click at [257, 8] on icon "button" at bounding box center [260, 9] width 9 height 9
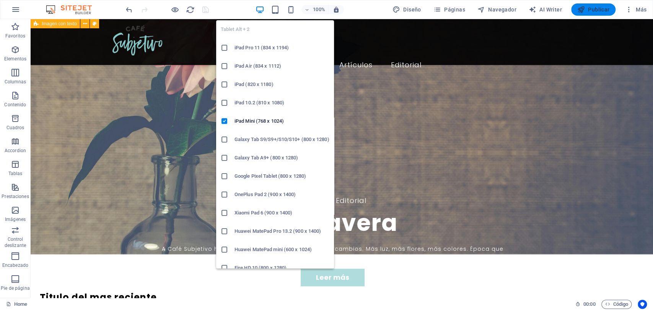
scroll to position [1924, 0]
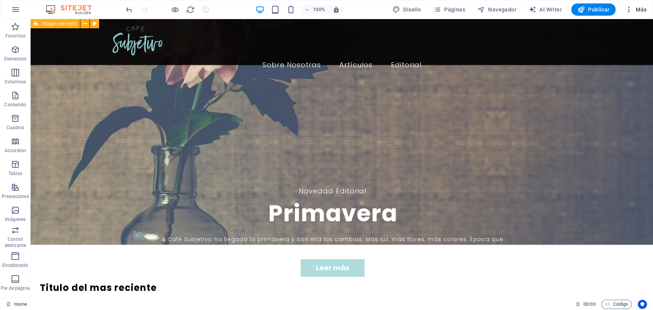
click at [640, 13] on button "Más" at bounding box center [636, 9] width 28 height 12
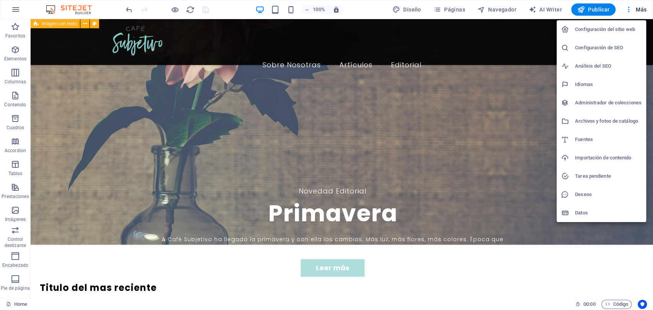
click at [584, 117] on h6 "Archivos y fotos de catálogo" at bounding box center [608, 121] width 67 height 9
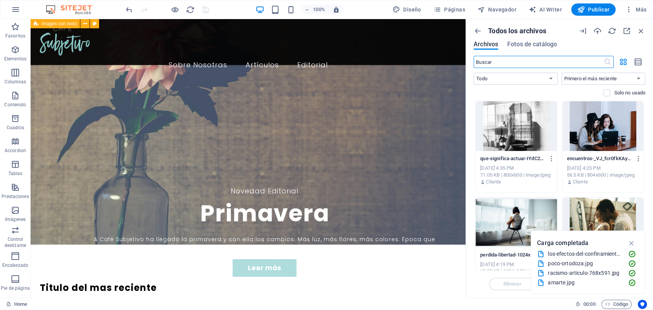
scroll to position [1953, 0]
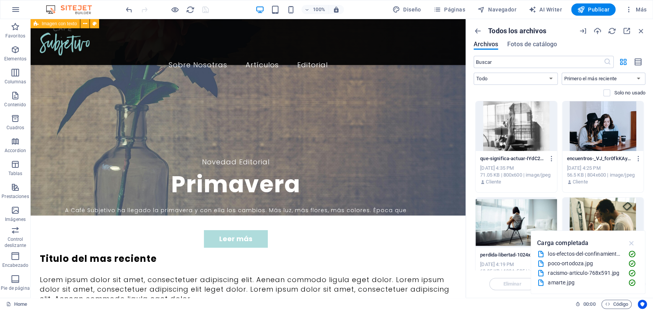
click at [632, 243] on icon "button" at bounding box center [631, 243] width 9 height 8
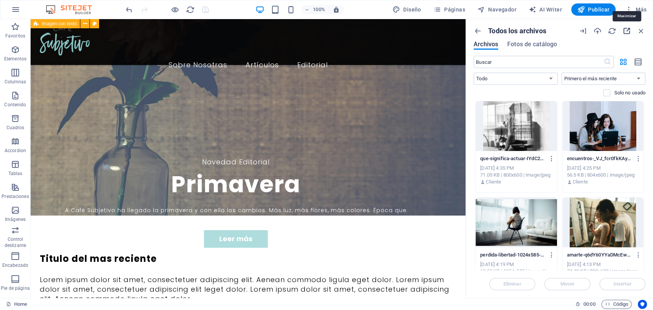
click at [628, 30] on icon "button" at bounding box center [627, 31] width 8 height 8
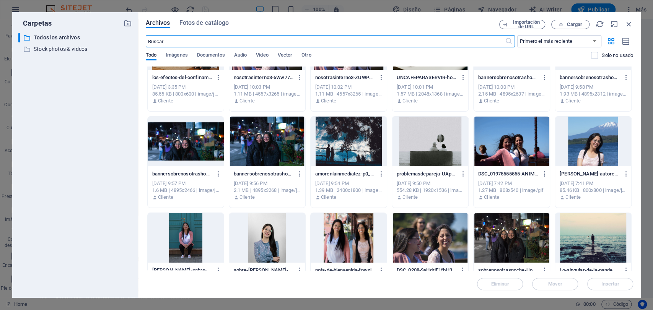
scroll to position [170, 0]
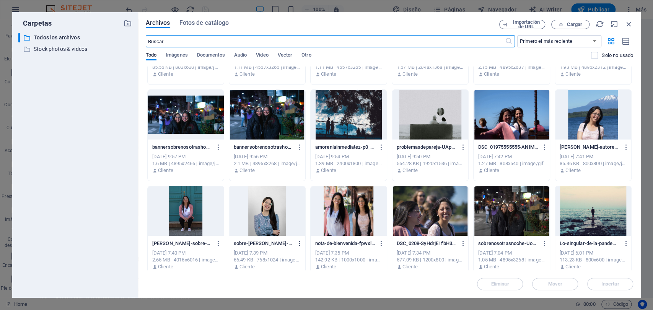
click at [301, 242] on icon "button" at bounding box center [300, 243] width 7 height 7
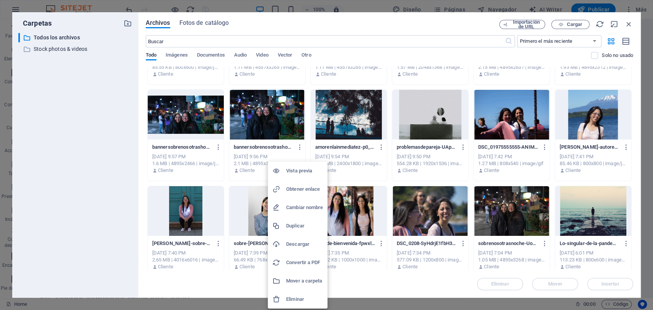
click at [288, 297] on h6 "Eliminar" at bounding box center [304, 299] width 37 height 9
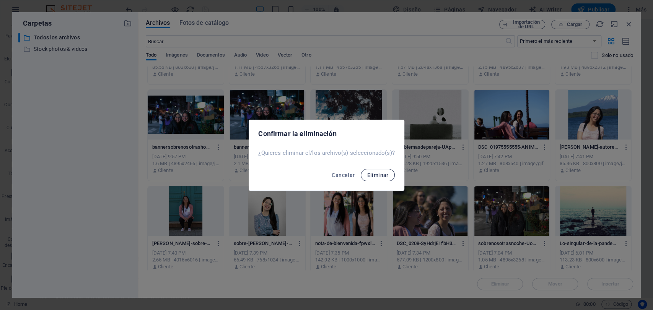
click at [381, 173] on span "Eliminar" at bounding box center [377, 175] width 21 height 6
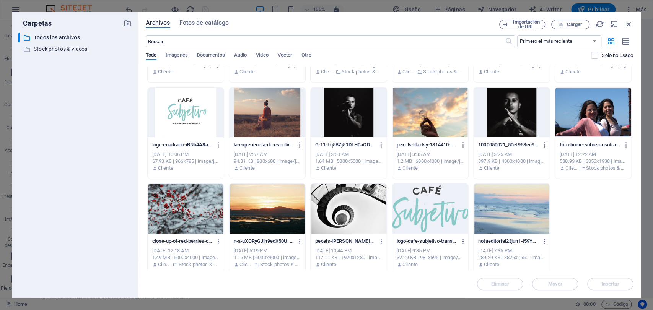
scroll to position [1623, 0]
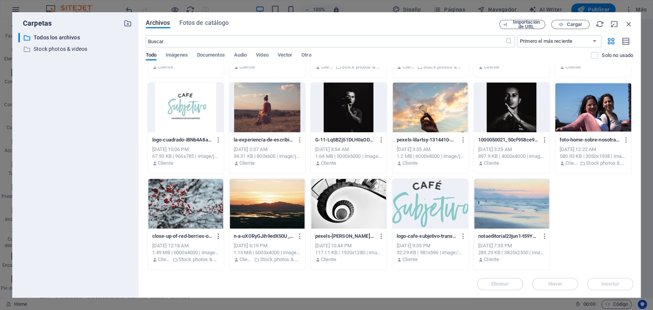
click at [214, 238] on button "button" at bounding box center [217, 236] width 10 height 12
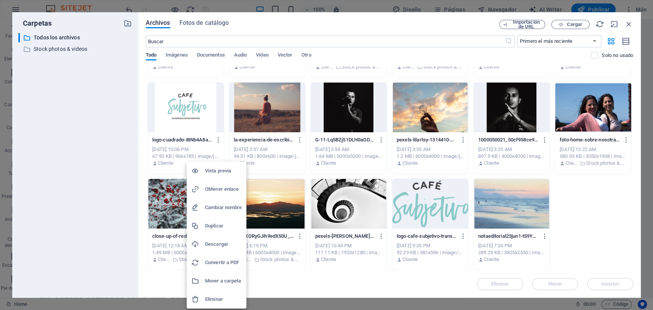
click at [210, 295] on h6 "Eliminar" at bounding box center [223, 299] width 37 height 9
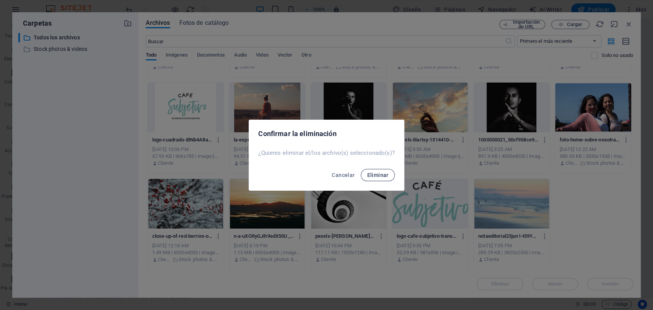
click at [389, 169] on button "Eliminar" at bounding box center [378, 175] width 34 height 12
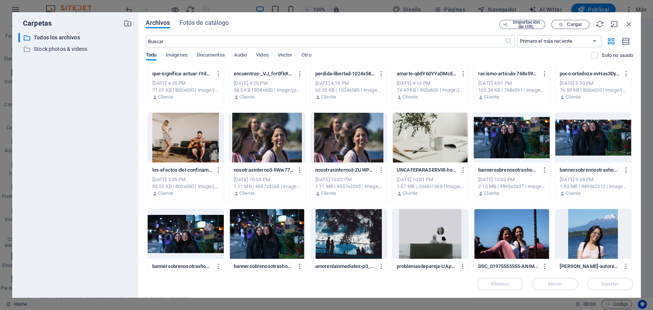
scroll to position [0, 0]
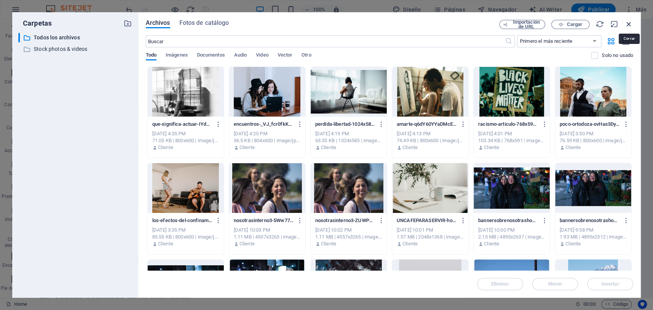
click at [628, 26] on icon "button" at bounding box center [629, 24] width 8 height 8
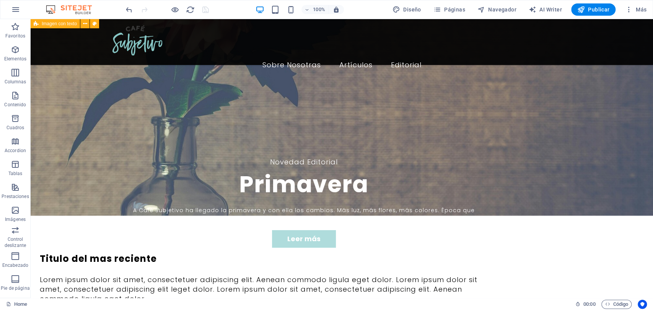
scroll to position [1924, 0]
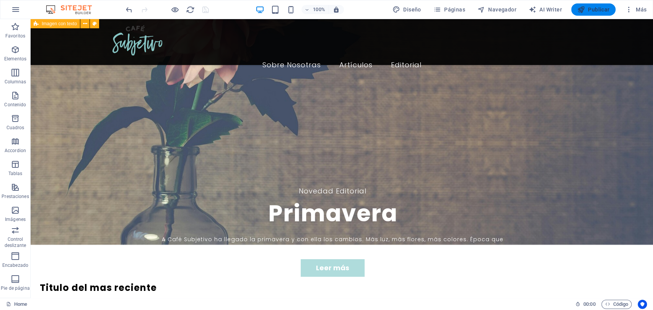
click at [579, 10] on icon "button" at bounding box center [581, 10] width 8 height 8
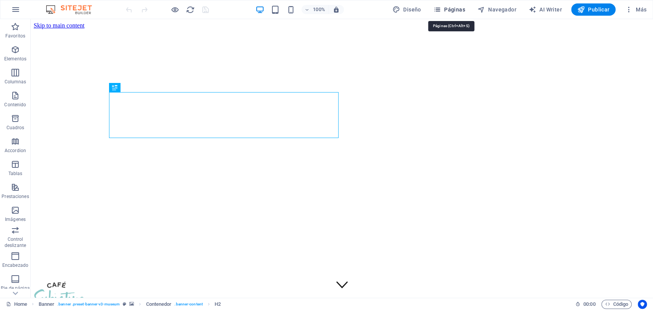
click at [441, 10] on icon "button" at bounding box center [437, 10] width 8 height 8
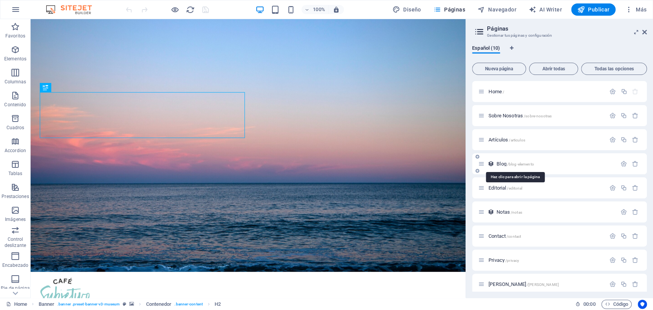
click at [498, 163] on span "Blog /blog-elemento" at bounding box center [515, 164] width 37 height 6
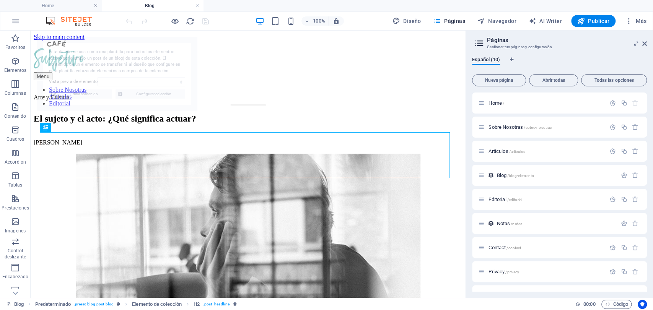
select select "68e3d1a3adc0e2f6f20a77aa"
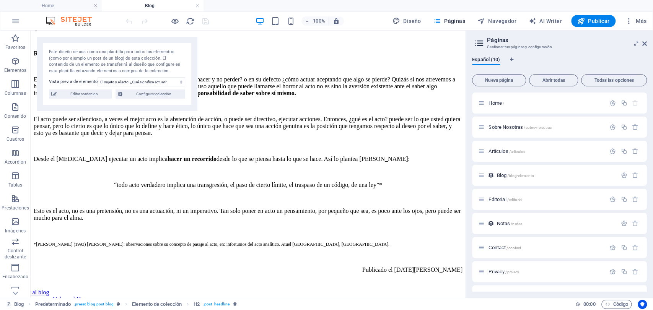
scroll to position [843, 0]
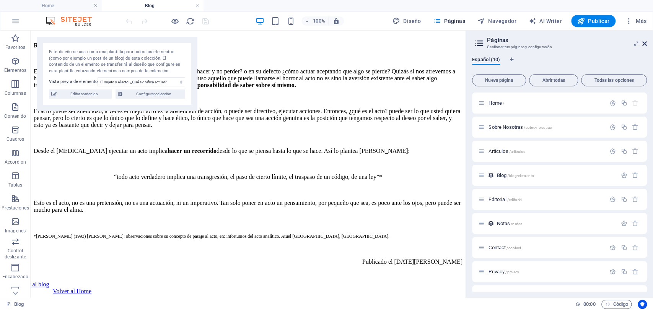
drag, startPoint x: 644, startPoint y: 44, endPoint x: 613, endPoint y: 15, distance: 42.5
click at [644, 44] on icon at bounding box center [644, 44] width 5 height 6
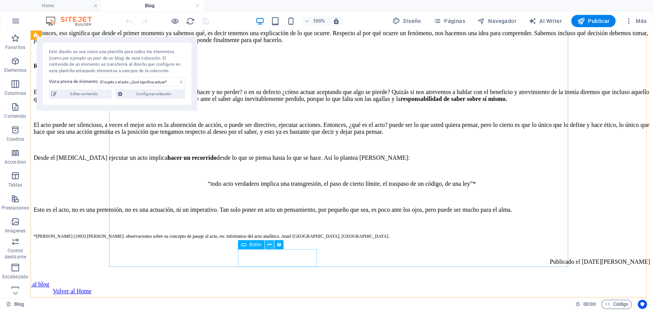
click at [269, 243] on icon at bounding box center [269, 245] width 4 height 8
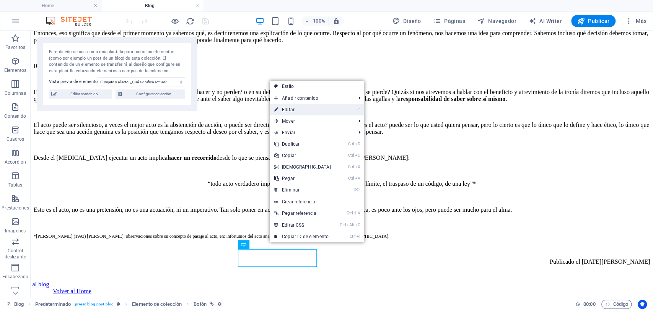
click at [309, 112] on link "⏎ Editar" at bounding box center [303, 109] width 66 height 11
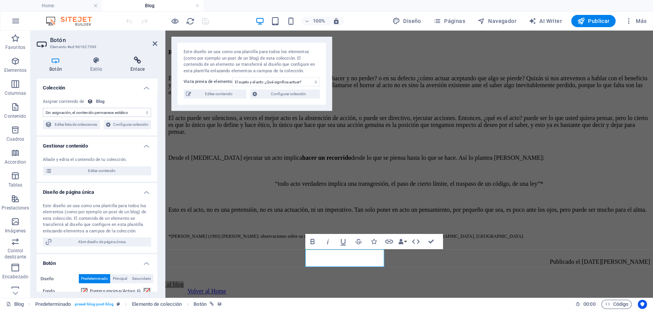
click at [144, 62] on icon at bounding box center [137, 61] width 39 height 8
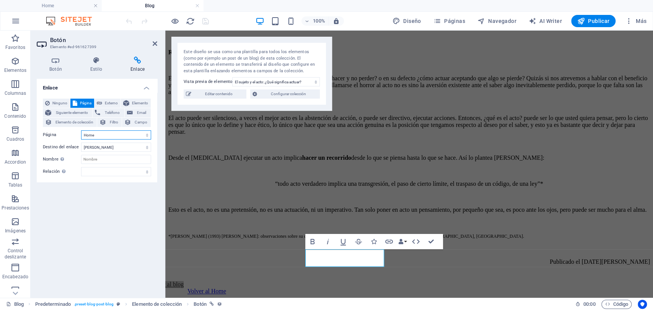
click at [90, 137] on select "Home Sobre Nosotras Artículos Editorial Contact Privacy [PERSON_NAME] Legal Not…" at bounding box center [116, 134] width 70 height 9
select select "2"
click at [81, 130] on select "Home Sobre Nosotras Artículos Editorial Contact Privacy [PERSON_NAME] Legal Not…" at bounding box center [116, 134] width 70 height 9
click at [205, 19] on icon "save" at bounding box center [205, 21] width 9 height 9
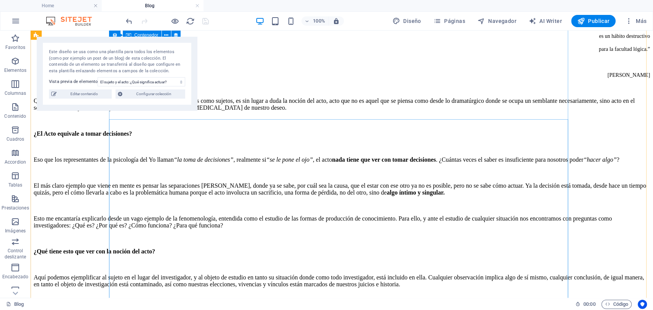
scroll to position [317, 0]
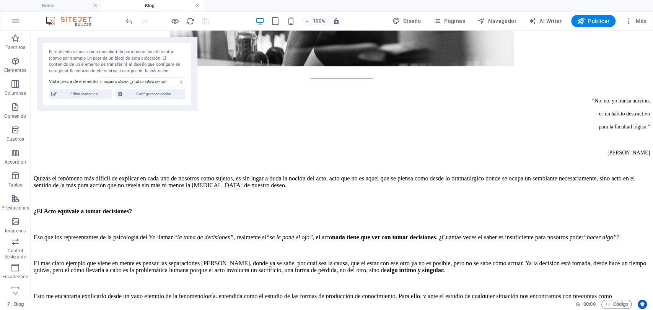
click at [196, 6] on link at bounding box center [197, 5] width 5 height 7
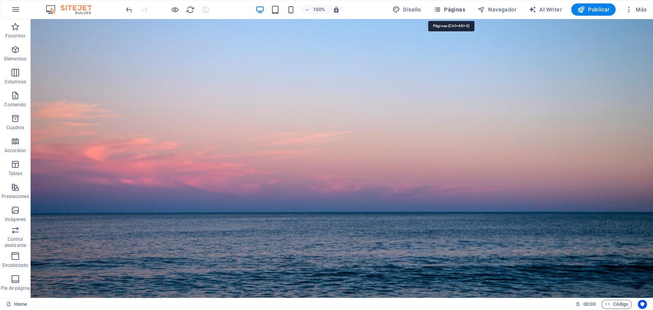
click at [451, 9] on span "Páginas" at bounding box center [449, 10] width 32 height 8
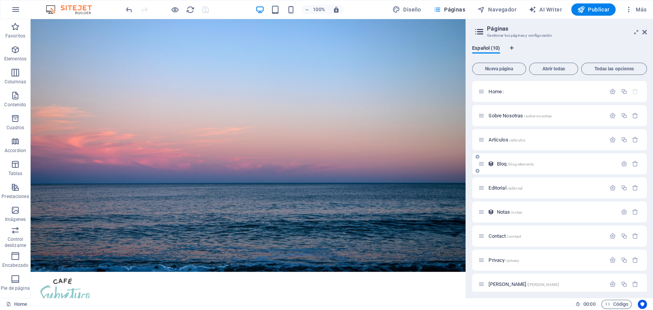
click at [497, 166] on span "Blog /blog-elemento" at bounding box center [515, 164] width 37 height 6
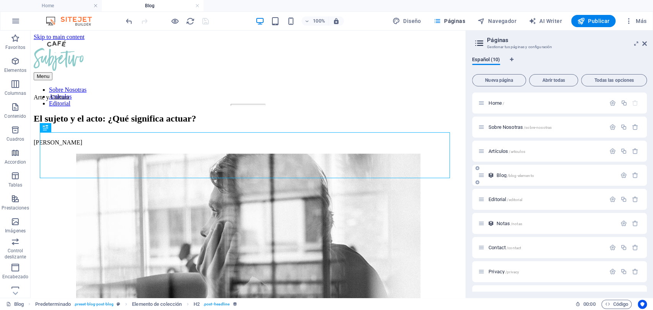
scroll to position [0, 0]
select select "68e3d1a3adc0e2f6f20a77aa"
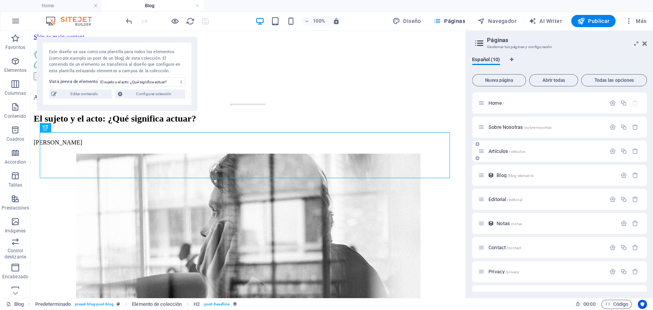
click at [499, 151] on span "Artículos /articulos" at bounding box center [507, 151] width 37 height 6
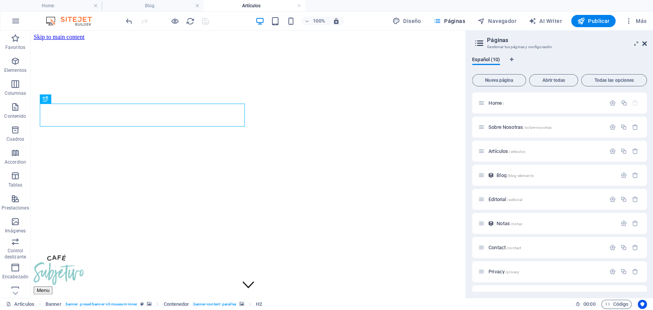
click at [644, 41] on icon at bounding box center [644, 44] width 5 height 6
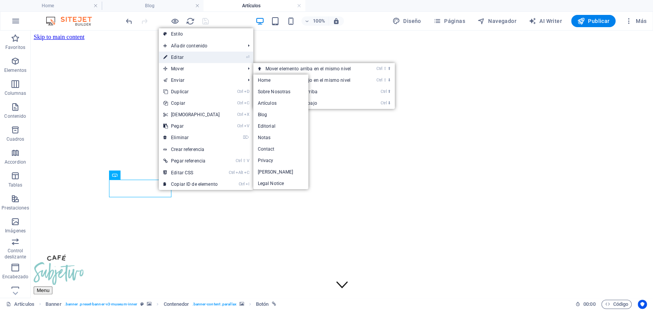
click at [202, 52] on link "⏎ Editar" at bounding box center [192, 57] width 66 height 11
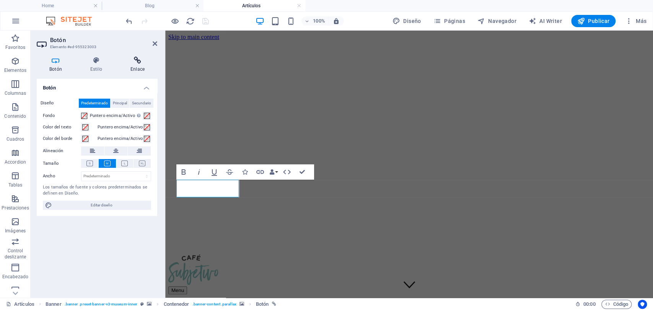
click at [135, 61] on icon at bounding box center [137, 61] width 39 height 8
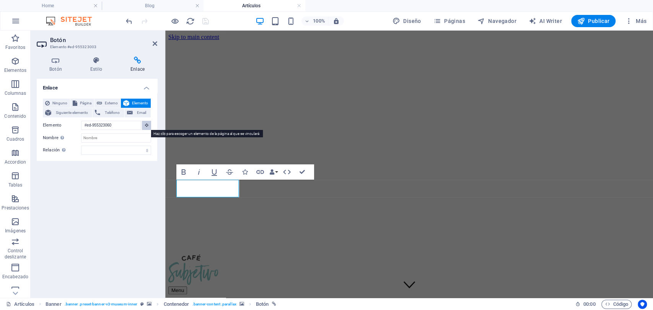
click at [146, 127] on icon at bounding box center [146, 125] width 3 height 4
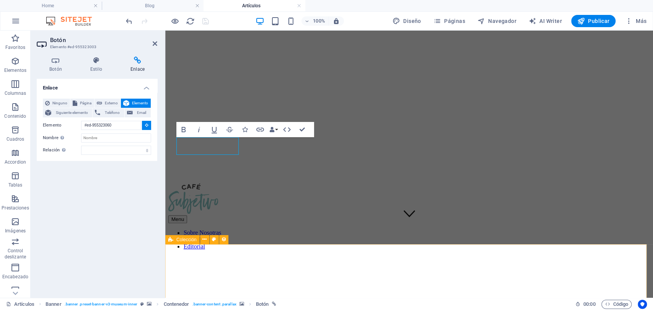
scroll to position [85, 0]
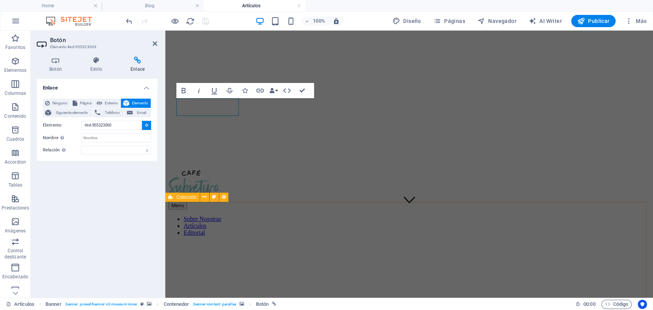
click at [192, 199] on span "Colección" at bounding box center [186, 197] width 20 height 5
type input "#ed-961710457"
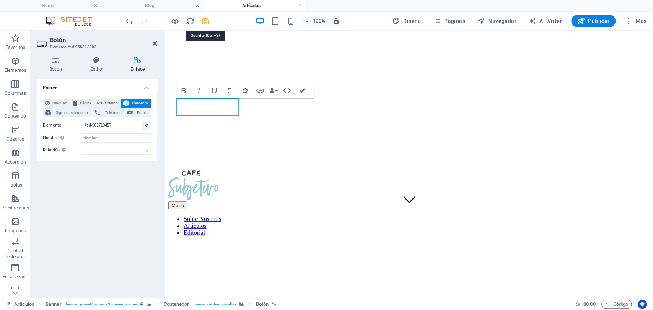
click at [205, 19] on icon "save" at bounding box center [205, 21] width 9 height 9
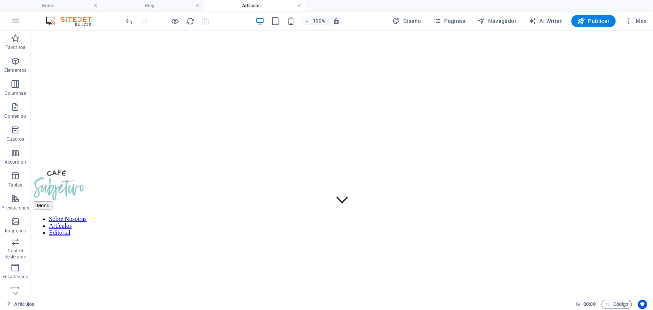
click at [298, 7] on link at bounding box center [299, 5] width 5 height 7
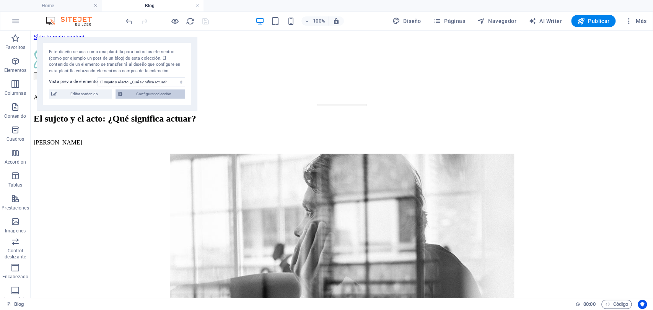
click at [154, 95] on span "Configurar colección" at bounding box center [154, 94] width 58 height 9
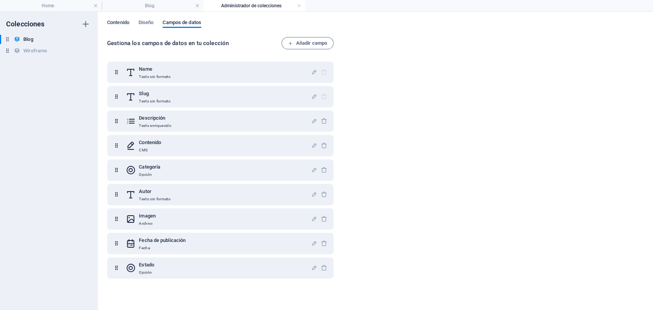
click at [116, 23] on span "Contenido" at bounding box center [118, 23] width 22 height 11
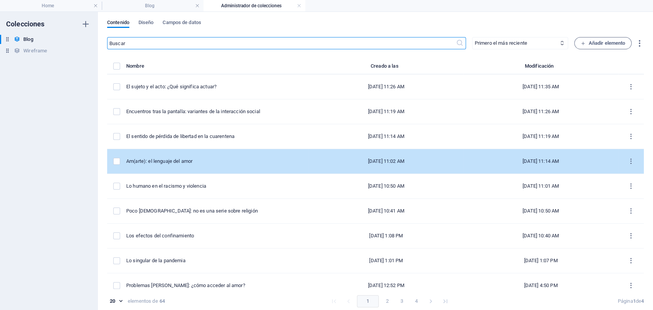
click at [213, 161] on div "Am(arte): el lenguaje del amor" at bounding box center [214, 161] width 176 height 7
select select "Pareja"
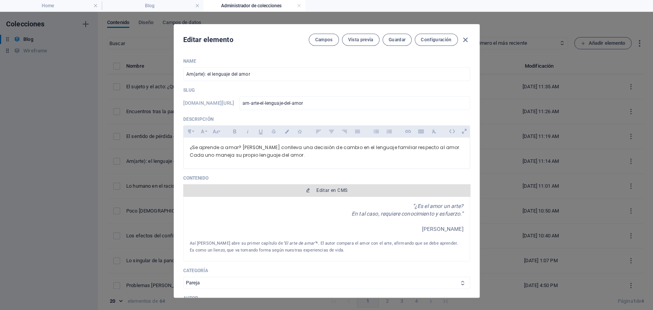
click at [324, 191] on span "Editar en CMS" at bounding box center [331, 190] width 31 height 6
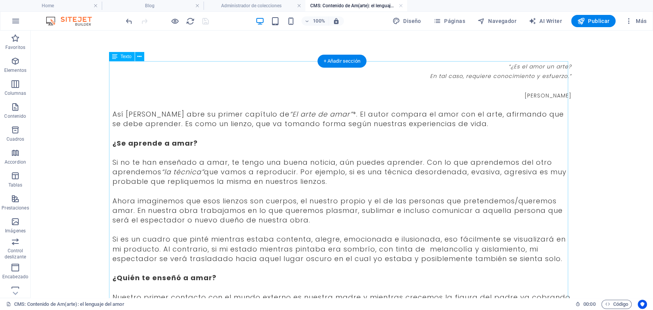
scroll to position [0, 0]
drag, startPoint x: 403, startPoint y: 6, endPoint x: 395, endPoint y: 10, distance: 8.6
click at [403, 6] on link at bounding box center [401, 5] width 5 height 7
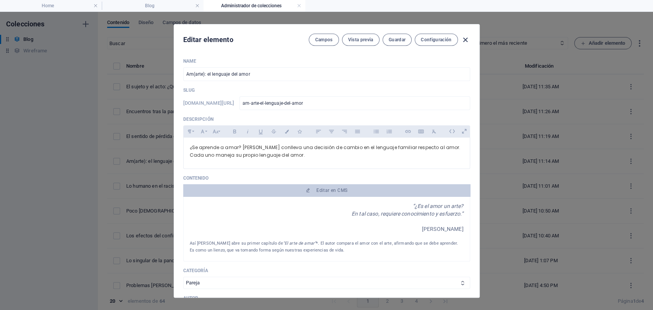
click at [464, 41] on icon "button" at bounding box center [465, 40] width 9 height 9
type input "[DATE]"
type input "am-arte-el-lenguaje-del-amor"
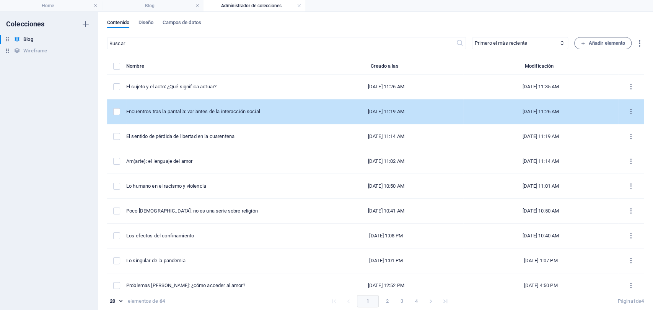
click at [209, 118] on td "Encuentros tras la pantalla: variantes de la interacción social" at bounding box center [217, 111] width 183 height 25
select select "Sujeto y Sociedad"
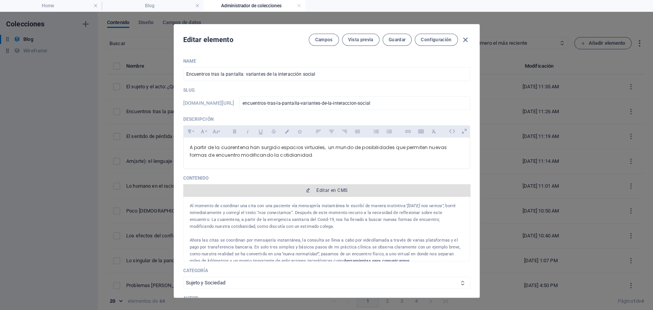
click at [311, 189] on span "Editar en CMS" at bounding box center [326, 190] width 281 height 6
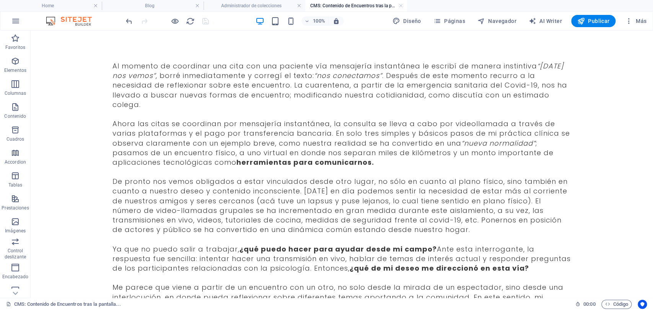
click at [404, 5] on h4 "CMS: Contenido de Encuentros tras la pantalla..." at bounding box center [356, 6] width 102 height 8
click at [403, 6] on link at bounding box center [401, 5] width 5 height 7
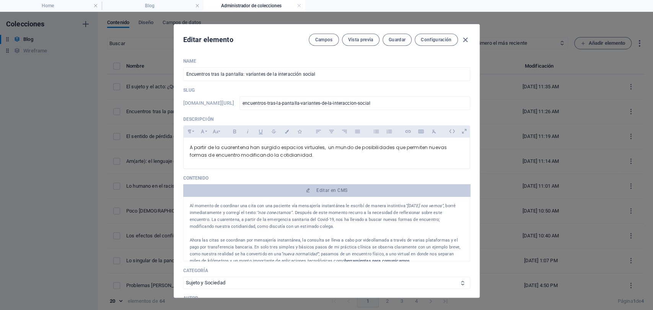
click at [465, 36] on icon "button" at bounding box center [465, 40] width 9 height 9
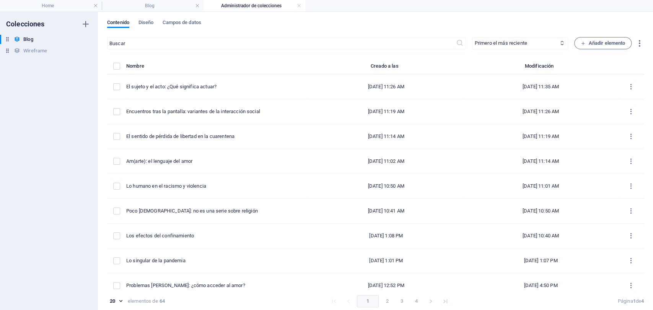
type input "[DATE]"
type input "encuentros-tras-la-pantalla-variantes-de-la-interaccion-social"
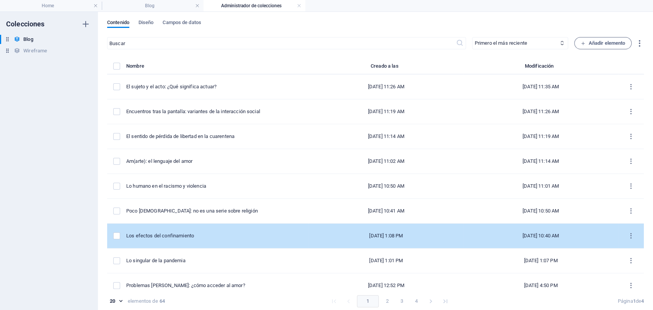
click at [192, 224] on td "Los efectos del confinamiento" at bounding box center [217, 236] width 183 height 25
select select "Sujeto y Sociedad"
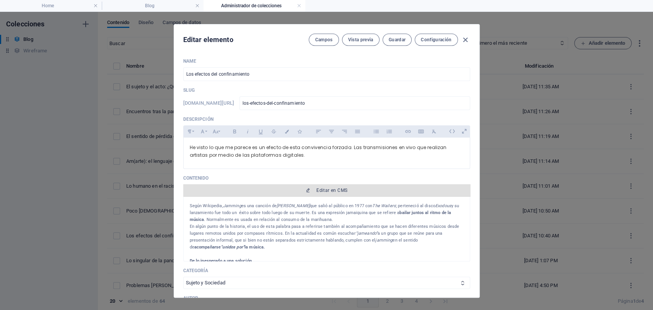
click at [333, 188] on span "Editar en CMS" at bounding box center [331, 190] width 31 height 6
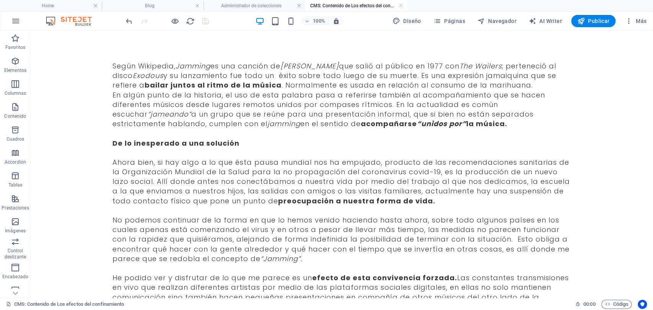
click at [404, 2] on h4 "CMS: Contenido de Los efectos del confinamiento" at bounding box center [356, 6] width 102 height 8
click at [403, 6] on link at bounding box center [401, 5] width 5 height 7
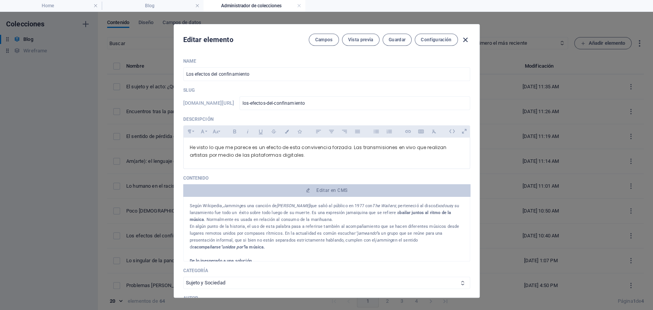
click at [462, 39] on icon "button" at bounding box center [465, 40] width 9 height 9
type input "[DATE]"
type input "los-efectos-del-confinamiento"
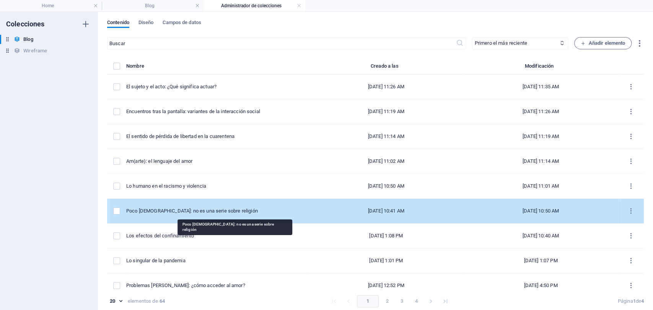
click at [182, 210] on div "Poco [DEMOGRAPHIC_DATA]: no es una serie sobre religión" at bounding box center [214, 211] width 176 height 7
select select "Arte y Cultura"
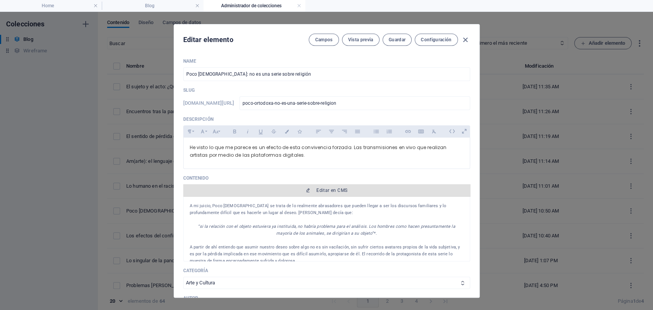
click at [319, 192] on span "Editar en CMS" at bounding box center [331, 190] width 31 height 6
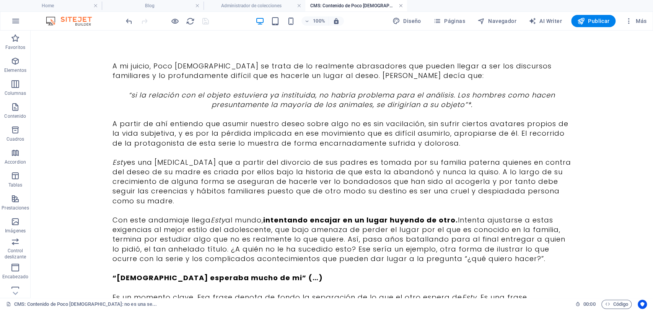
click at [400, 2] on link at bounding box center [401, 5] width 5 height 7
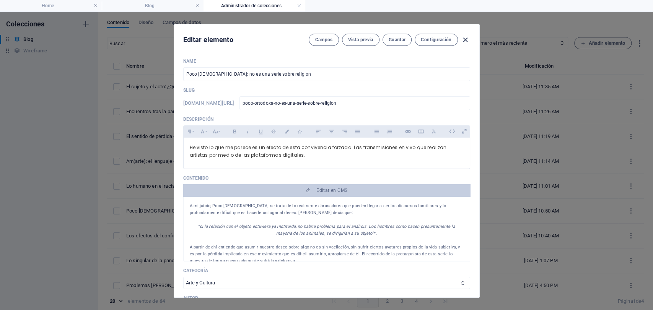
click at [465, 42] on icon "button" at bounding box center [465, 40] width 9 height 9
type input "[DATE]"
type input "poco-ortodoxa-no-es-una-serie-sobre-religion"
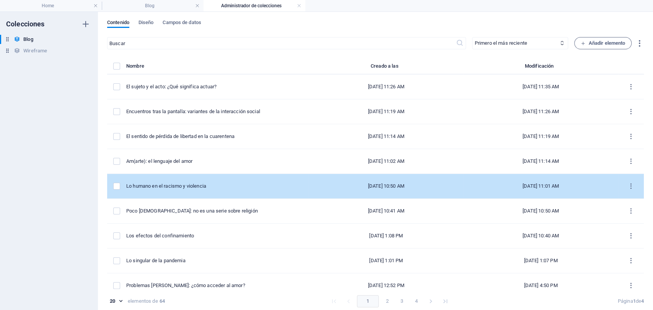
click at [183, 188] on div "Lo humano en el racismo y violencia" at bounding box center [214, 186] width 176 height 7
select select "Sujeto y Sociedad"
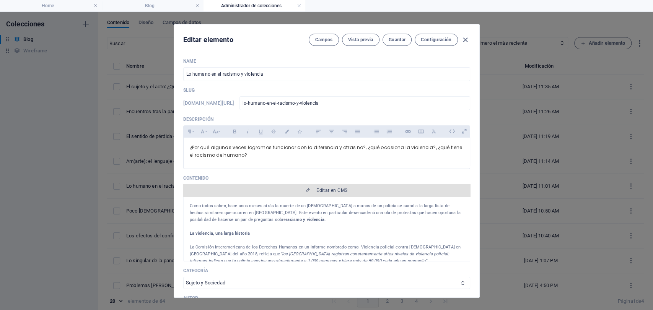
click at [330, 188] on span "Editar en CMS" at bounding box center [331, 190] width 31 height 6
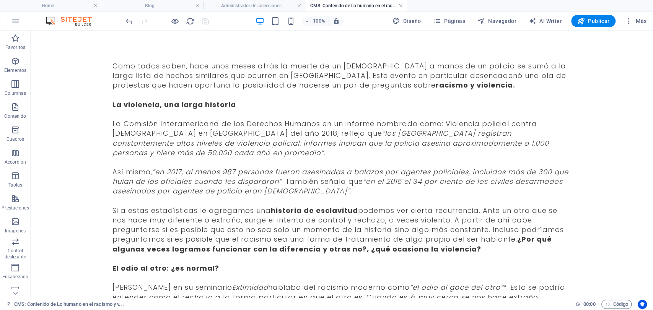
click at [403, 6] on link at bounding box center [401, 5] width 5 height 7
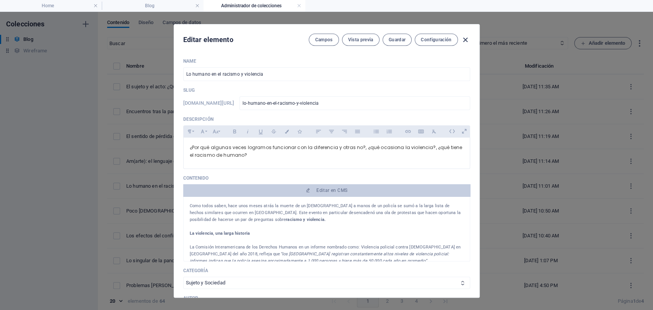
click at [462, 41] on icon "button" at bounding box center [465, 40] width 9 height 9
type input "[DATE]"
type input "lo-humano-en-el-racismo-y-violencia"
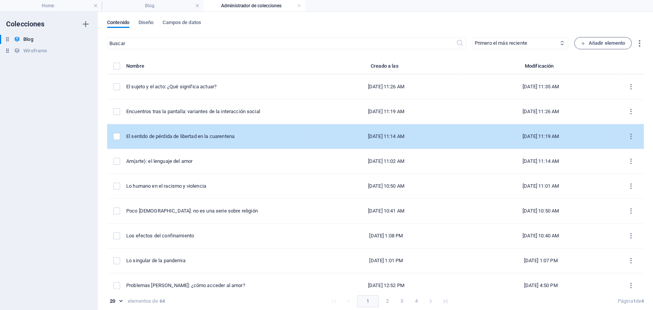
click at [171, 132] on td "El sentido de pérdida de libertad en la cuarentena" at bounding box center [217, 136] width 183 height 25
select select "Sujeto y Sociedad"
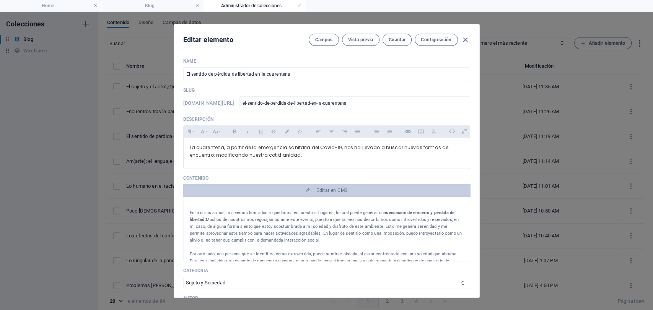
click at [462, 34] on div "Campos Vista previa Guardar Configuración" at bounding box center [389, 40] width 161 height 12
click at [464, 37] on icon "button" at bounding box center [465, 40] width 9 height 9
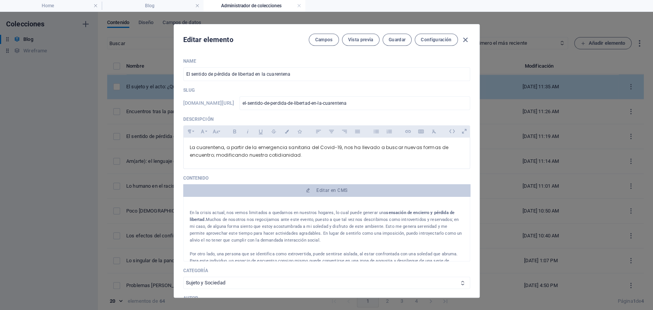
type input "[DATE]"
type input "el-sentido-de-perdida-de-libertad-en-la-cuarentena"
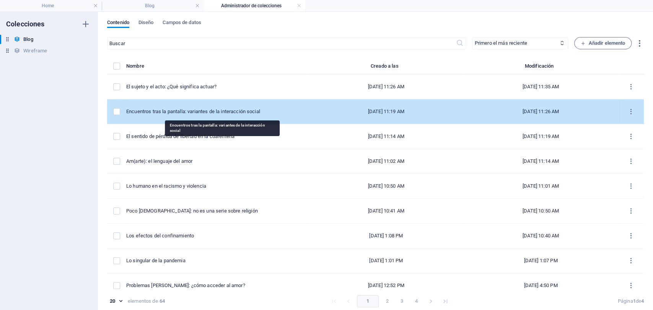
click at [195, 114] on div "Encuentros tras la pantalla: variantes de la interacción social" at bounding box center [214, 111] width 176 height 7
select select "Sujeto y Sociedad"
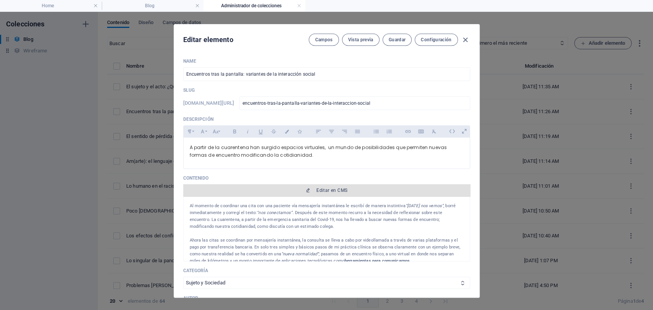
click at [302, 189] on span "Editar en CMS" at bounding box center [326, 190] width 281 height 6
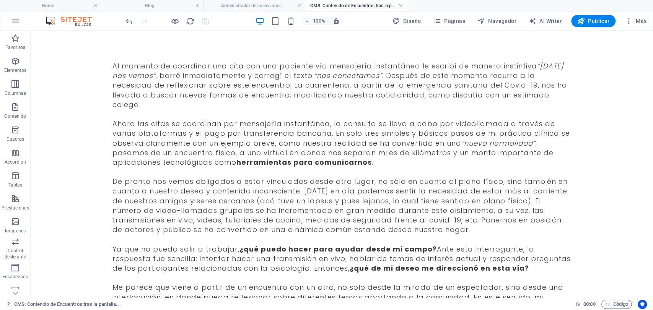
click at [403, 3] on link at bounding box center [401, 5] width 5 height 7
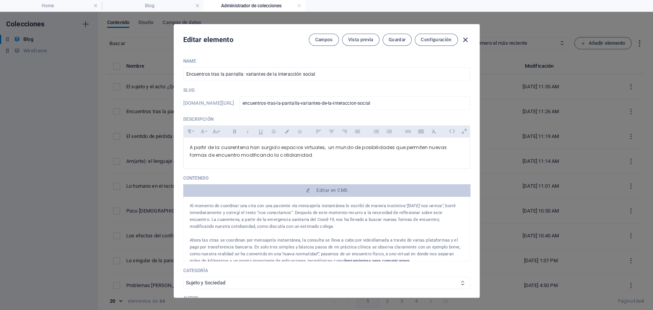
click at [468, 37] on icon "button" at bounding box center [465, 40] width 9 height 9
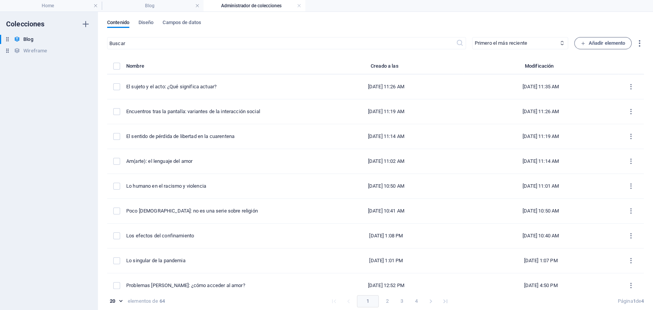
type input "[DATE]"
type input "encuentros-tras-la-pantalla-variantes-de-la-interaccion-social"
click at [301, 7] on link at bounding box center [299, 5] width 5 height 7
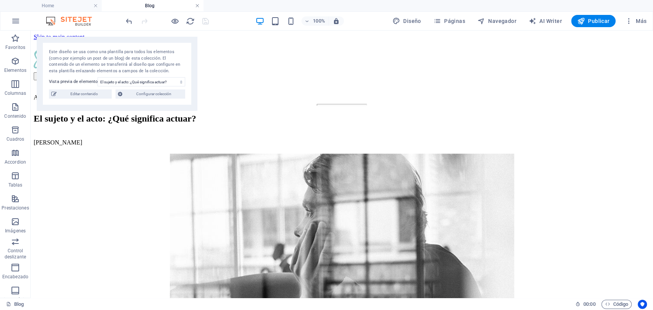
click at [197, 6] on link at bounding box center [197, 5] width 5 height 7
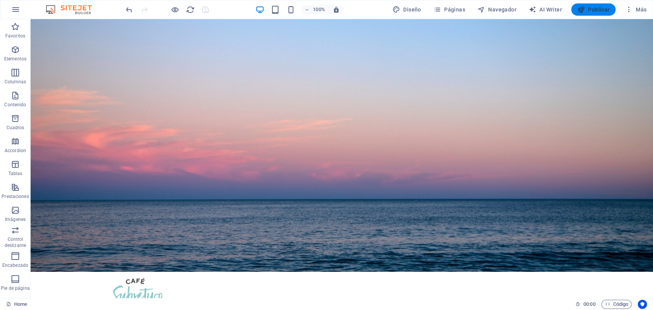
click at [613, 7] on button "Publicar" at bounding box center [593, 9] width 45 height 12
